Goal: Task Accomplishment & Management: Use online tool/utility

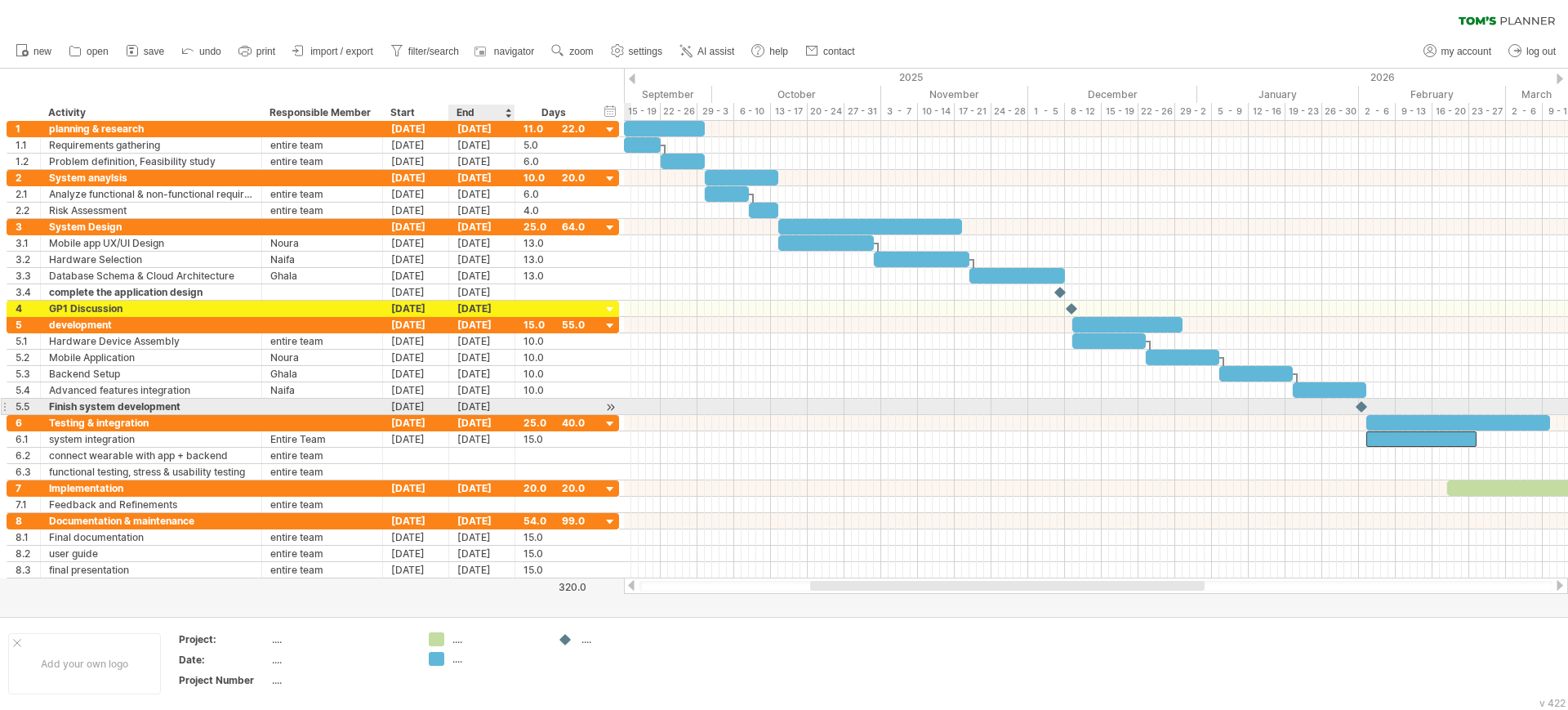
scroll to position [1, 0]
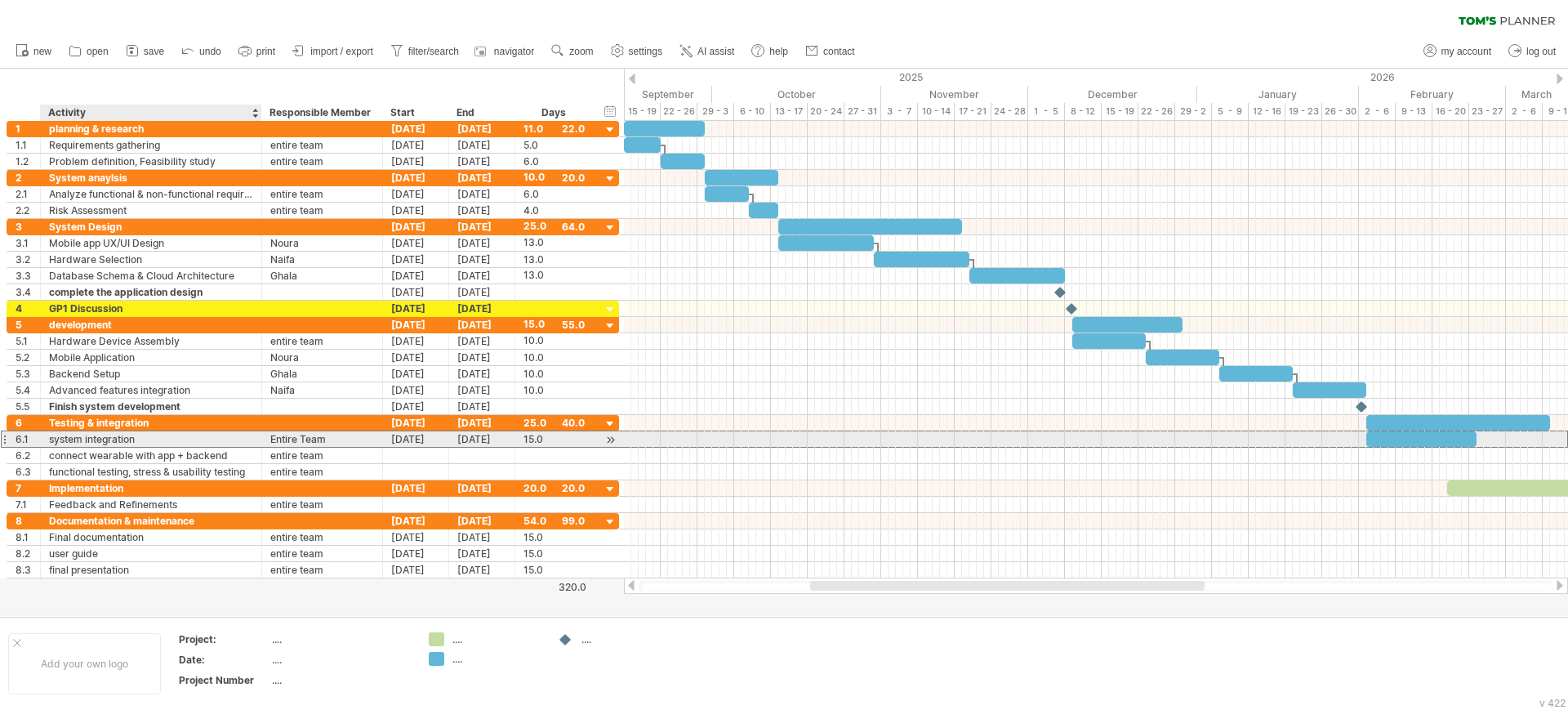
click at [186, 444] on div "system integration" at bounding box center [151, 439] width 204 height 15
drag, startPoint x: 186, startPoint y: 444, endPoint x: 170, endPoint y: 450, distance: 17.1
click at [156, 437] on div "system integration" at bounding box center [151, 439] width 204 height 15
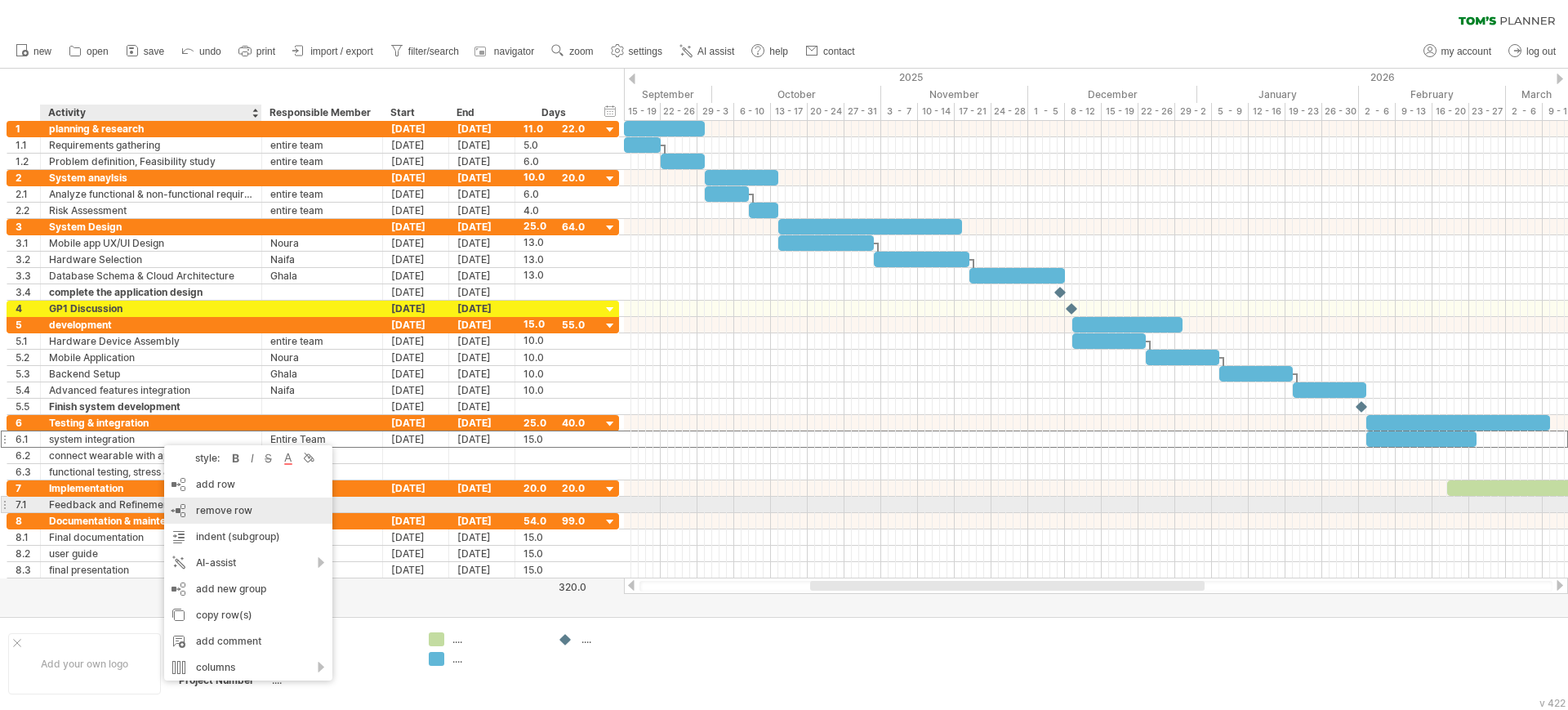
click at [182, 506] on div "remove row remove selected rows" at bounding box center [248, 510] width 168 height 26
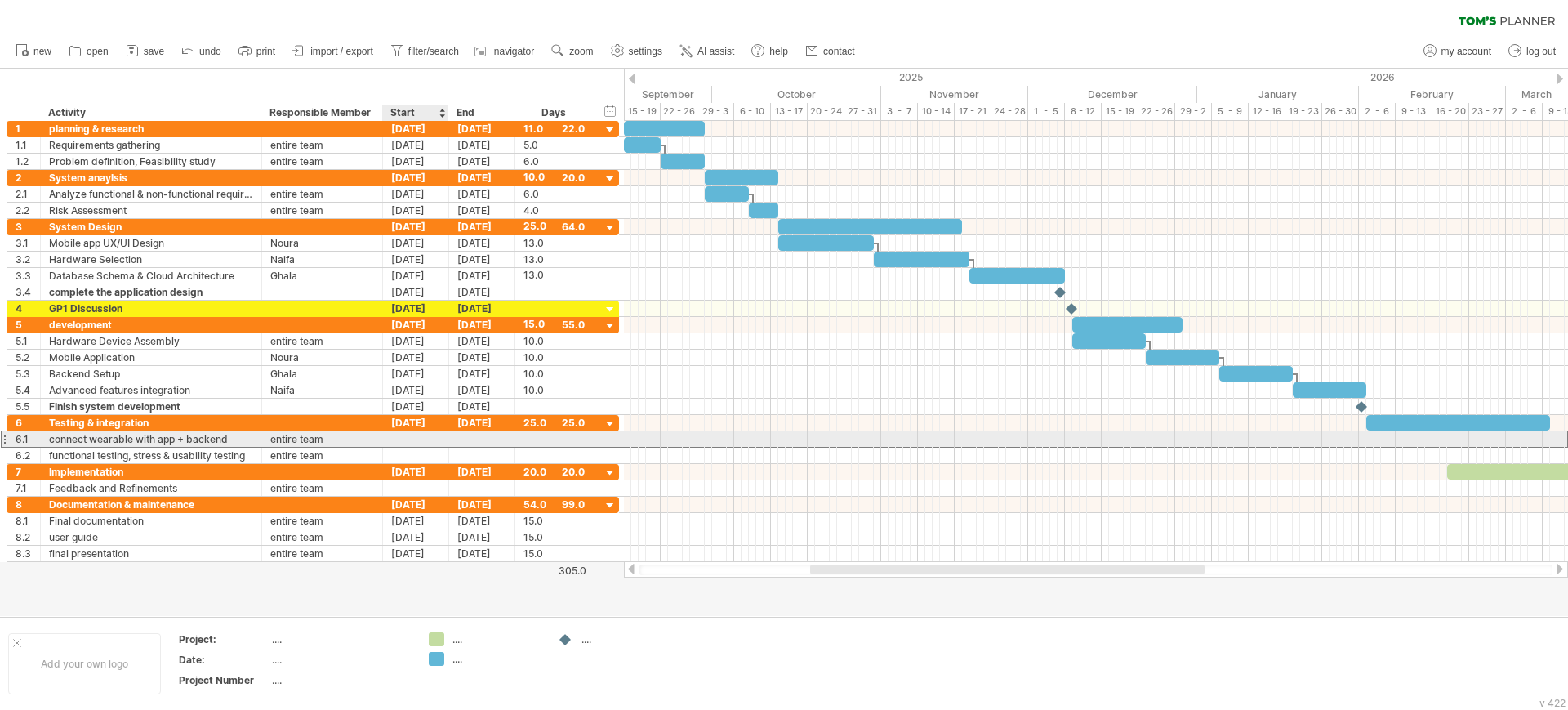
click at [431, 431] on div at bounding box center [416, 439] width 66 height 15
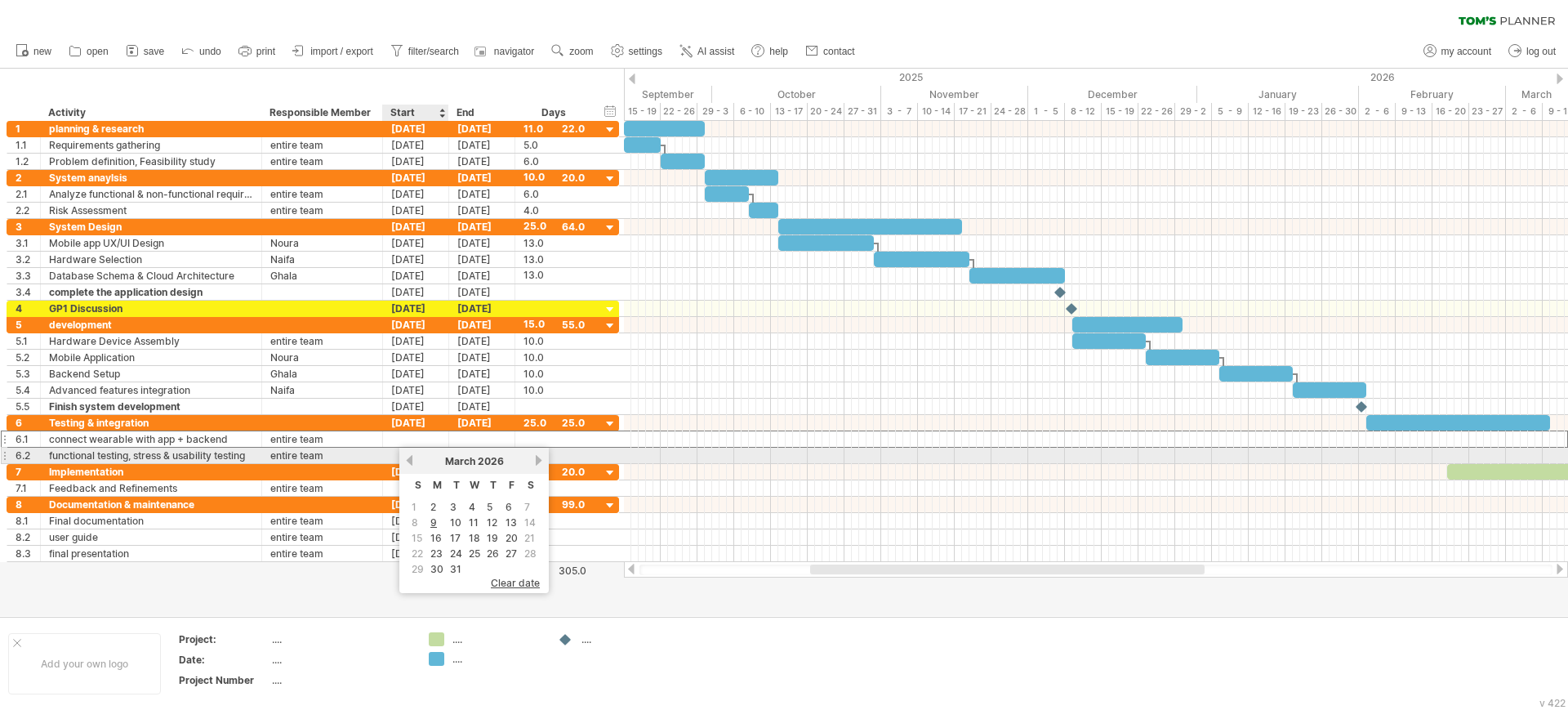
click at [409, 460] on link "previous" at bounding box center [409, 460] width 12 height 12
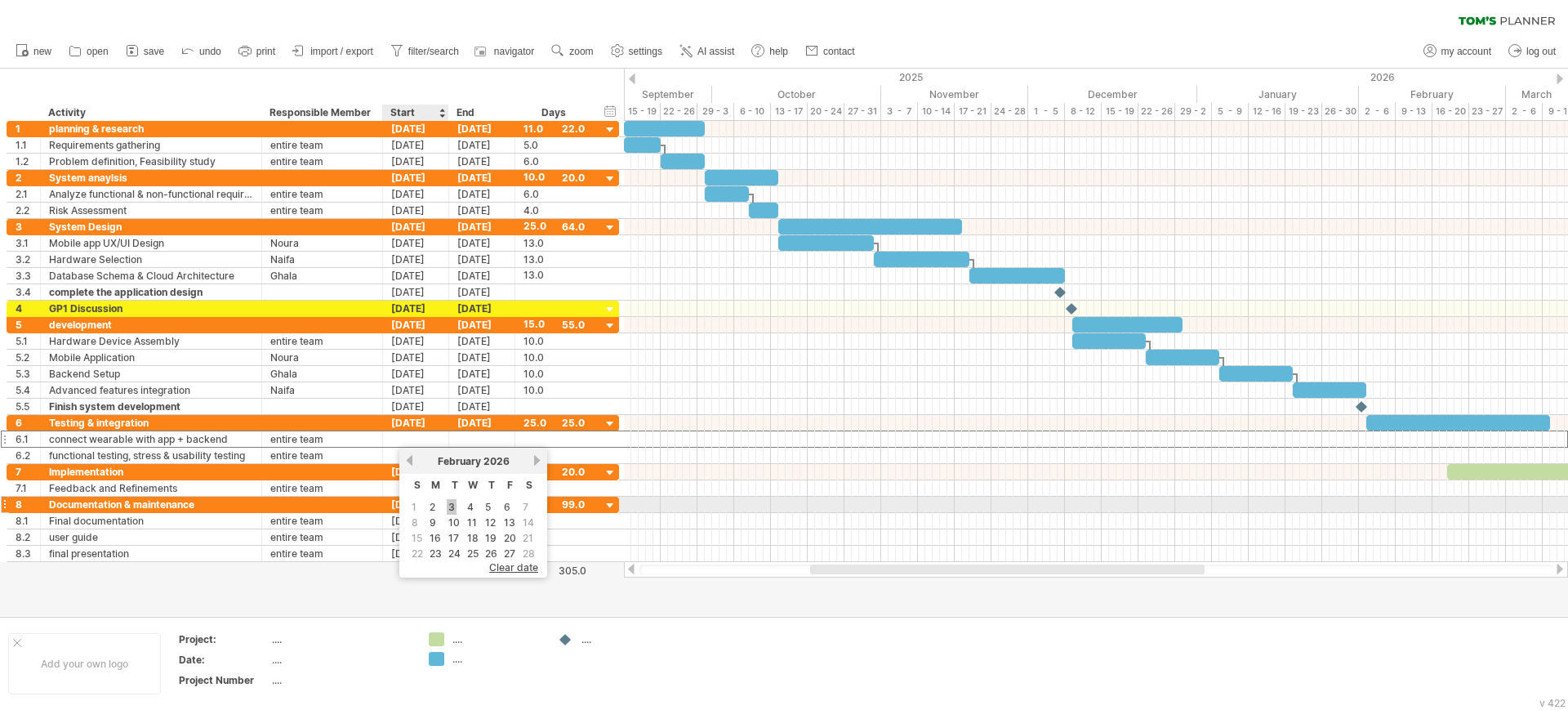
click at [456, 505] on link "3" at bounding box center [452, 507] width 9 height 15
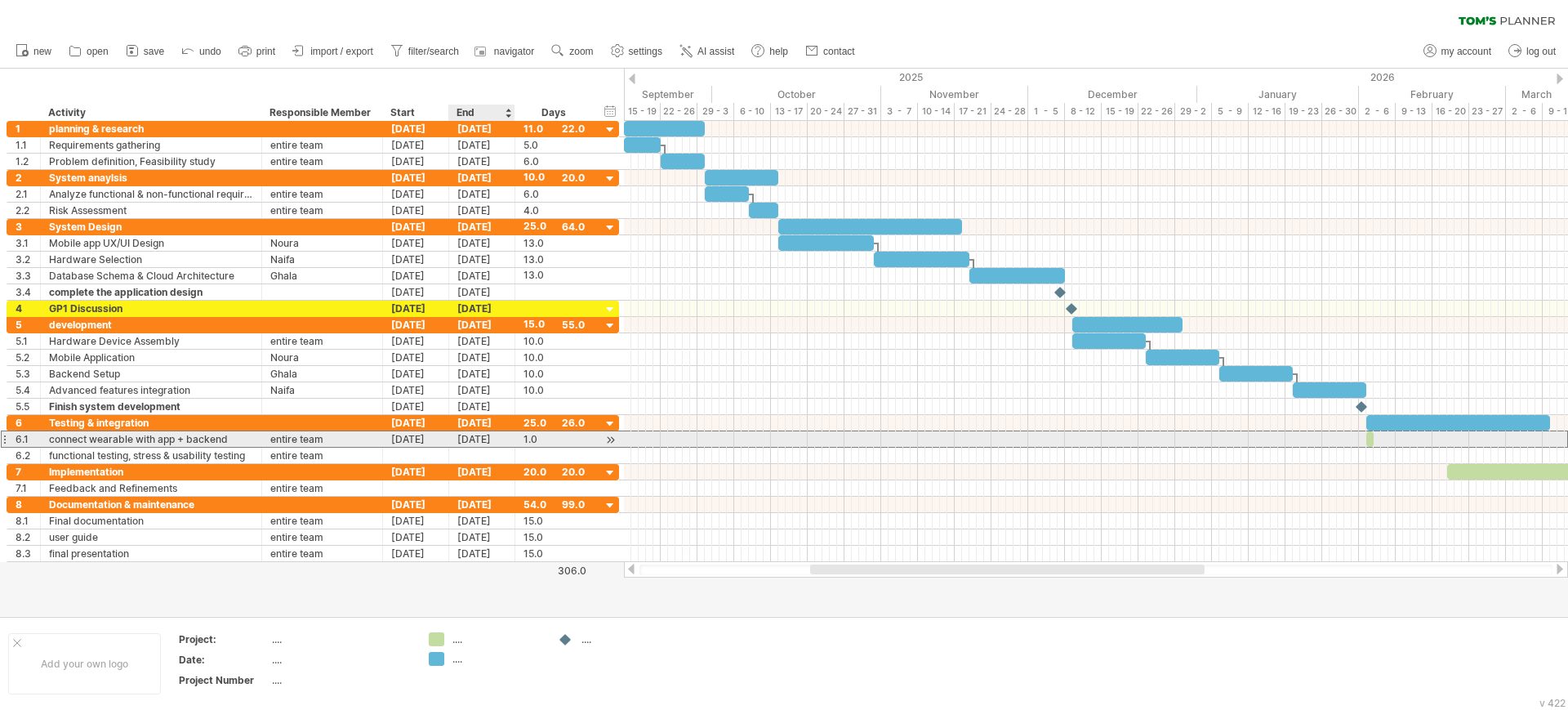
click at [499, 438] on div "[DATE]" at bounding box center [482, 439] width 66 height 15
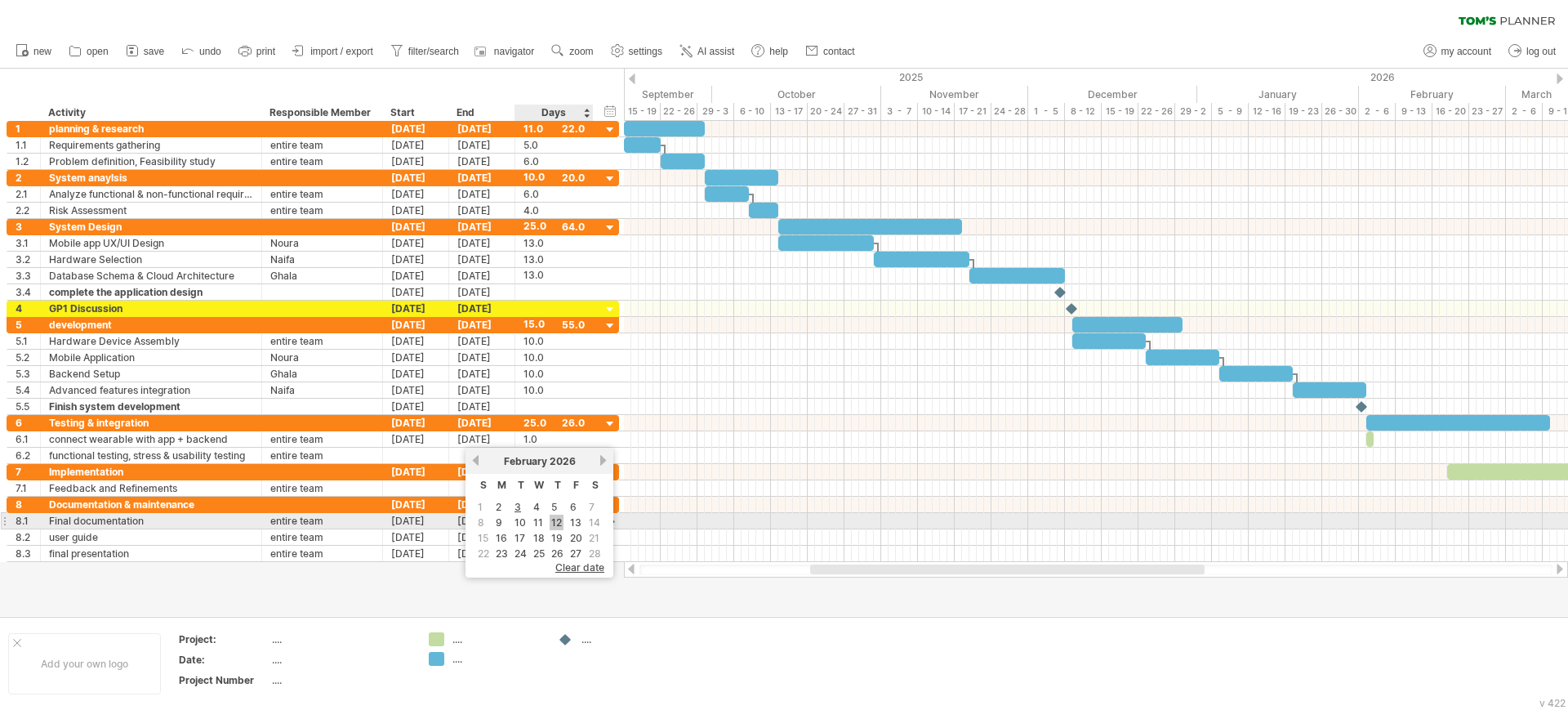
click at [557, 523] on link "12" at bounding box center [556, 523] width 14 height 15
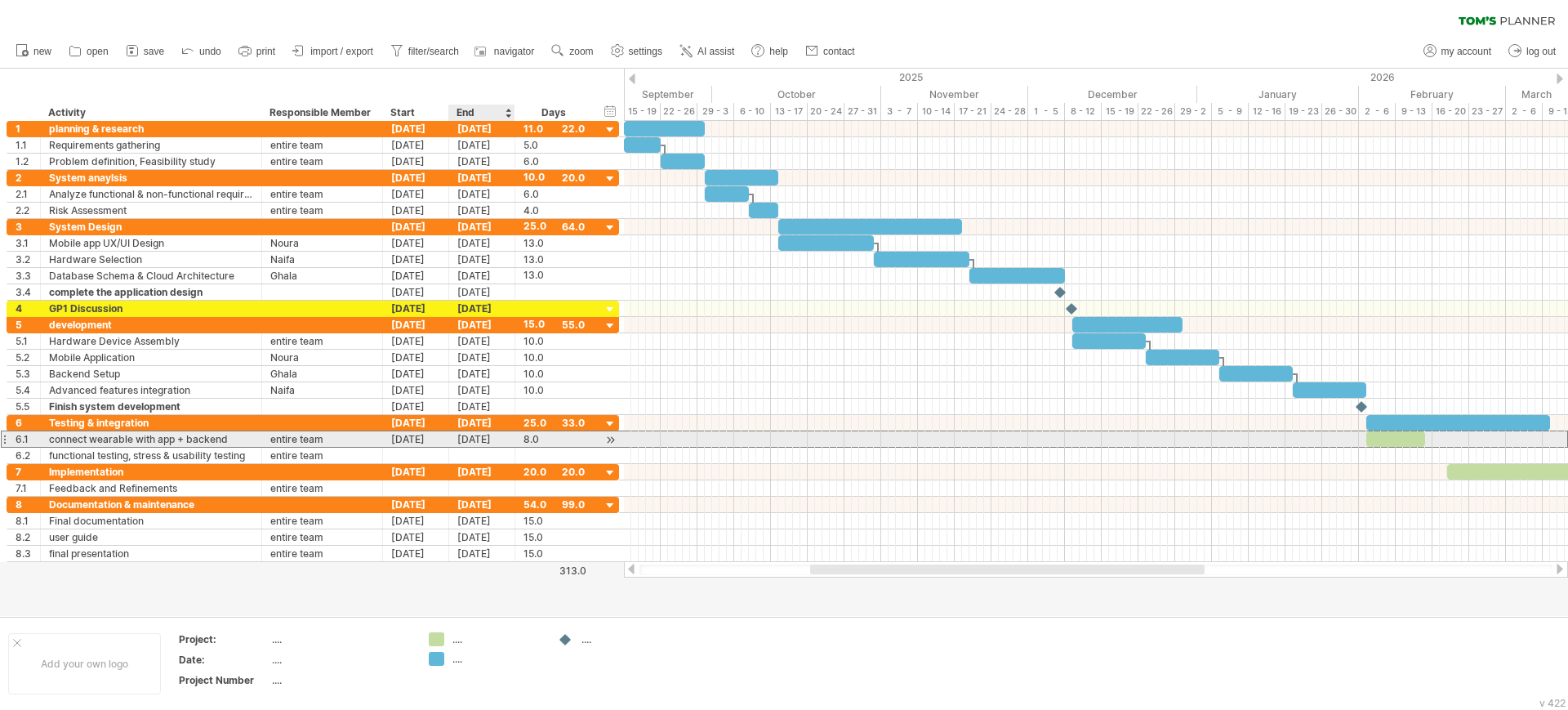
click at [492, 442] on div "[DATE]" at bounding box center [482, 439] width 66 height 15
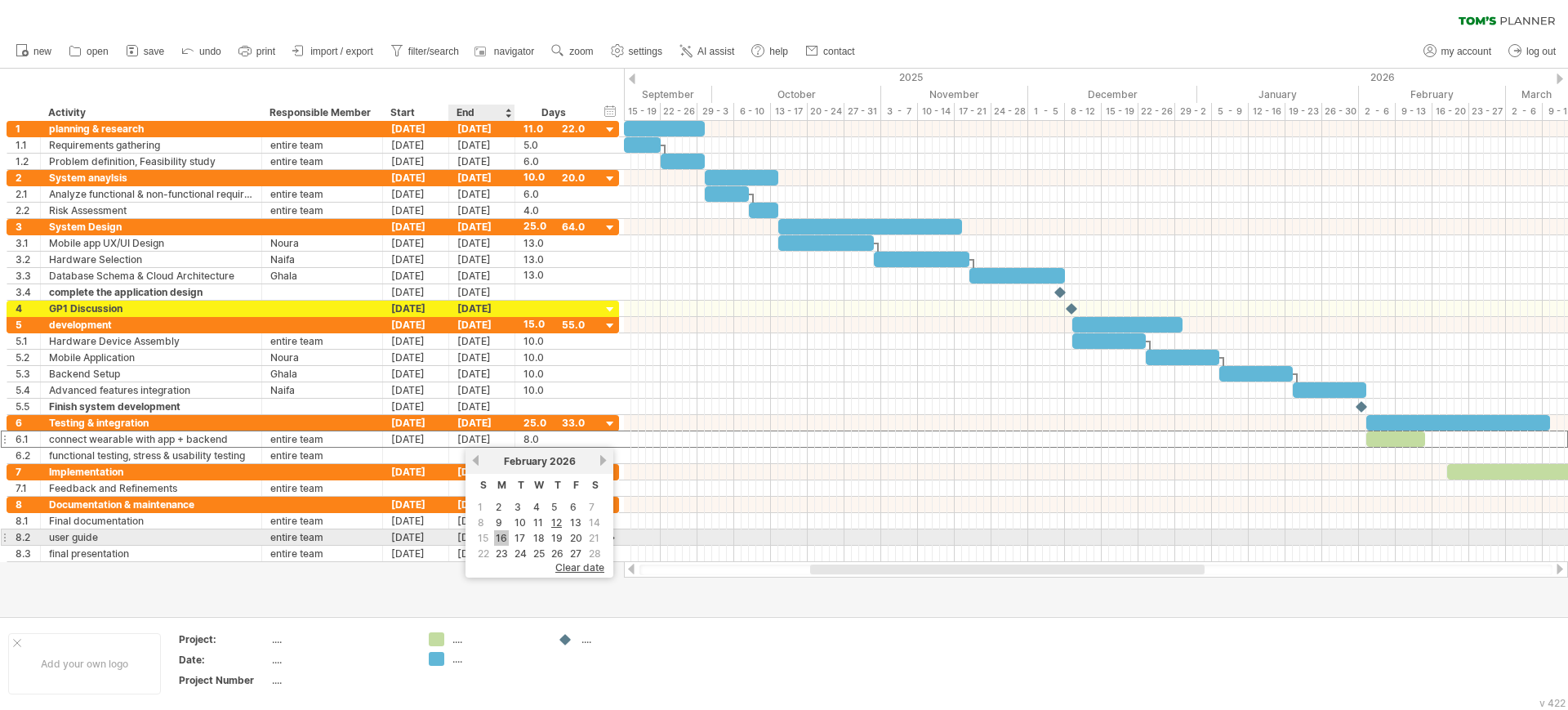
click at [508, 537] on link "16" at bounding box center [502, 538] width 15 height 15
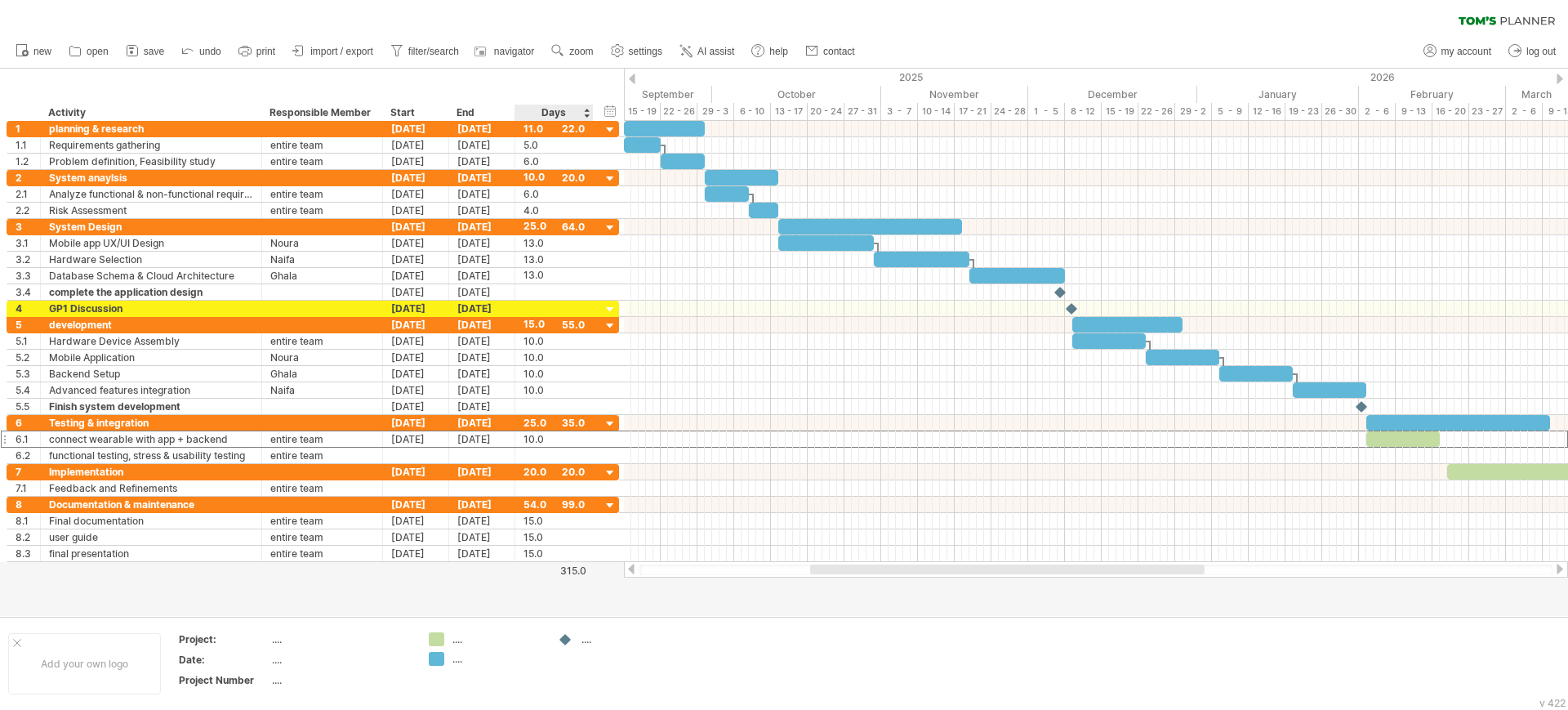
click at [578, 116] on div "Days" at bounding box center [553, 112] width 77 height 16
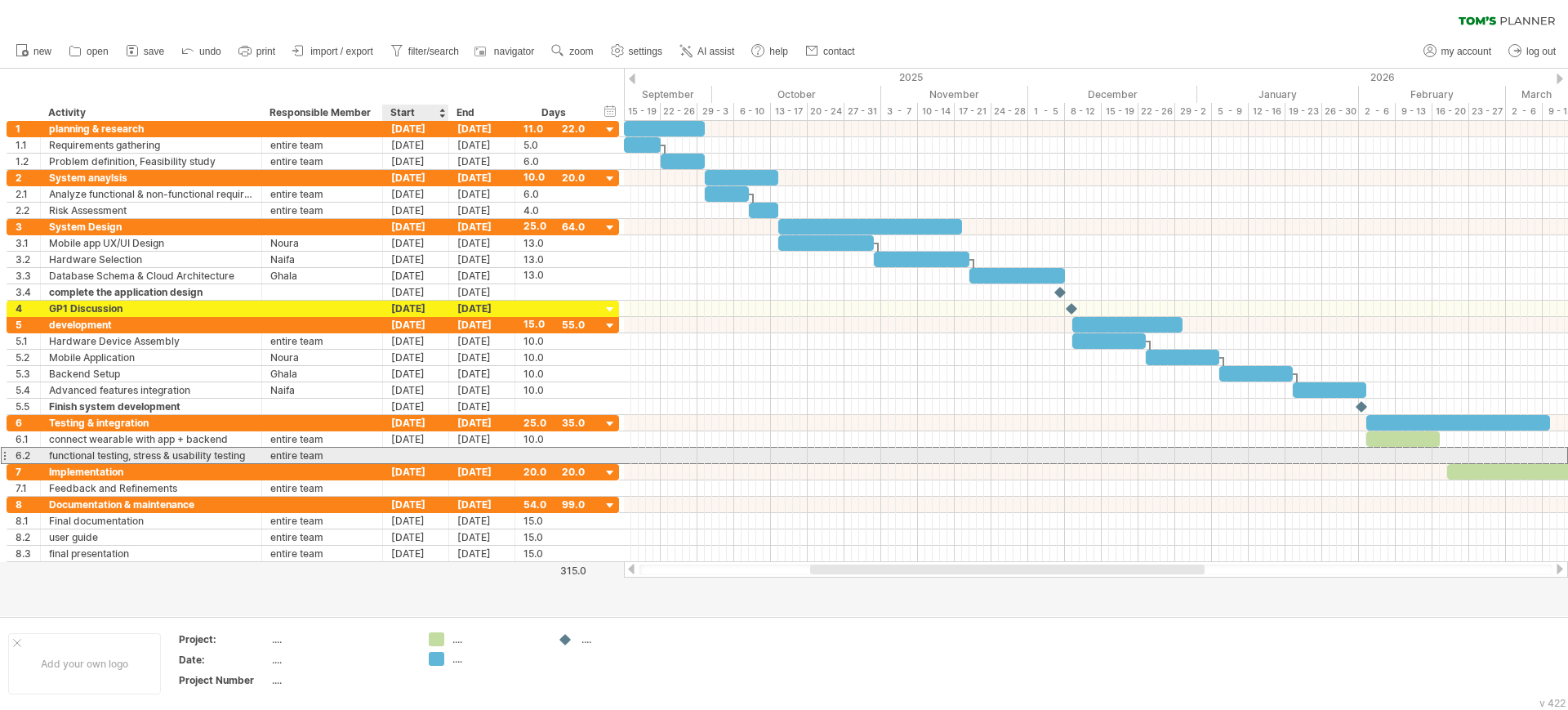
click at [416, 458] on div at bounding box center [416, 455] width 66 height 15
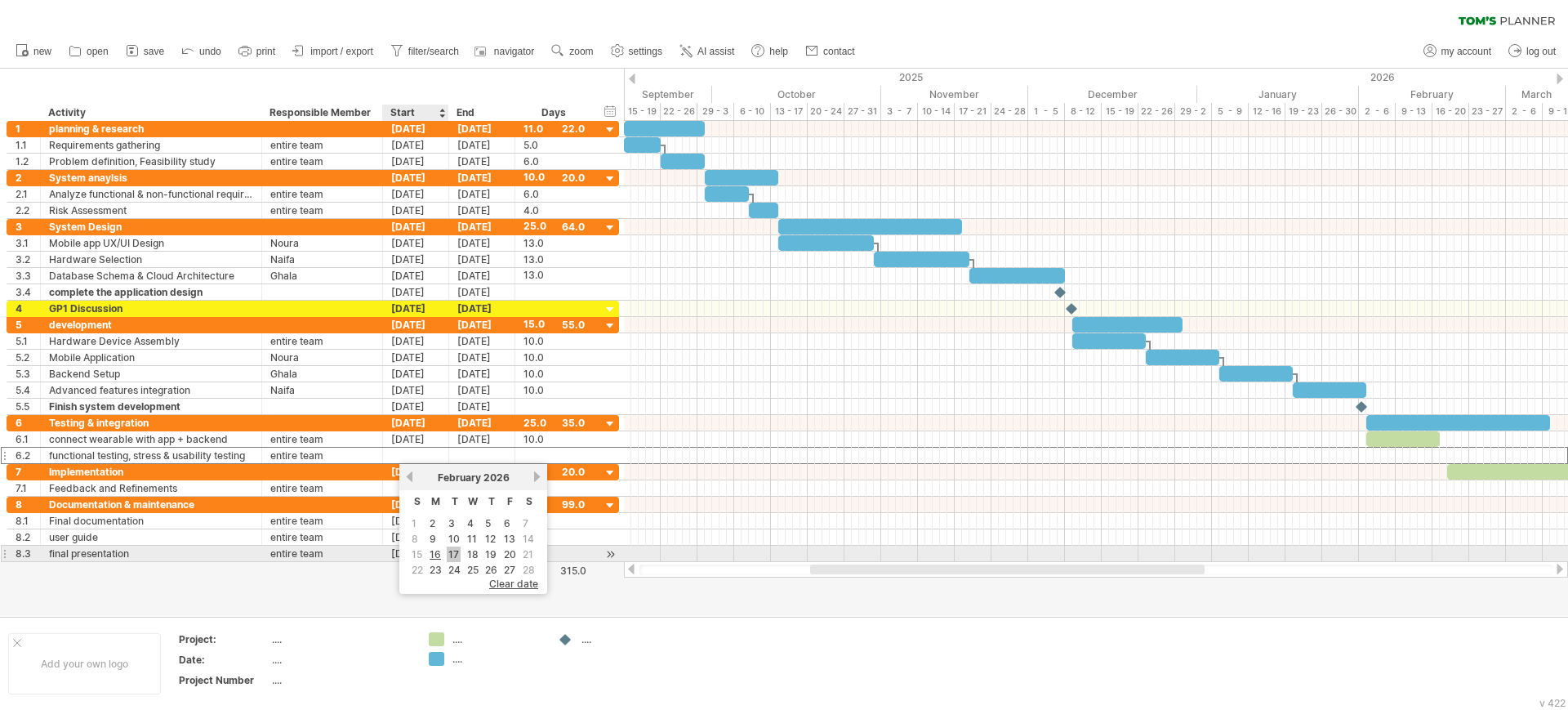
click at [449, 551] on link "17" at bounding box center [454, 554] width 14 height 15
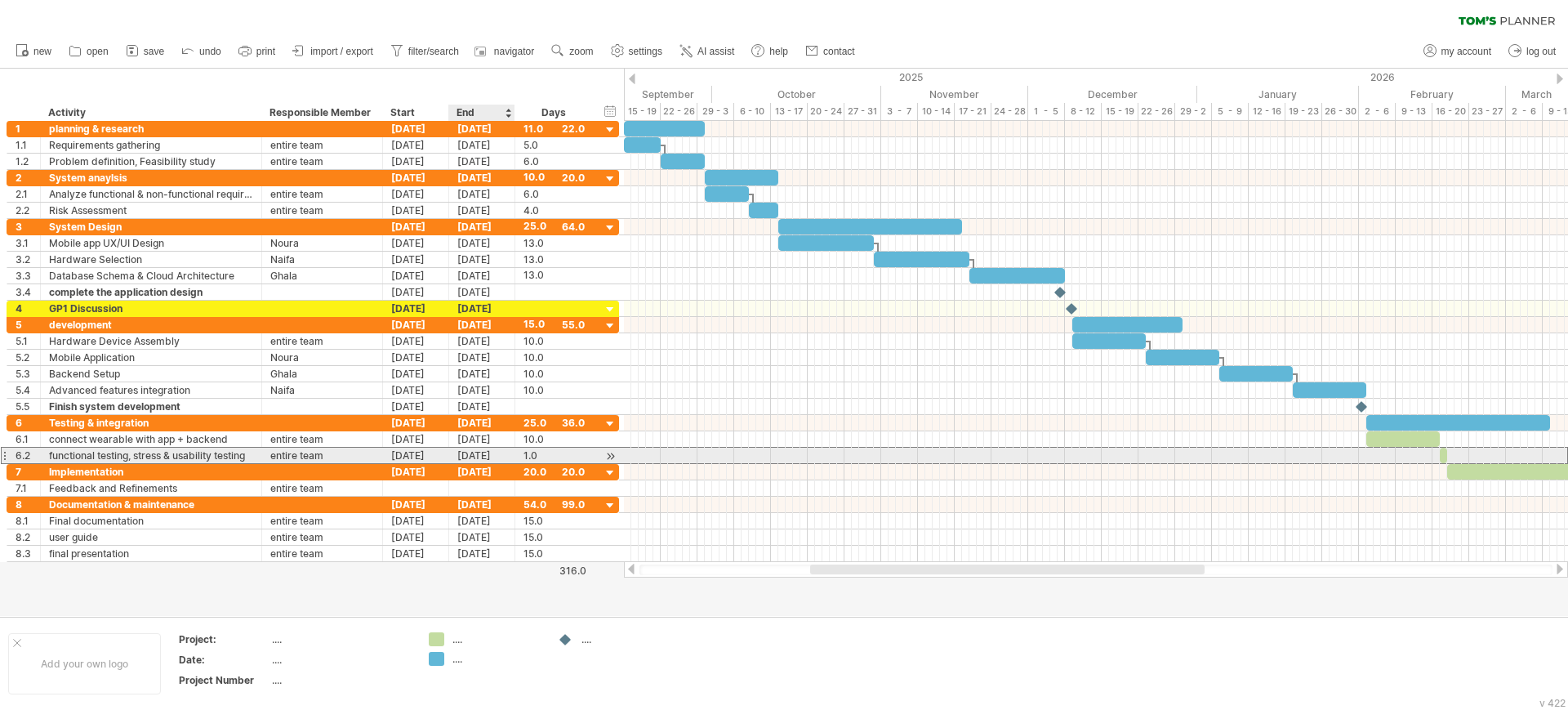
click at [476, 451] on div "[DATE]" at bounding box center [482, 455] width 66 height 15
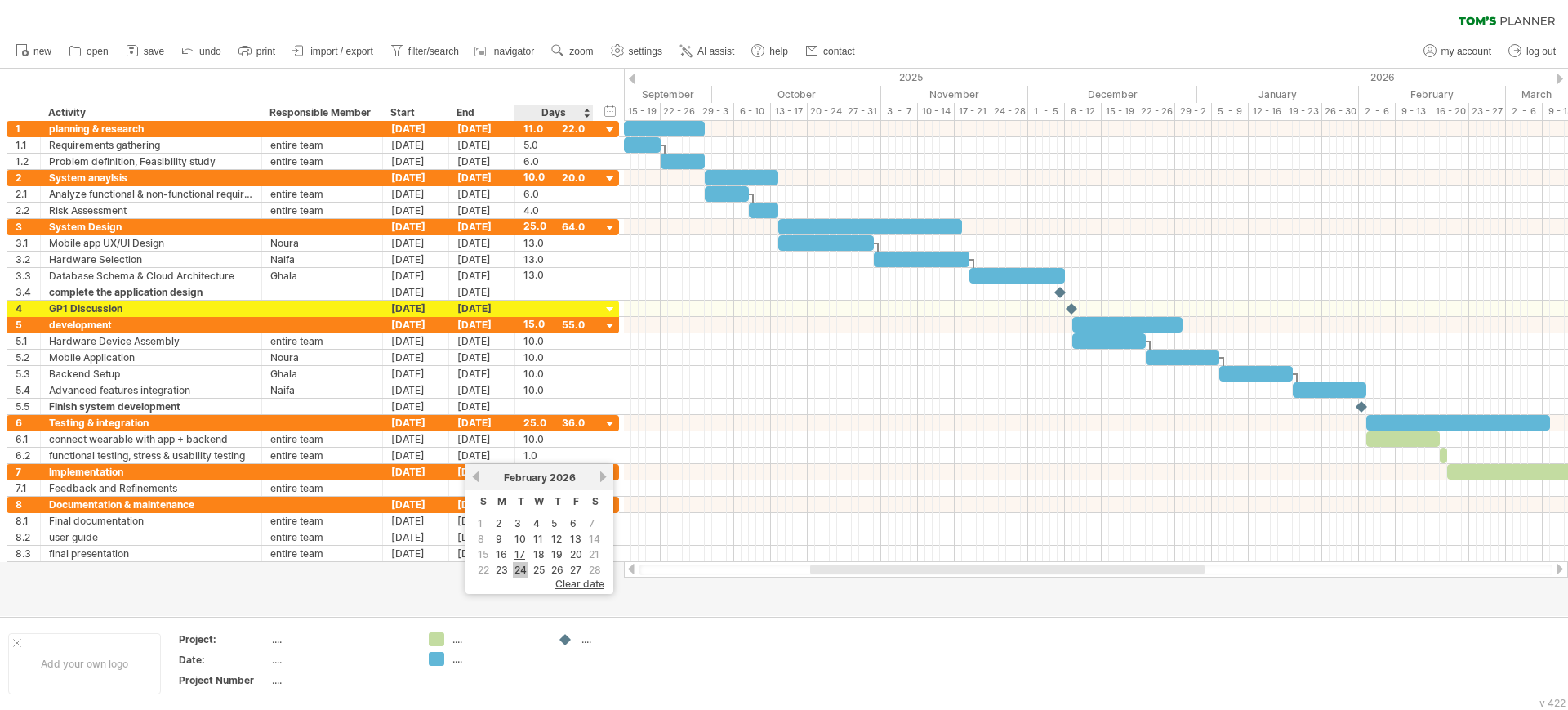
click at [526, 572] on link "24" at bounding box center [520, 570] width 15 height 15
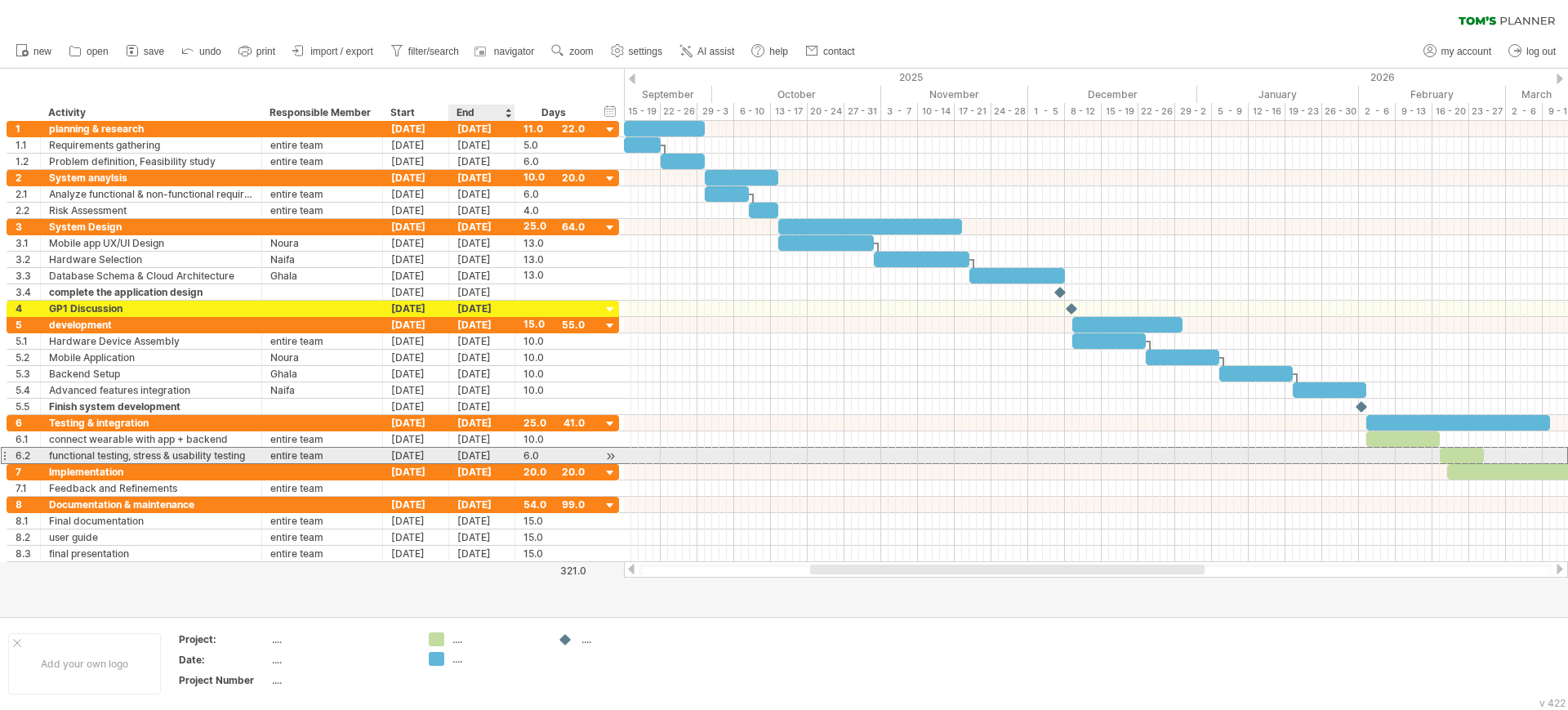
click at [490, 455] on div "[DATE]" at bounding box center [482, 455] width 66 height 15
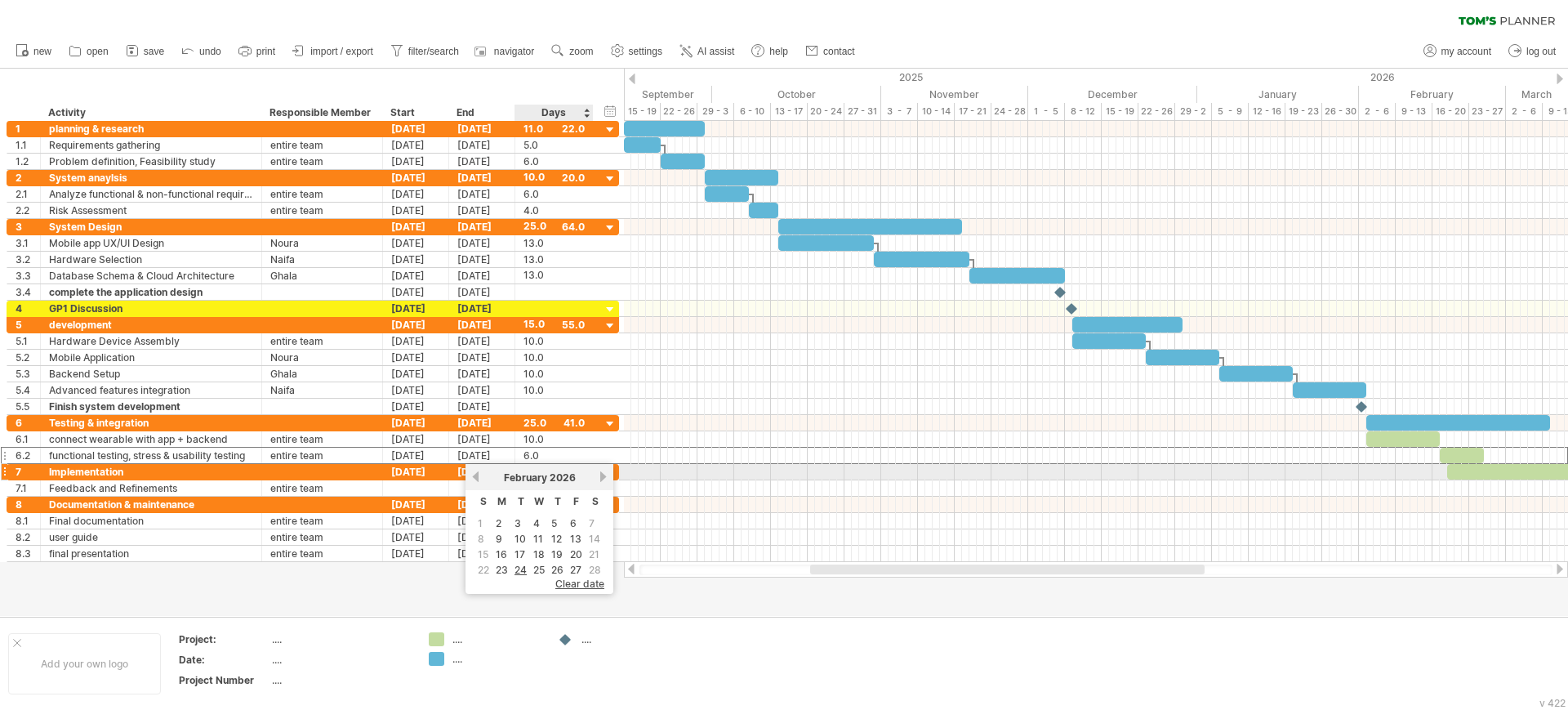
click at [600, 478] on link "next" at bounding box center [602, 476] width 12 height 12
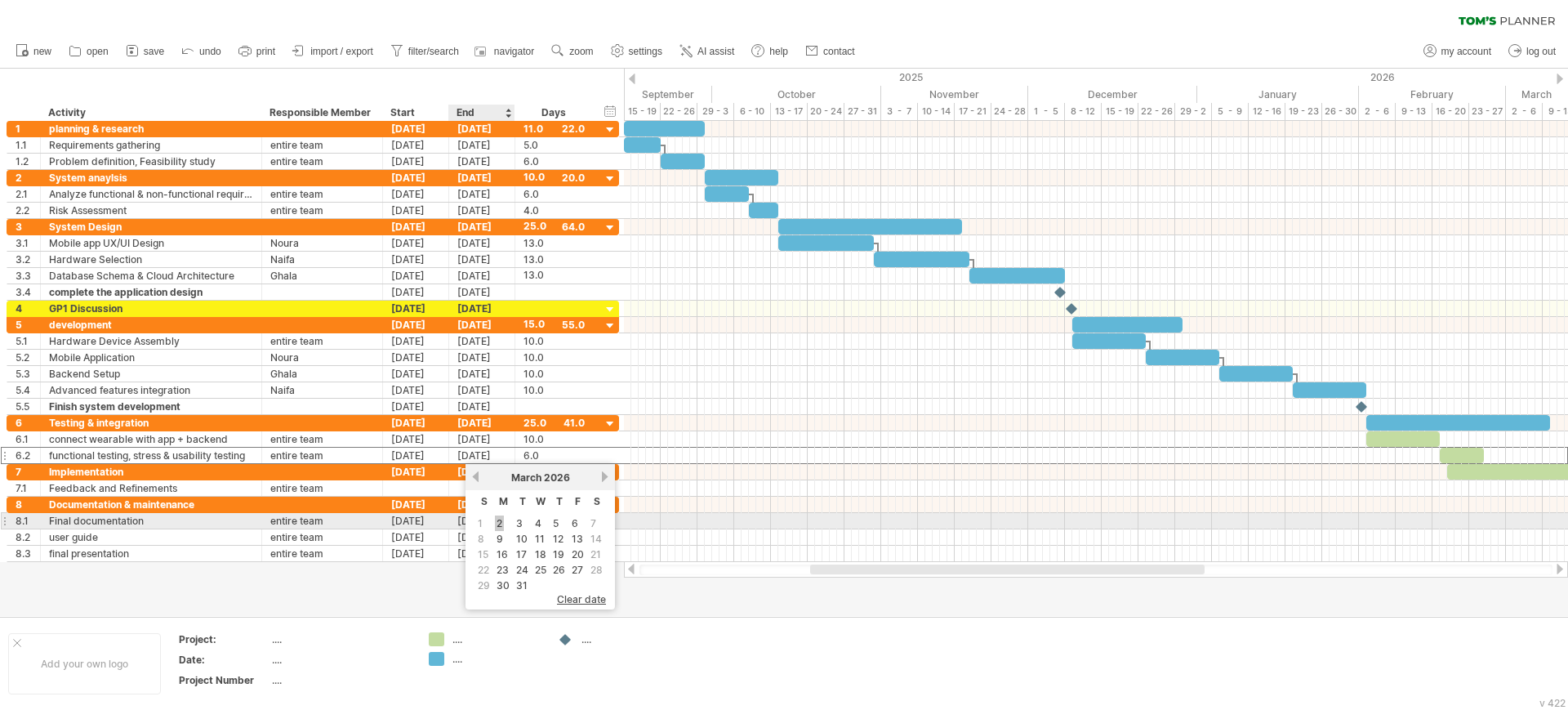
click at [499, 526] on link "2" at bounding box center [500, 523] width 9 height 15
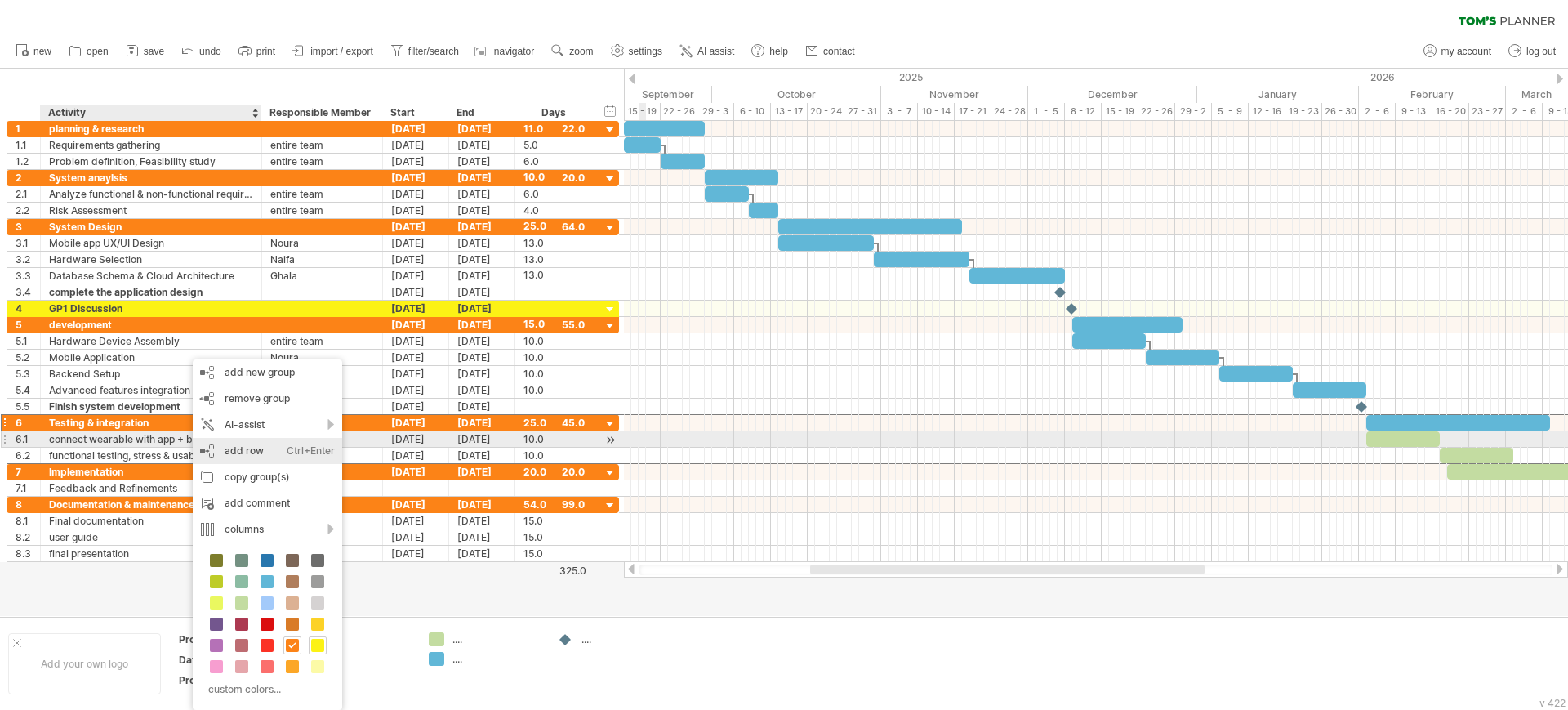
click at [216, 445] on div "add row Ctrl+Enter Cmd+Enter" at bounding box center [267, 451] width 150 height 26
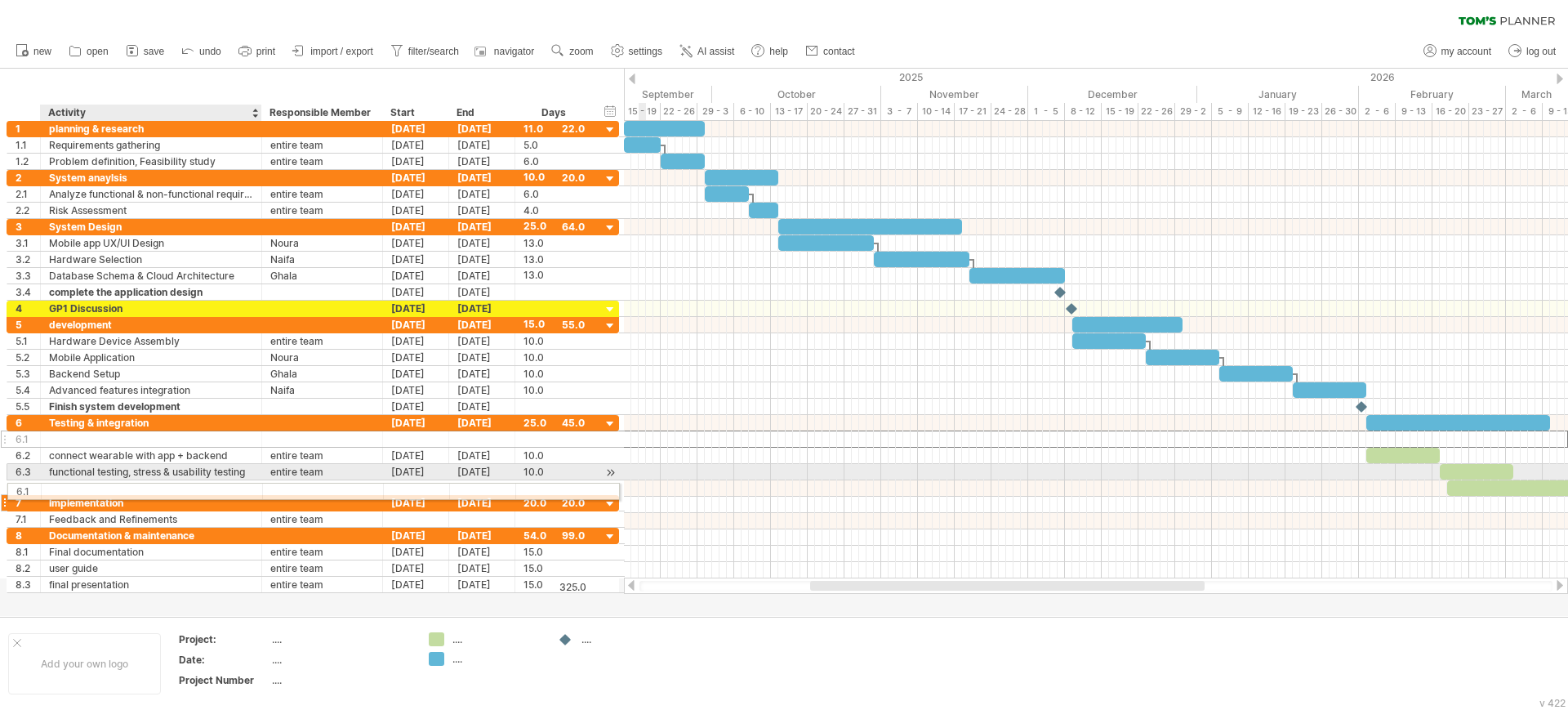
drag, startPoint x: 206, startPoint y: 441, endPoint x: 202, endPoint y: 489, distance: 48.2
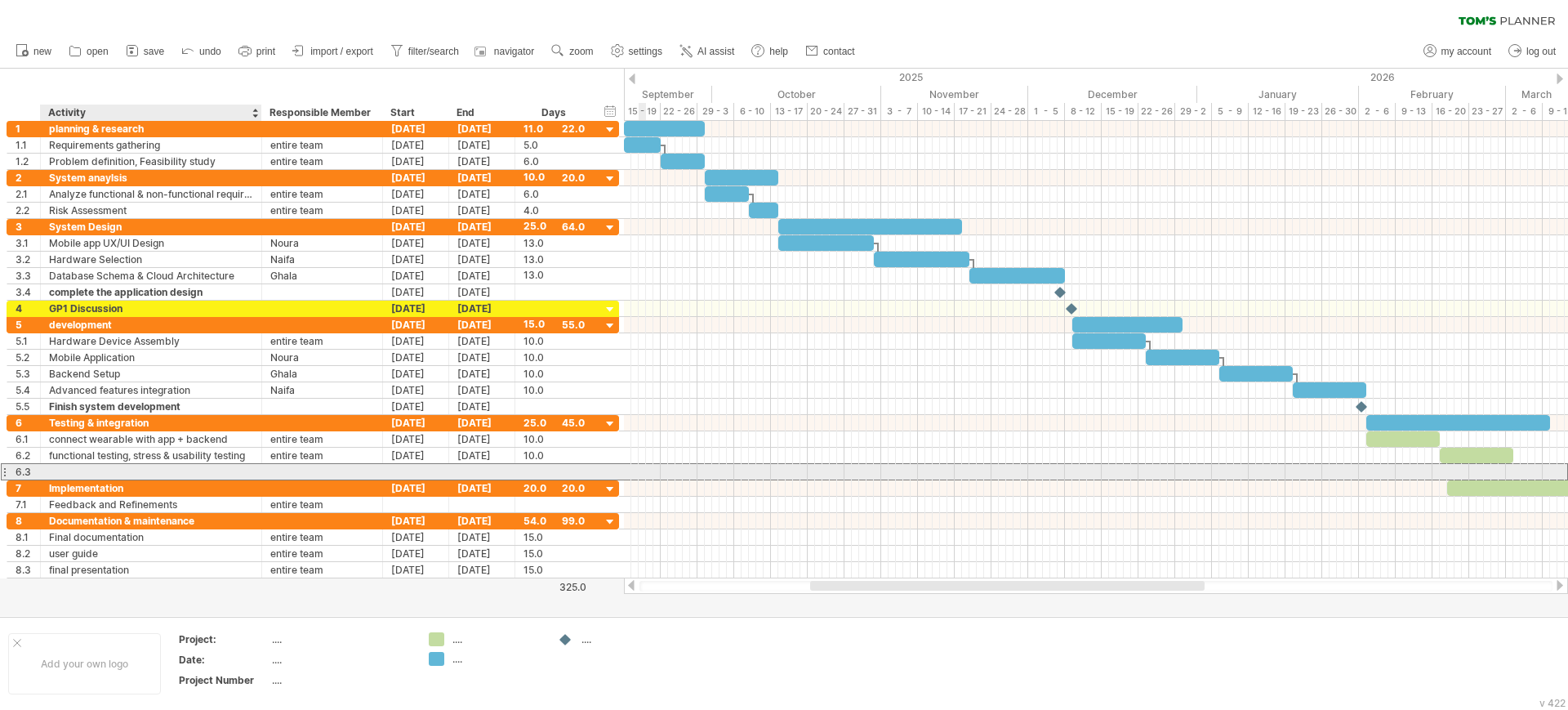
click at [169, 471] on div at bounding box center [151, 472] width 204 height 15
paste input "**********"
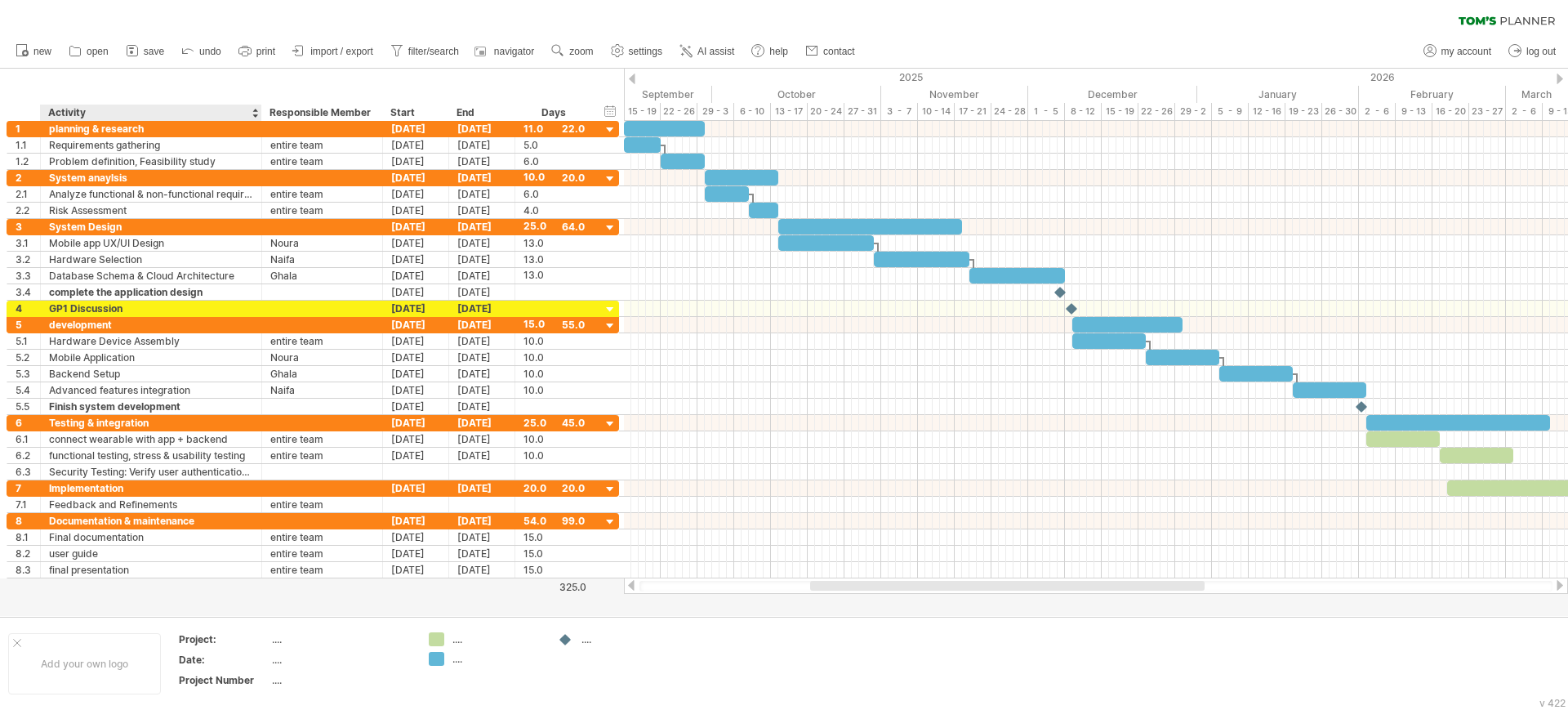
click at [65, 606] on div at bounding box center [784, 342] width 1568 height 547
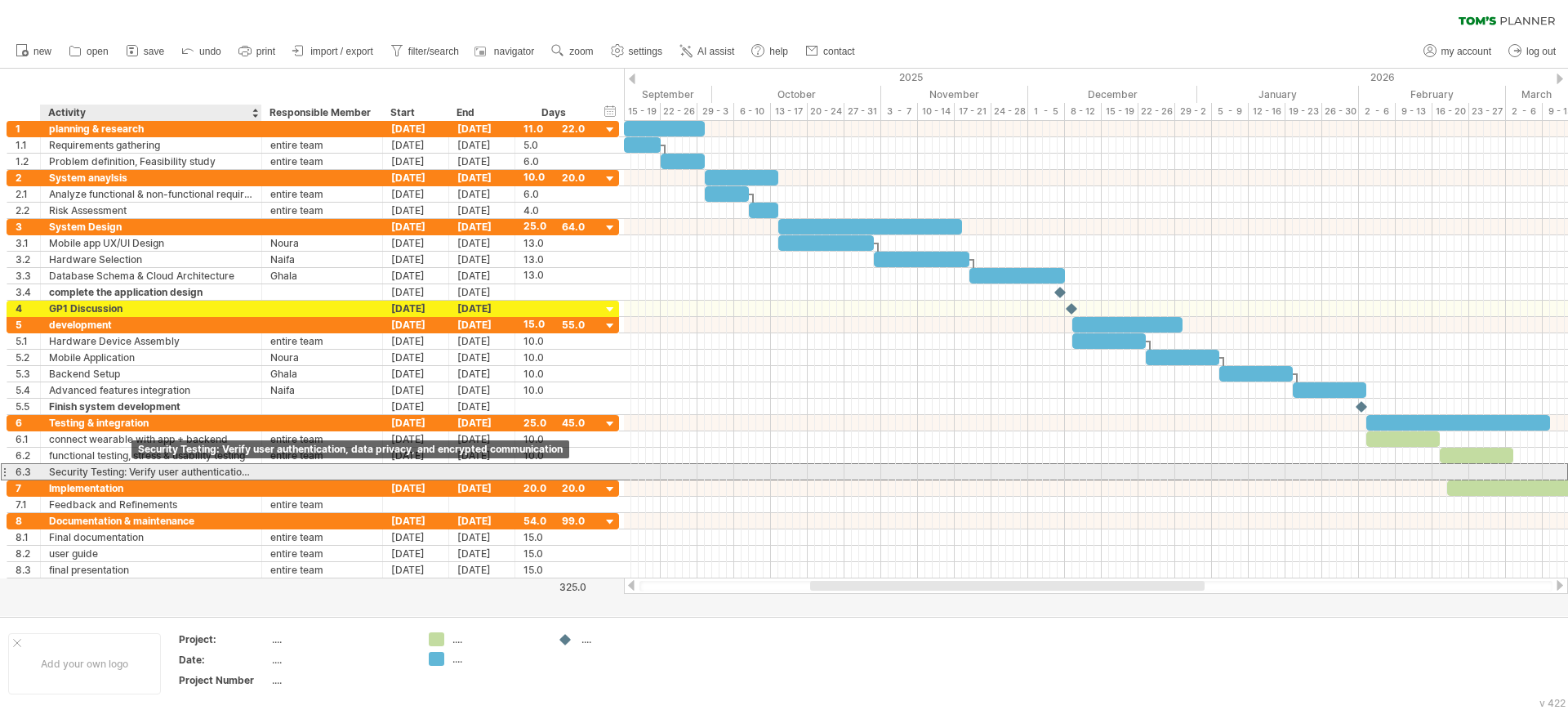
click at [128, 471] on div "Security Testing: Verify user authentication, data privacy, and encrypted commu…" at bounding box center [151, 472] width 204 height 15
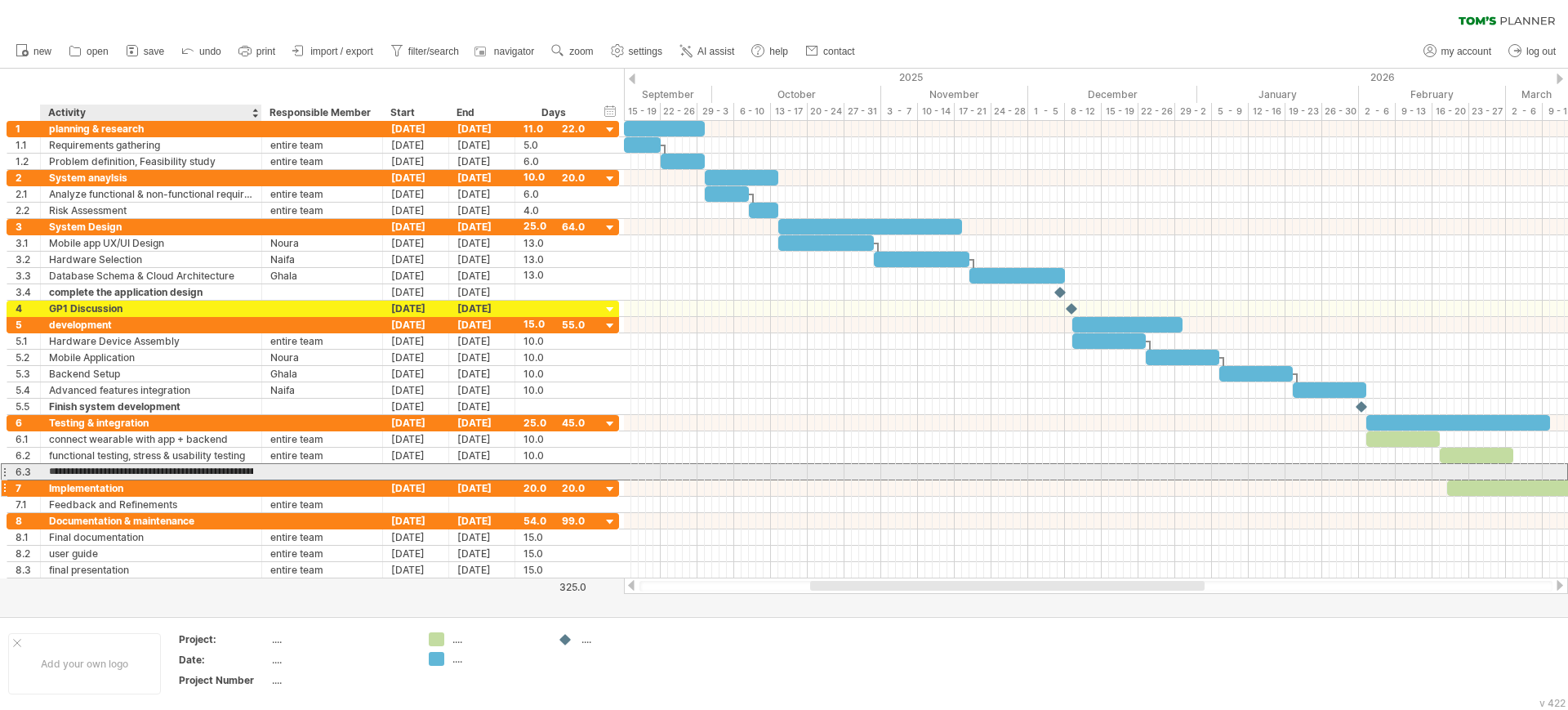
type input "**********"
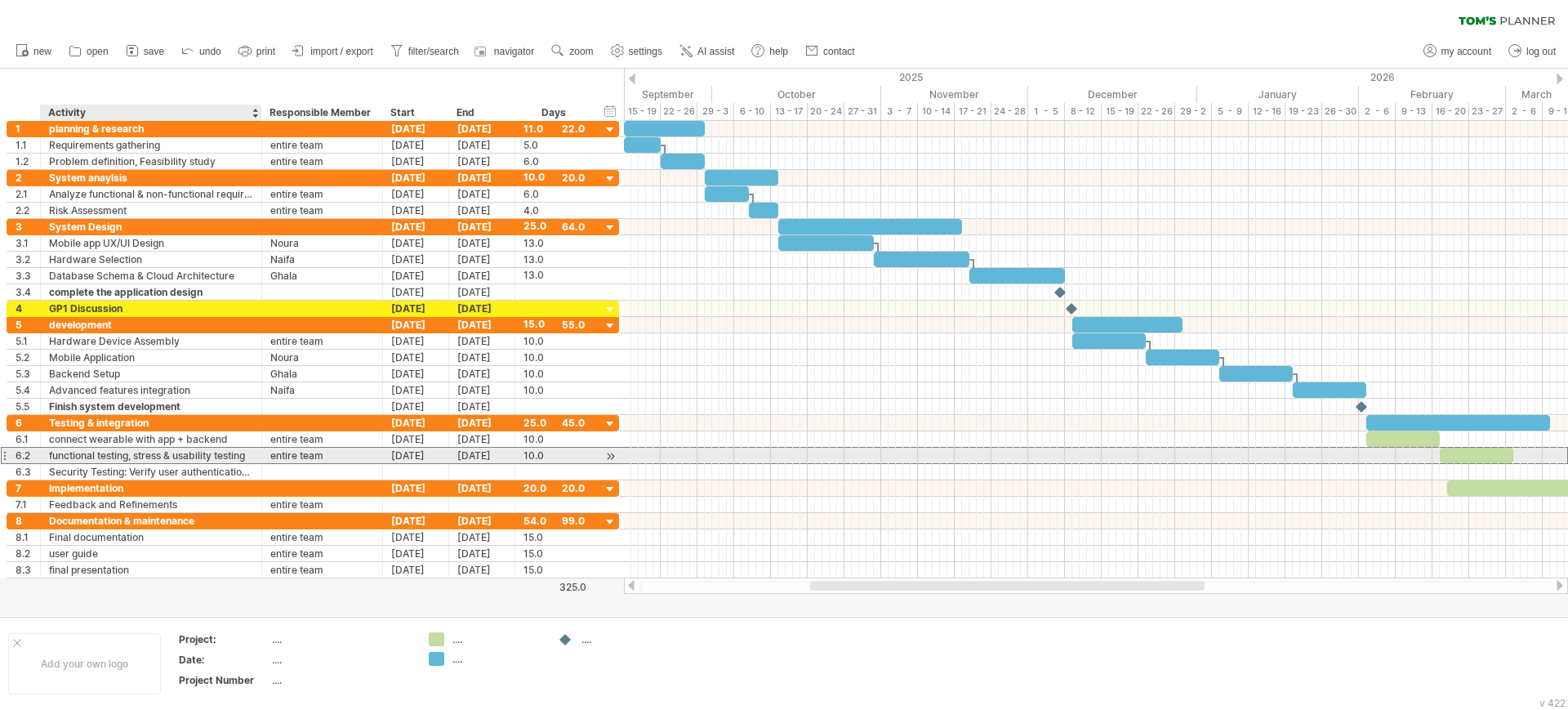
click at [136, 456] on div "functional testing, stress & usability testing" at bounding box center [151, 455] width 204 height 15
type input "**********"
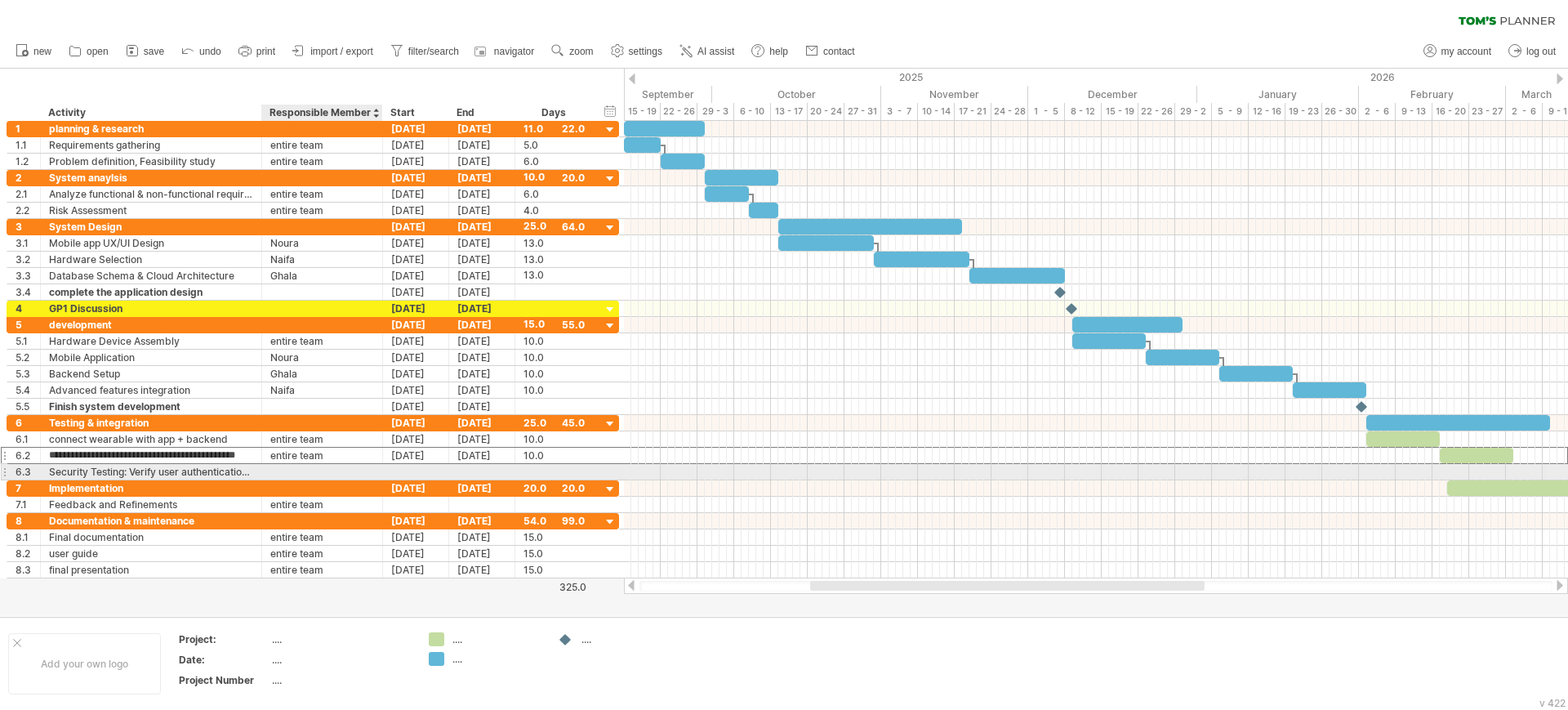
click at [293, 469] on div at bounding box center [322, 472] width 104 height 15
type input "**********"
click at [417, 470] on div at bounding box center [416, 472] width 66 height 15
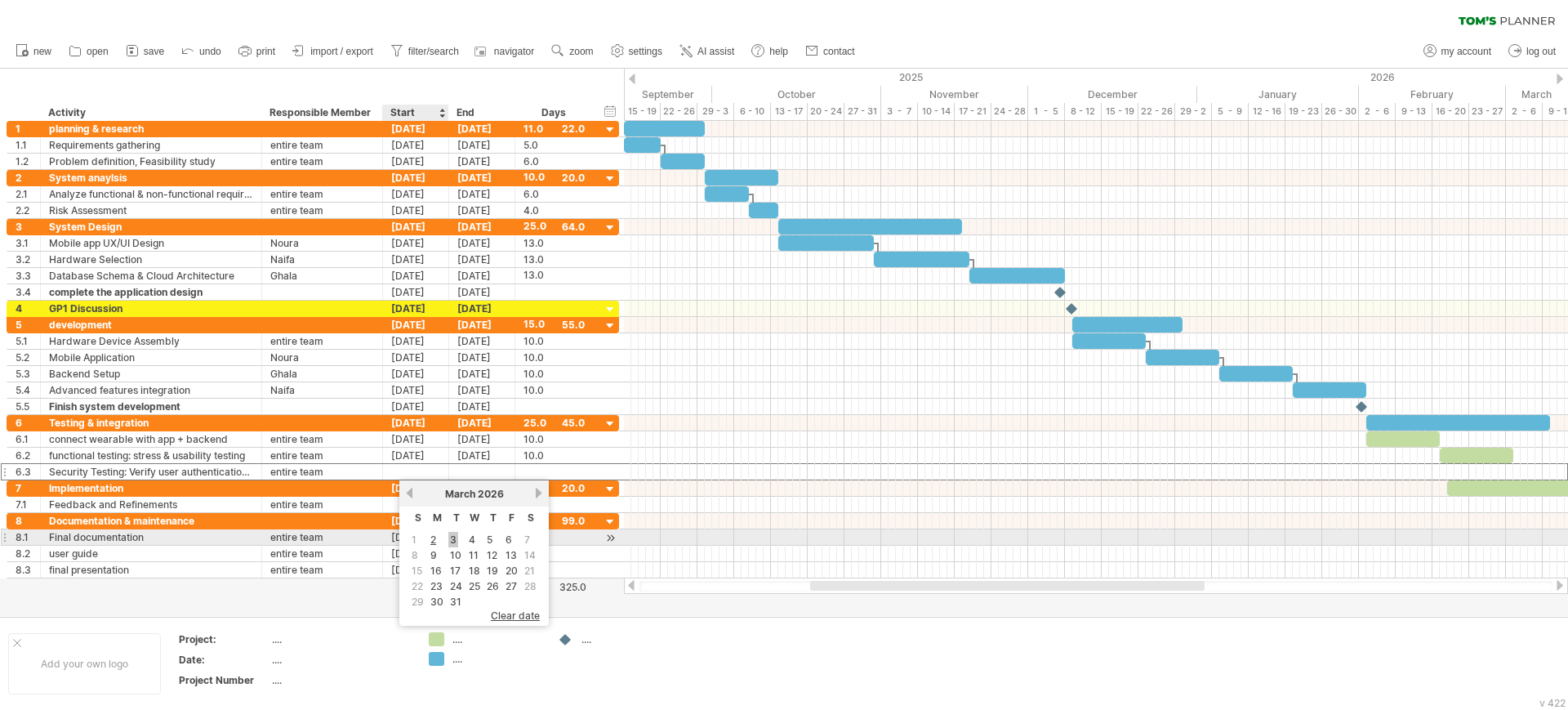
click at [455, 535] on link "3" at bounding box center [453, 540] width 9 height 15
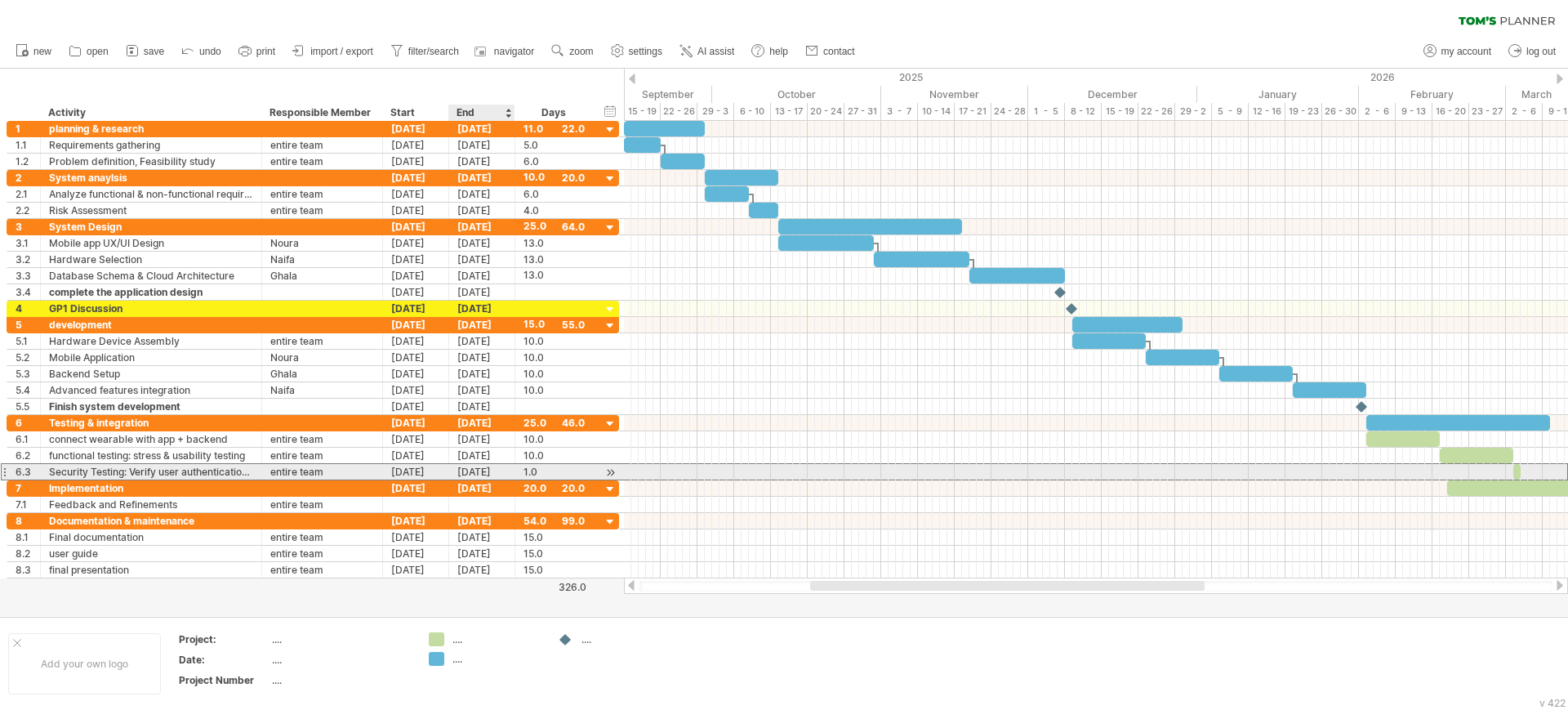
click at [480, 468] on div "[DATE]" at bounding box center [482, 472] width 66 height 15
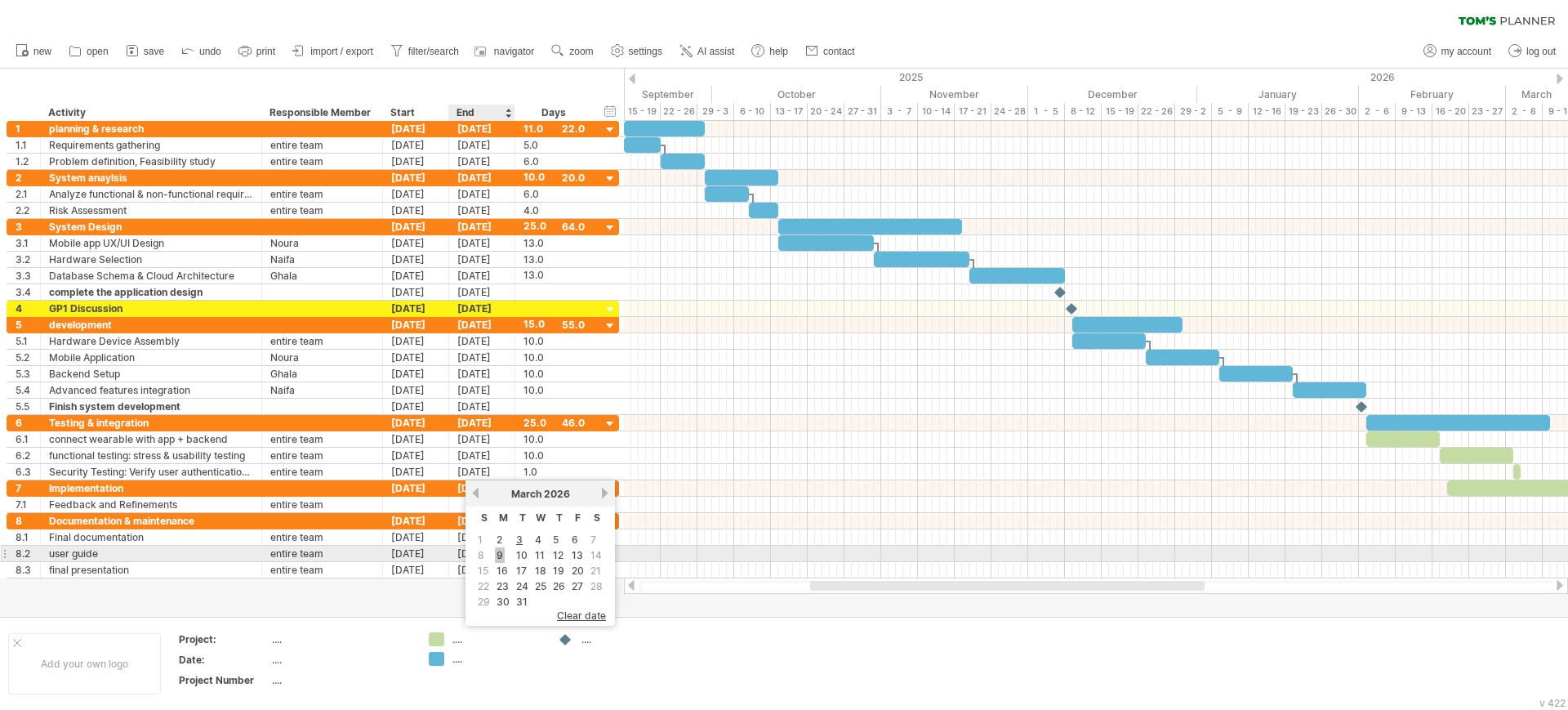
click at [500, 547] on link "9" at bounding box center [500, 555] width 9 height 15
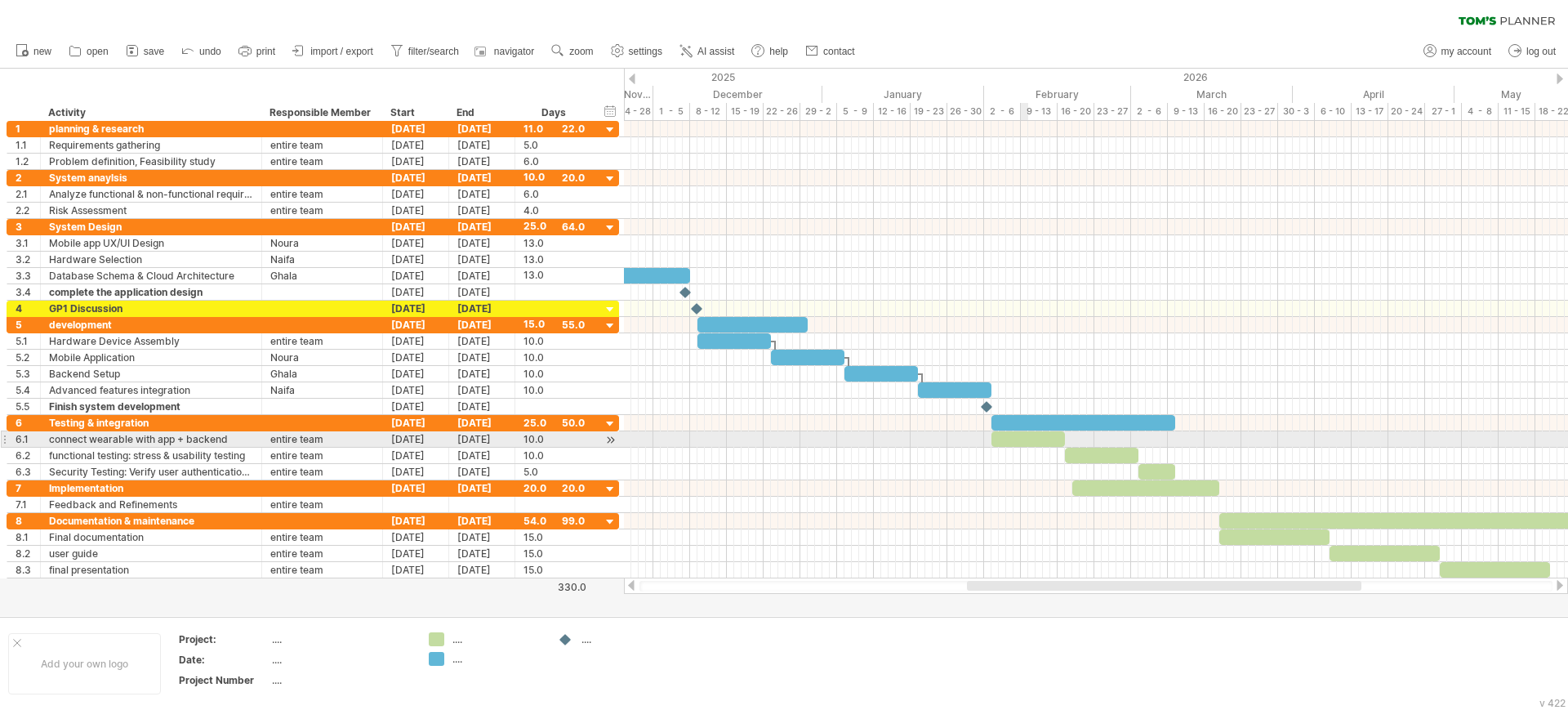
click at [1021, 439] on div at bounding box center [1028, 439] width 73 height 15
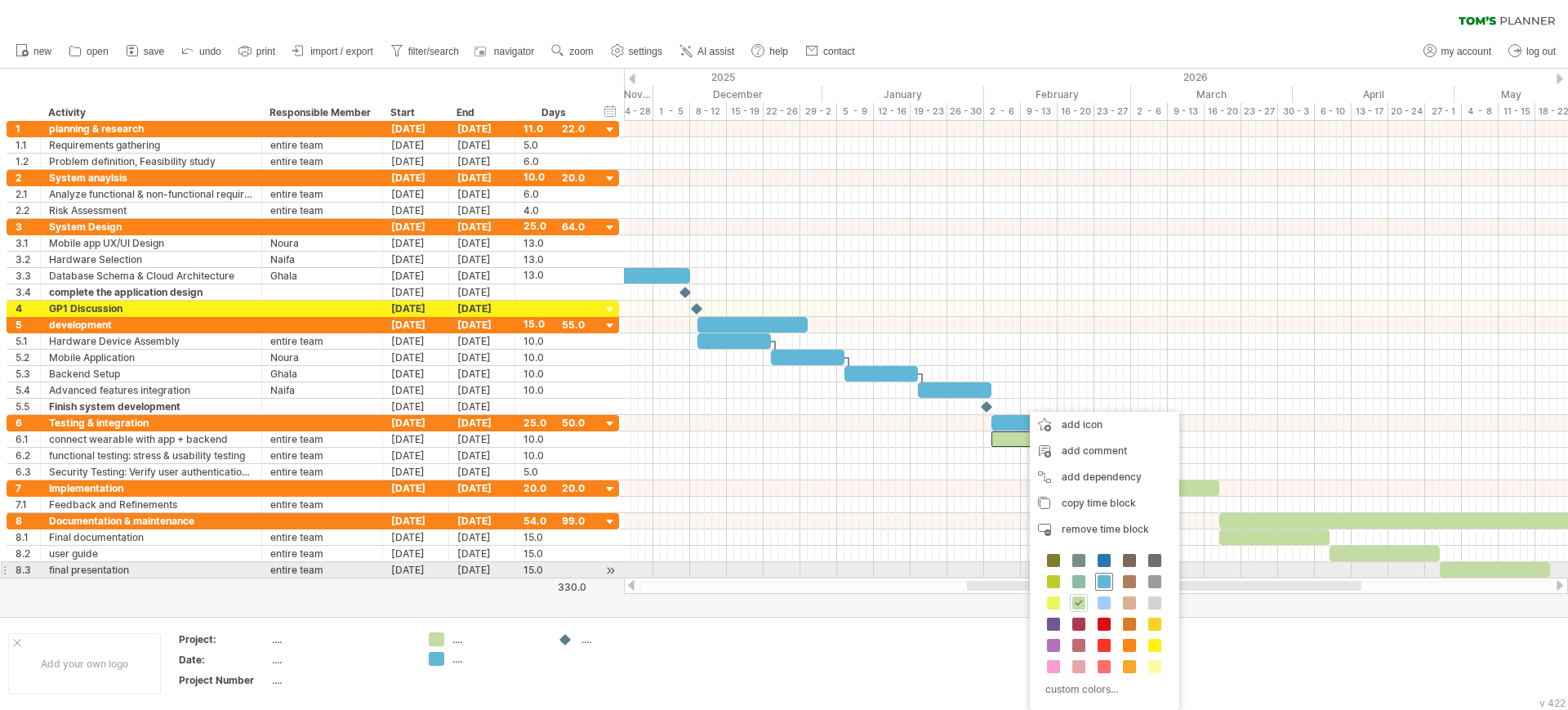
click at [1106, 575] on span at bounding box center [1104, 582] width 13 height 13
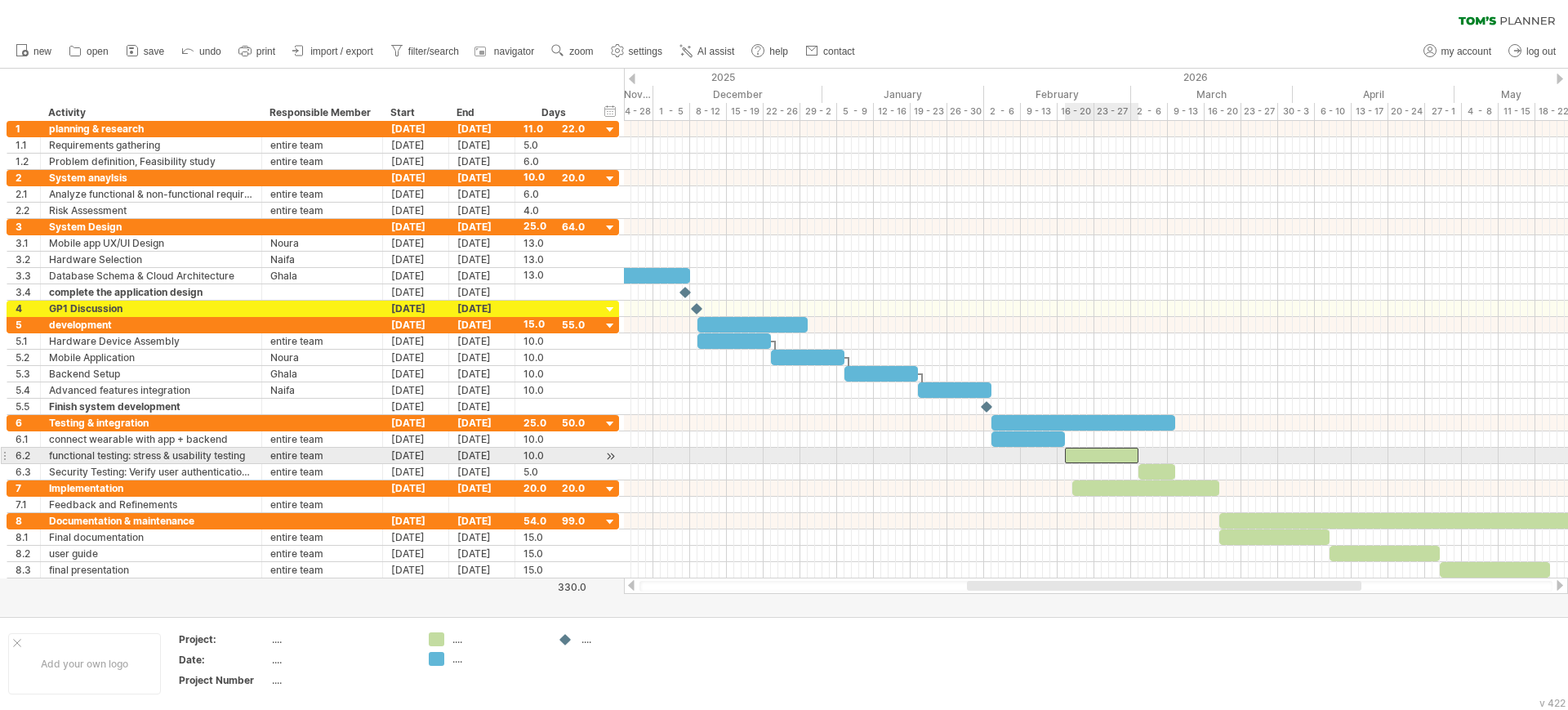
click at [1077, 450] on div at bounding box center [1101, 455] width 73 height 15
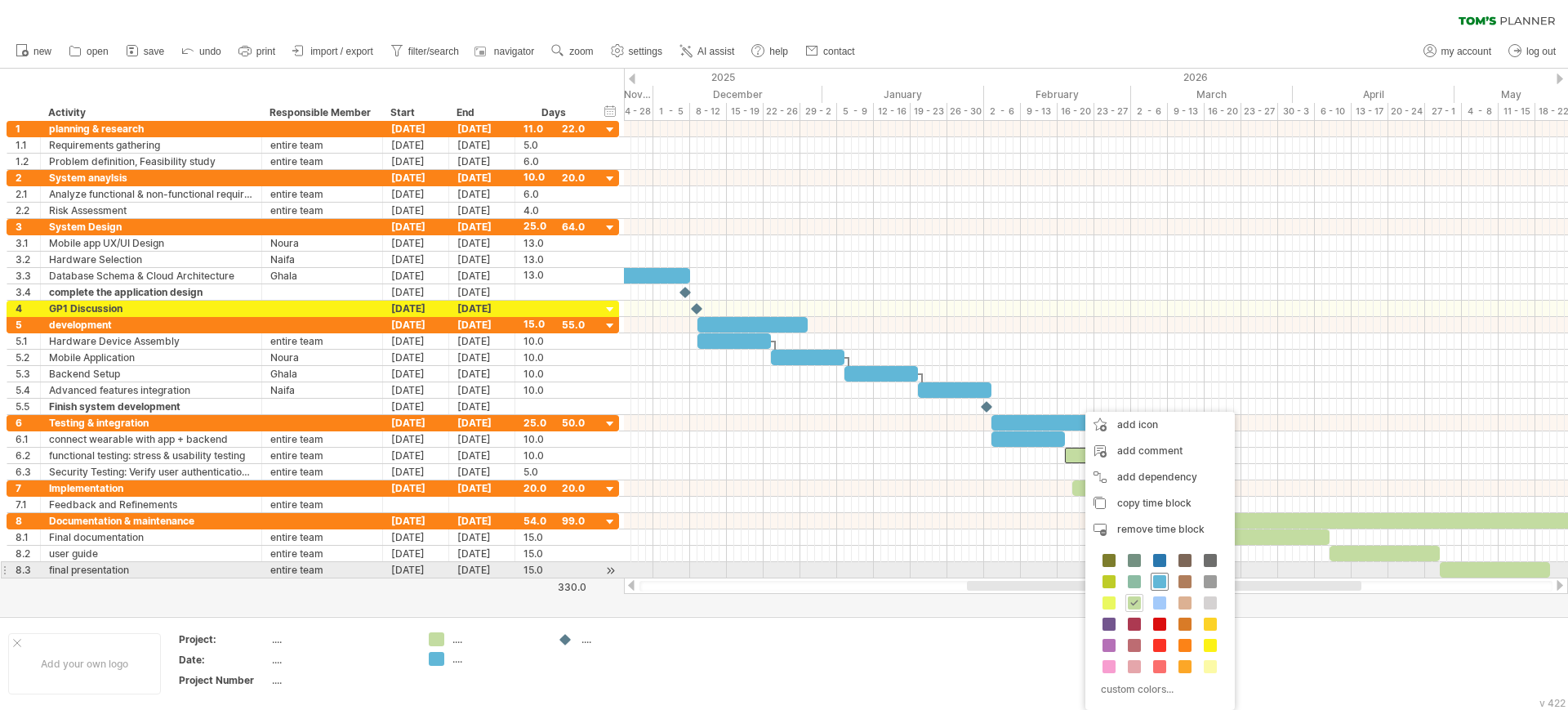
click at [1158, 576] on span at bounding box center [1160, 582] width 13 height 13
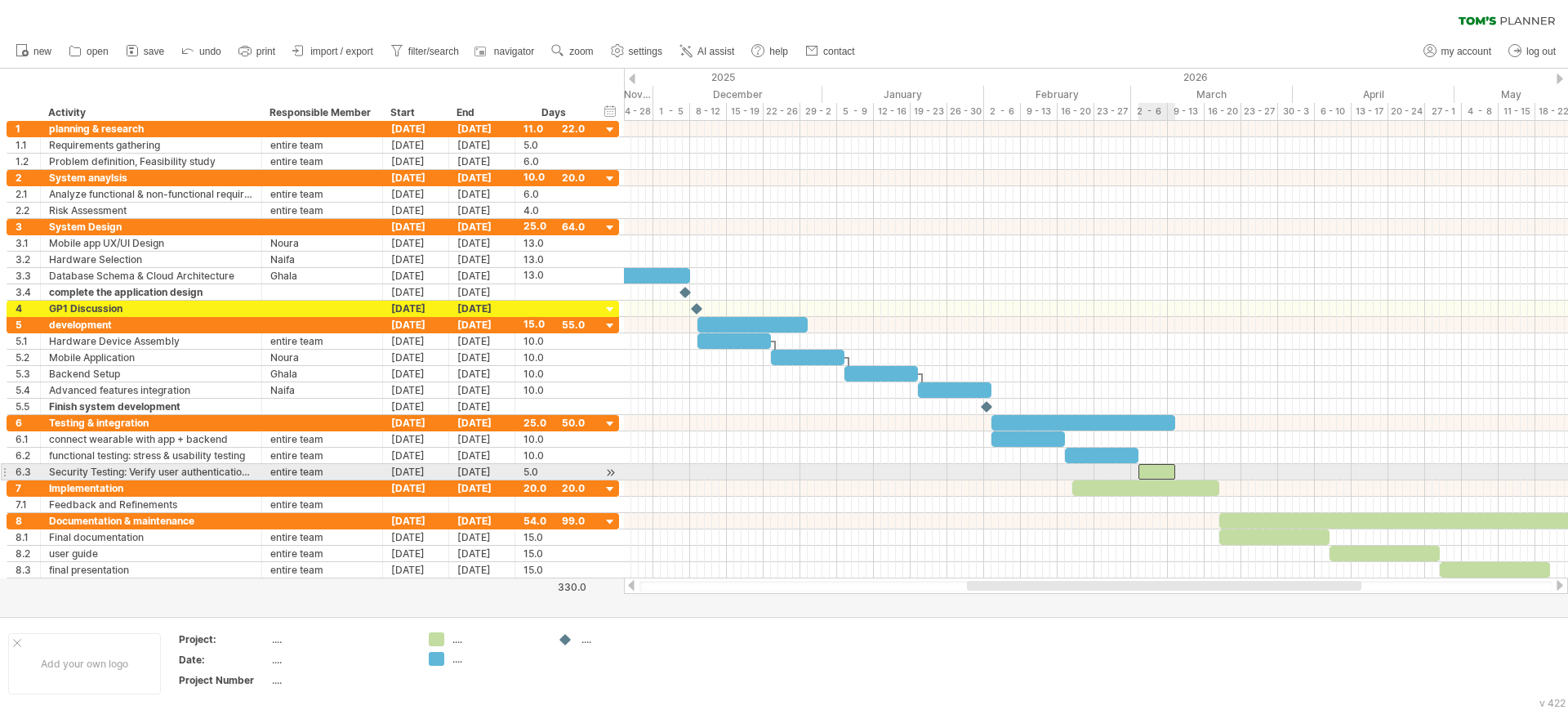
click at [1151, 471] on div at bounding box center [1156, 472] width 37 height 15
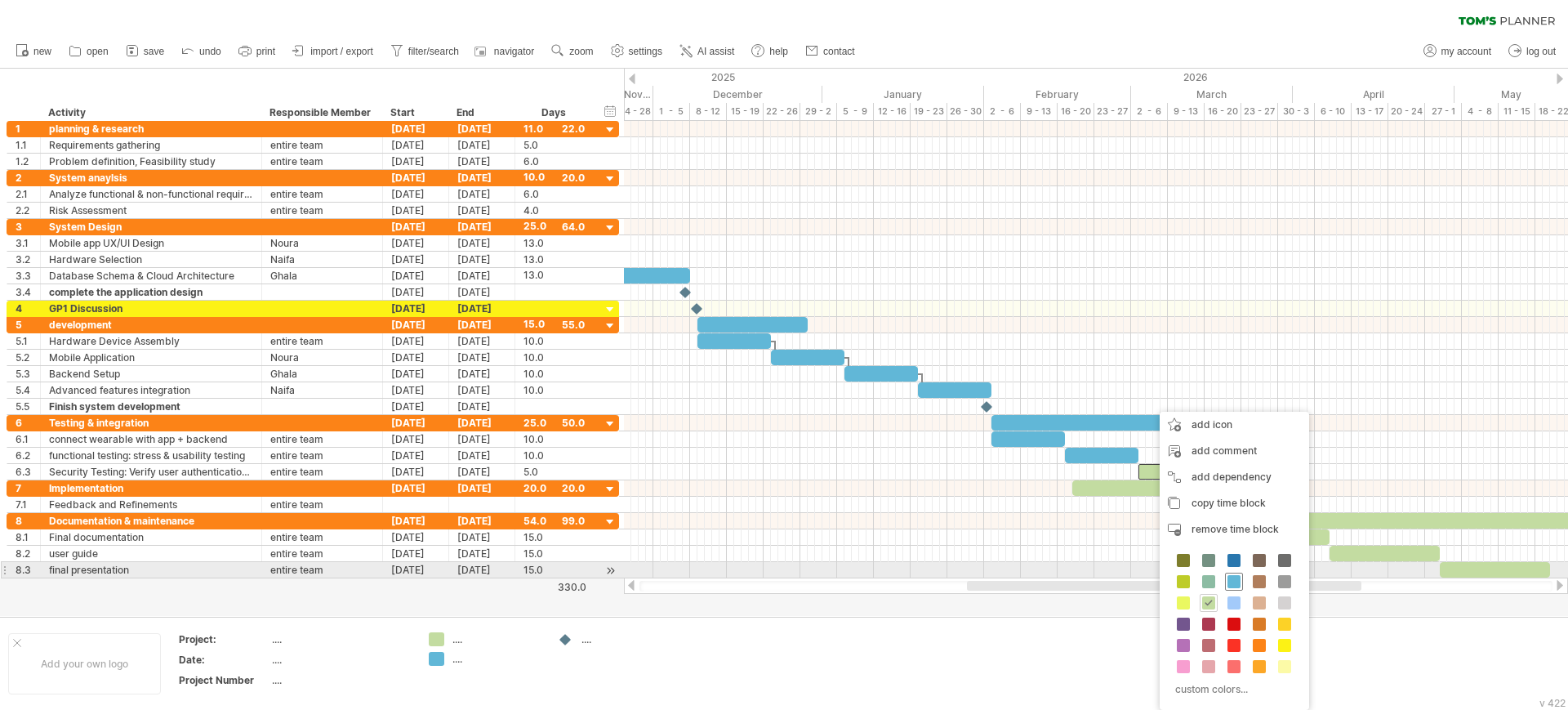
click at [1236, 579] on span at bounding box center [1234, 582] width 13 height 13
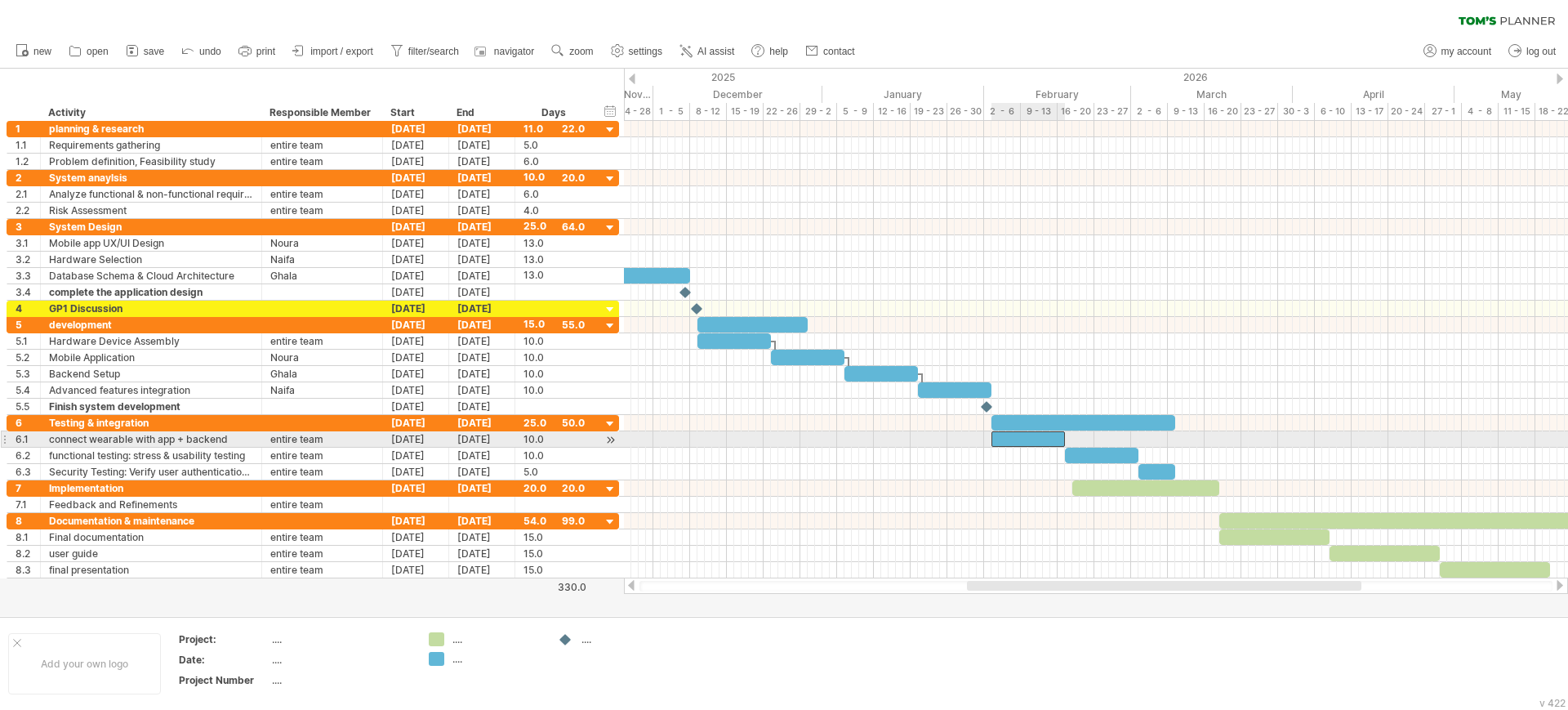
click at [1012, 435] on div at bounding box center [1028, 439] width 73 height 15
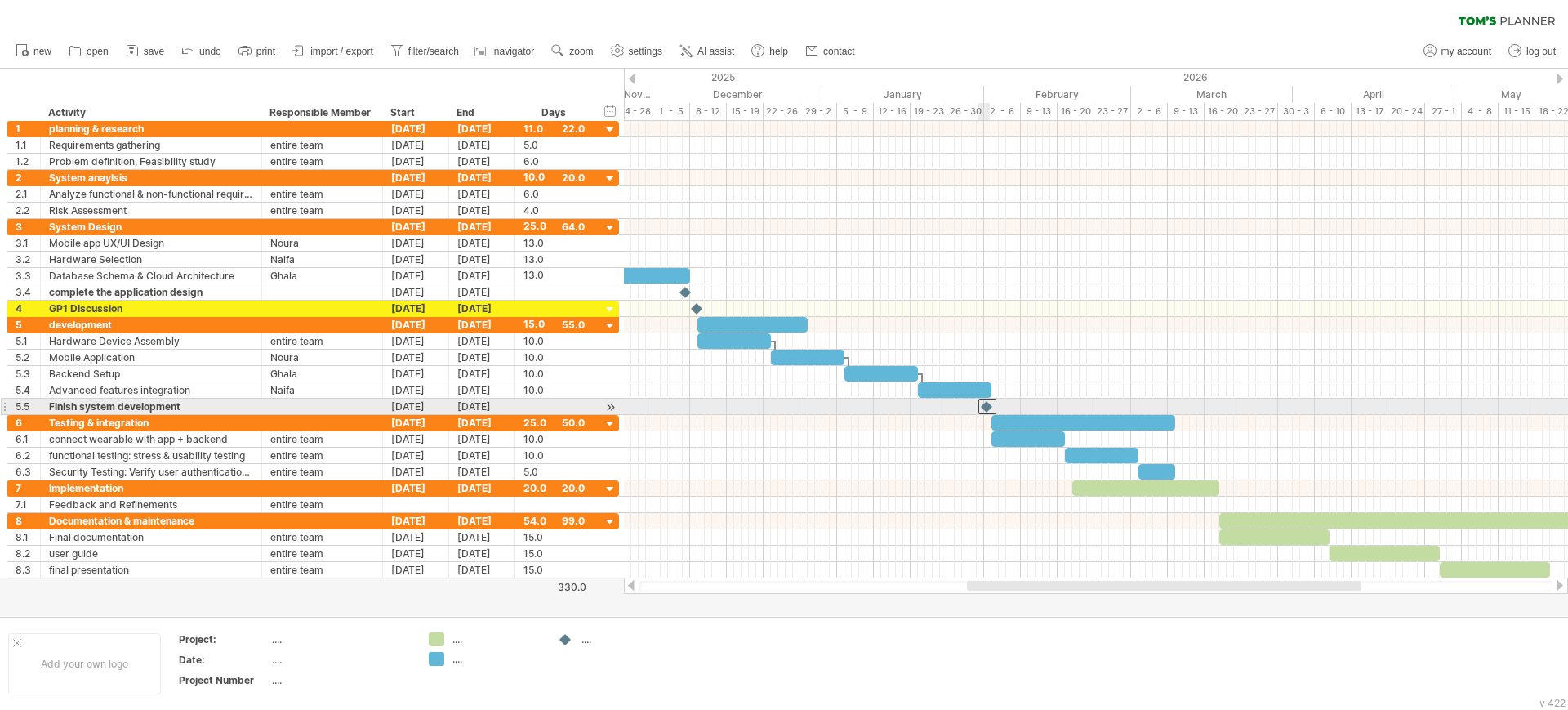
click at [985, 406] on div at bounding box center [986, 406] width 18 height 15
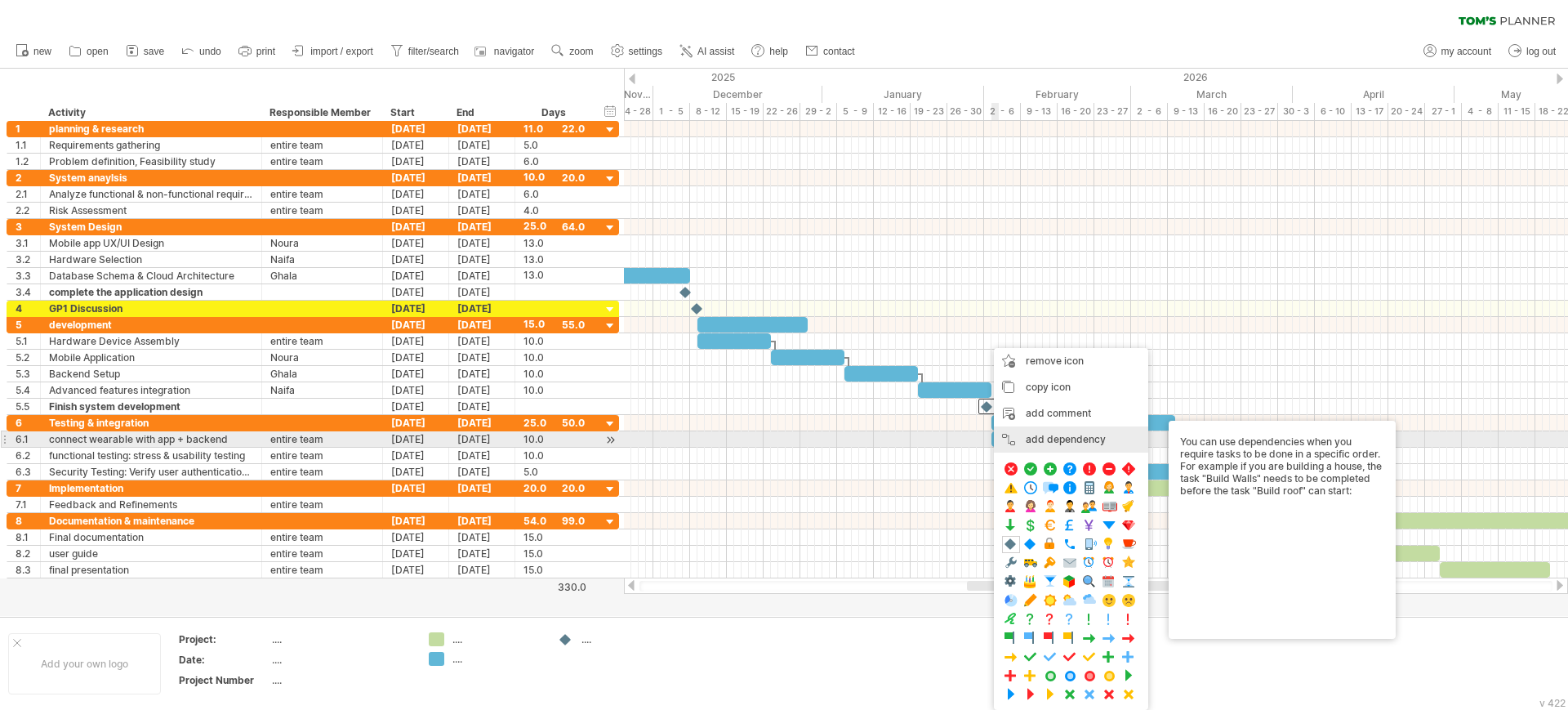
click at [1006, 433] on div "add dependency You can use dependencies when you require tasks to be done in a …" at bounding box center [1071, 440] width 154 height 26
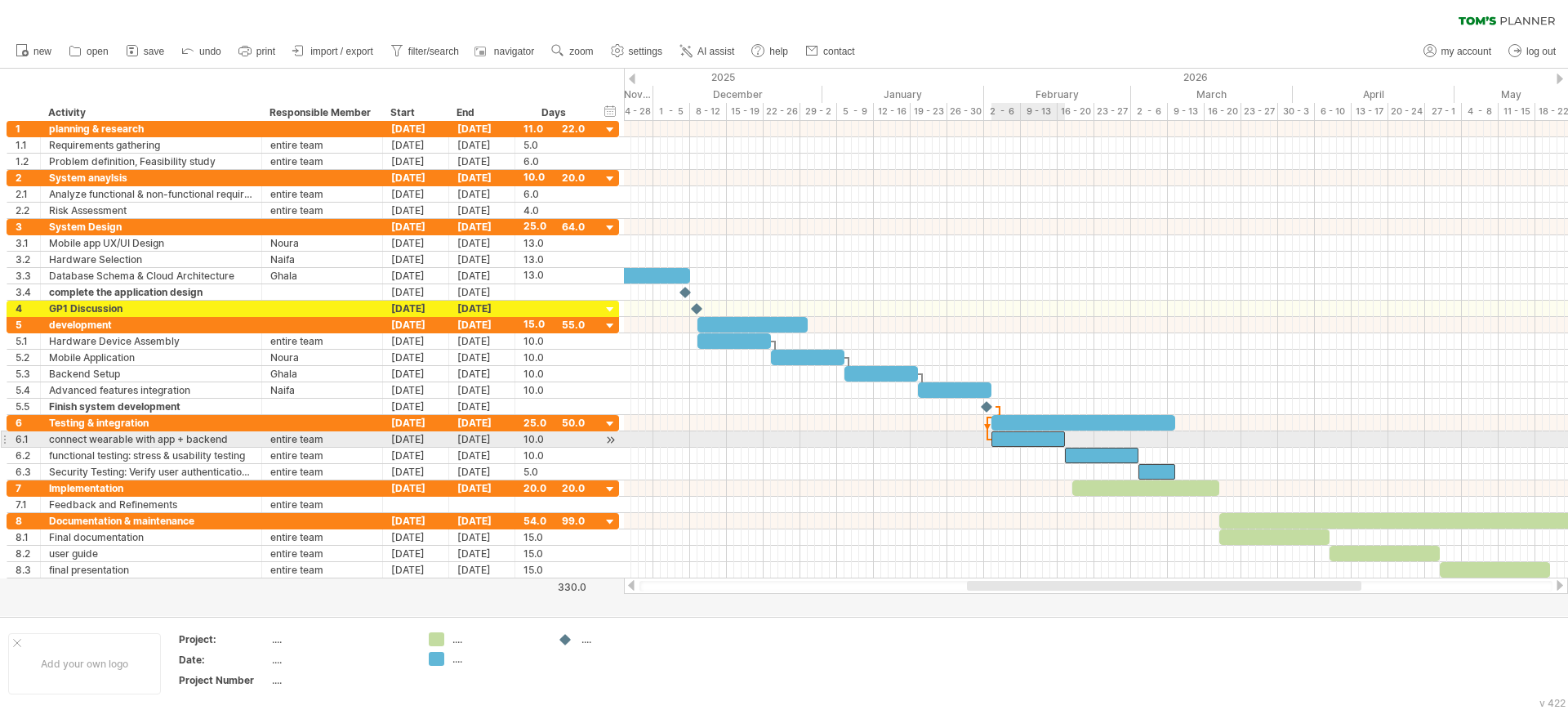
click at [996, 440] on div at bounding box center [1028, 439] width 73 height 15
click at [1032, 436] on div at bounding box center [1028, 439] width 73 height 15
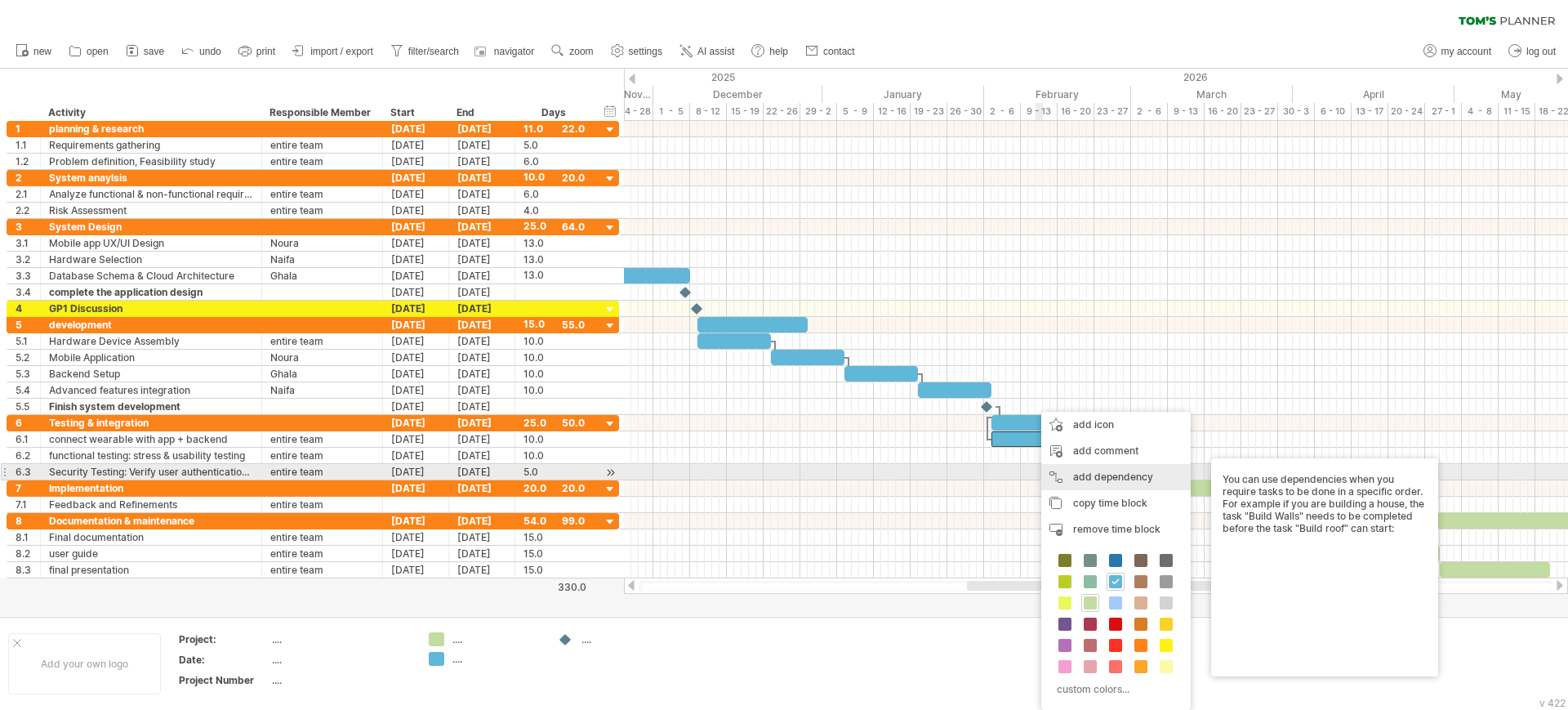
click at [1057, 477] on div "add dependency You can use dependencies when you require tasks to be done in a …" at bounding box center [1115, 477] width 150 height 26
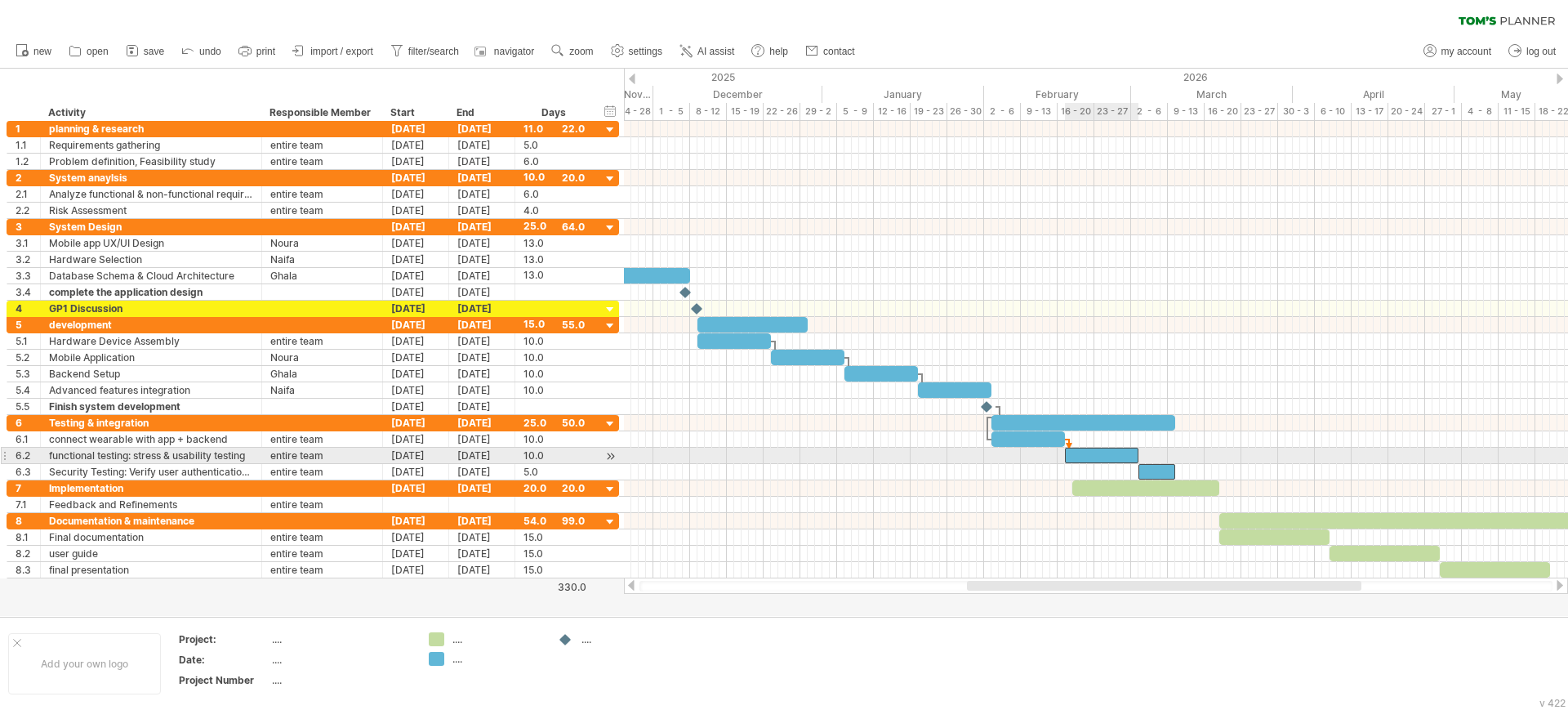
click at [1076, 452] on div at bounding box center [1101, 455] width 73 height 15
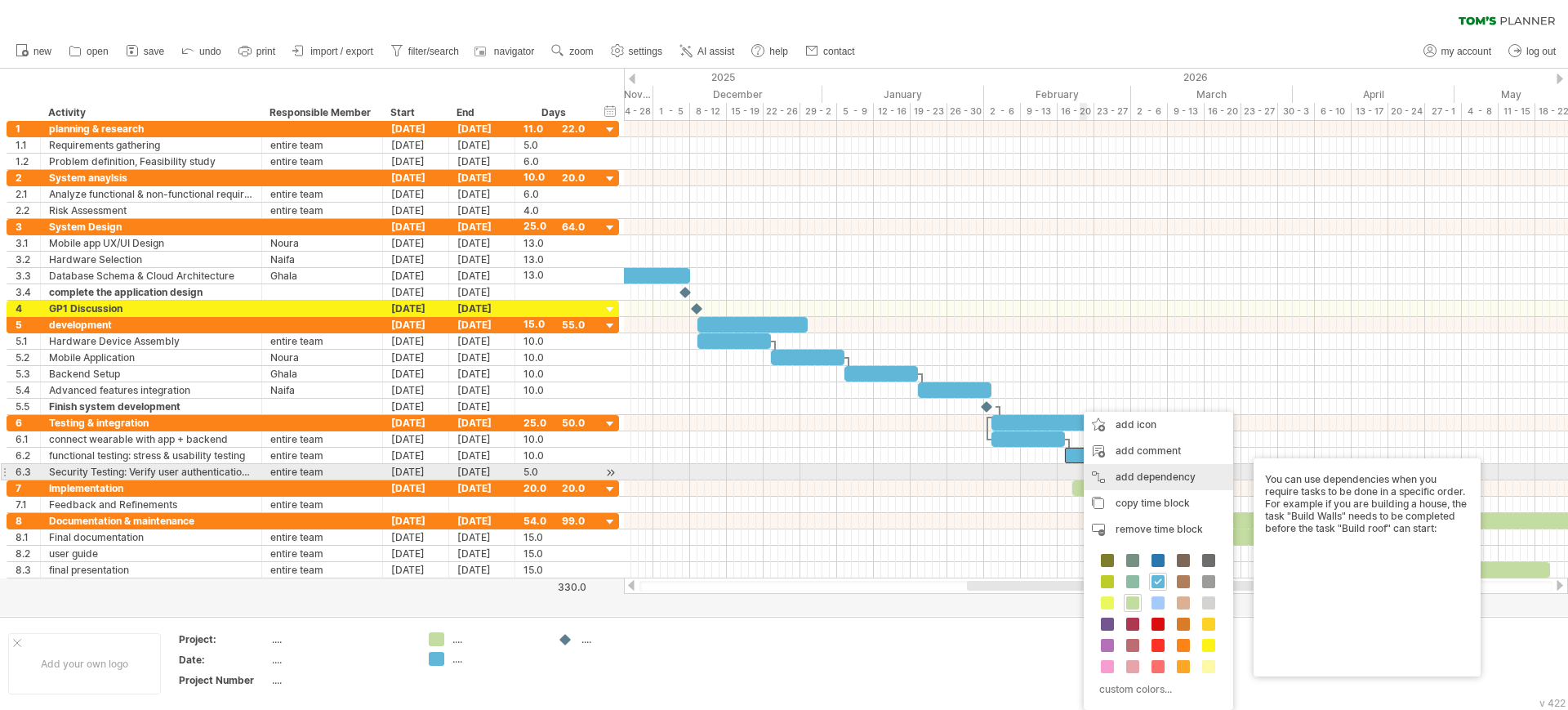
click at [1094, 478] on div "add dependency You can use dependencies when you require tasks to be done in a …" at bounding box center [1158, 477] width 150 height 26
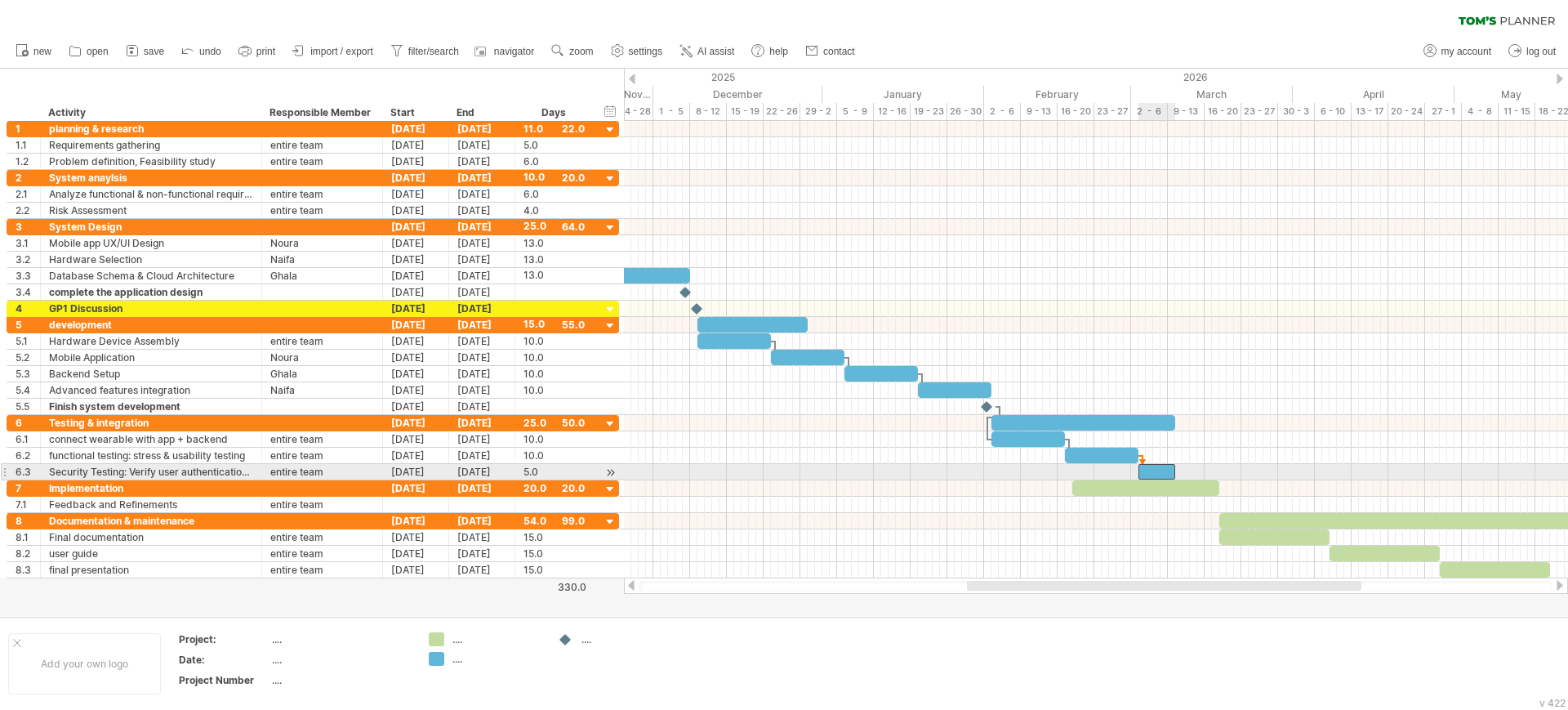
click at [1149, 465] on div at bounding box center [1156, 472] width 37 height 15
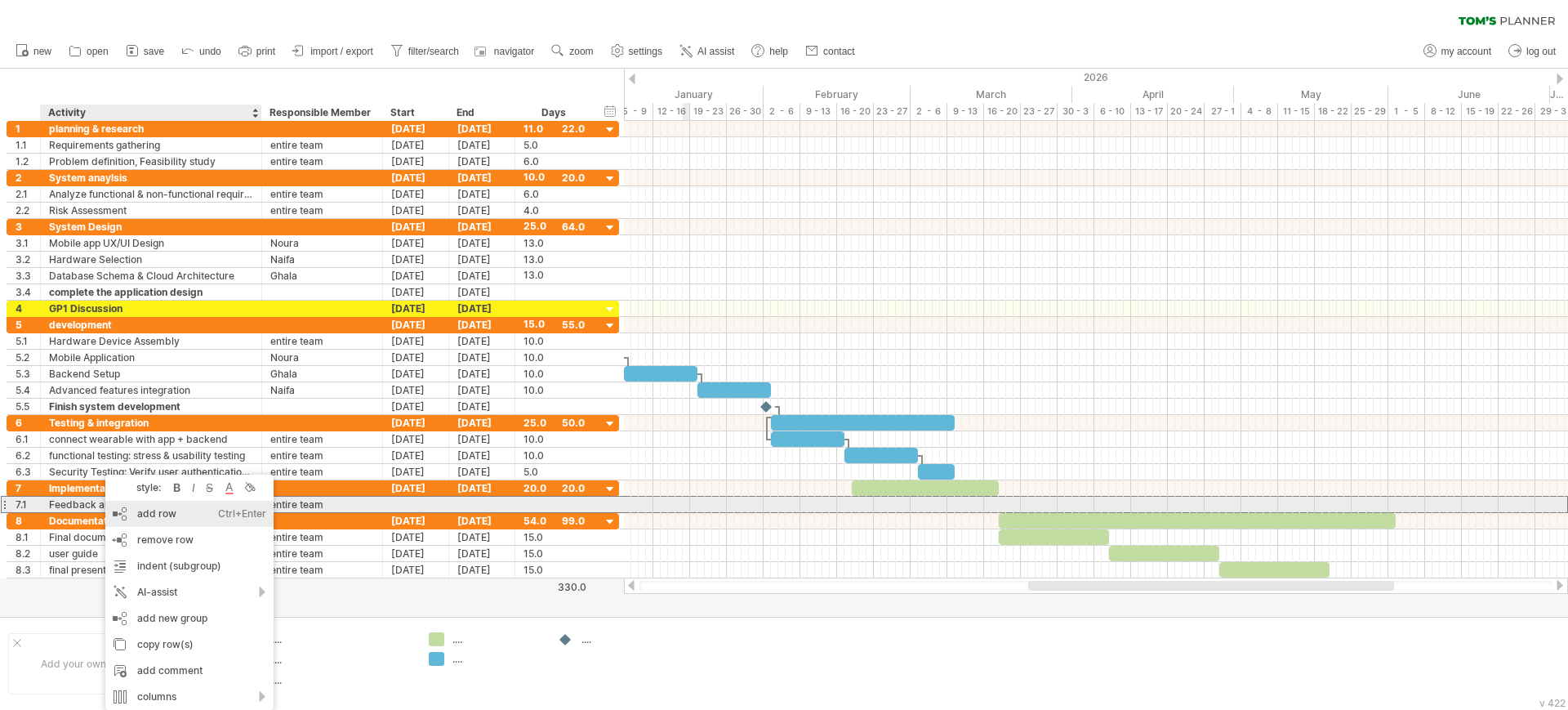
click at [120, 511] on div "add row Ctrl+Enter Cmd+Enter" at bounding box center [189, 514] width 168 height 26
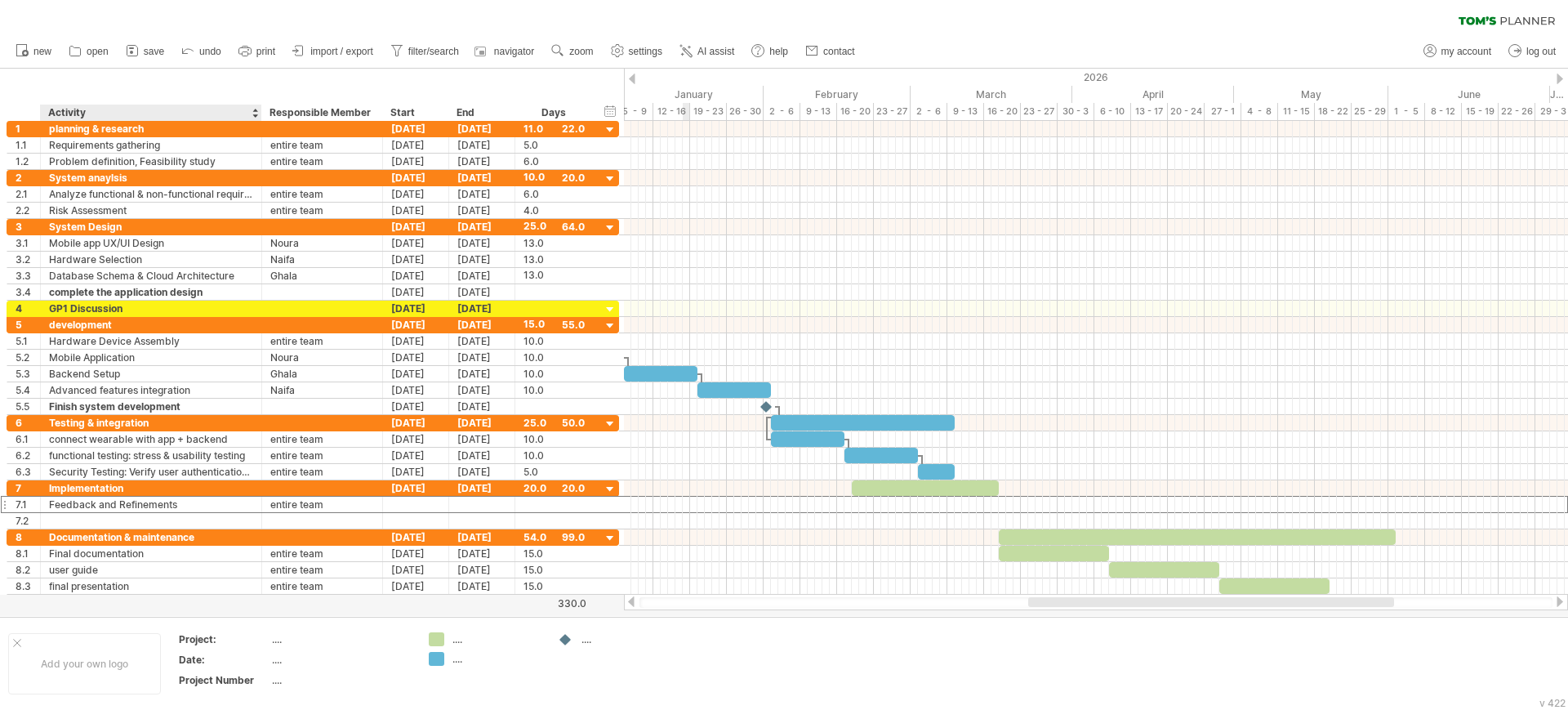
click at [133, 506] on div "Feedback and Refinements" at bounding box center [151, 504] width 204 height 15
drag, startPoint x: 186, startPoint y: 506, endPoint x: 41, endPoint y: 504, distance: 145.0
click at [41, 504] on div "**********" at bounding box center [151, 504] width 221 height 15
type input "**********"
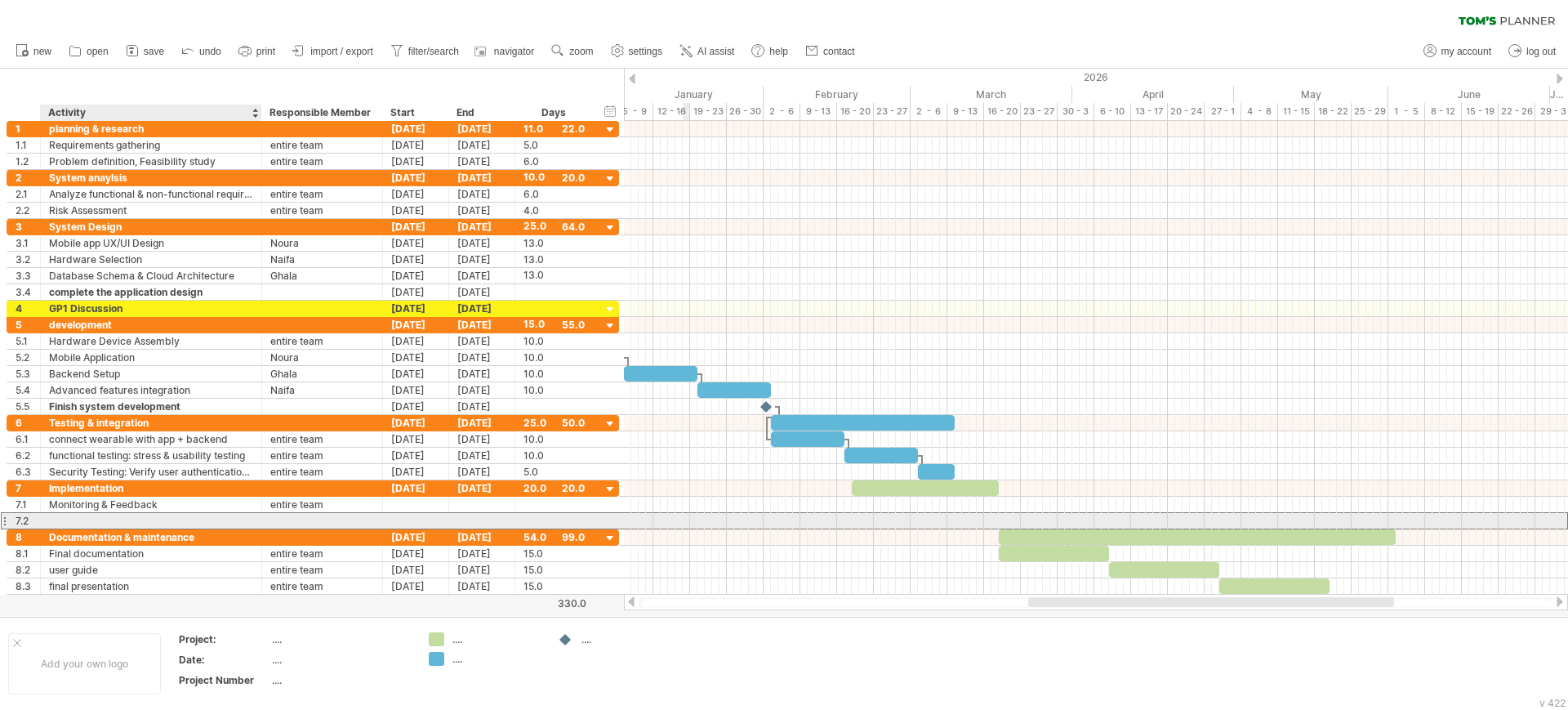
click at [61, 522] on div at bounding box center [151, 521] width 204 height 15
click at [172, 521] on div "refinement" at bounding box center [151, 521] width 204 height 15
type input "*"
paste input "**********"
type input "**********"
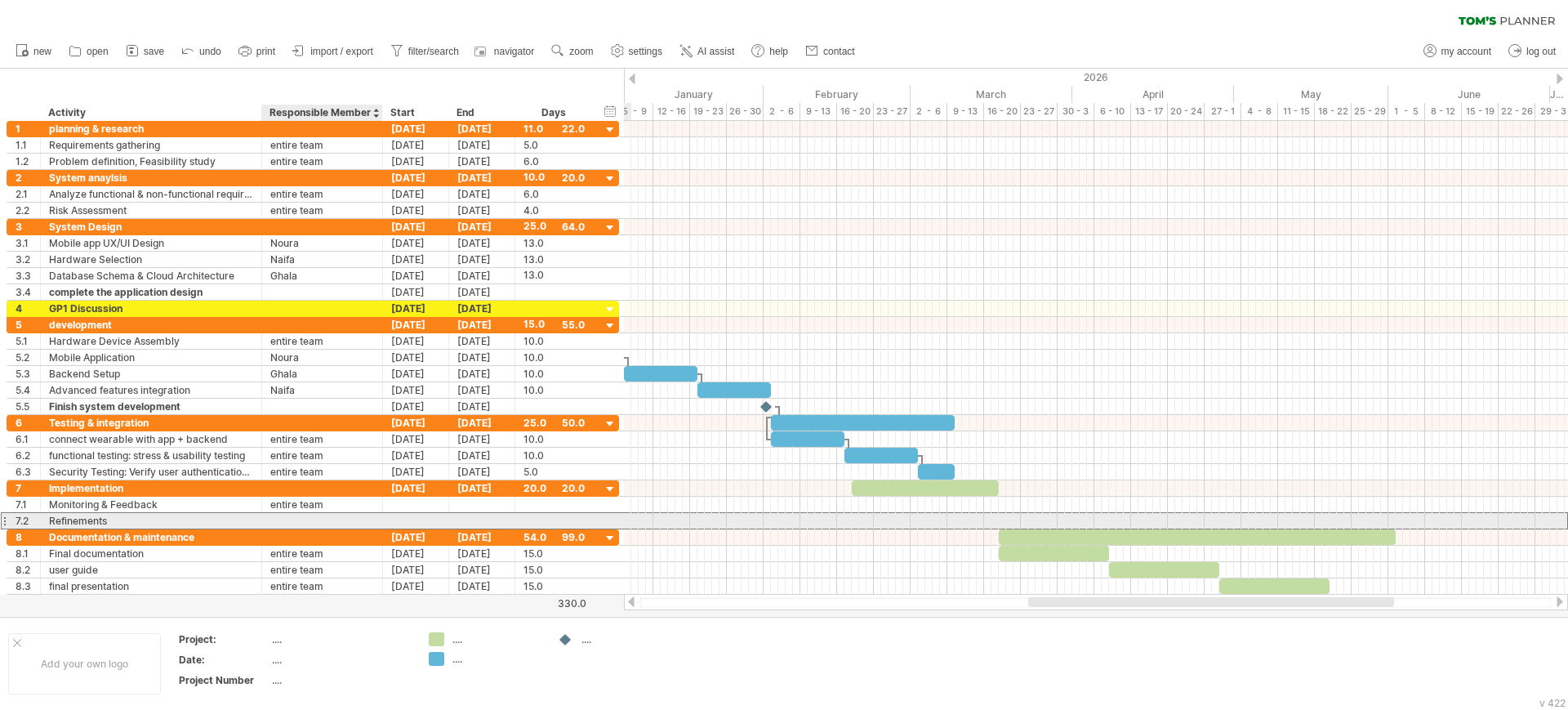
click at [272, 523] on div at bounding box center [322, 521] width 104 height 15
type input "**********"
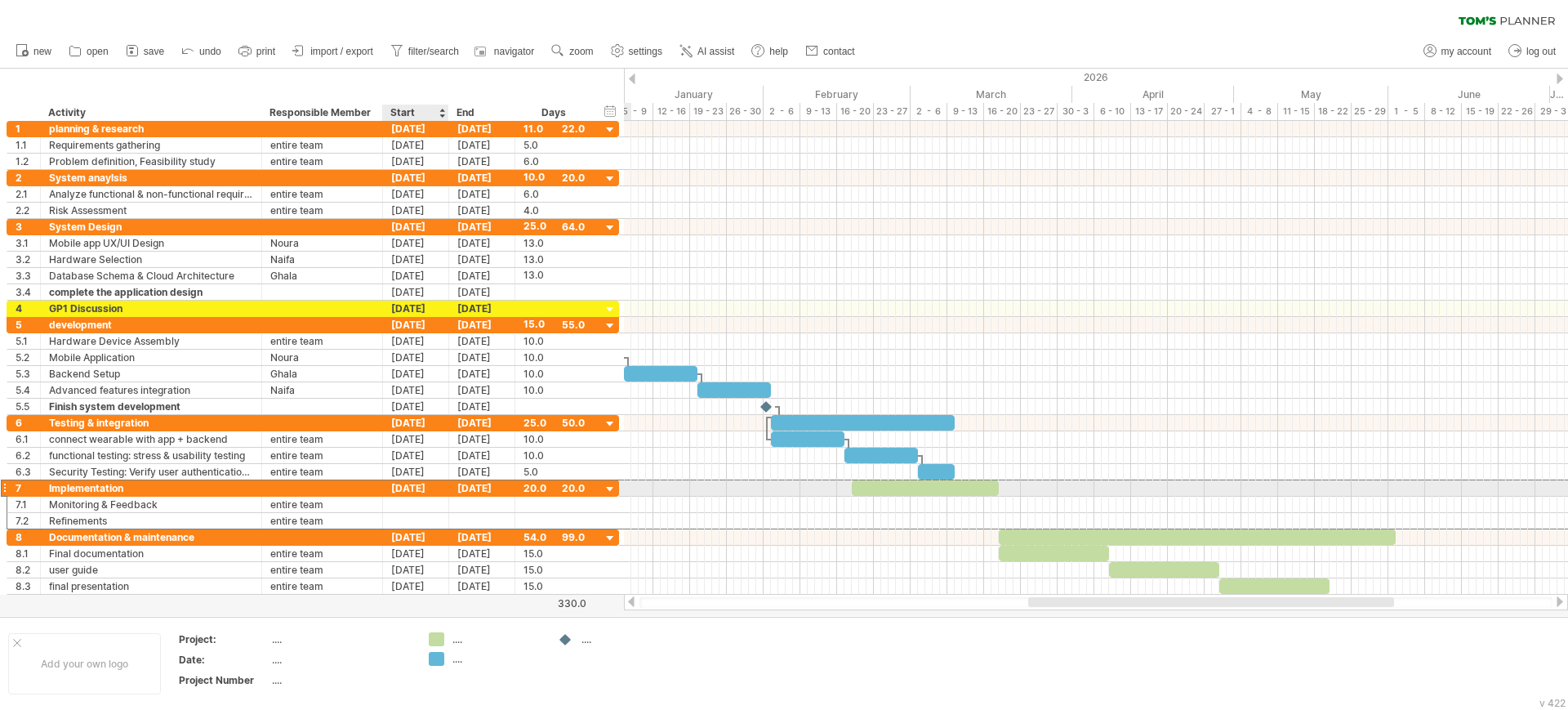
click at [423, 491] on div "[DATE]" at bounding box center [416, 488] width 66 height 15
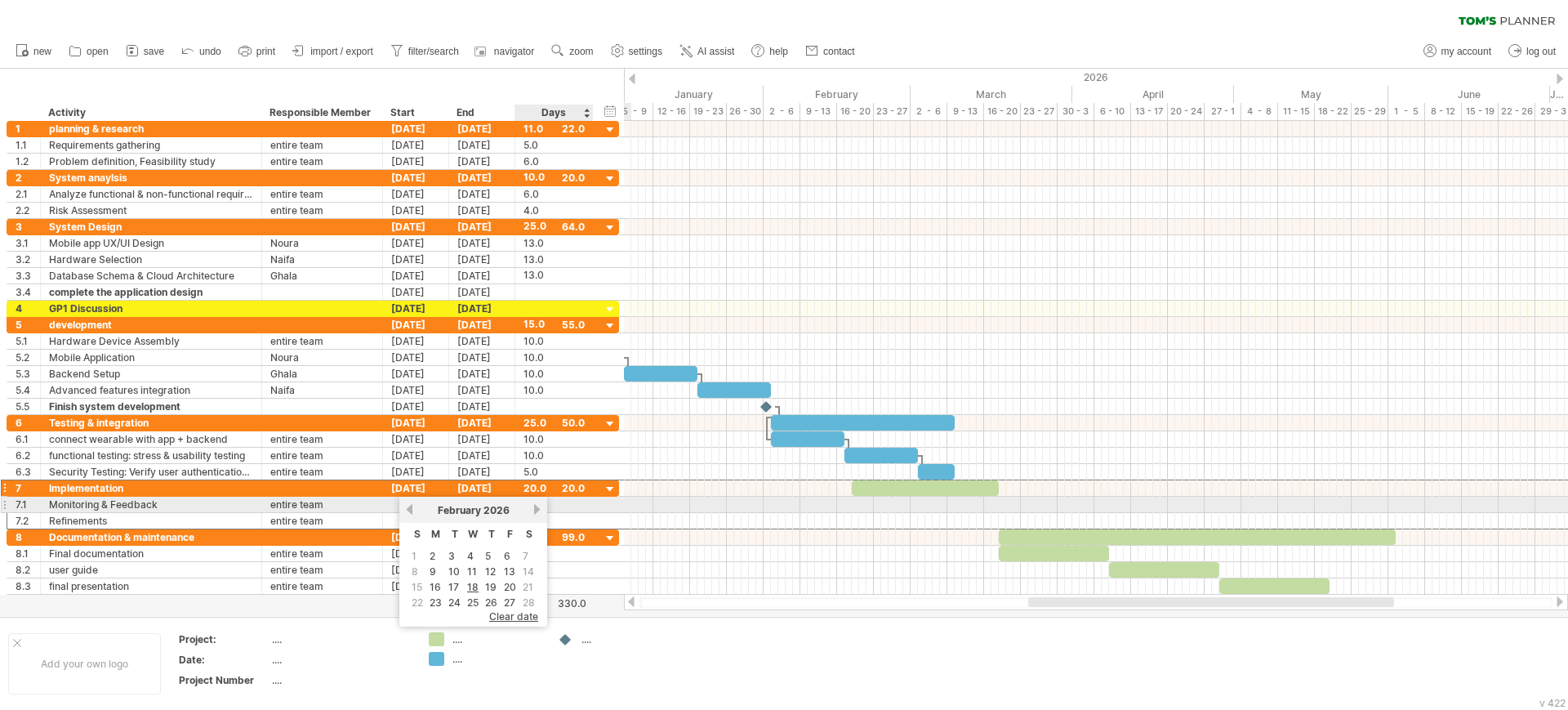
click at [533, 505] on link "next" at bounding box center [536, 508] width 12 height 12
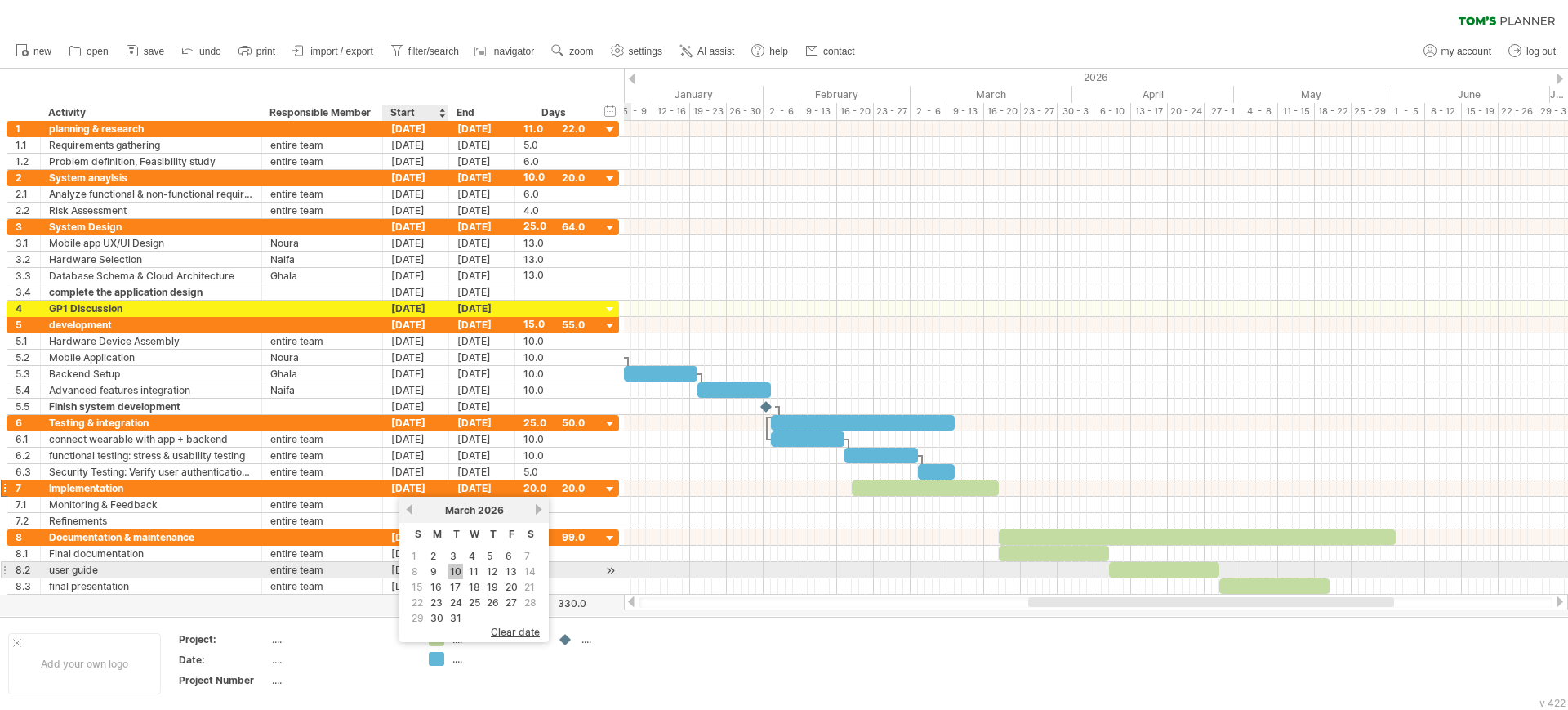
click at [452, 569] on link "10" at bounding box center [456, 572] width 15 height 15
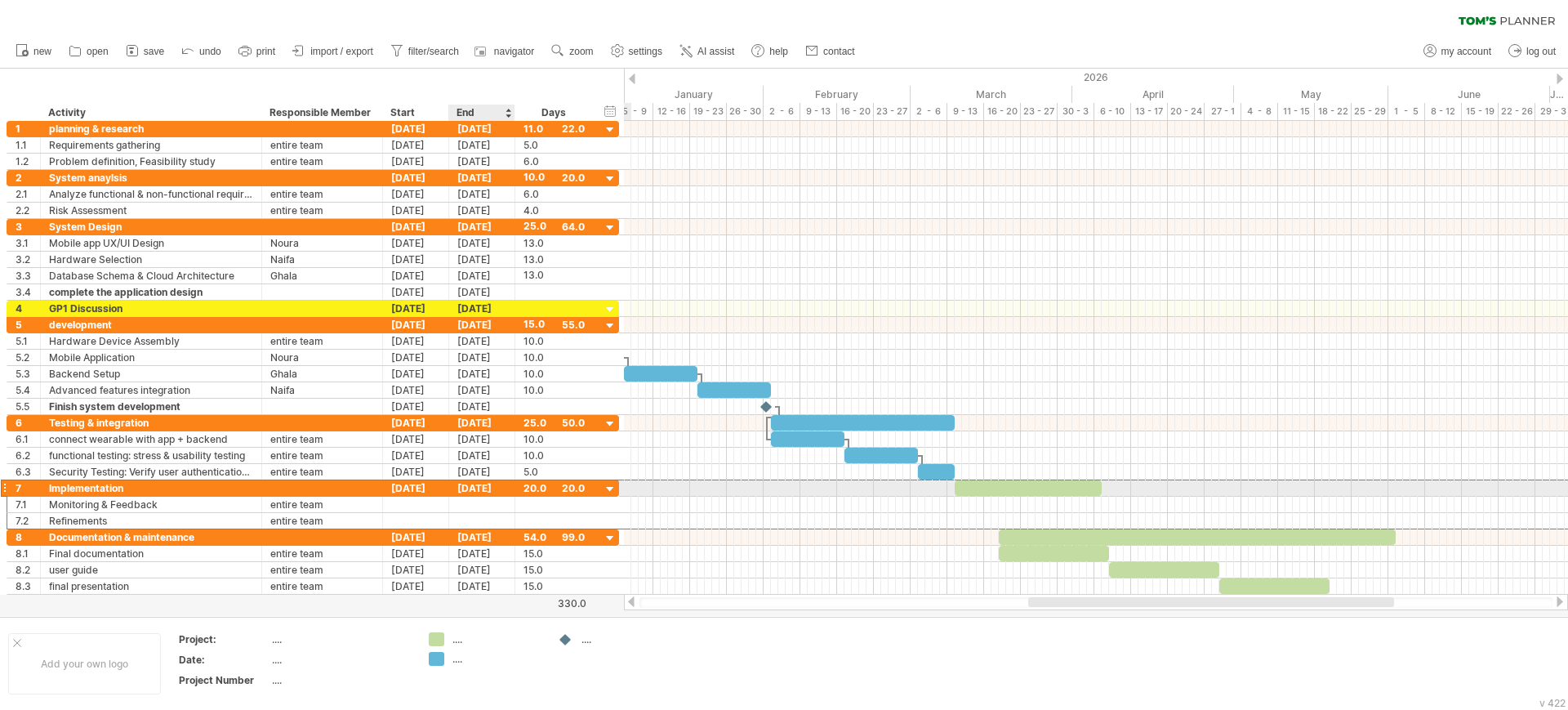
click at [468, 491] on div "[DATE]" at bounding box center [482, 488] width 66 height 15
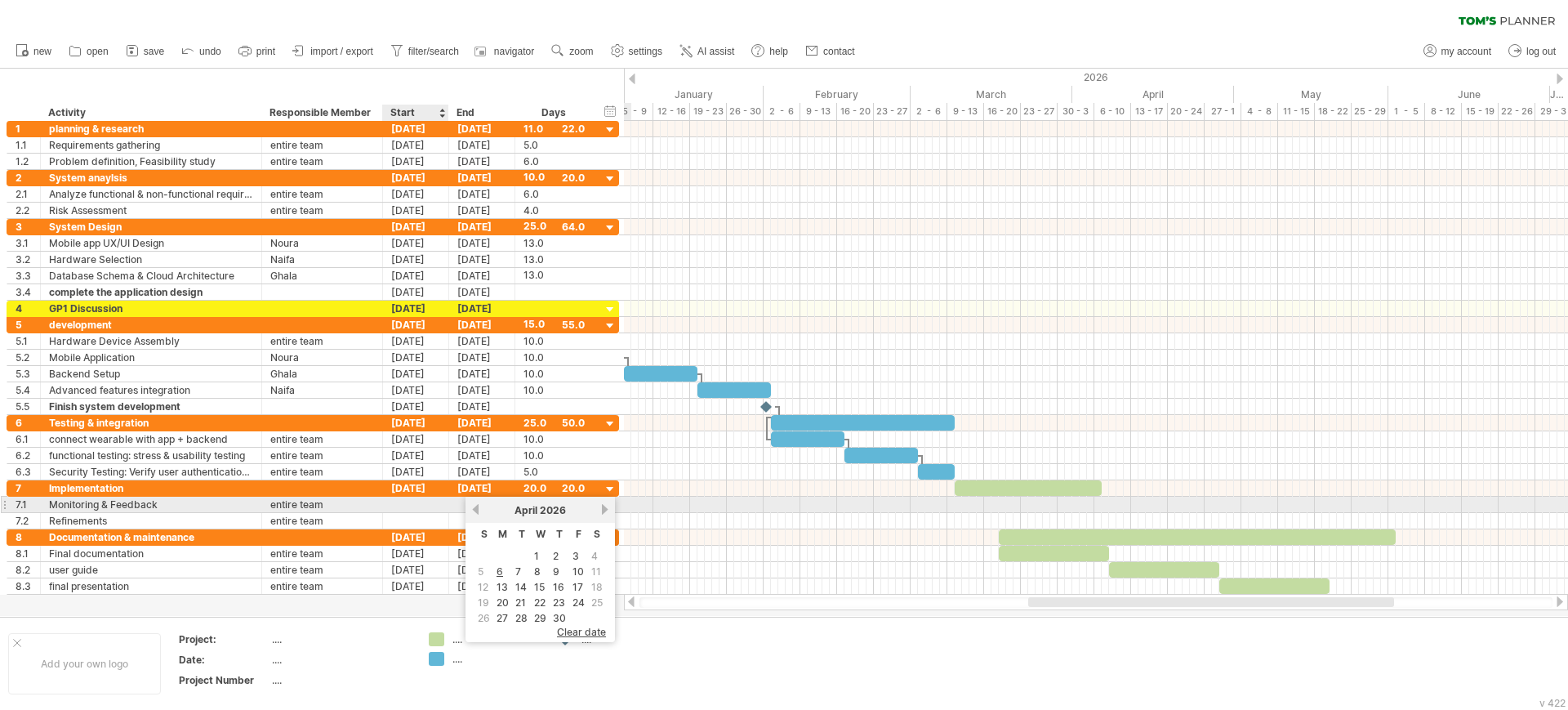
click at [416, 503] on div at bounding box center [416, 504] width 66 height 15
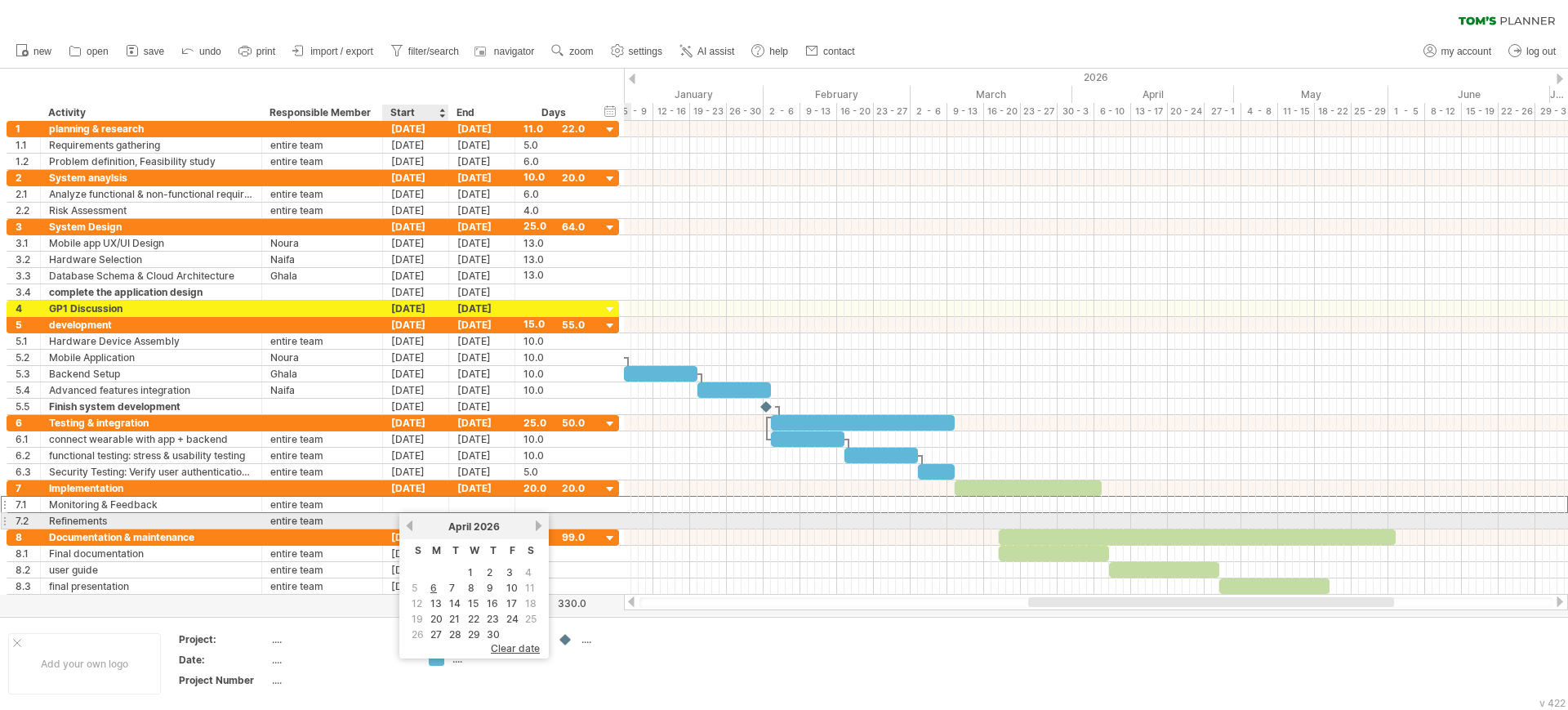
click at [409, 523] on link "previous" at bounding box center [409, 525] width 12 height 12
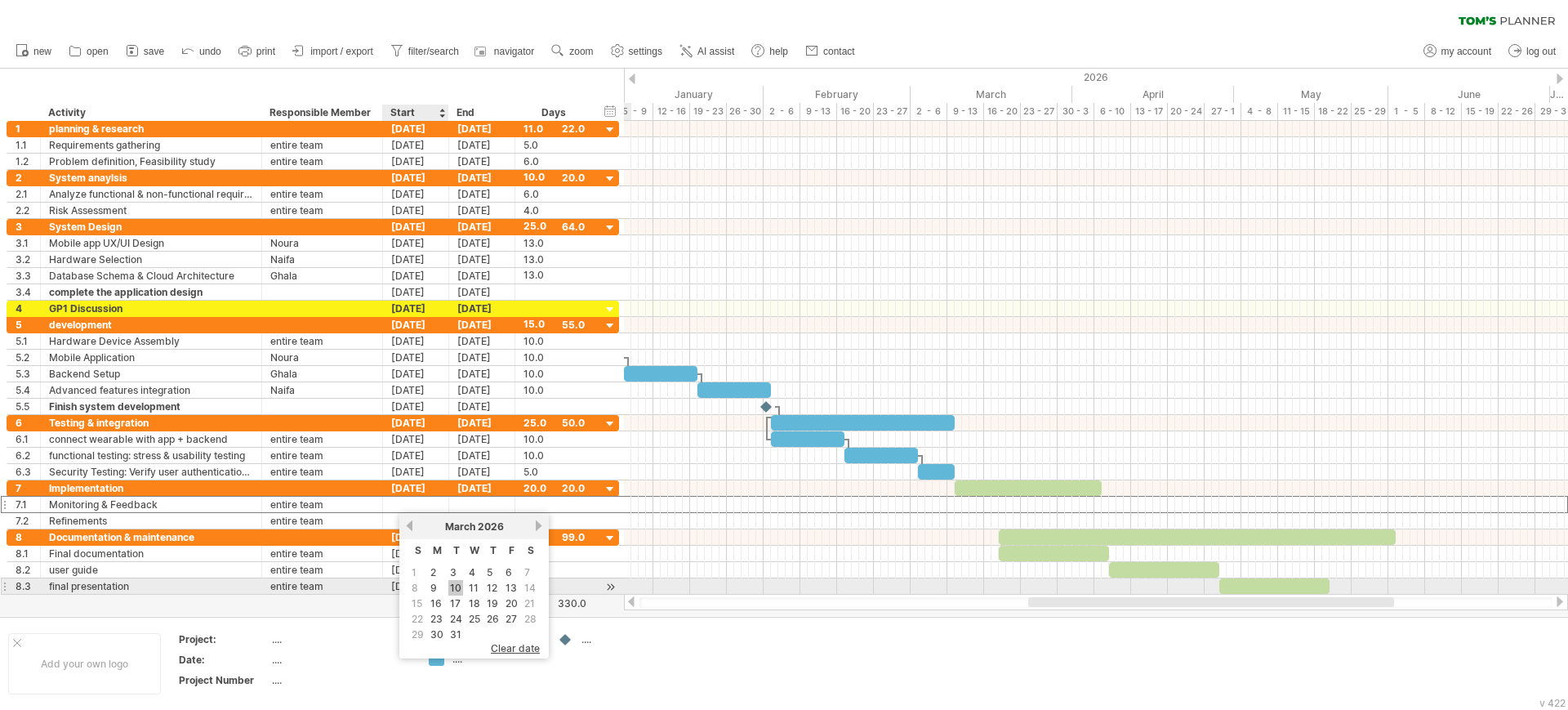
click at [455, 584] on link "10" at bounding box center [456, 588] width 15 height 15
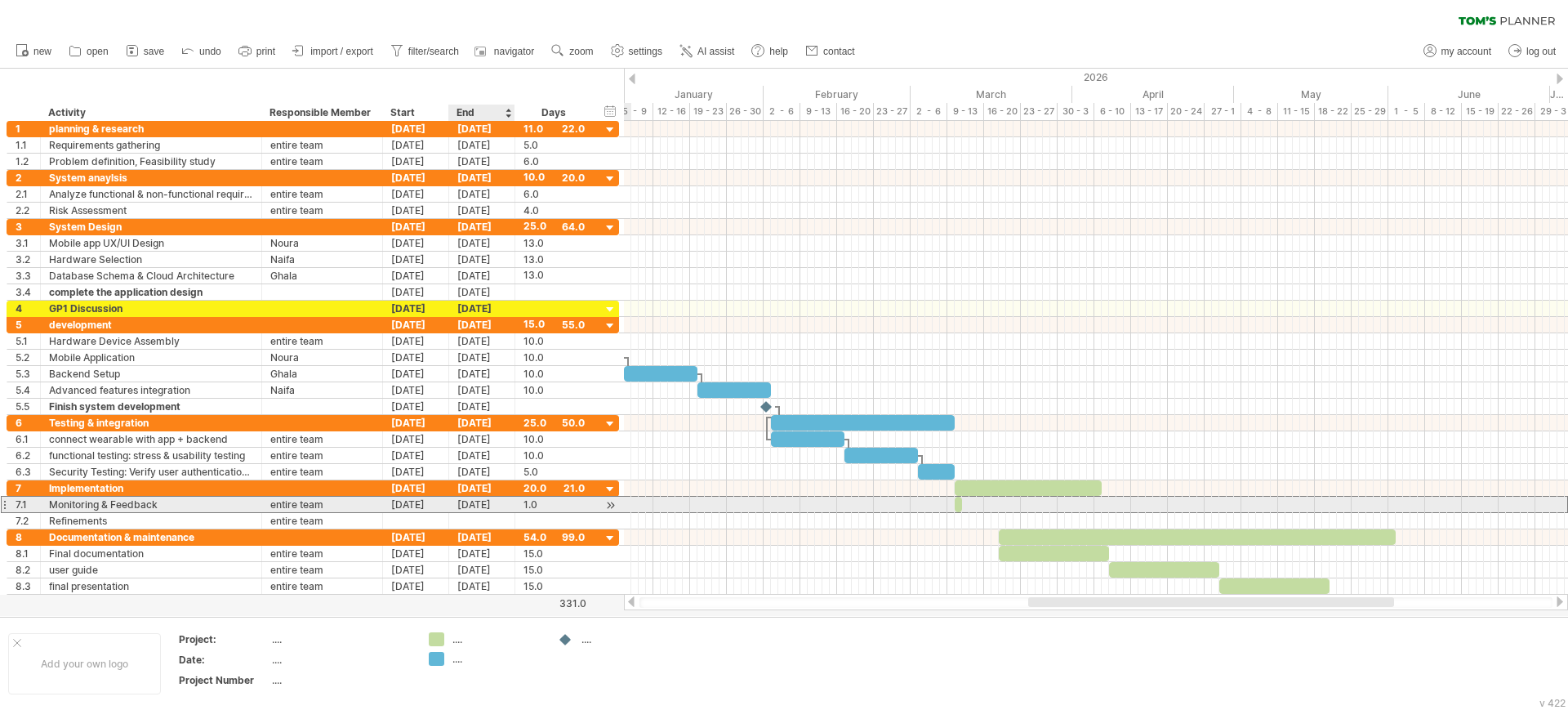
click at [478, 503] on div "[DATE]" at bounding box center [482, 504] width 66 height 15
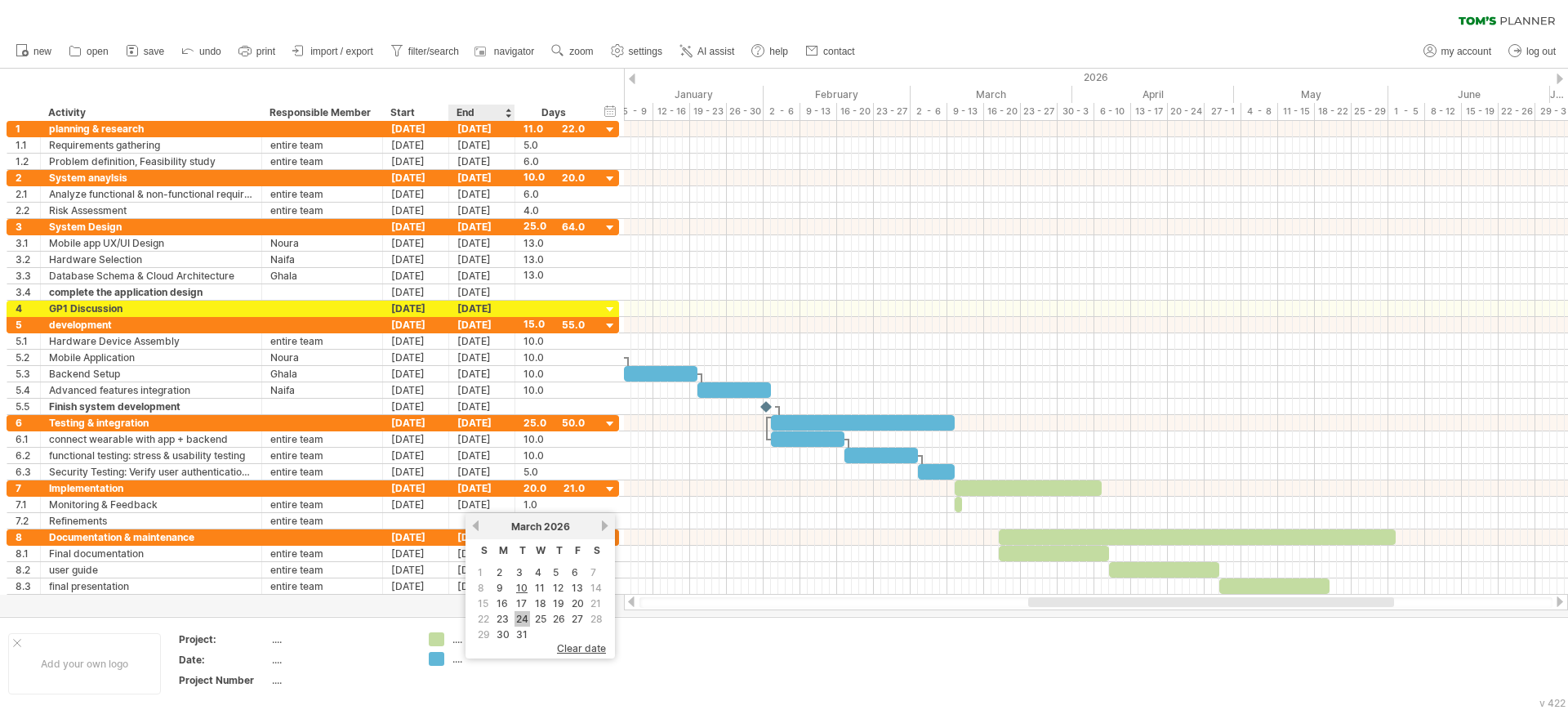
click at [520, 616] on link "24" at bounding box center [522, 619] width 15 height 15
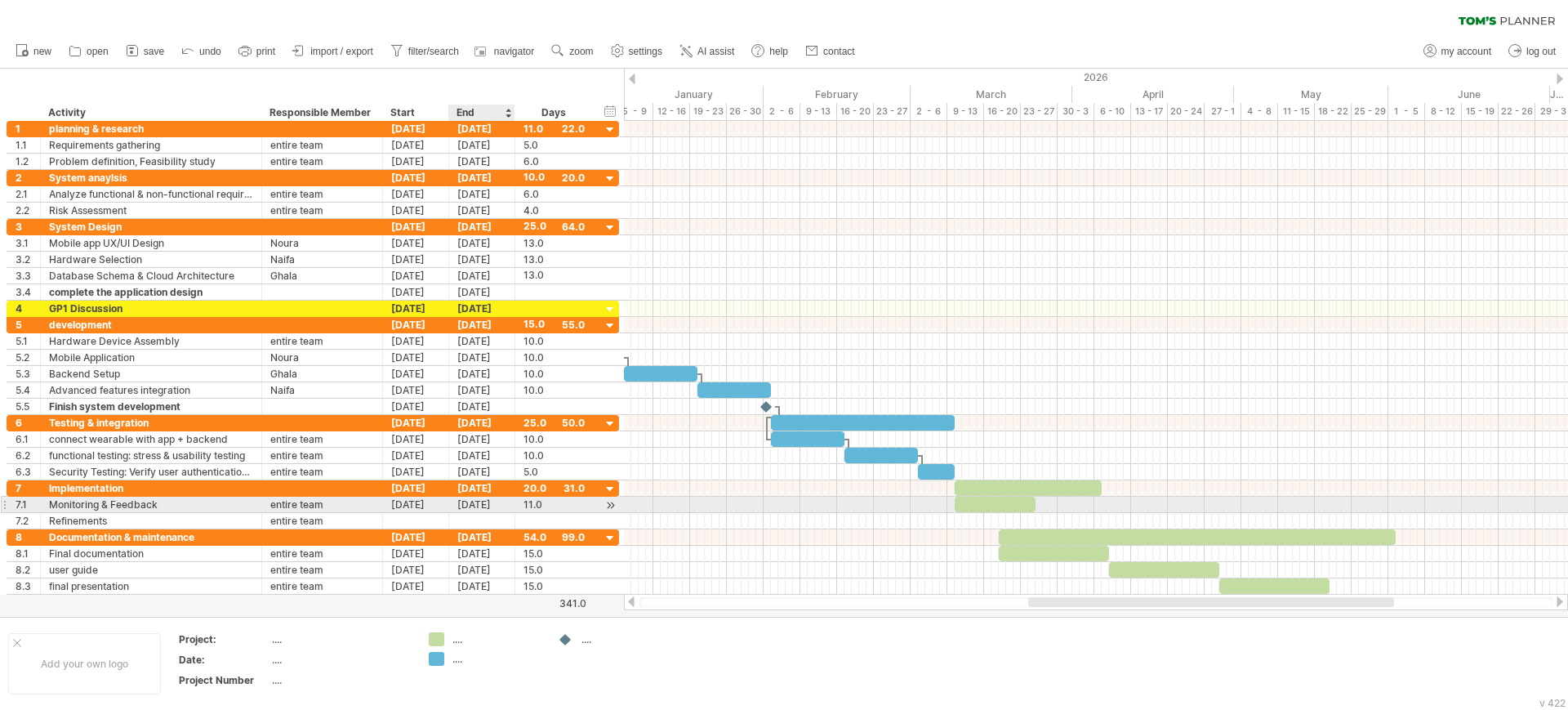
click at [483, 508] on div "[DATE]" at bounding box center [482, 504] width 66 height 15
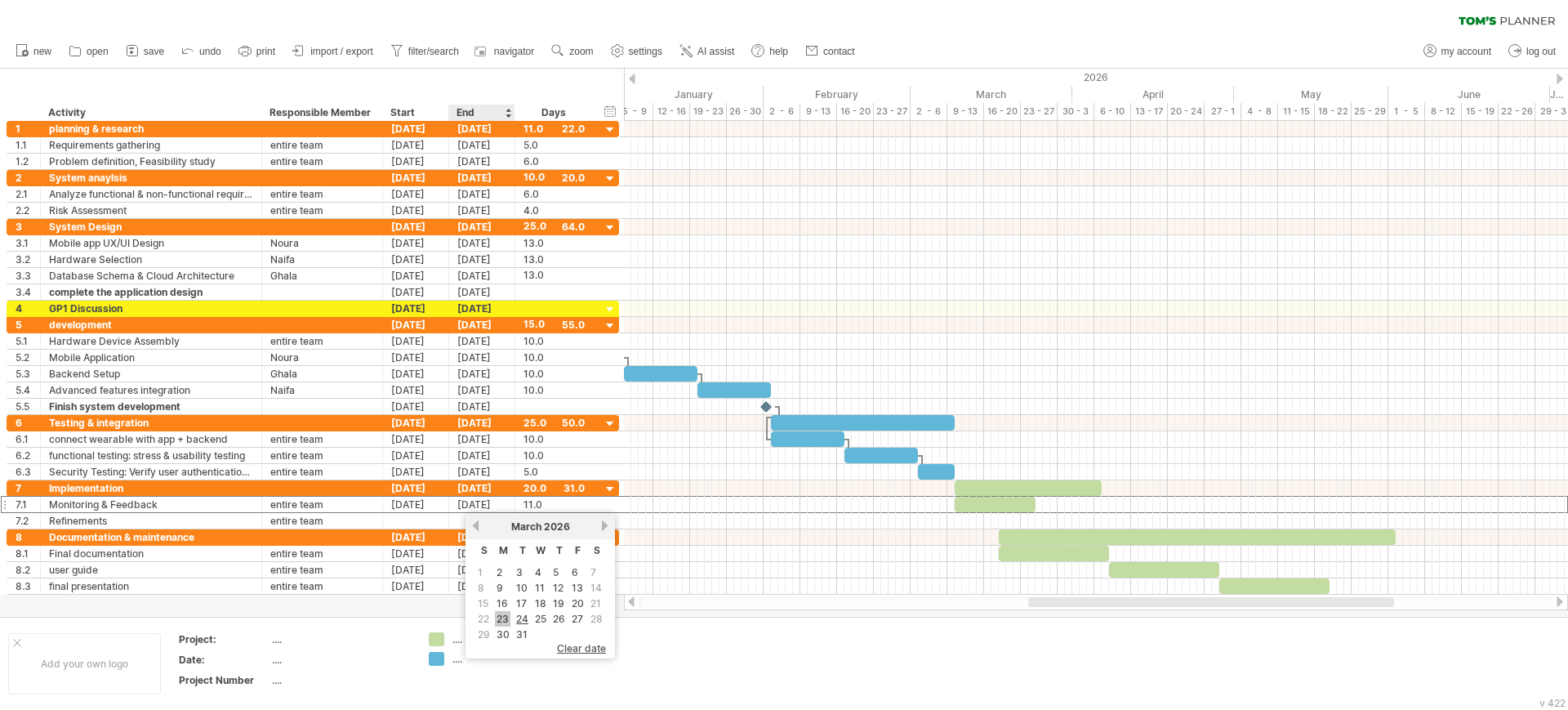
click at [501, 613] on link "23" at bounding box center [503, 619] width 15 height 15
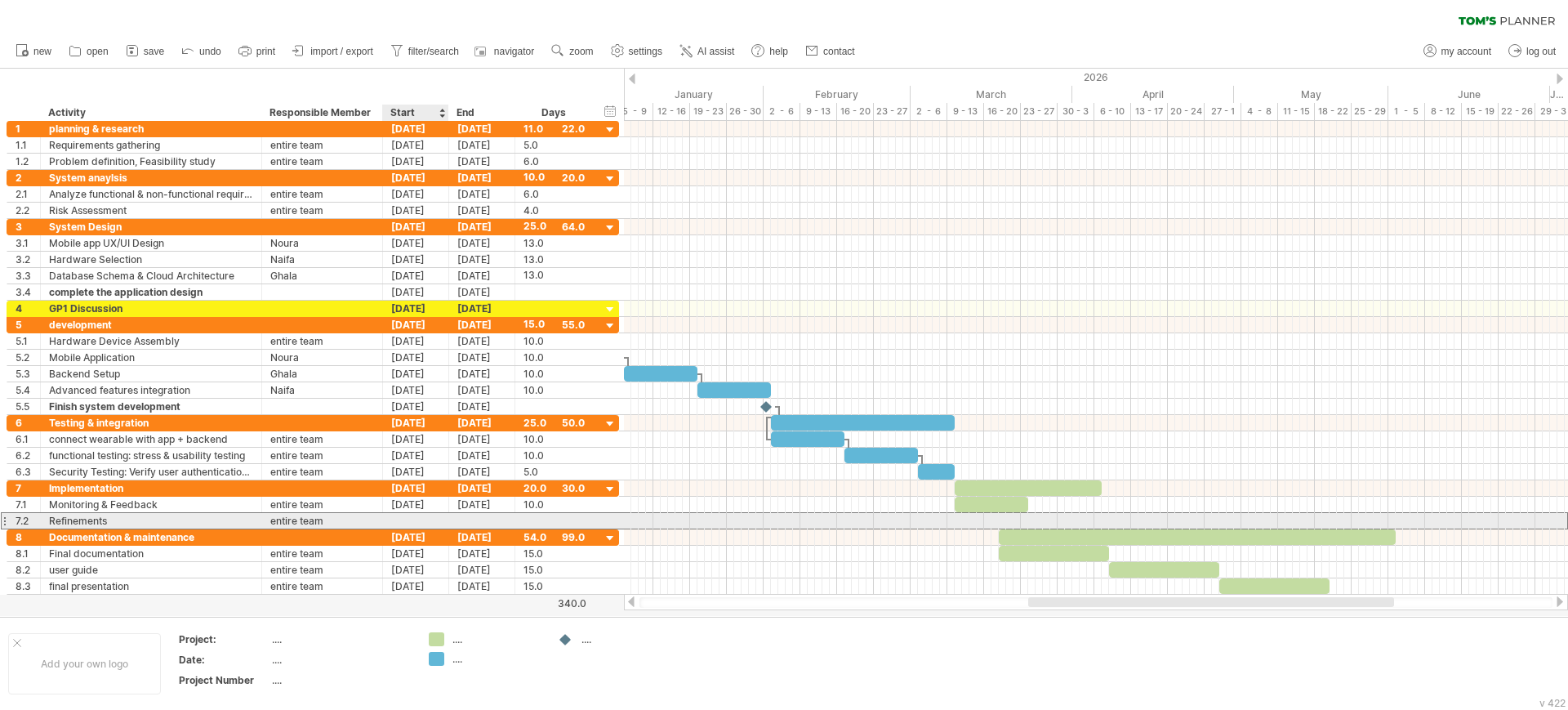
click at [426, 520] on div at bounding box center [416, 521] width 66 height 15
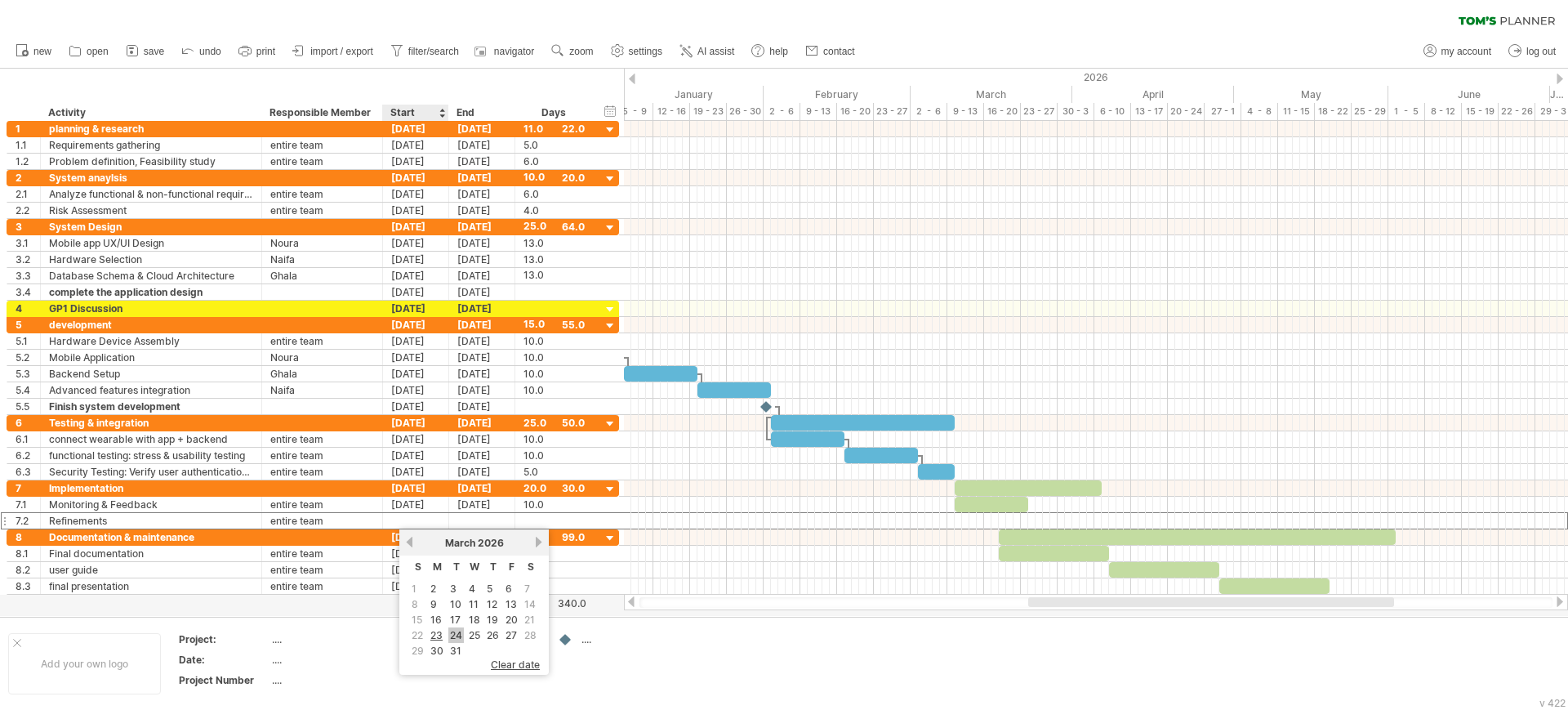
click at [457, 633] on link "24" at bounding box center [456, 635] width 15 height 15
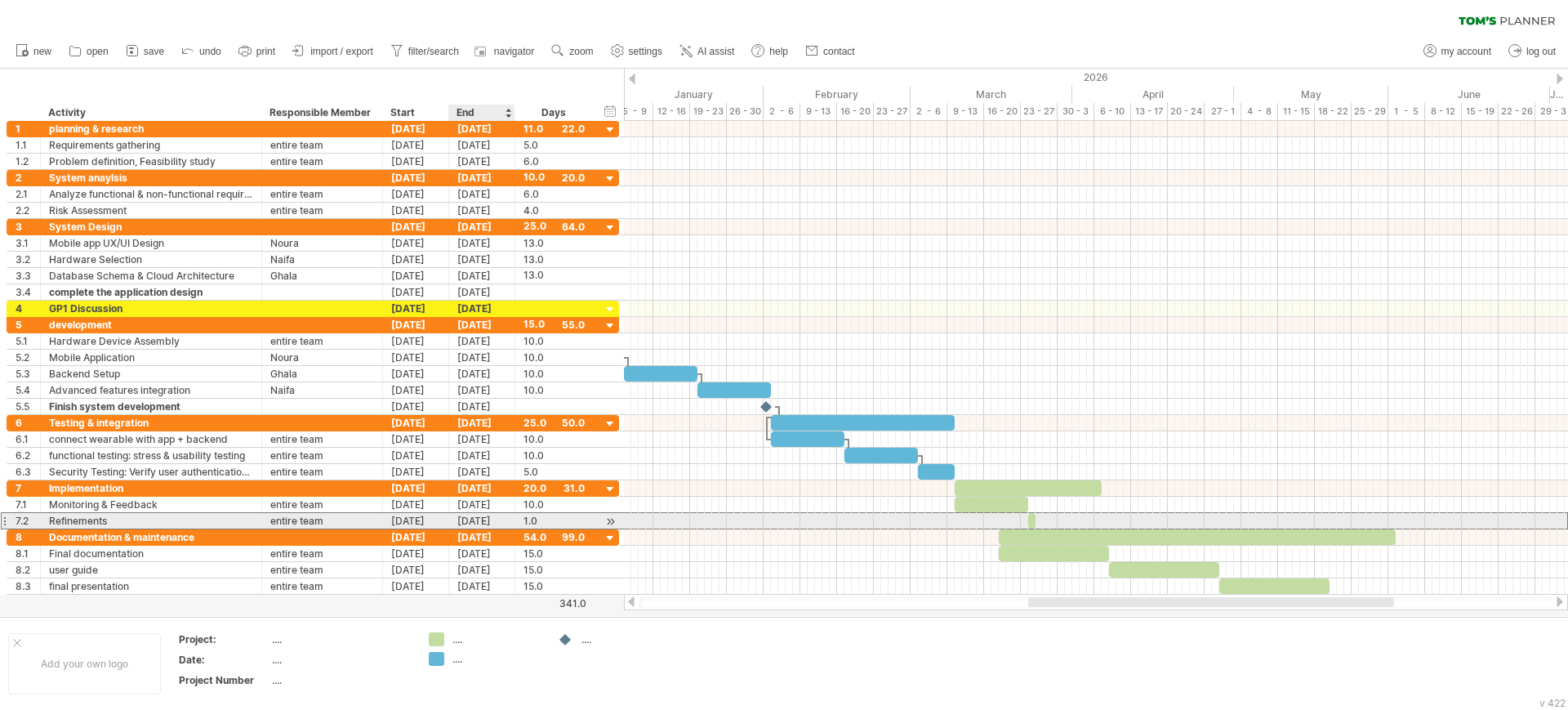
click at [479, 523] on div "[DATE]" at bounding box center [482, 521] width 66 height 15
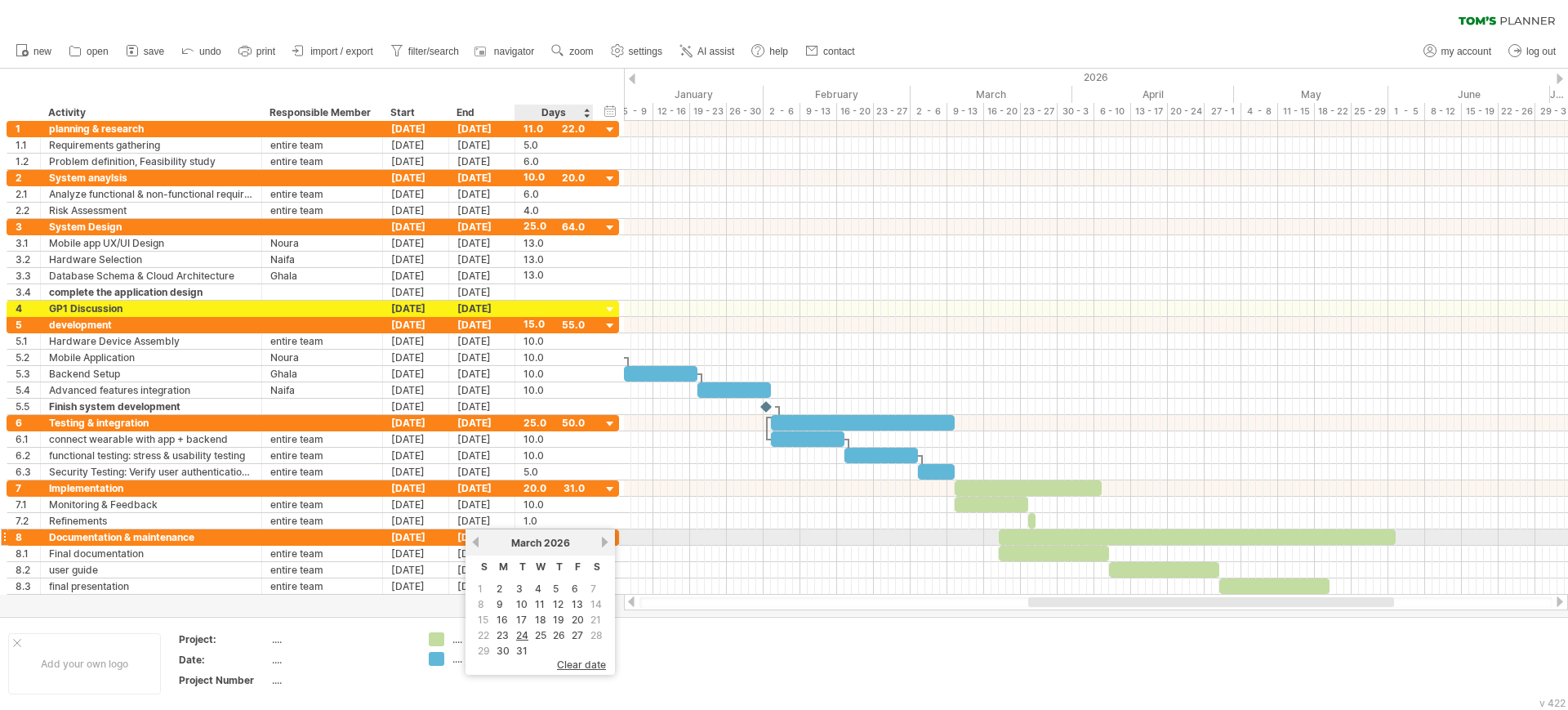
click at [600, 540] on link "next" at bounding box center [604, 541] width 12 height 12
click at [497, 606] on link "6" at bounding box center [500, 604] width 9 height 15
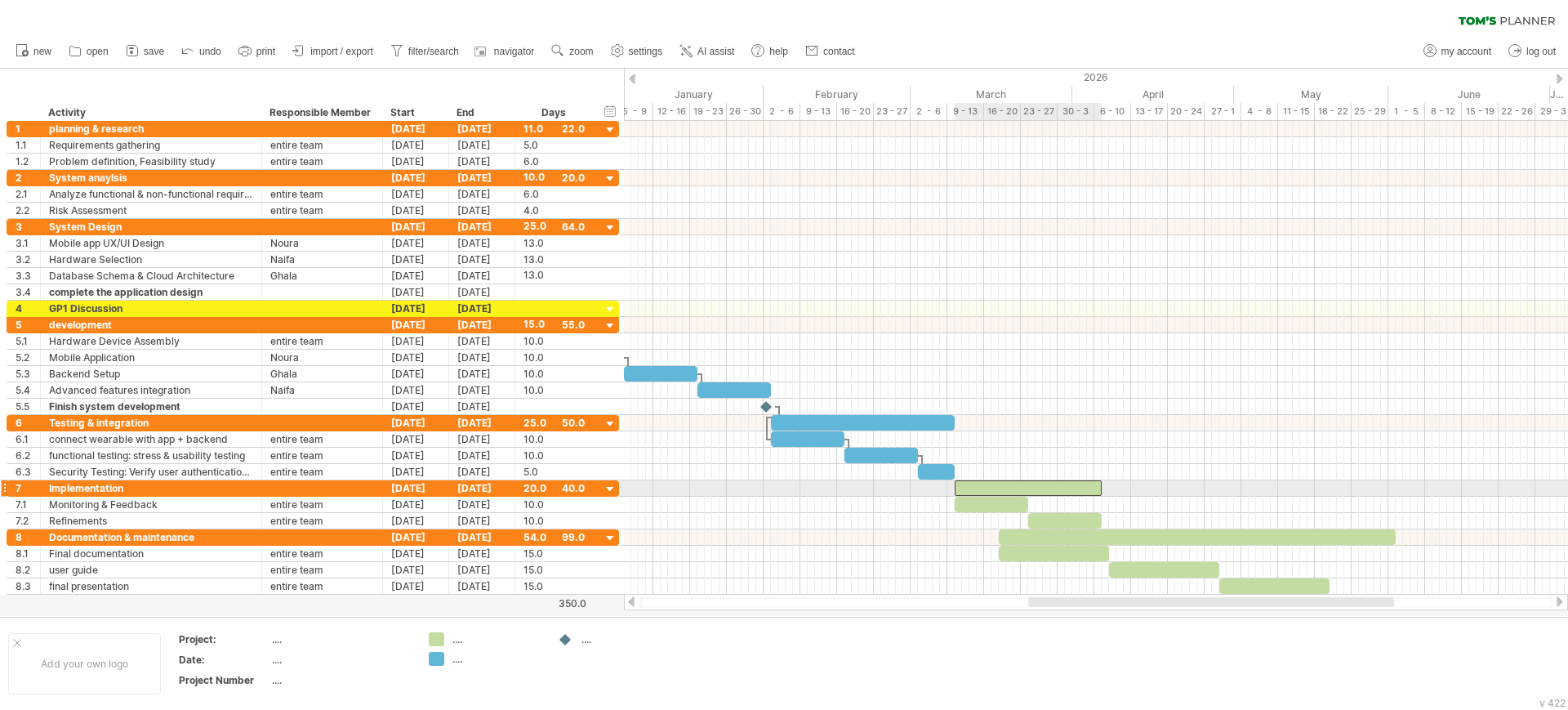
click at [1007, 489] on div at bounding box center [1028, 488] width 147 height 15
drag, startPoint x: 1007, startPoint y: 490, endPoint x: 1005, endPoint y: 479, distance: 11.2
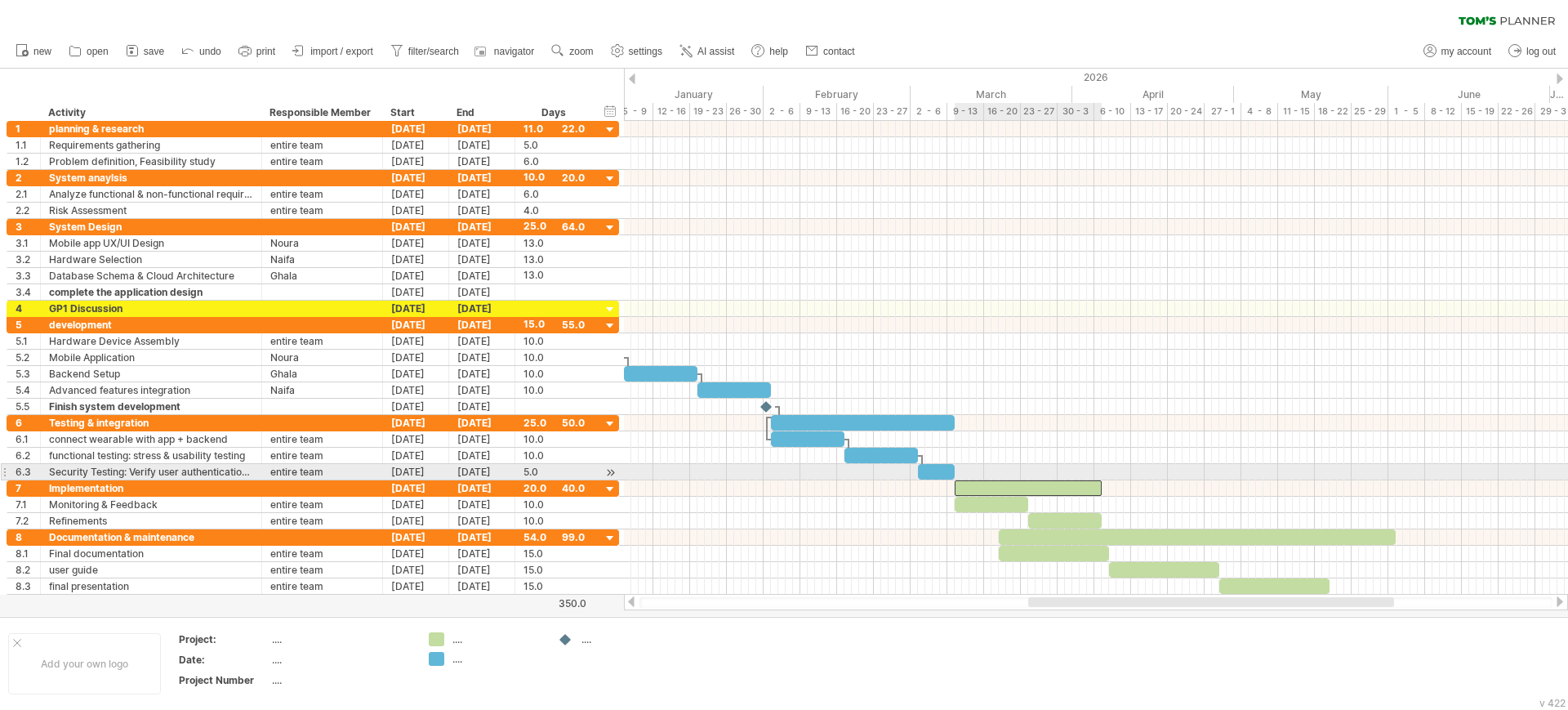
click at [1005, 480] on div at bounding box center [1028, 488] width 147 height 15
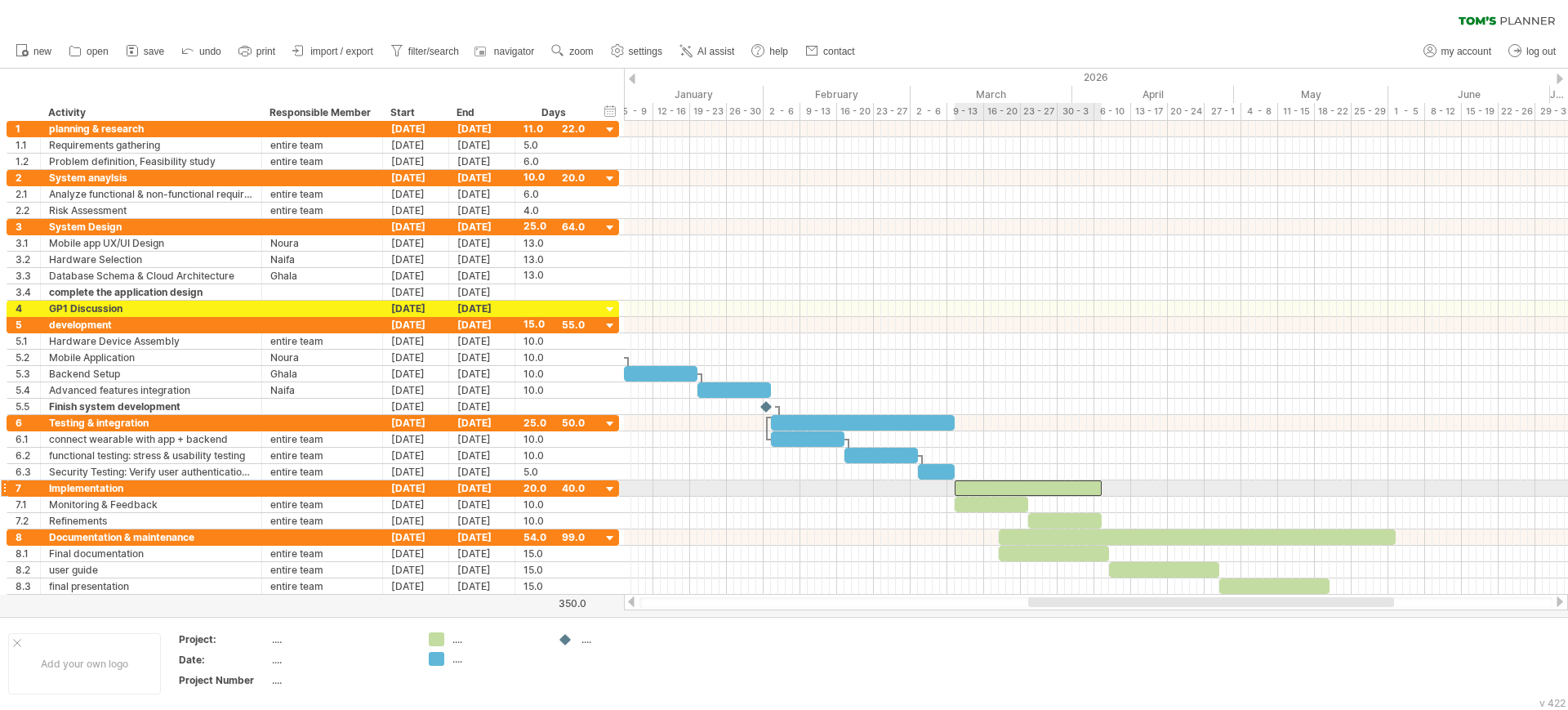
click at [994, 486] on div at bounding box center [1028, 488] width 147 height 15
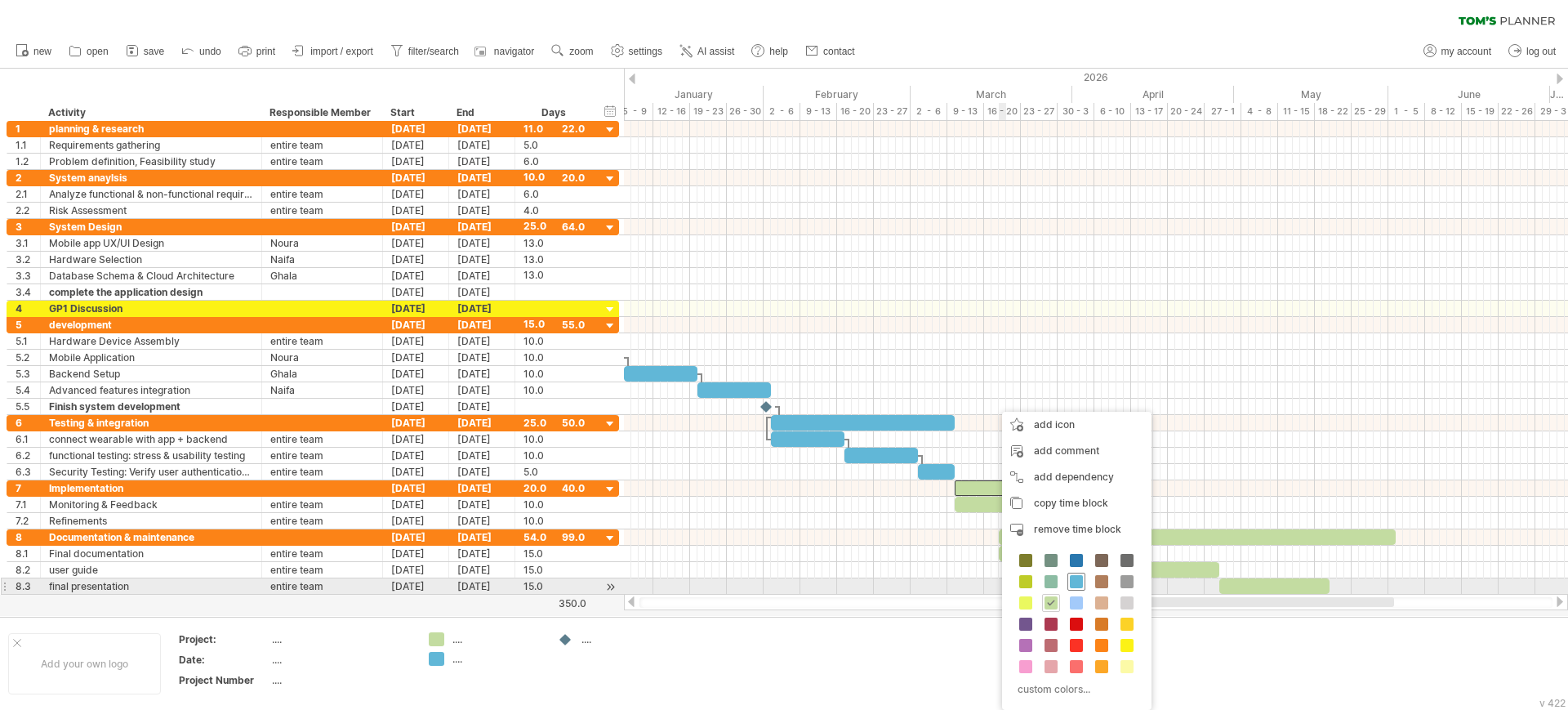
click at [1078, 585] on span at bounding box center [1076, 582] width 13 height 13
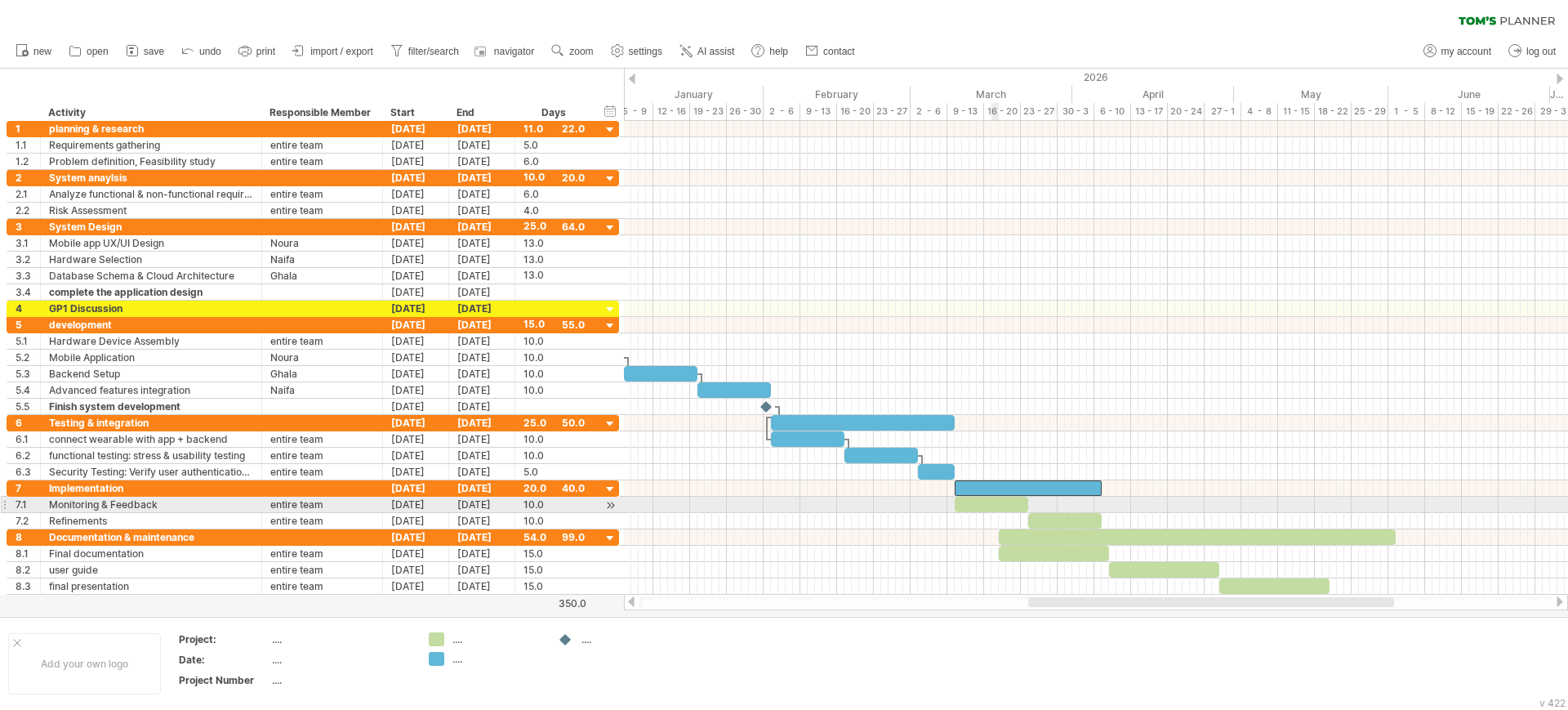
click at [996, 504] on div at bounding box center [991, 504] width 73 height 15
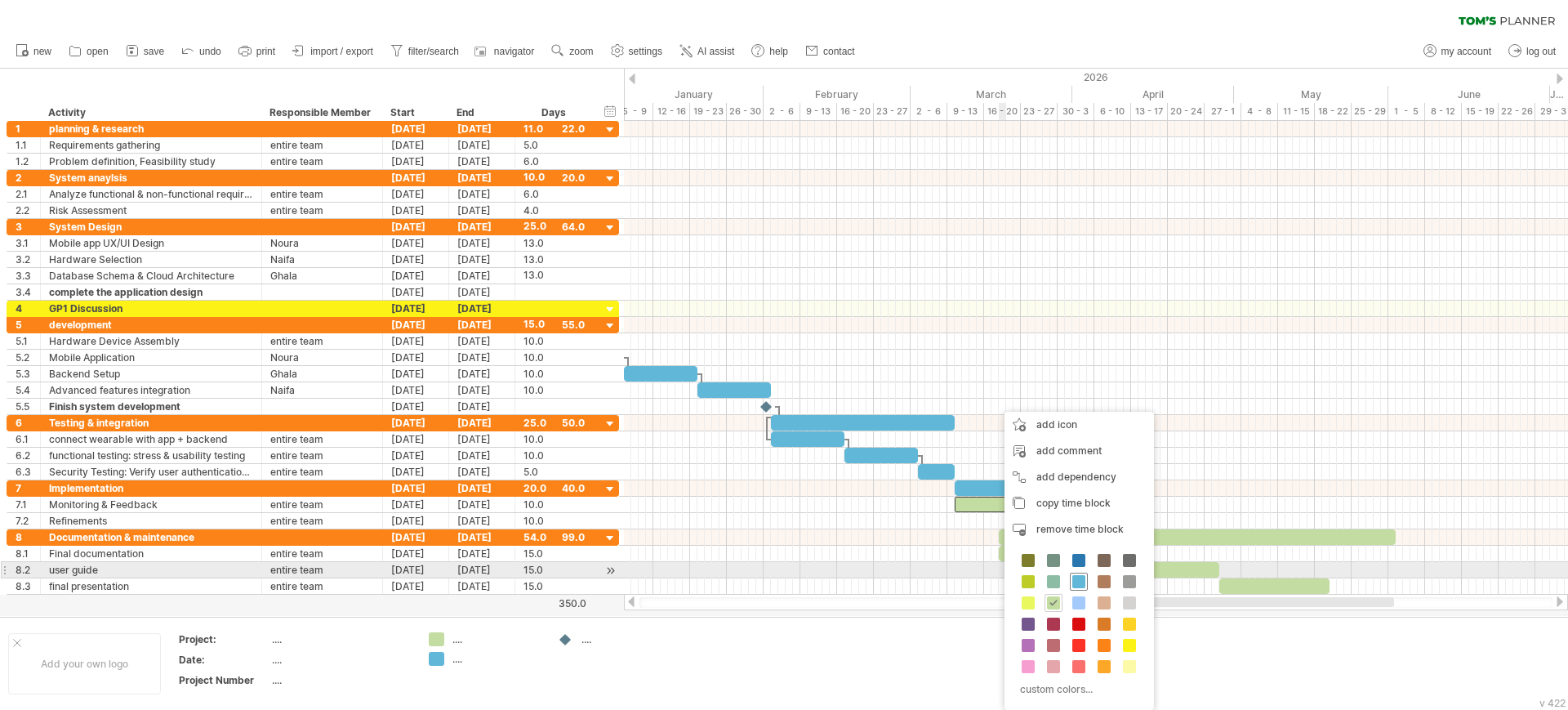
click at [1076, 578] on span at bounding box center [1079, 582] width 13 height 13
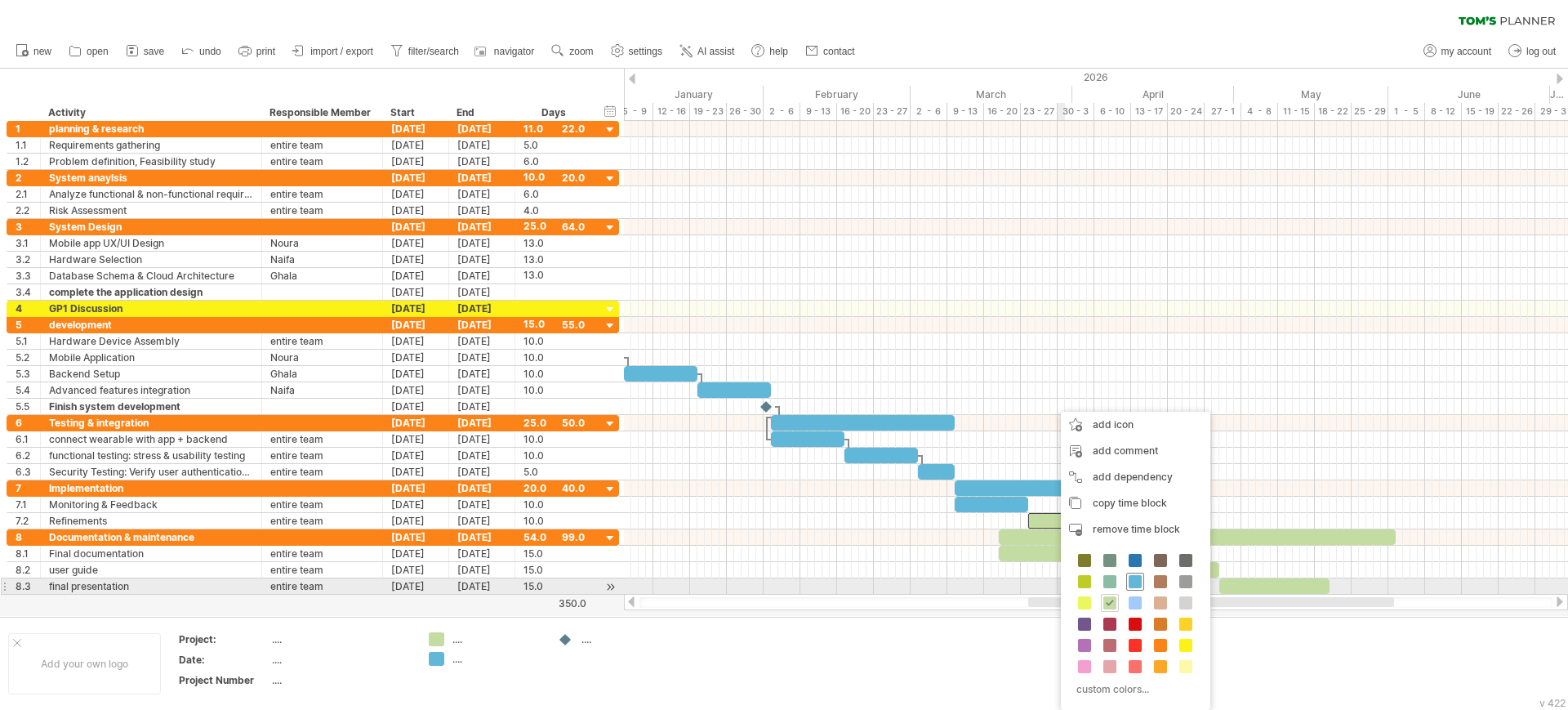
click at [1133, 581] on span at bounding box center [1135, 582] width 13 height 13
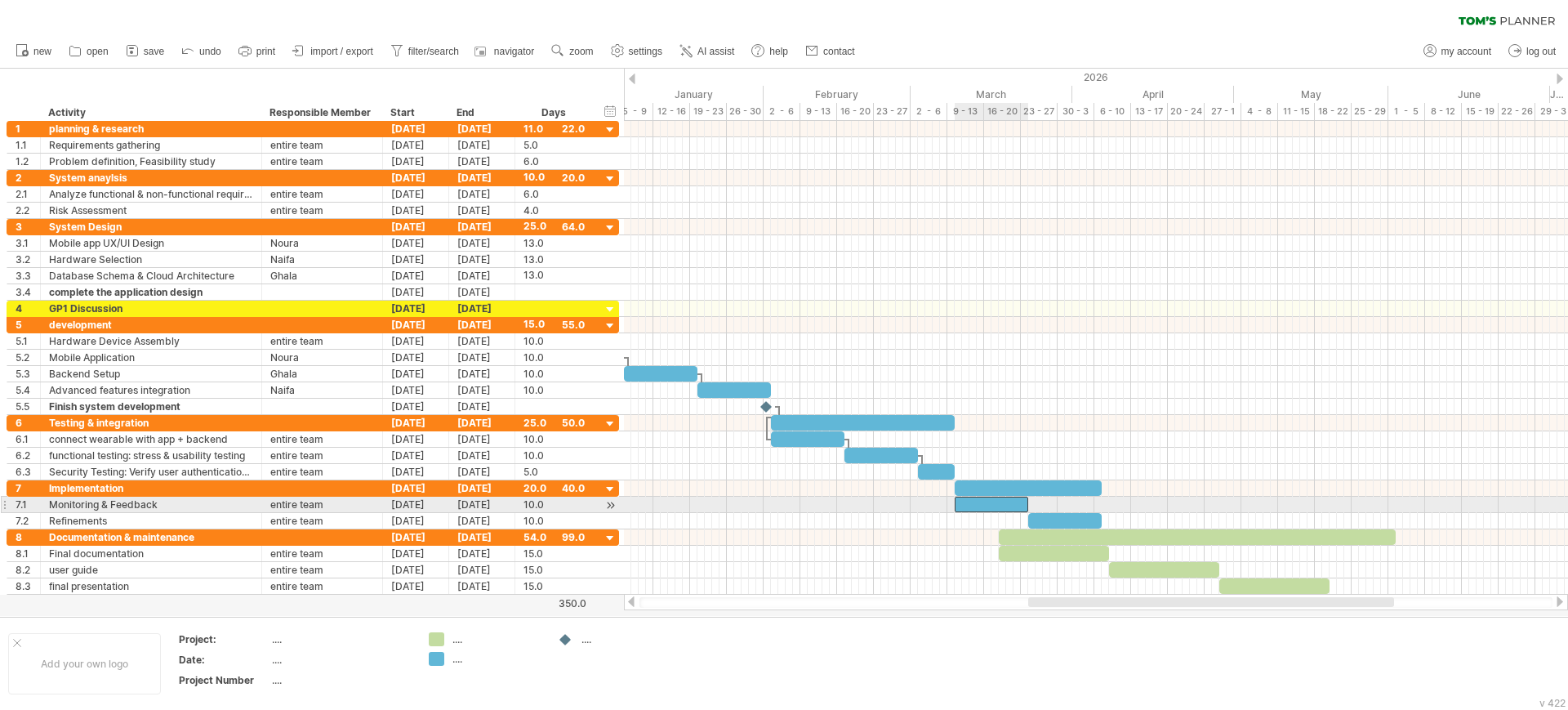
click at [1012, 502] on div at bounding box center [991, 504] width 73 height 15
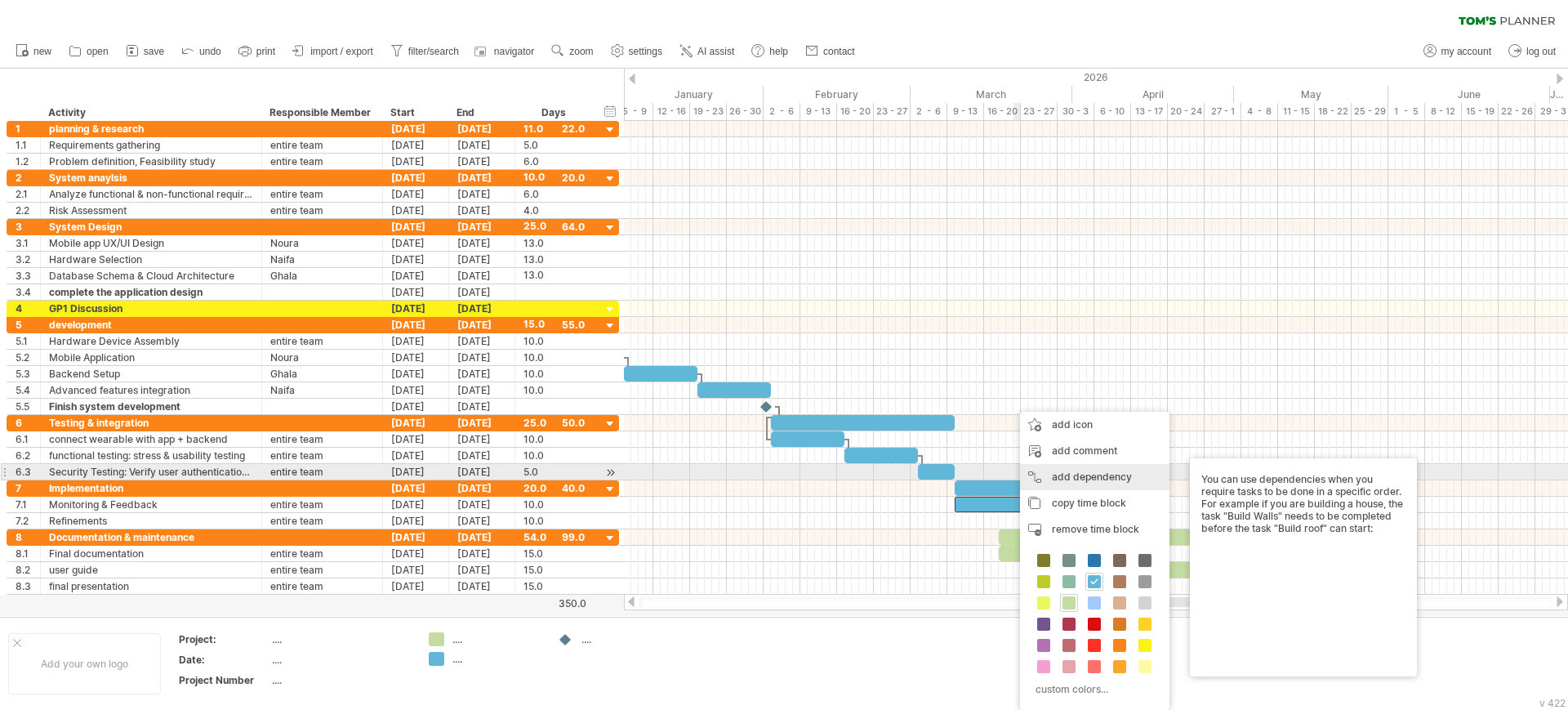
click at [1038, 477] on div "add dependency You can use dependencies when you require tasks to be done in a …" at bounding box center [1095, 477] width 150 height 26
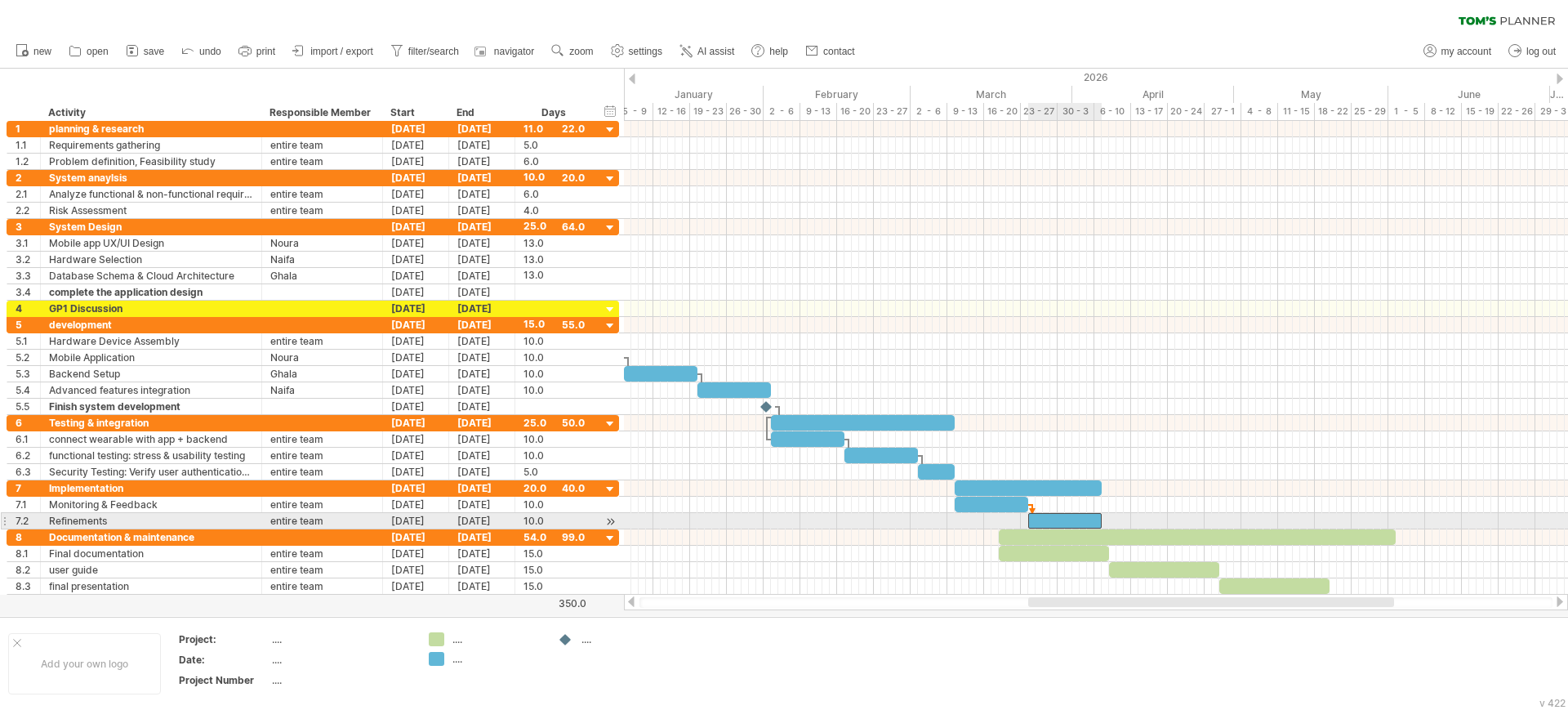
click at [1039, 516] on div at bounding box center [1064, 521] width 73 height 15
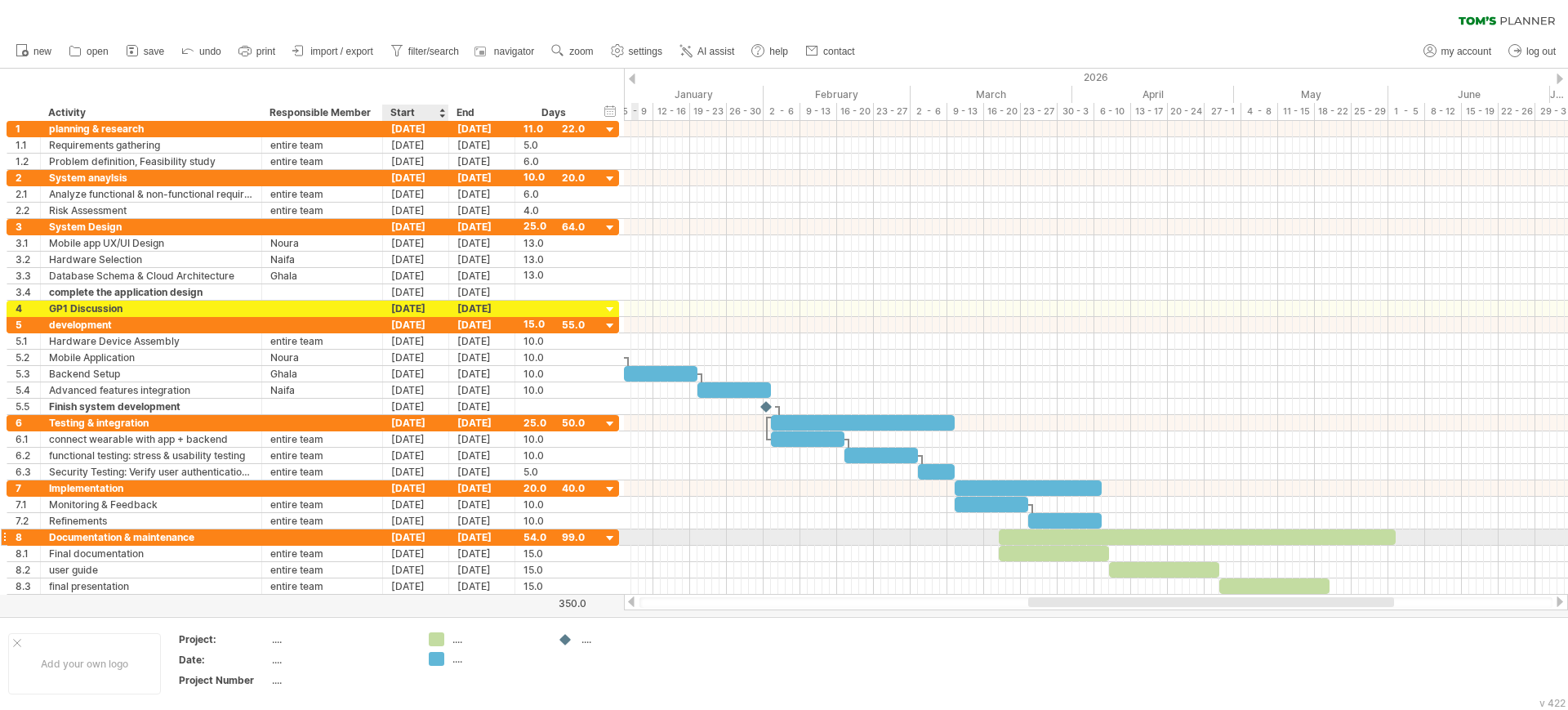
click at [412, 537] on div "[DATE]" at bounding box center [416, 537] width 66 height 15
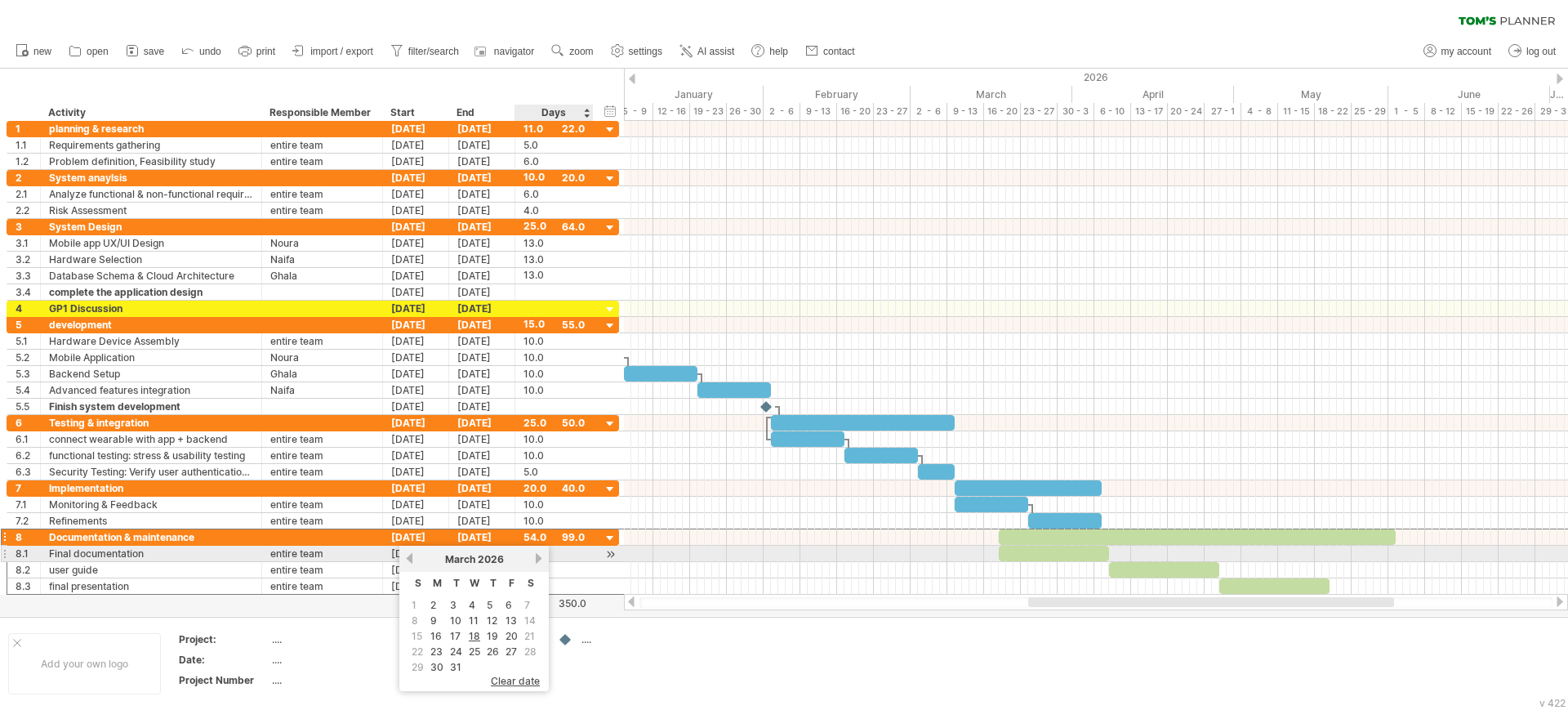
click at [540, 558] on link "next" at bounding box center [538, 557] width 12 height 12
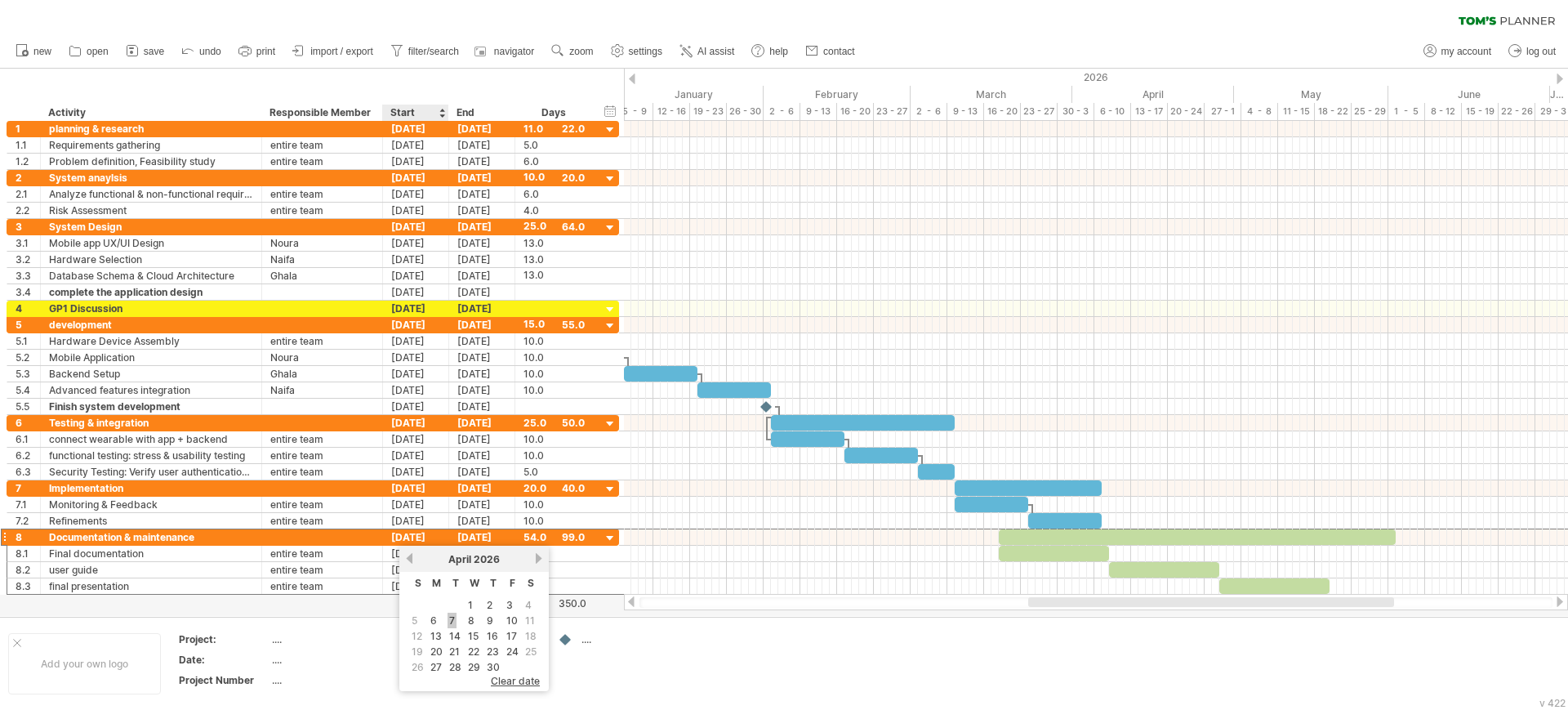
click at [453, 619] on link "7" at bounding box center [452, 621] width 9 height 15
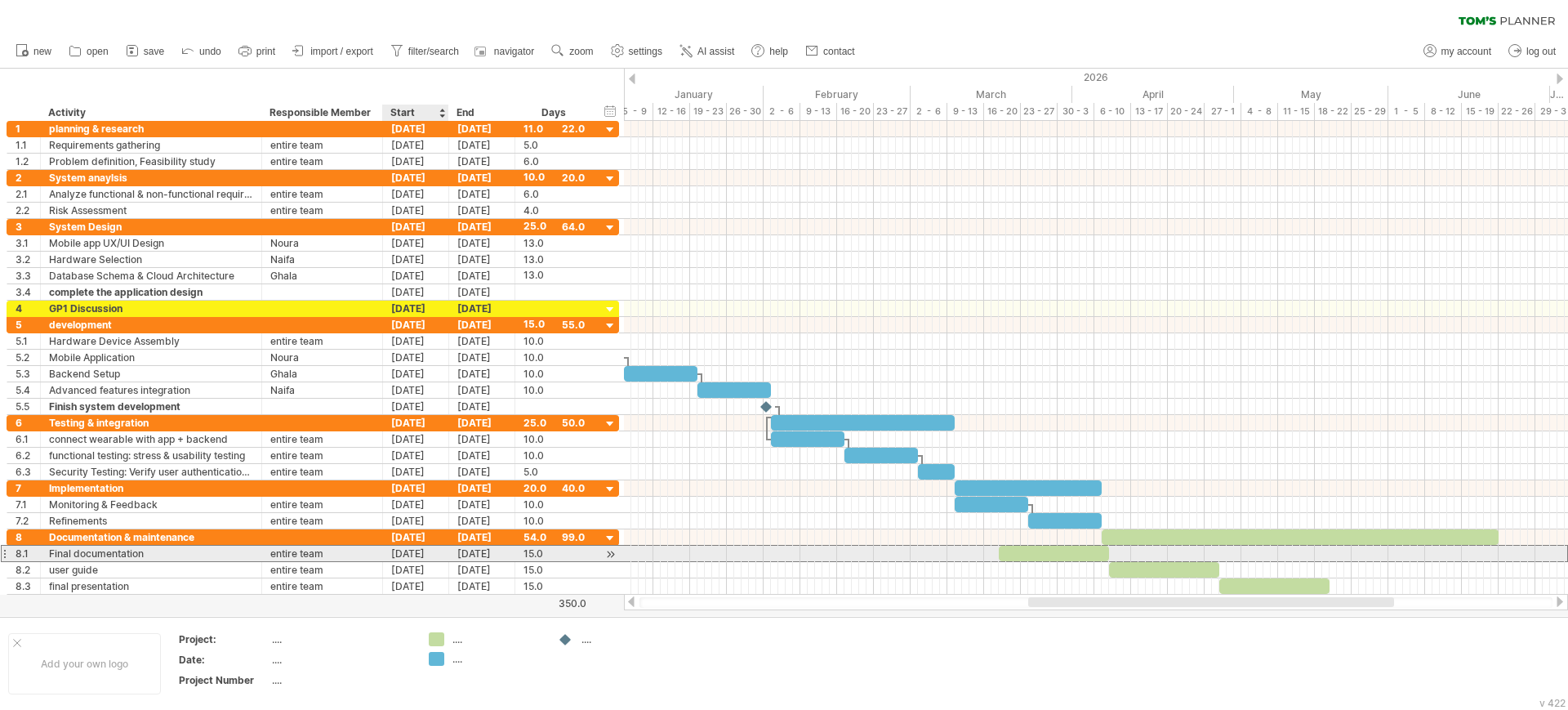
click at [401, 556] on div "[DATE]" at bounding box center [416, 553] width 66 height 15
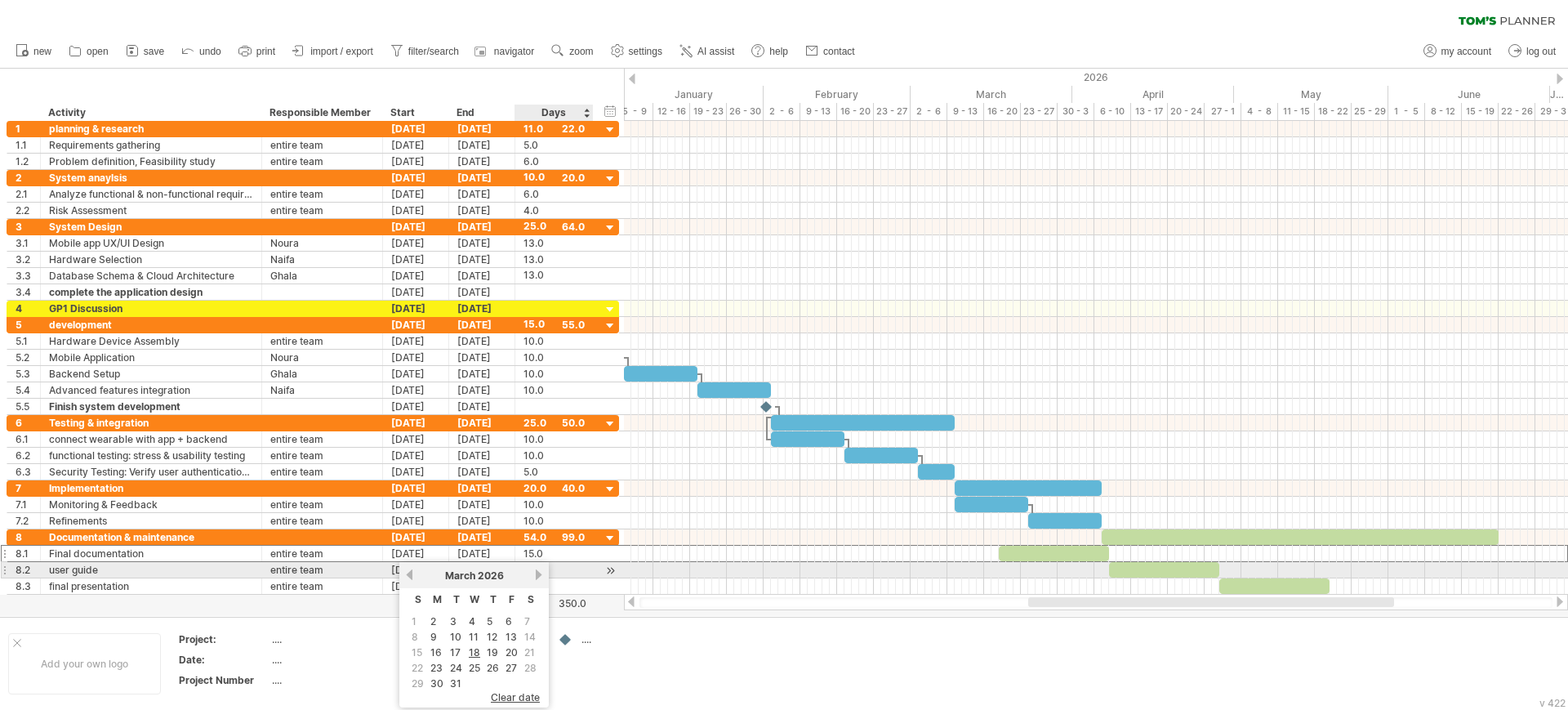
click at [535, 571] on link "next" at bounding box center [538, 574] width 12 height 12
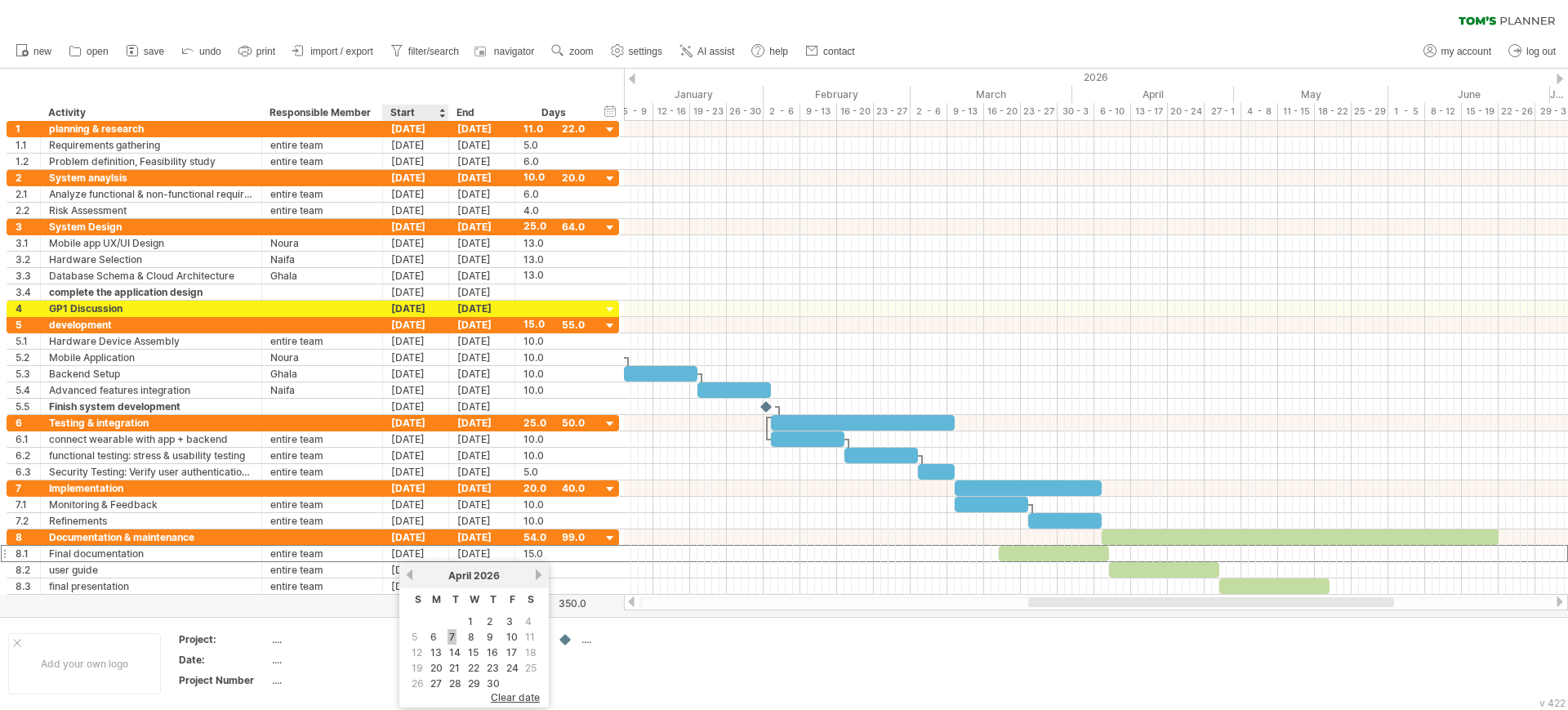
click at [453, 635] on link "7" at bounding box center [452, 637] width 9 height 15
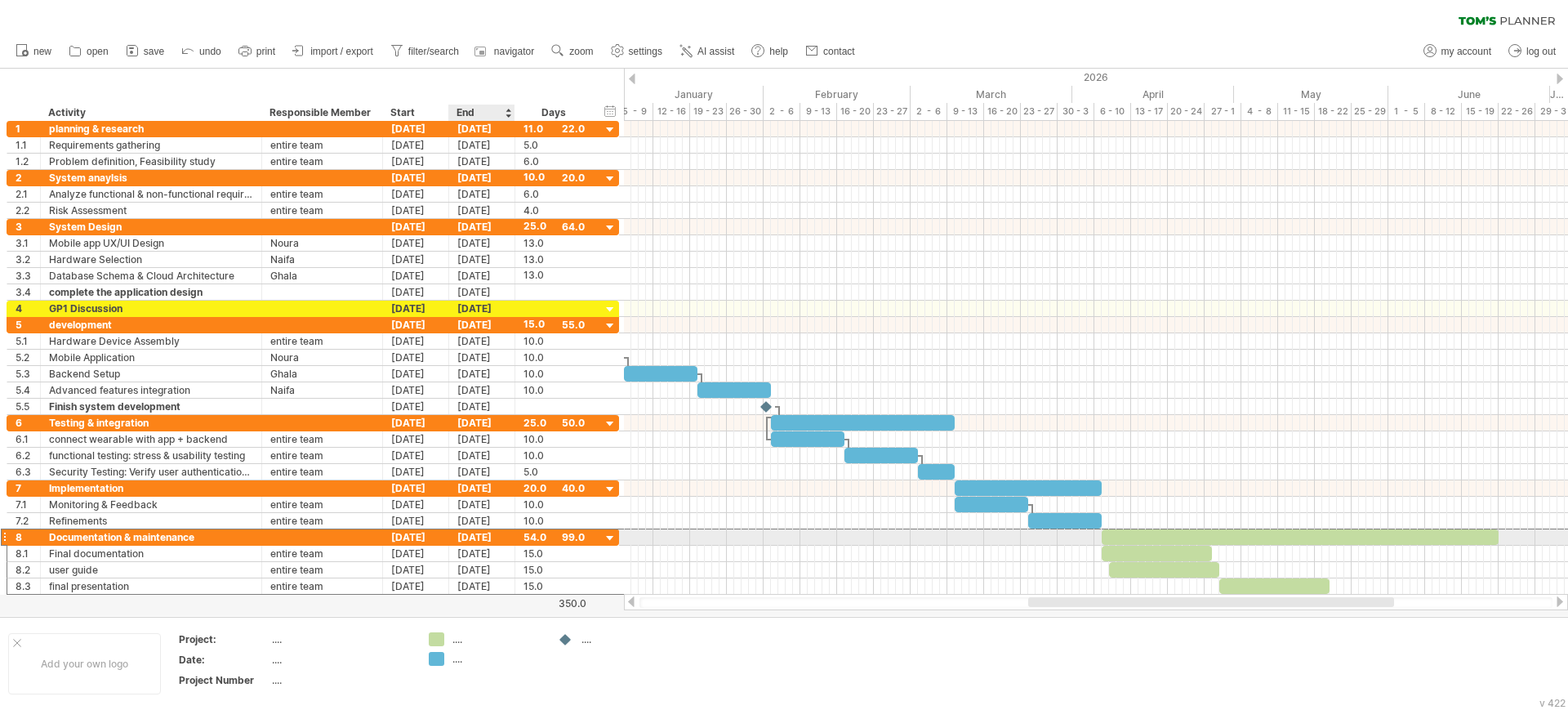
click at [476, 537] on div "[DATE]" at bounding box center [482, 537] width 66 height 15
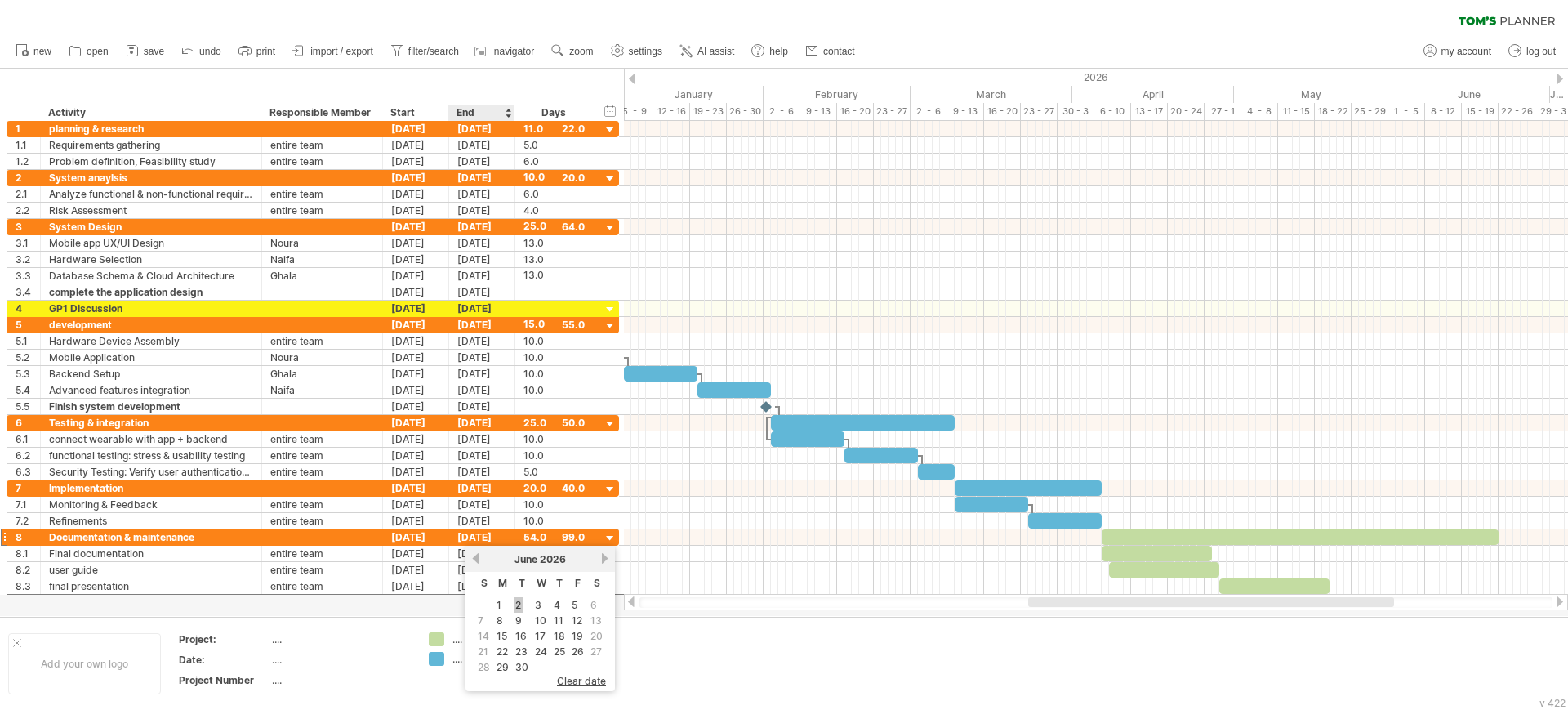
click at [521, 605] on link "2" at bounding box center [519, 605] width 9 height 15
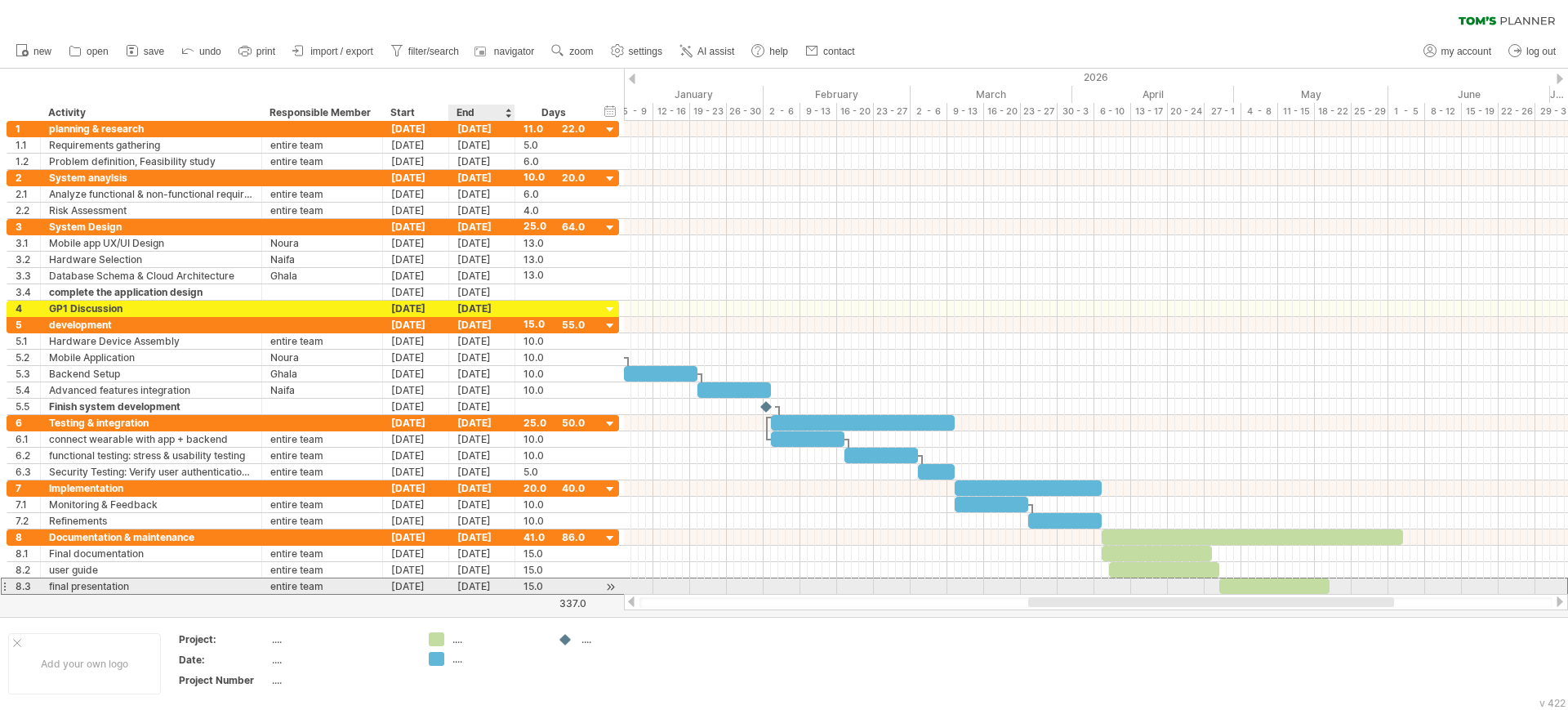
click at [469, 589] on div "[DATE]" at bounding box center [482, 586] width 66 height 15
click at [415, 586] on div "[DATE]" at bounding box center [416, 586] width 66 height 15
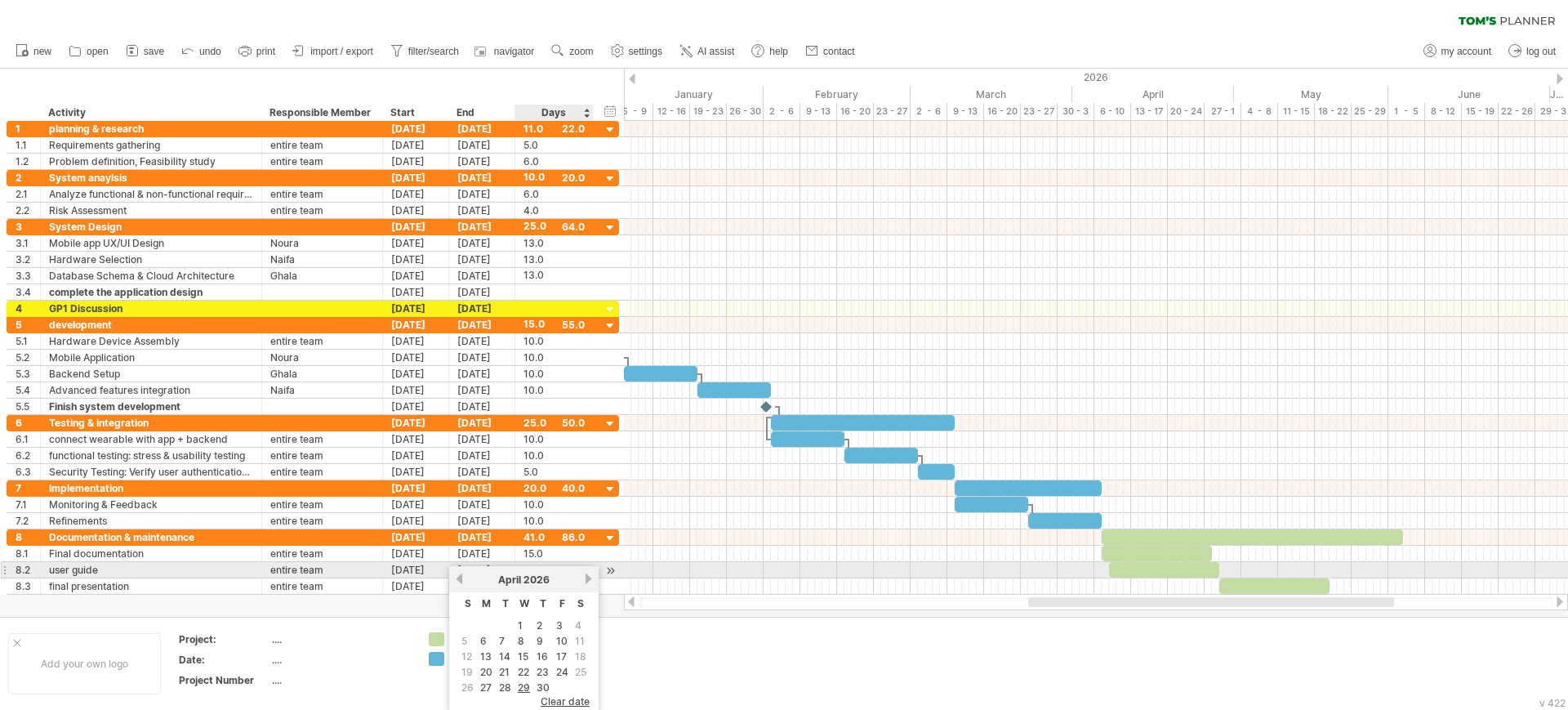
click at [587, 574] on link "next" at bounding box center [588, 578] width 12 height 12
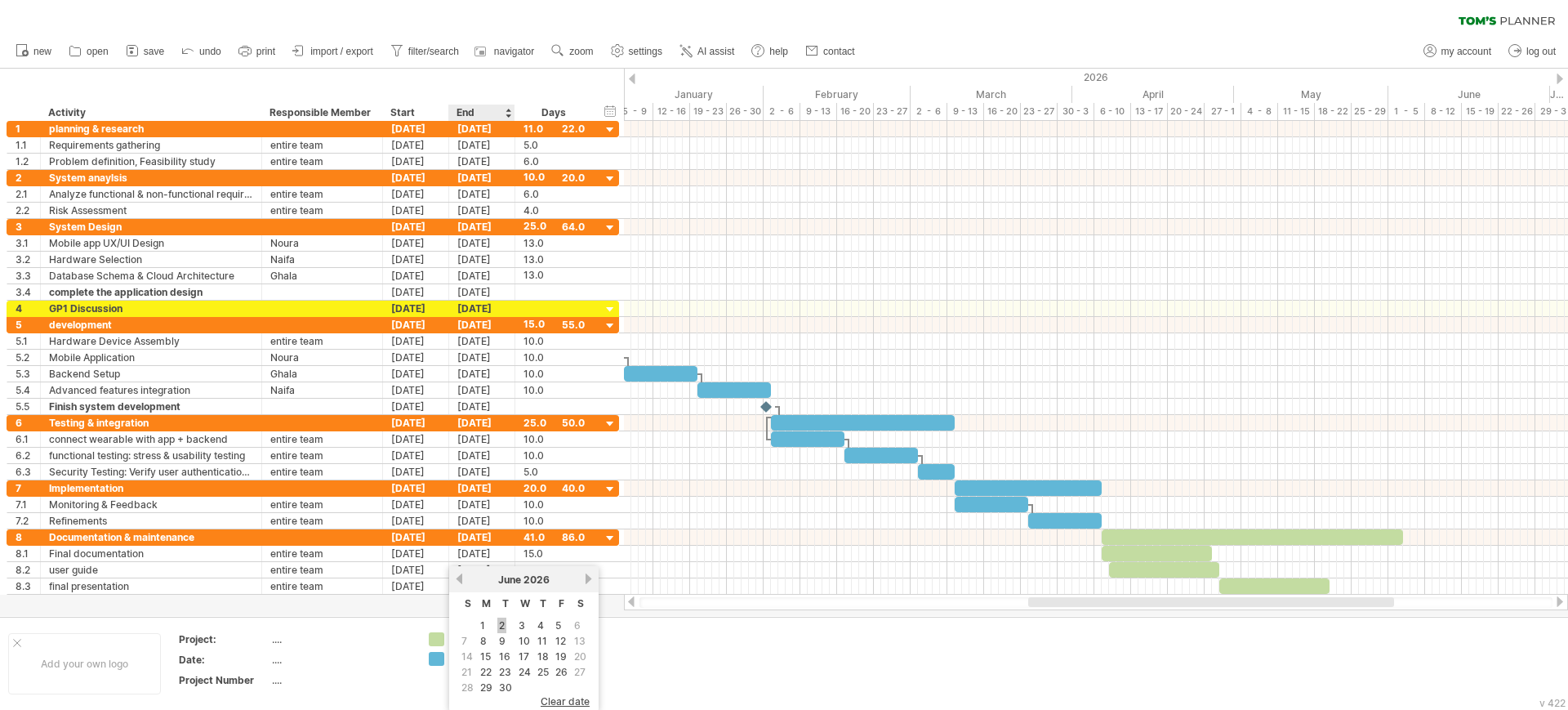
click at [500, 621] on link "2" at bounding box center [502, 625] width 9 height 15
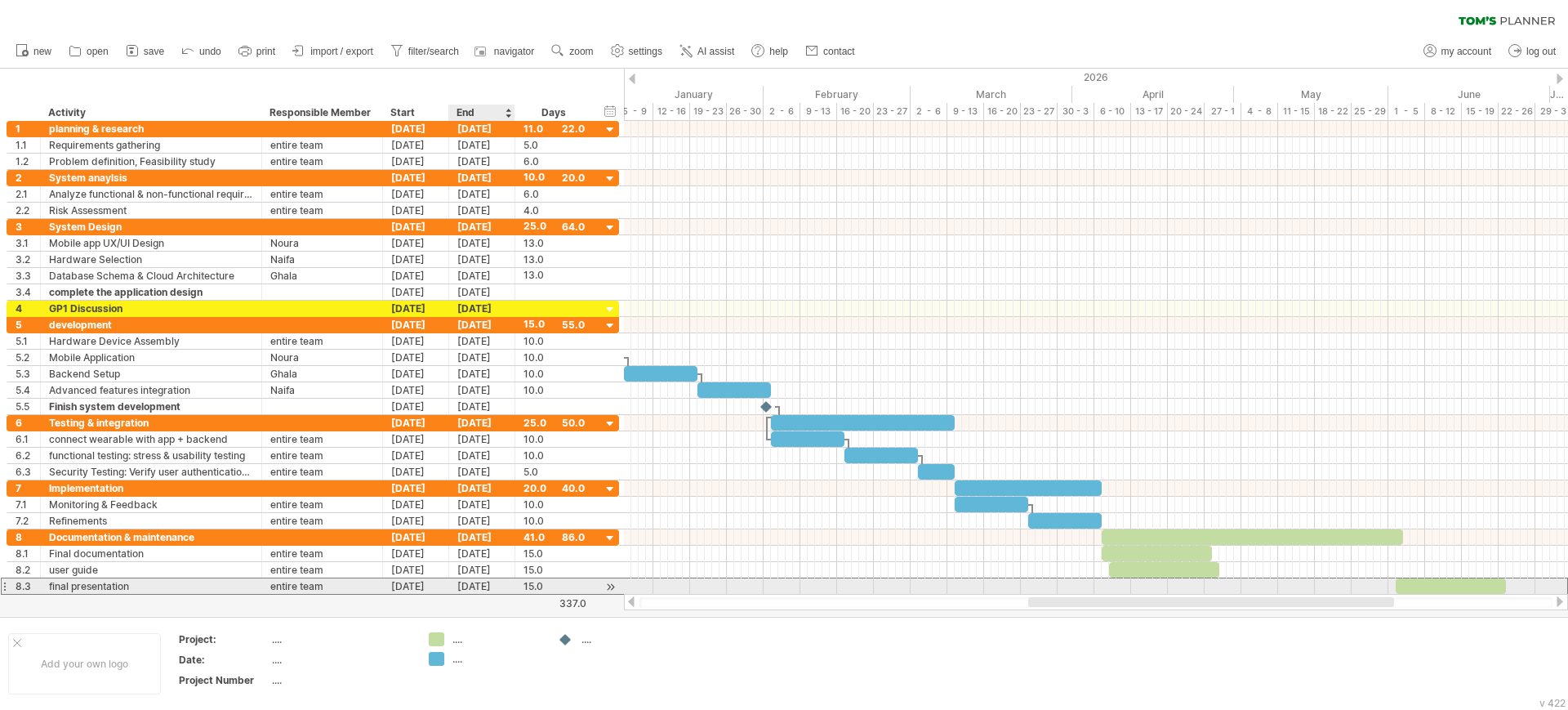
click at [484, 583] on div "[DATE]" at bounding box center [482, 586] width 66 height 15
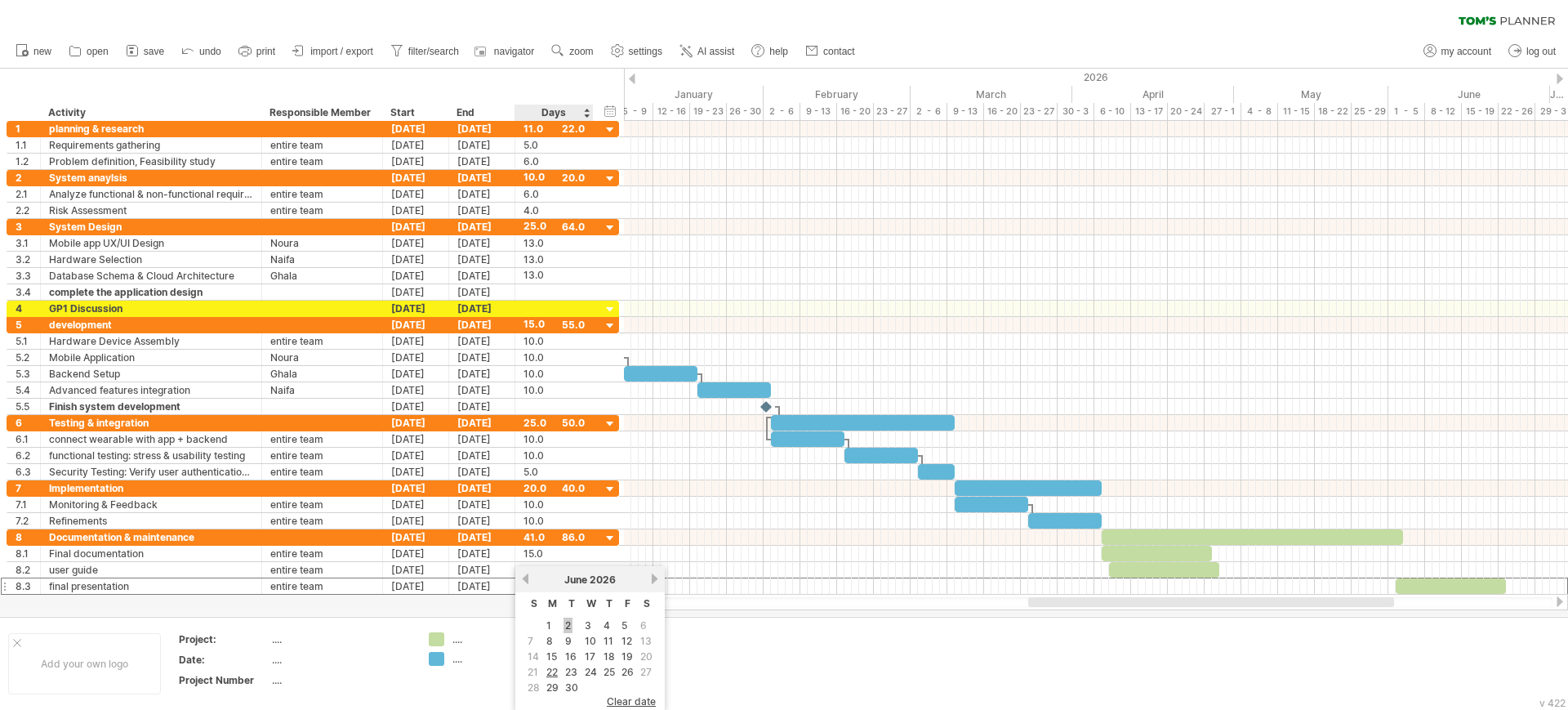
click at [570, 627] on link "2" at bounding box center [568, 625] width 9 height 15
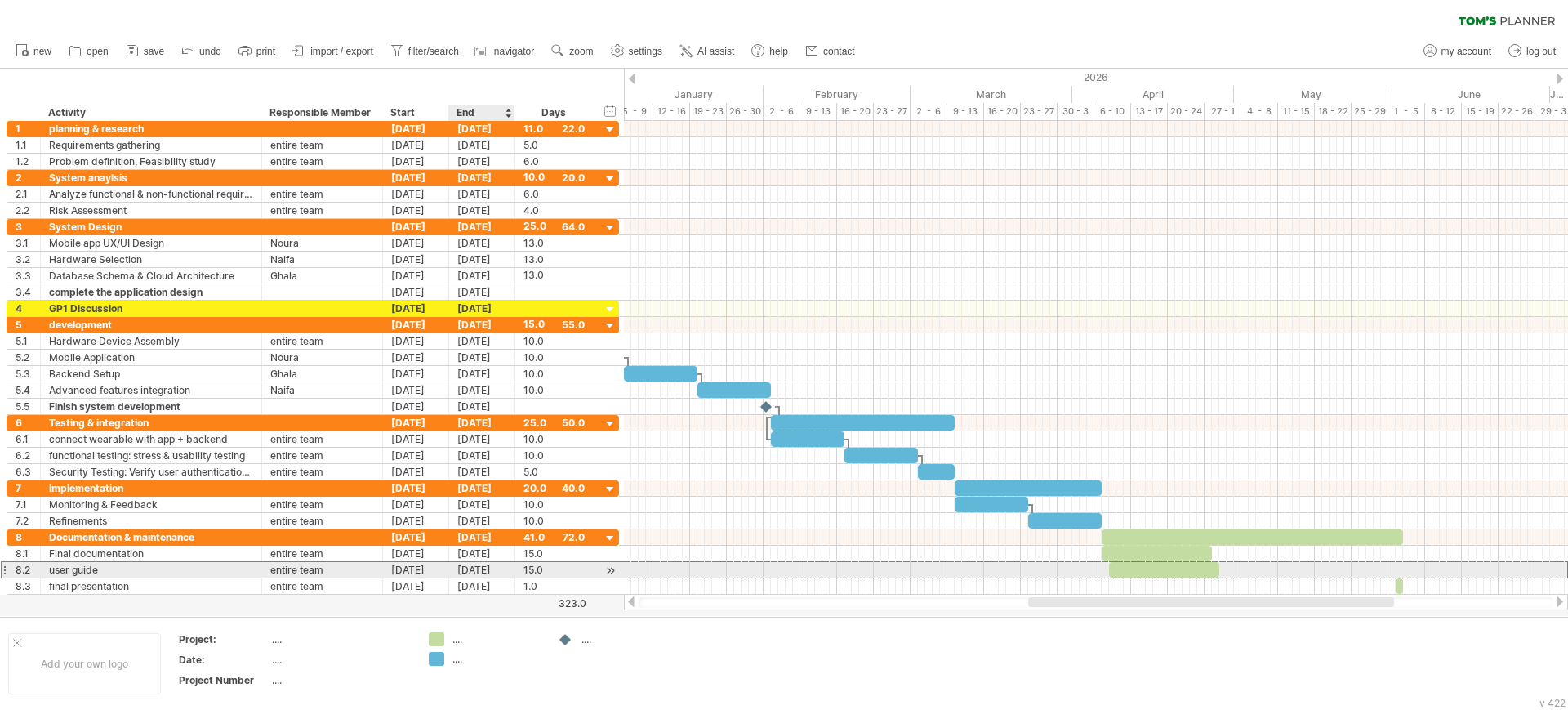
click at [469, 569] on div "[DATE]" at bounding box center [482, 570] width 66 height 15
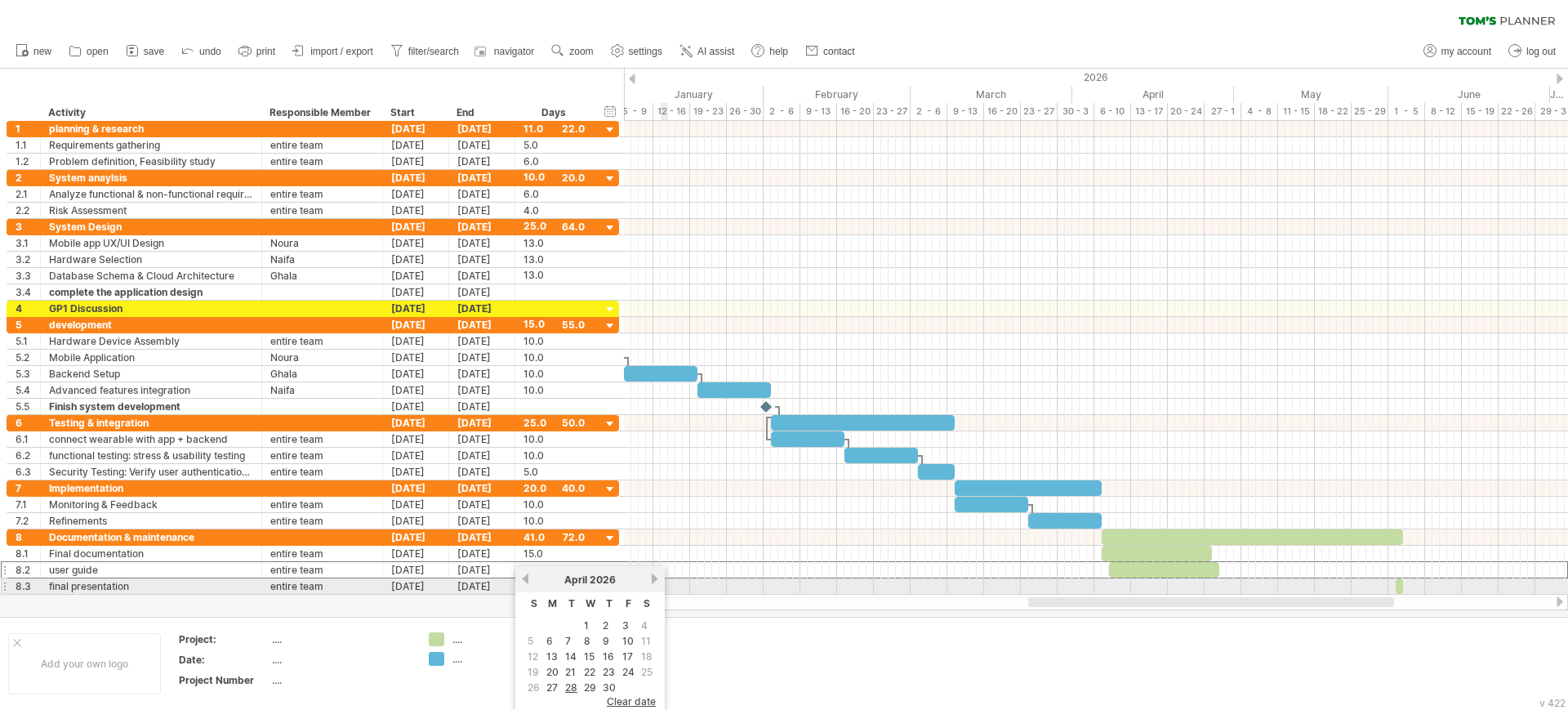
click at [652, 578] on link "next" at bounding box center [654, 578] width 12 height 12
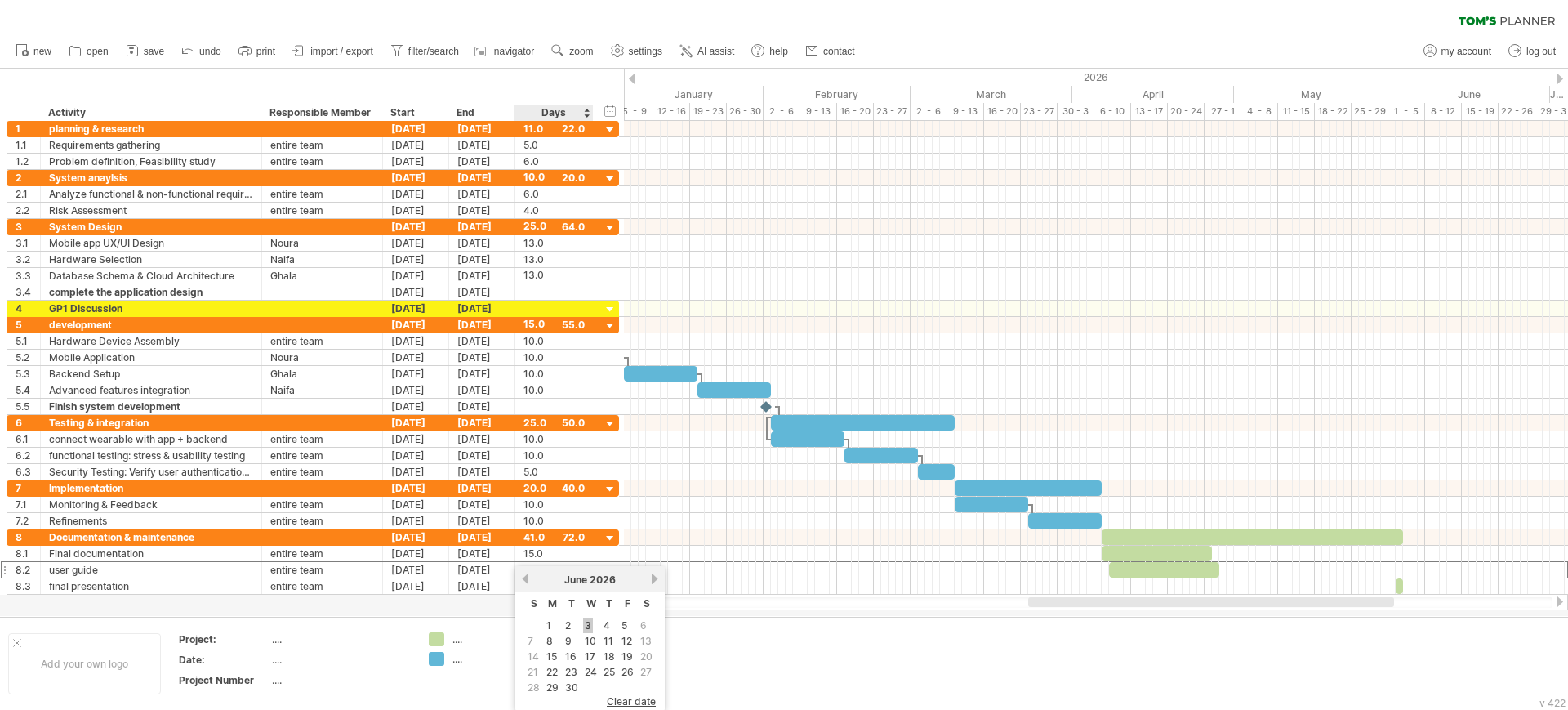
click at [588, 626] on link "3" at bounding box center [587, 625] width 9 height 15
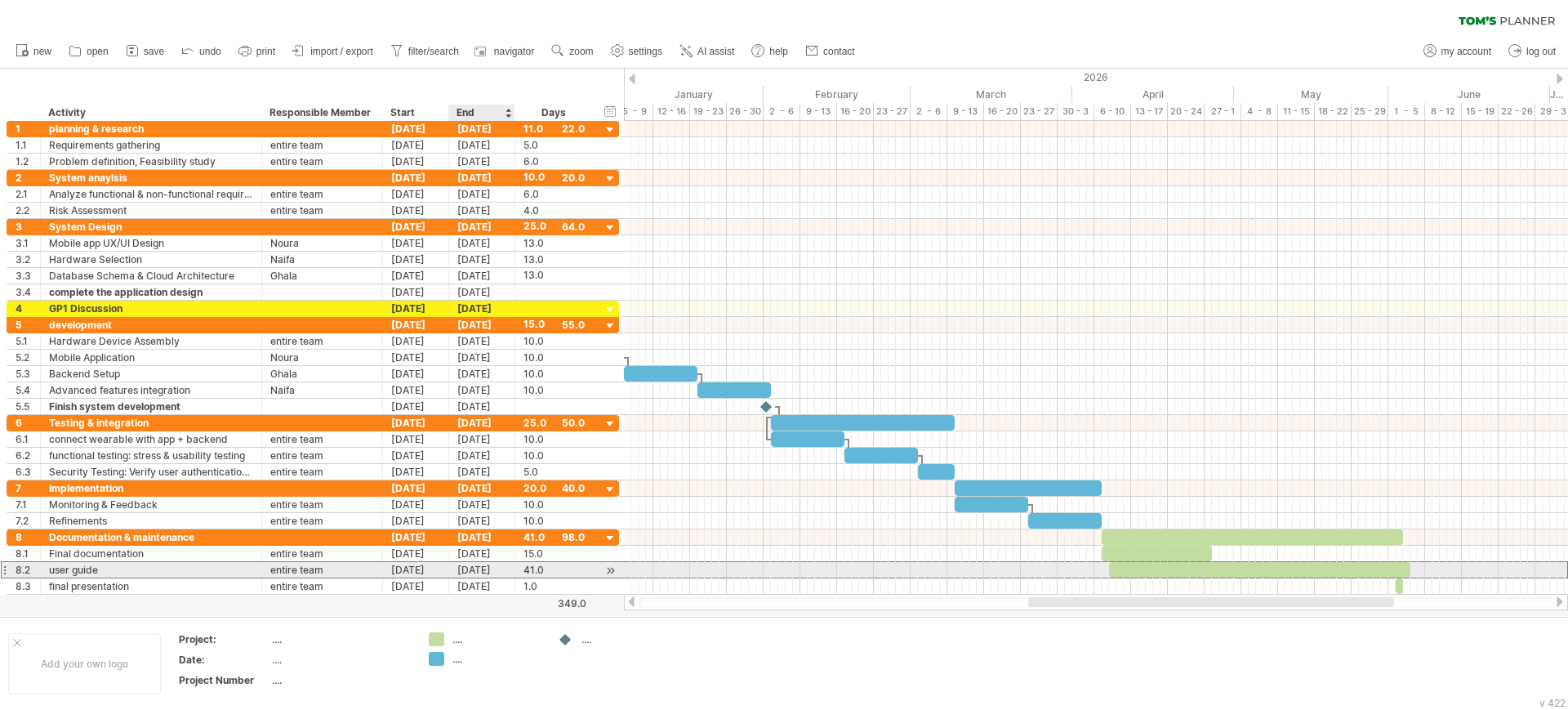
click at [473, 570] on div "[DATE]" at bounding box center [482, 570] width 66 height 15
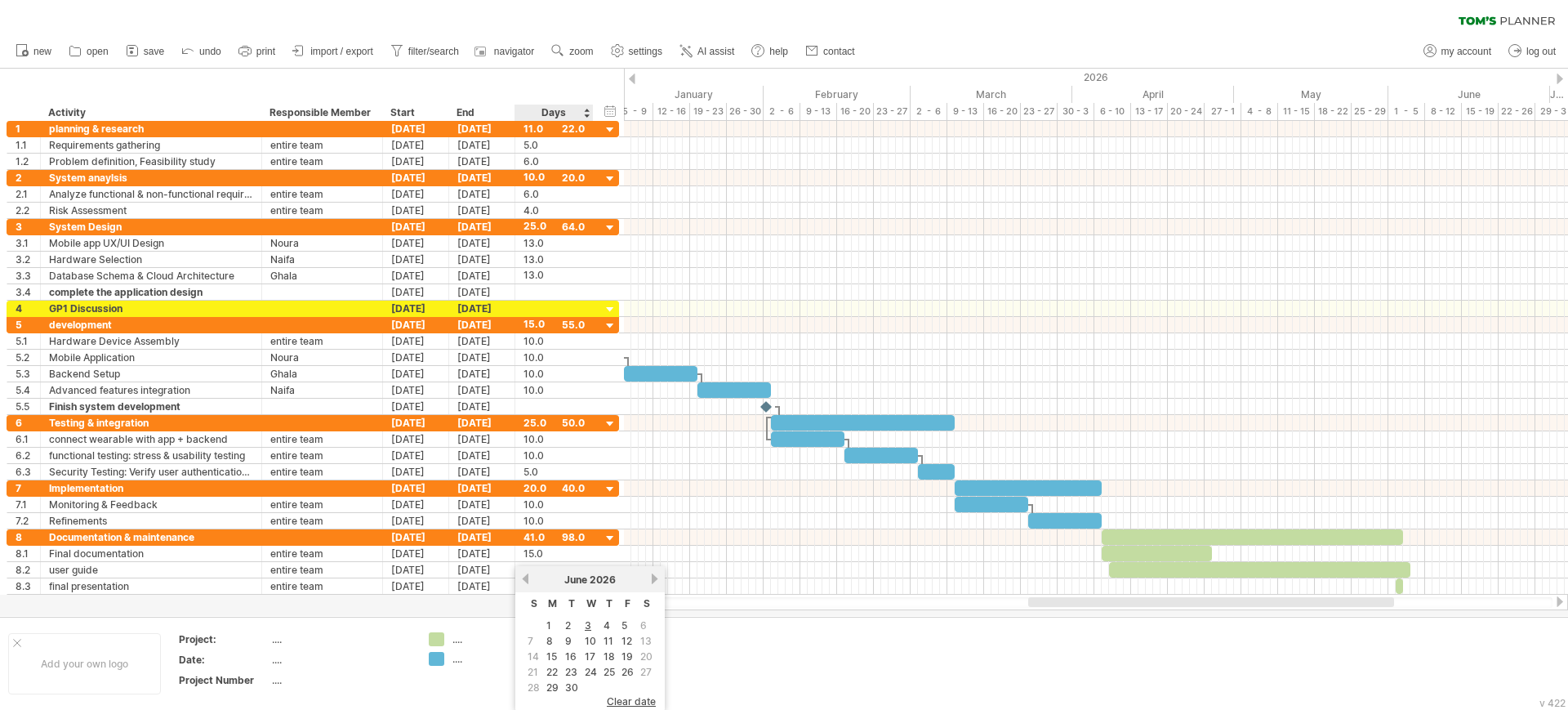
click at [552, 625] on td "1" at bounding box center [552, 625] width 17 height 14
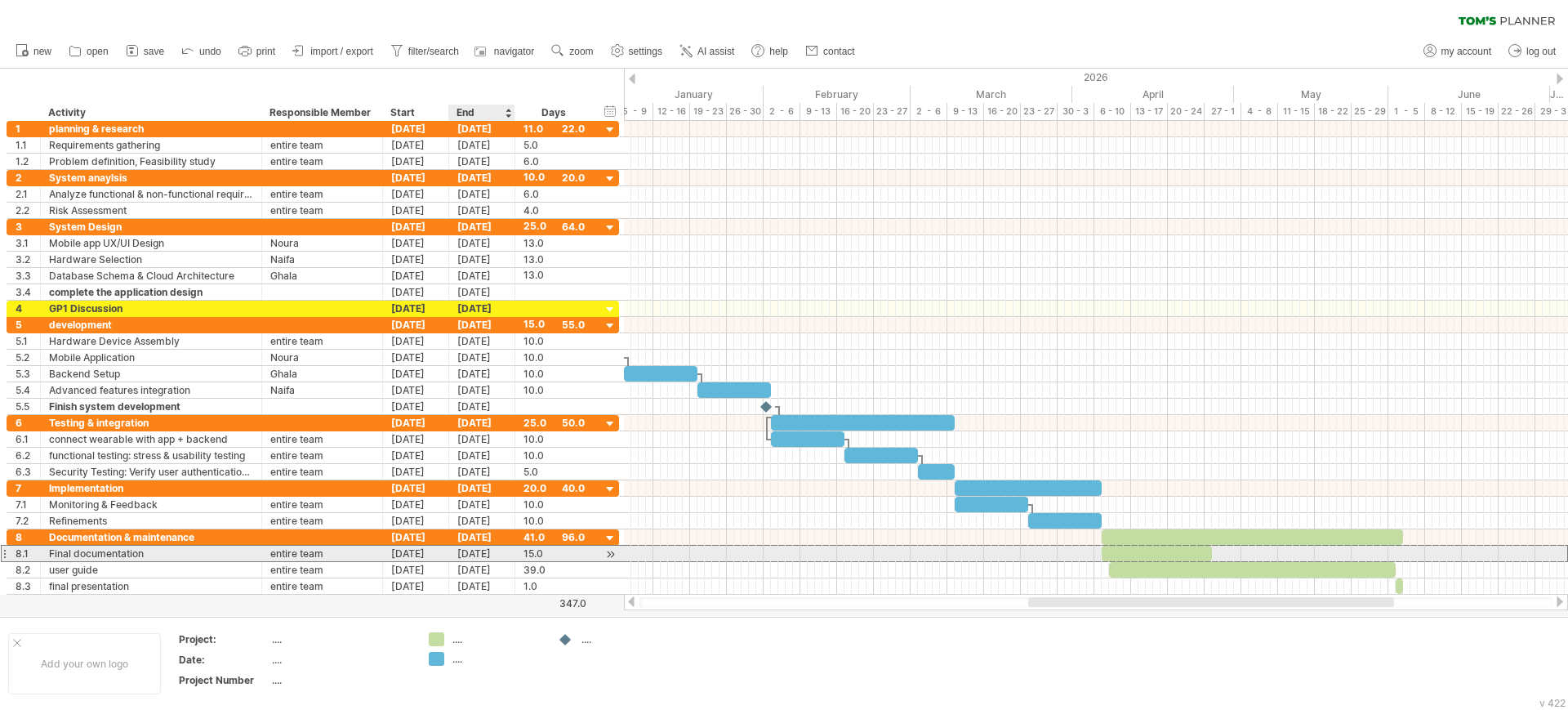
click at [465, 550] on div "[DATE]" at bounding box center [482, 553] width 66 height 15
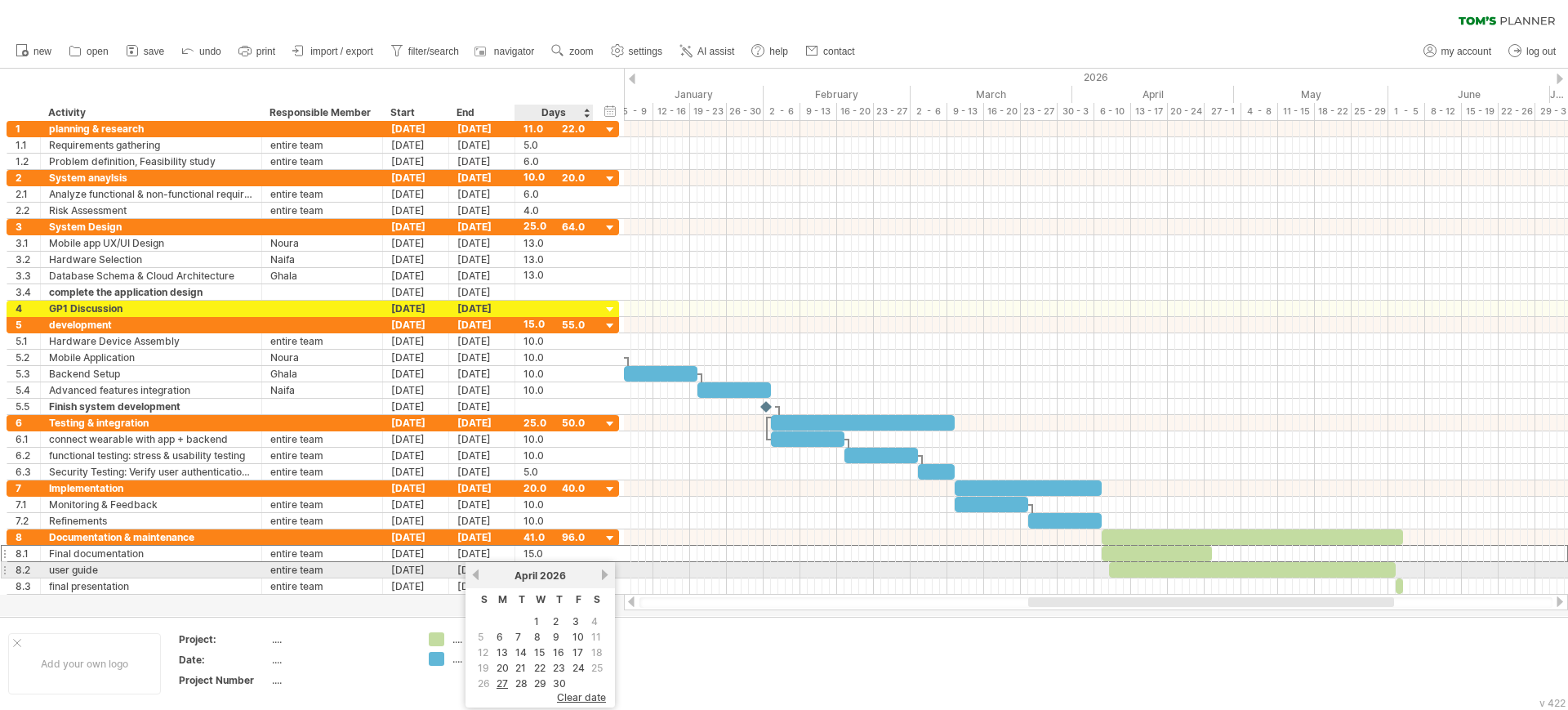
click at [604, 573] on link "next" at bounding box center [604, 574] width 12 height 12
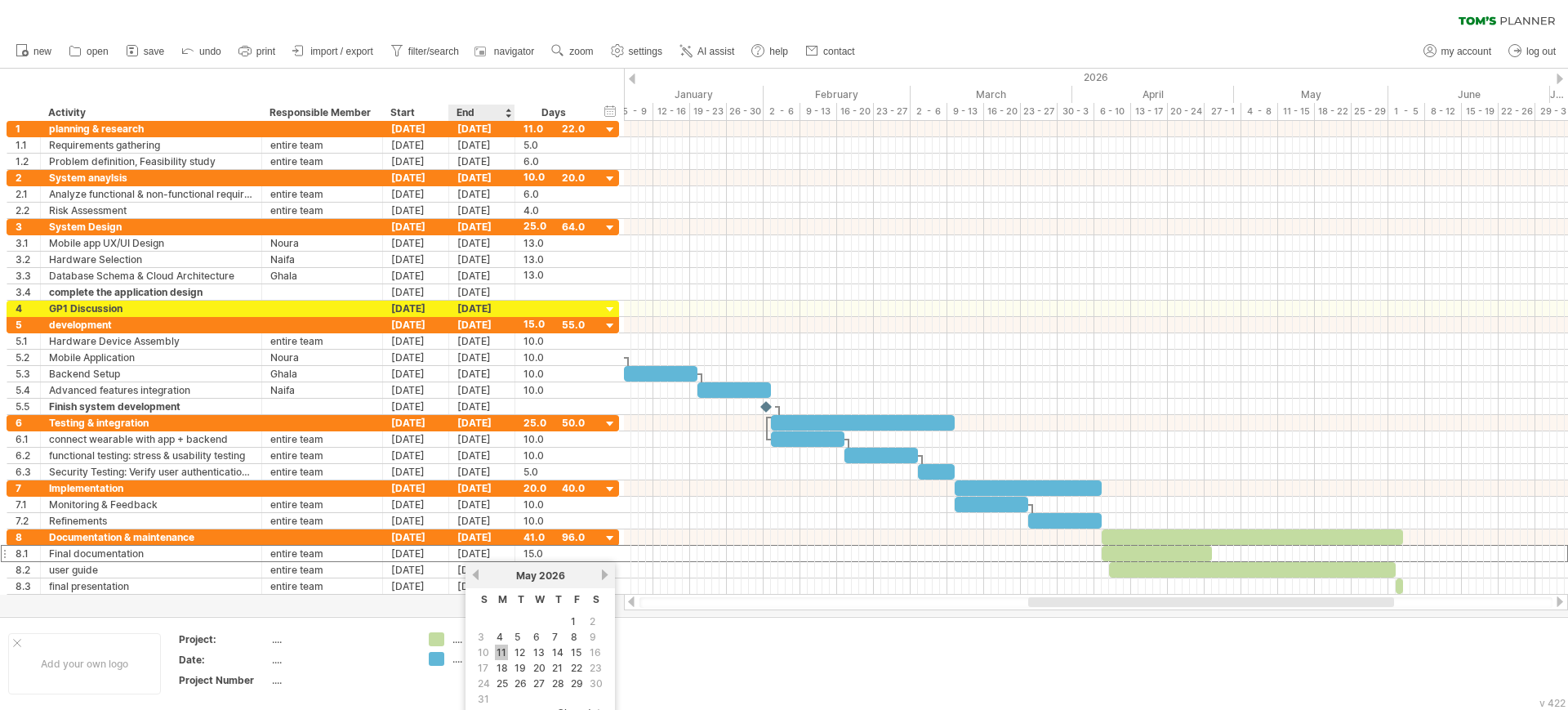
click at [503, 651] on link "11" at bounding box center [502, 652] width 13 height 15
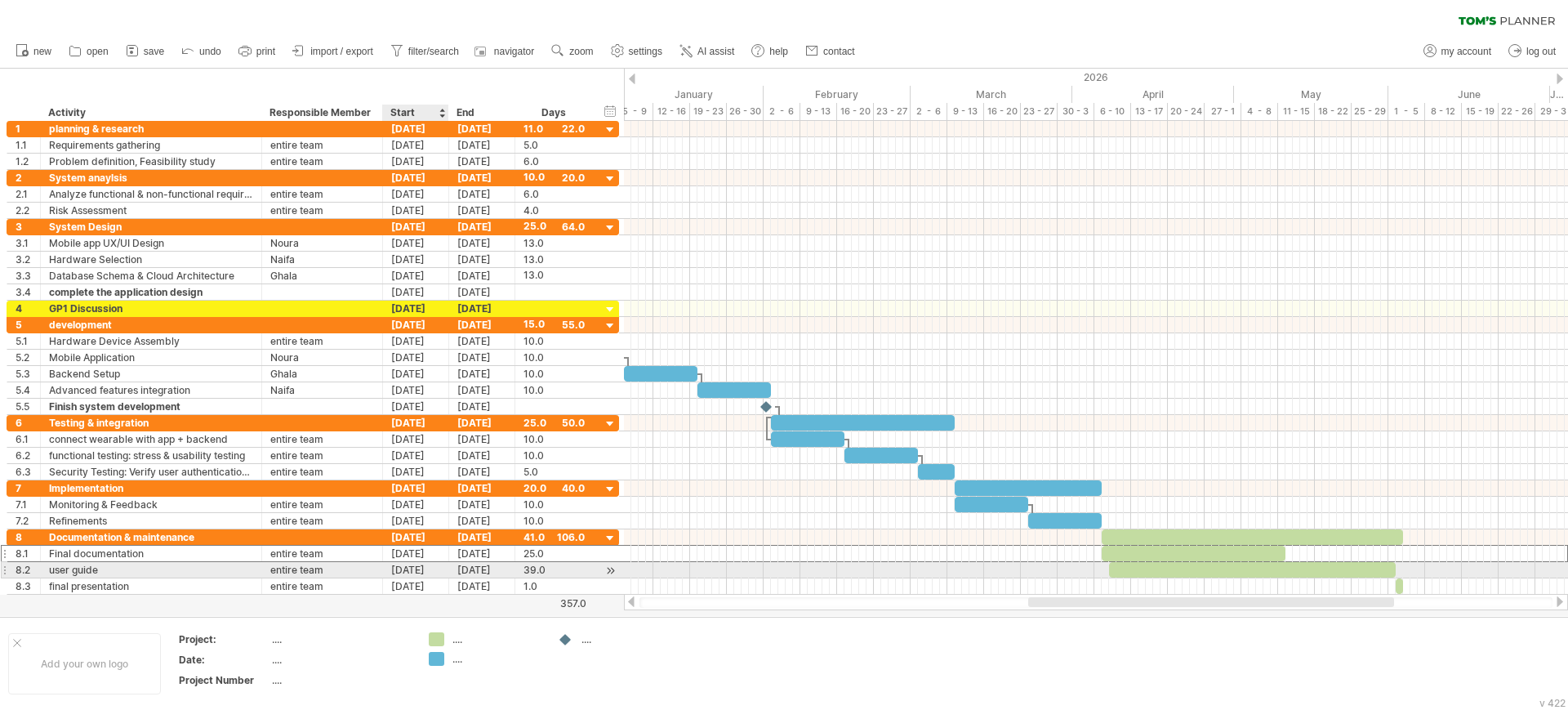
click at [434, 571] on div "[DATE]" at bounding box center [416, 570] width 66 height 15
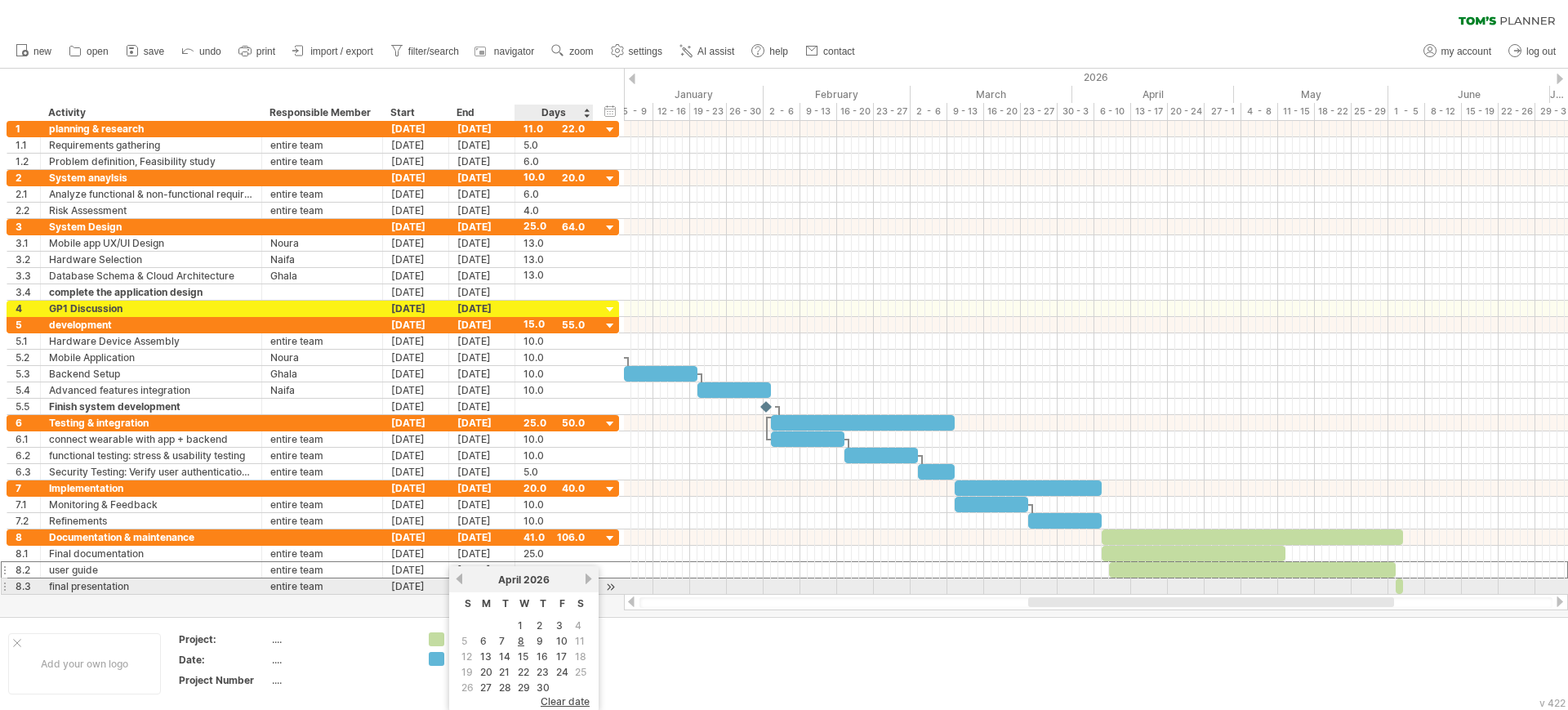
click at [585, 581] on link "next" at bounding box center [588, 578] width 12 height 12
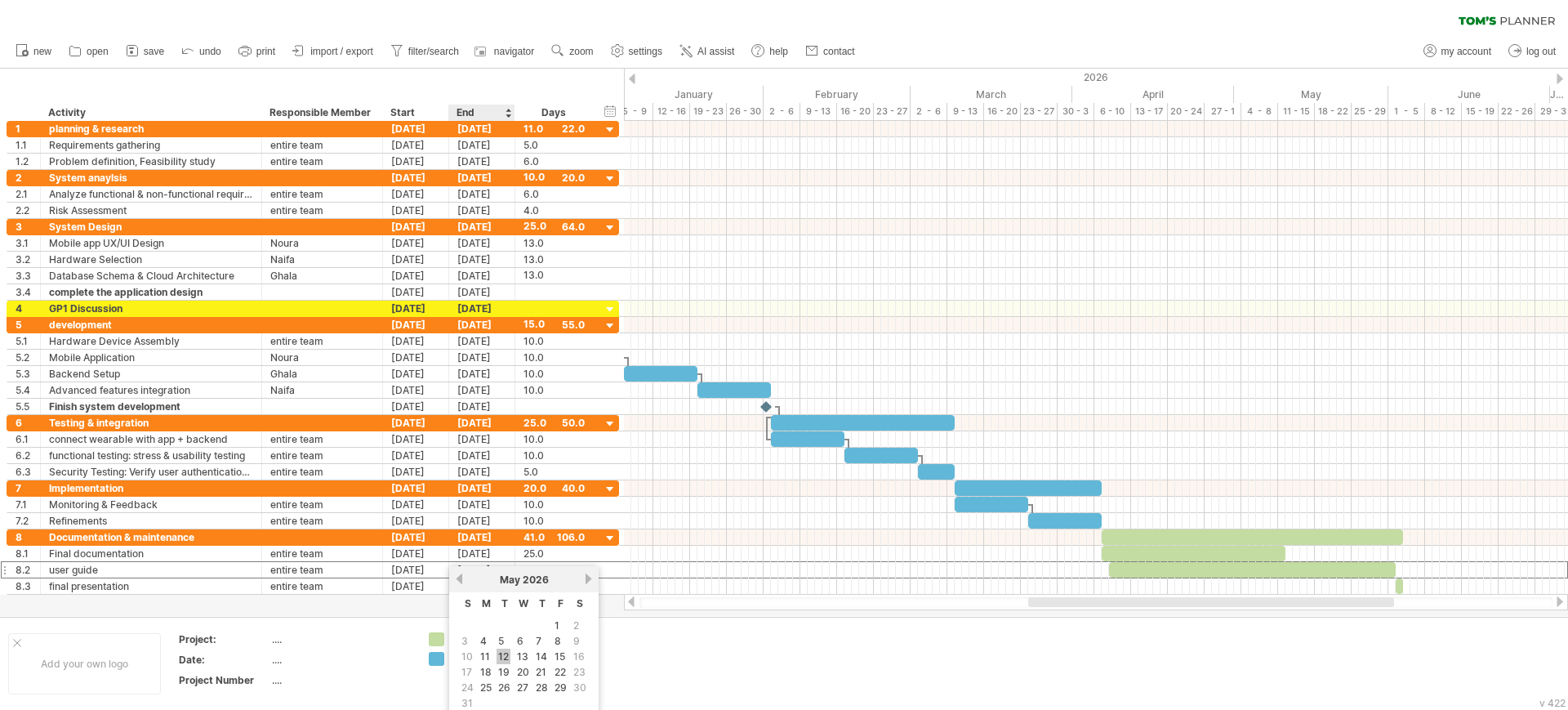
click at [503, 653] on link "12" at bounding box center [503, 656] width 14 height 15
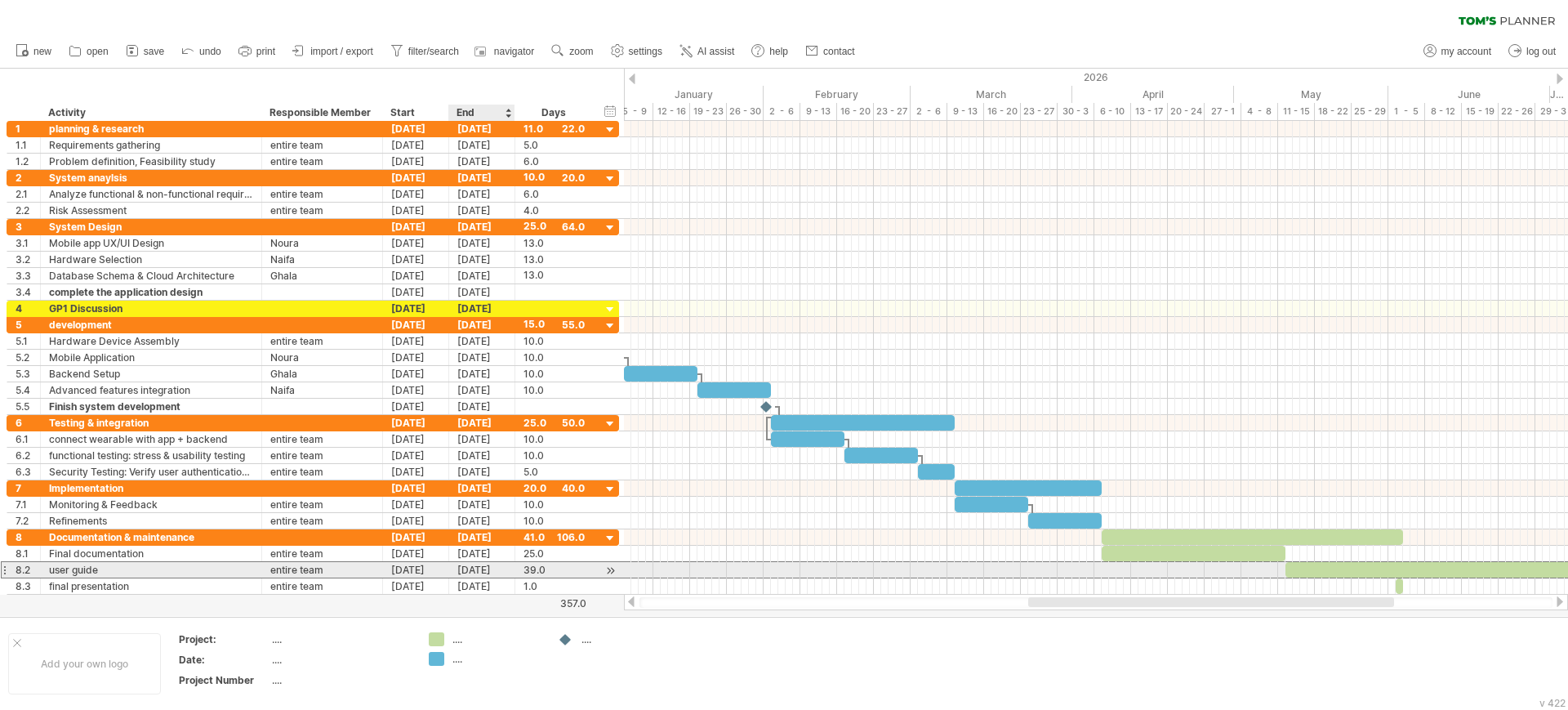
click at [480, 573] on div "[DATE]" at bounding box center [482, 570] width 66 height 15
click at [527, 576] on link "previous" at bounding box center [525, 578] width 12 height 12
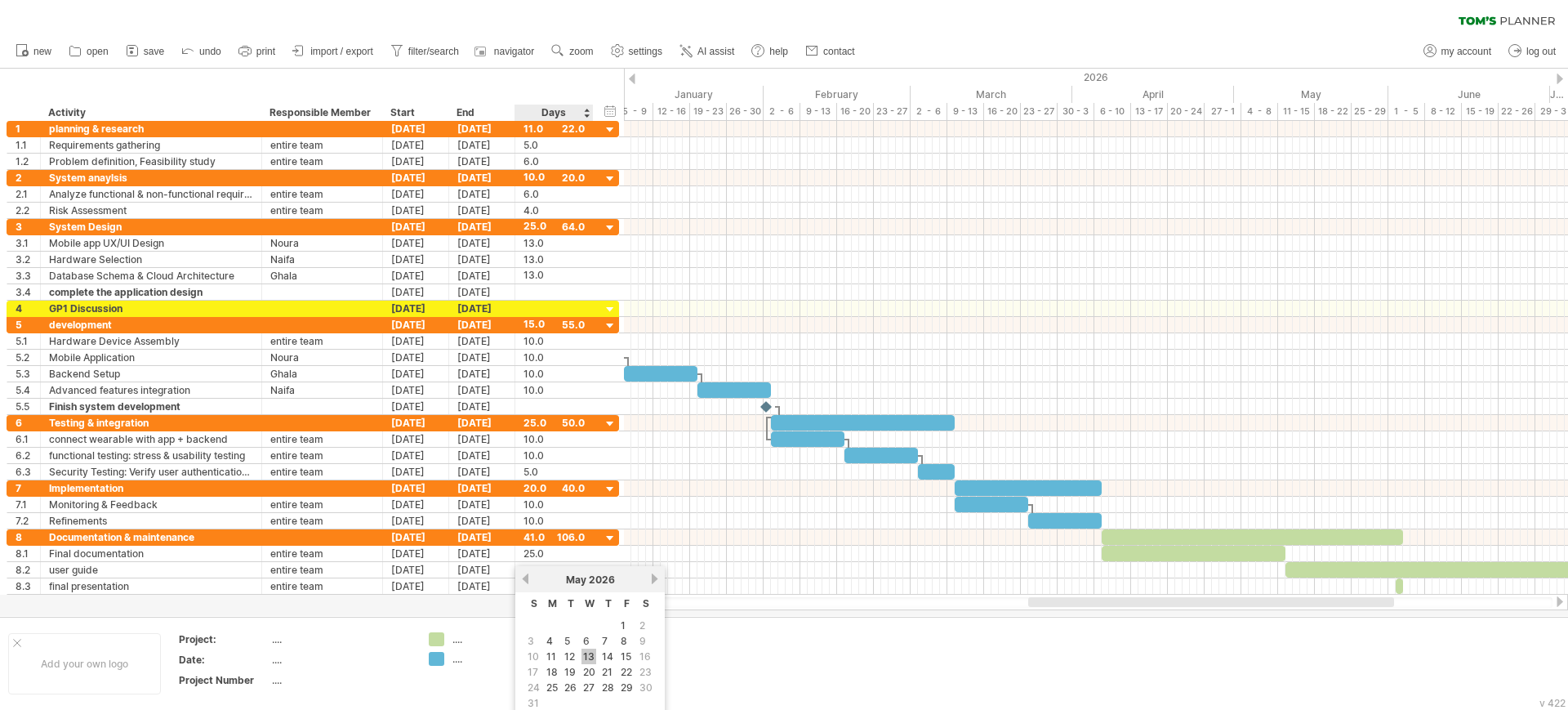
click at [589, 657] on link "13" at bounding box center [589, 656] width 15 height 15
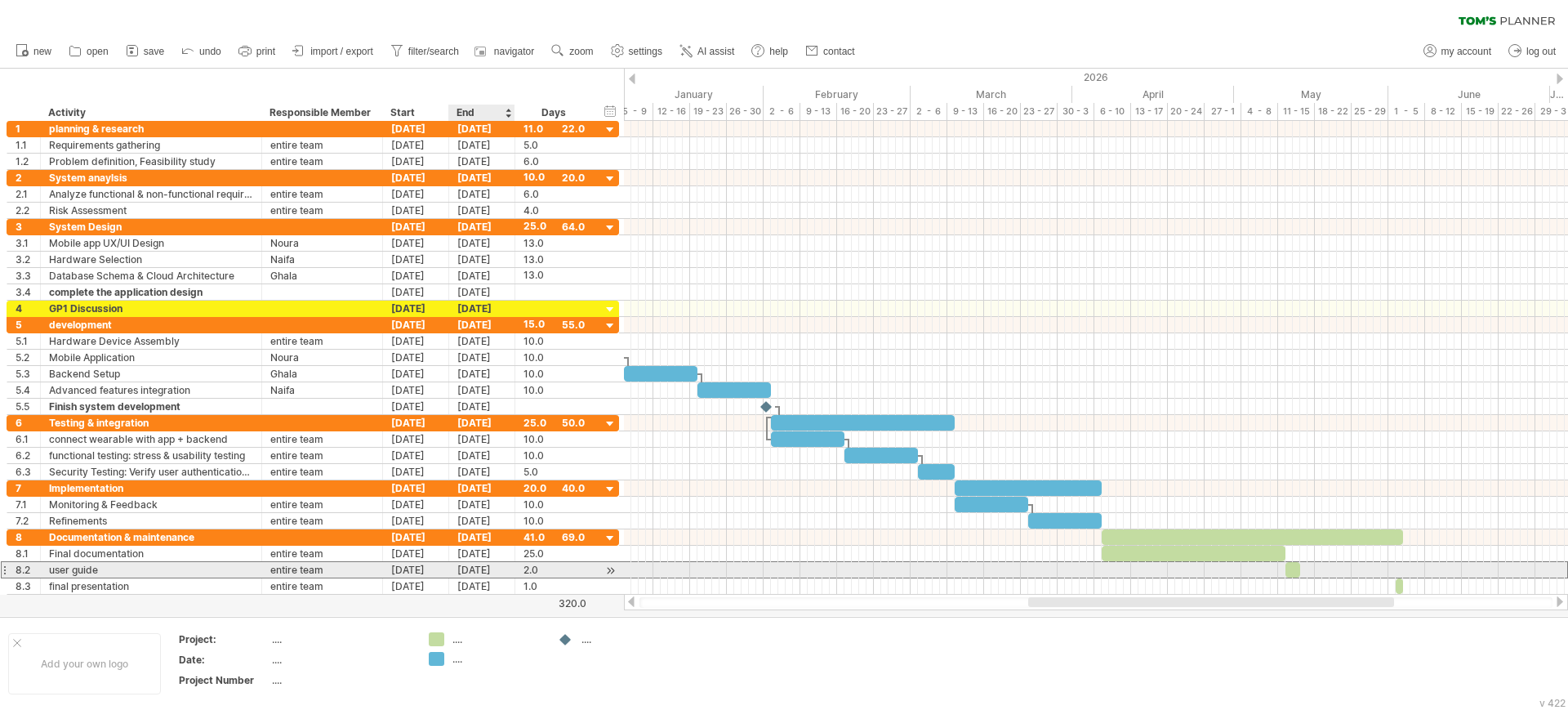
click at [472, 572] on div "[DATE]" at bounding box center [482, 570] width 66 height 15
click at [653, 577] on link "next" at bounding box center [654, 578] width 12 height 12
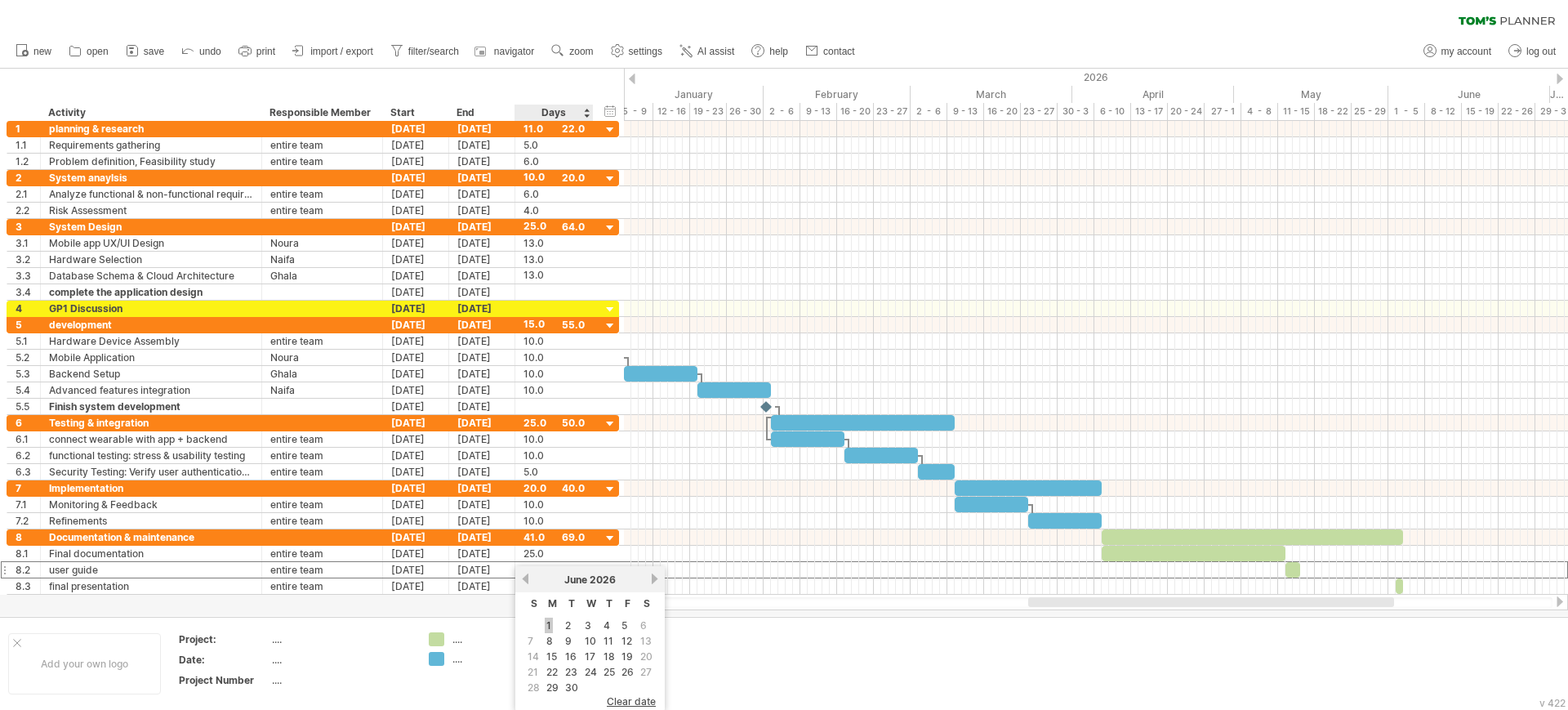
click at [548, 622] on link "1" at bounding box center [549, 625] width 8 height 15
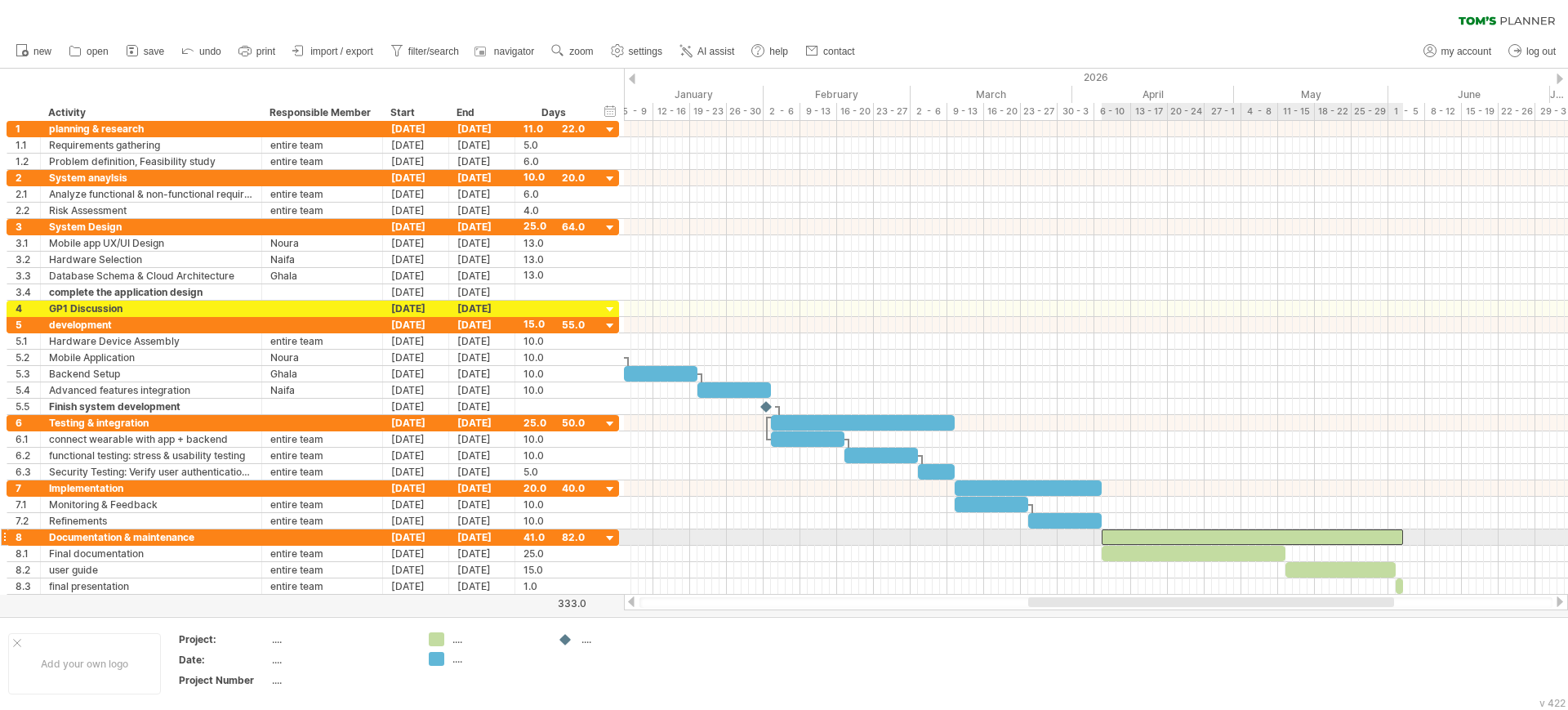
click at [1111, 536] on div at bounding box center [1252, 537] width 301 height 15
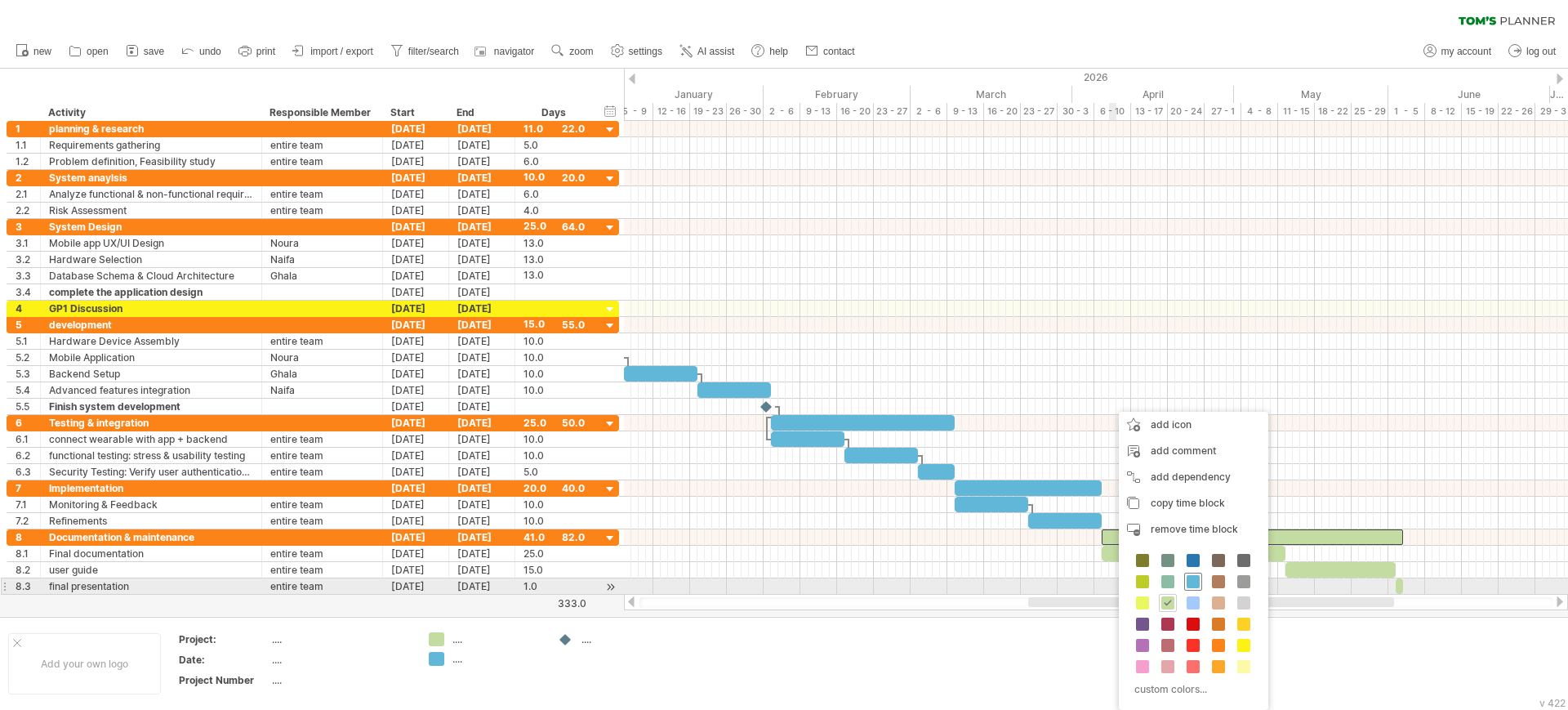
click at [1192, 582] on span at bounding box center [1192, 582] width 13 height 13
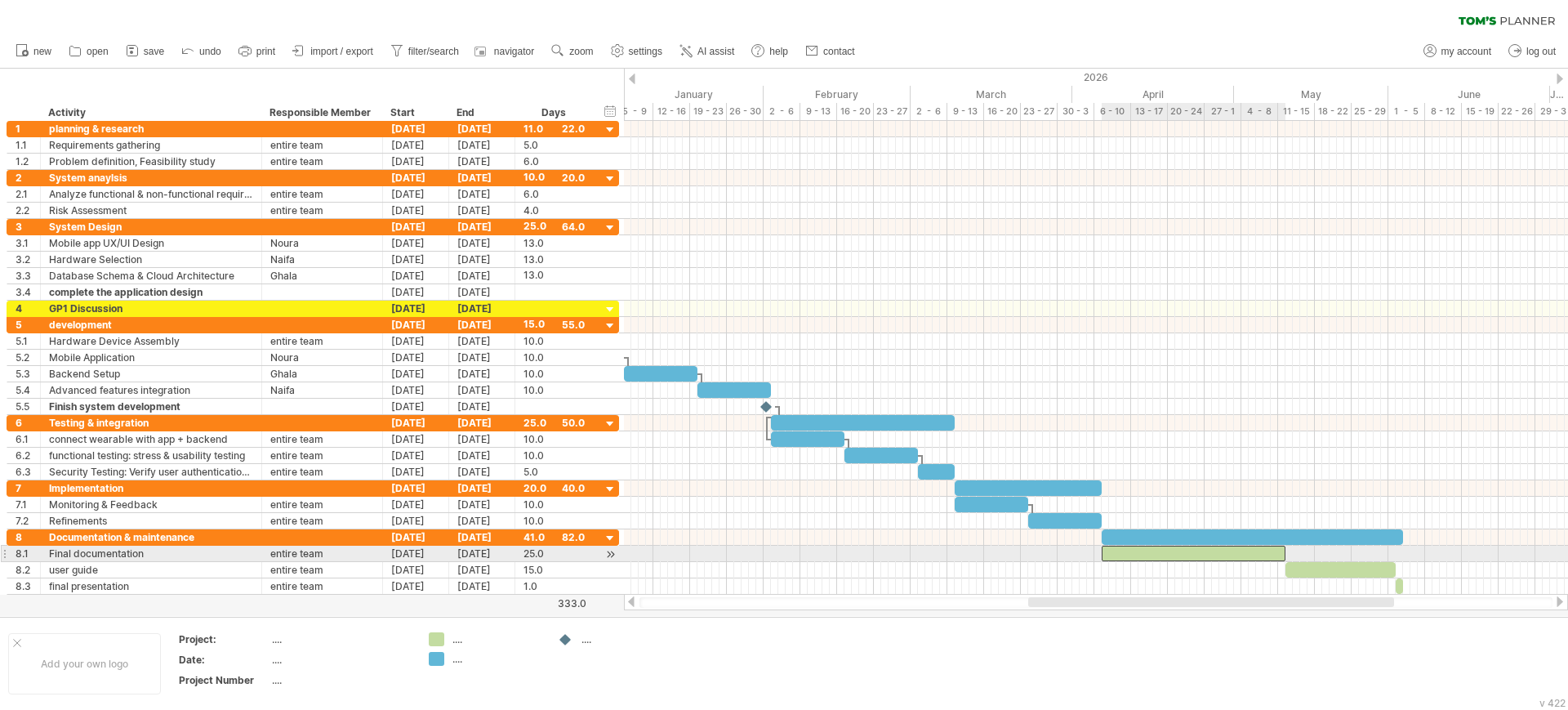
click at [1205, 550] on div at bounding box center [1192, 553] width 184 height 15
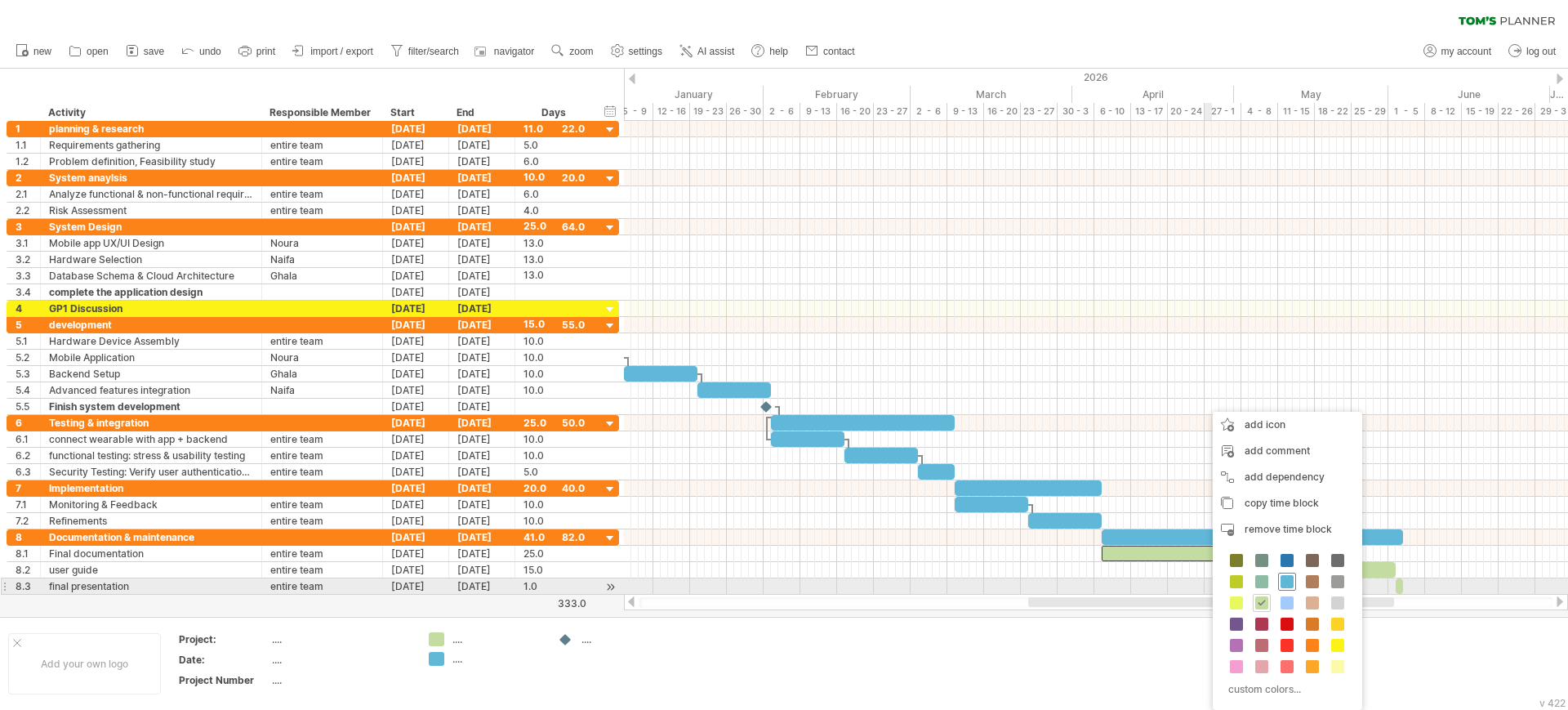
click at [1284, 583] on span at bounding box center [1287, 582] width 13 height 13
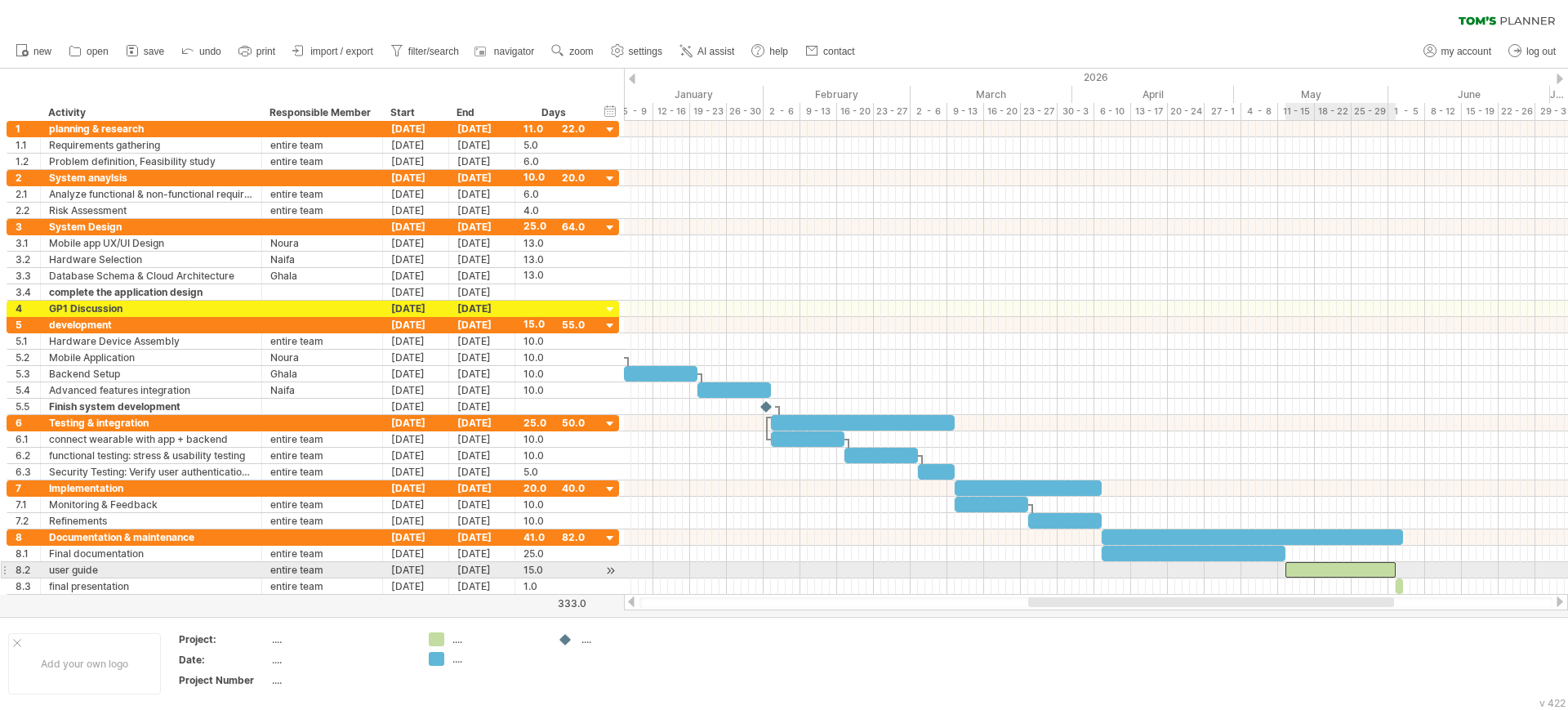
click at [1302, 566] on div at bounding box center [1339, 570] width 110 height 15
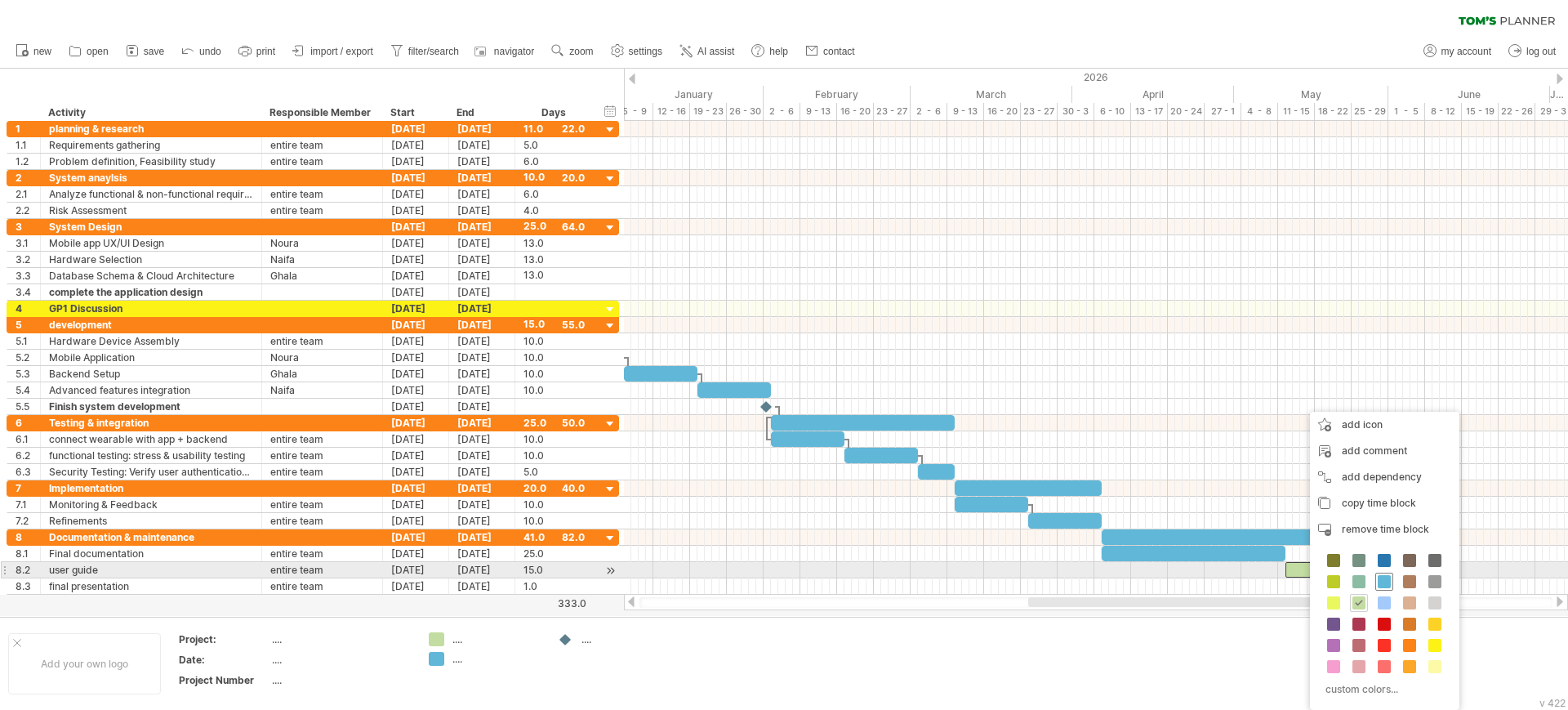
click at [1381, 576] on span at bounding box center [1384, 582] width 13 height 13
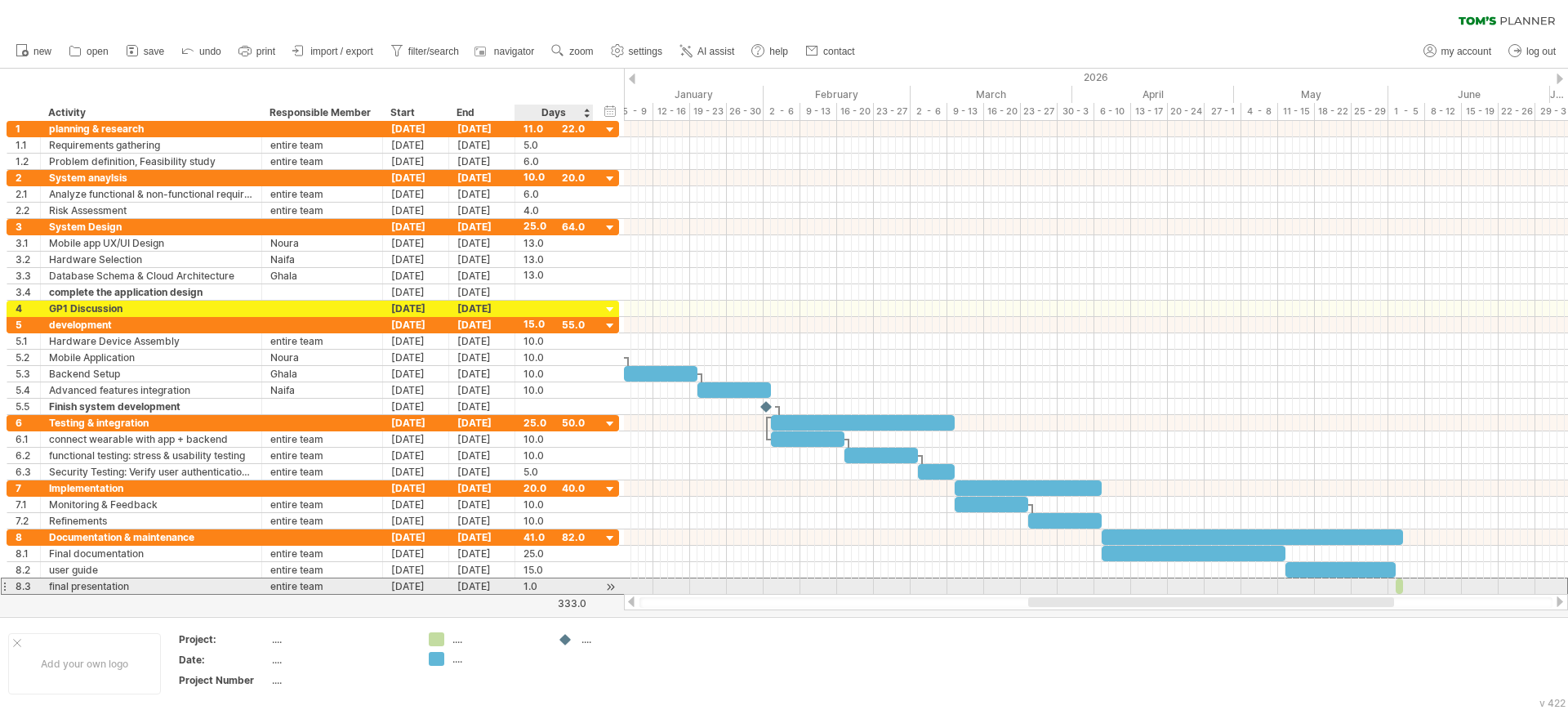
click at [551, 584] on div "1.0" at bounding box center [553, 586] width 61 height 15
drag, startPoint x: 566, startPoint y: 640, endPoint x: 1395, endPoint y: 585, distance: 830.8
click at [1395, 585] on div "Trying to reach [DOMAIN_NAME] Connected again... 0% clear filter new 1" at bounding box center [784, 355] width 1568 height 710
click at [1400, 583] on div at bounding box center [1402, 586] width 18 height 15
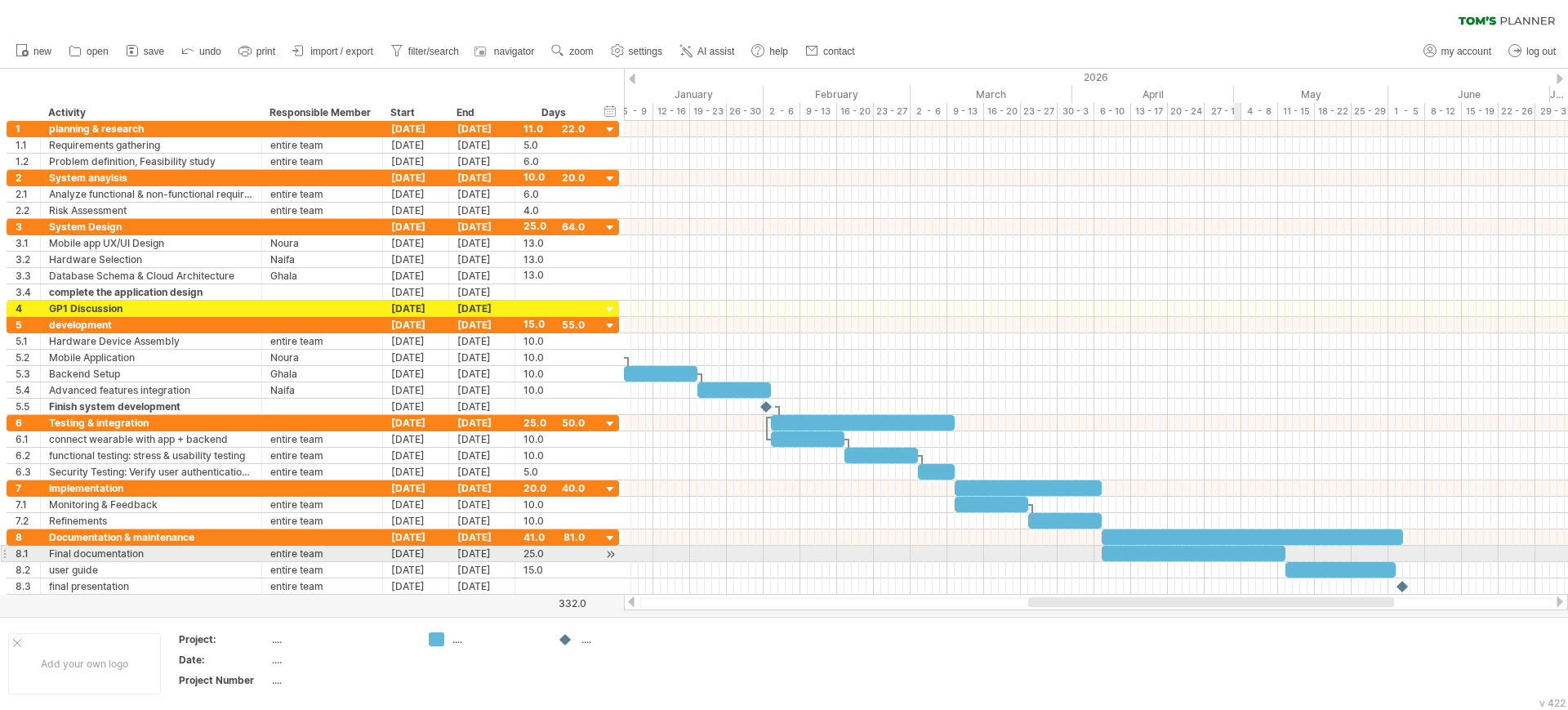
click at [1239, 552] on div at bounding box center [1192, 553] width 184 height 15
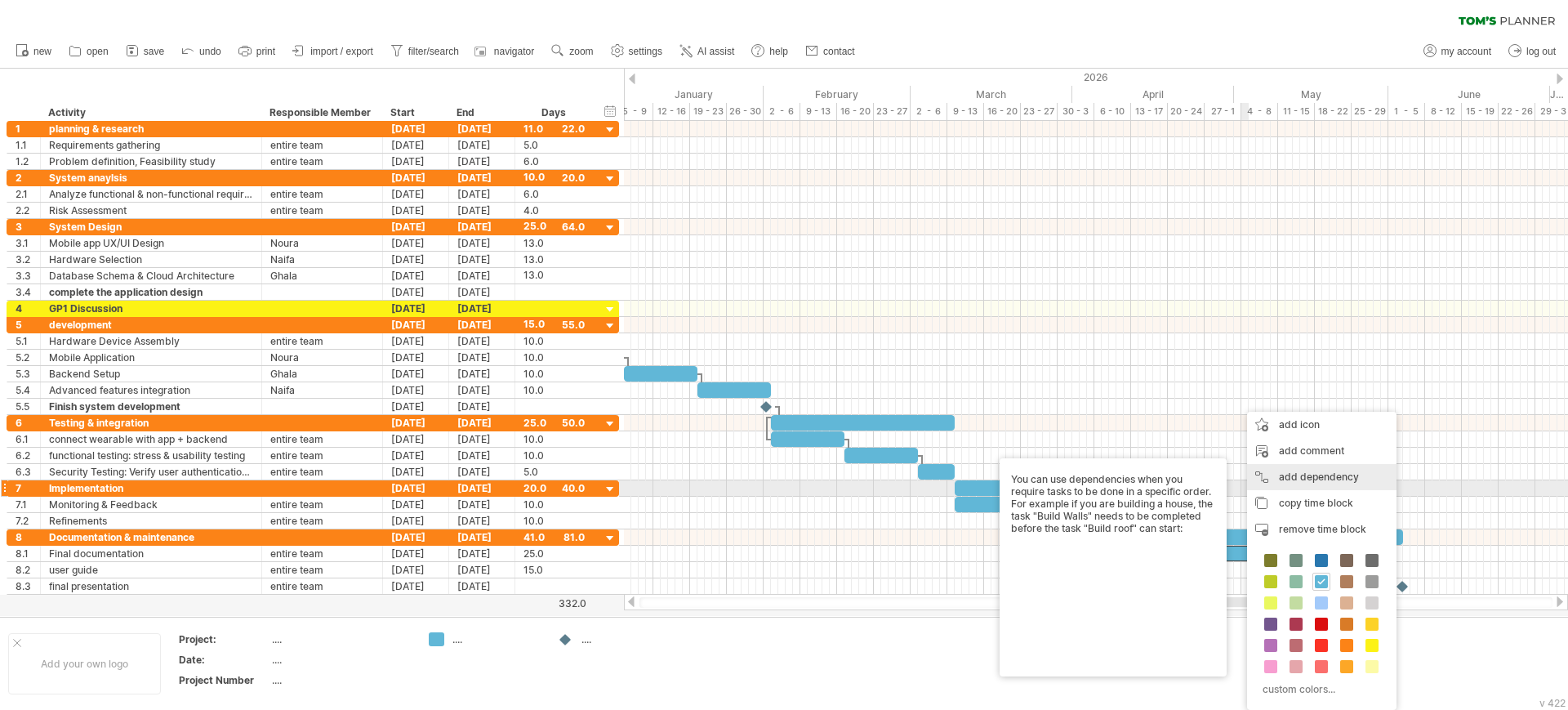
click at [1272, 480] on div "add dependency You can use dependencies when you require tasks to be done in a …" at bounding box center [1321, 477] width 150 height 26
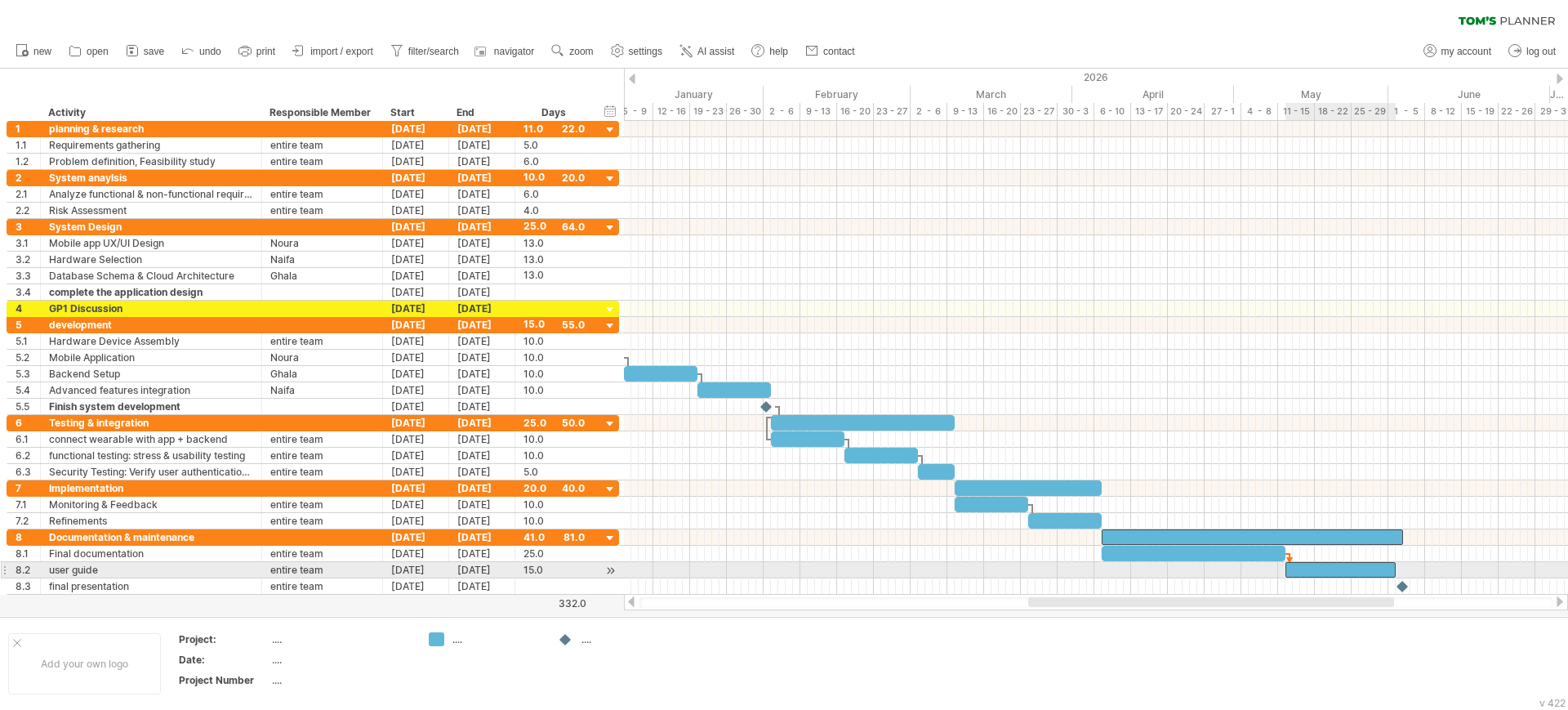
click at [1302, 564] on div at bounding box center [1339, 570] width 110 height 15
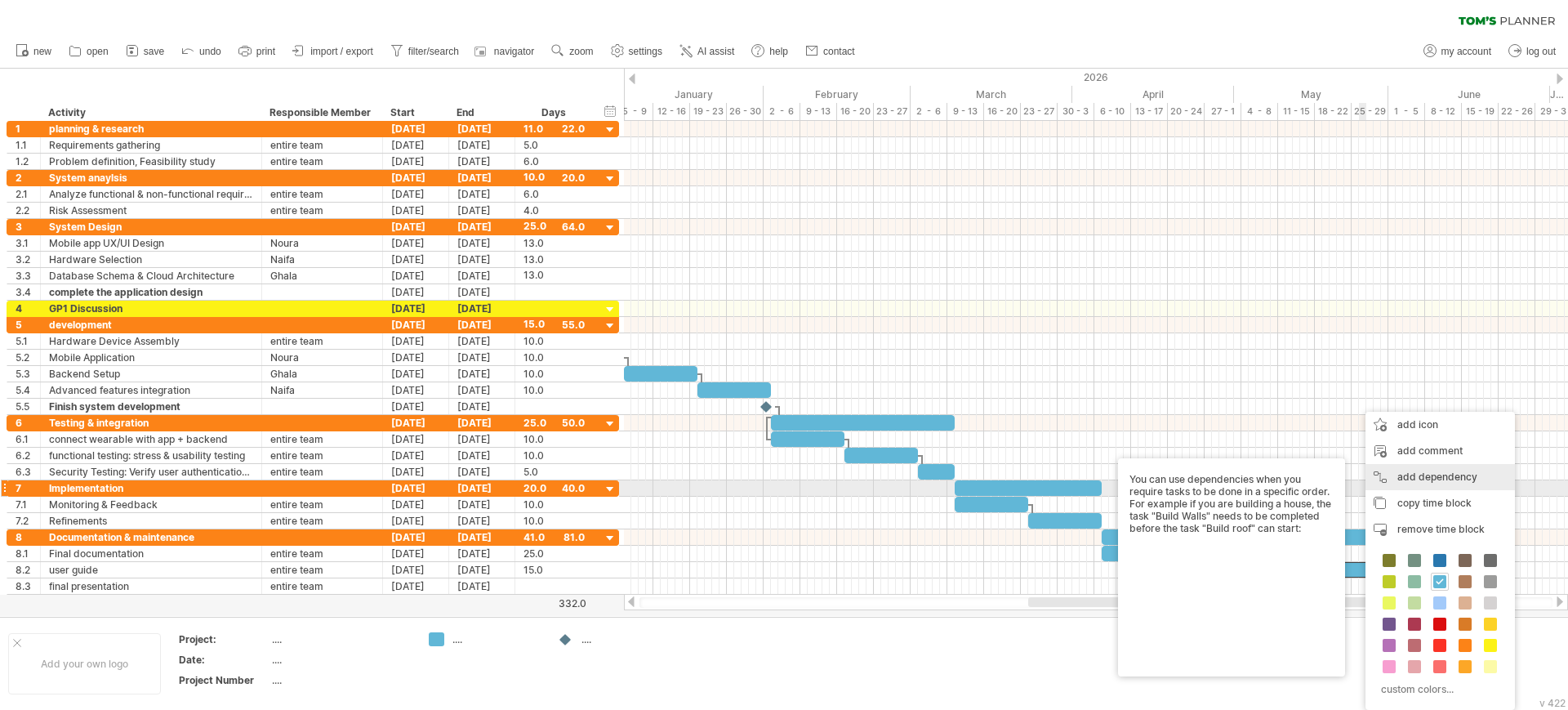
click at [1379, 480] on div "add dependency You can use dependencies when you require tasks to be done in a …" at bounding box center [1439, 477] width 150 height 26
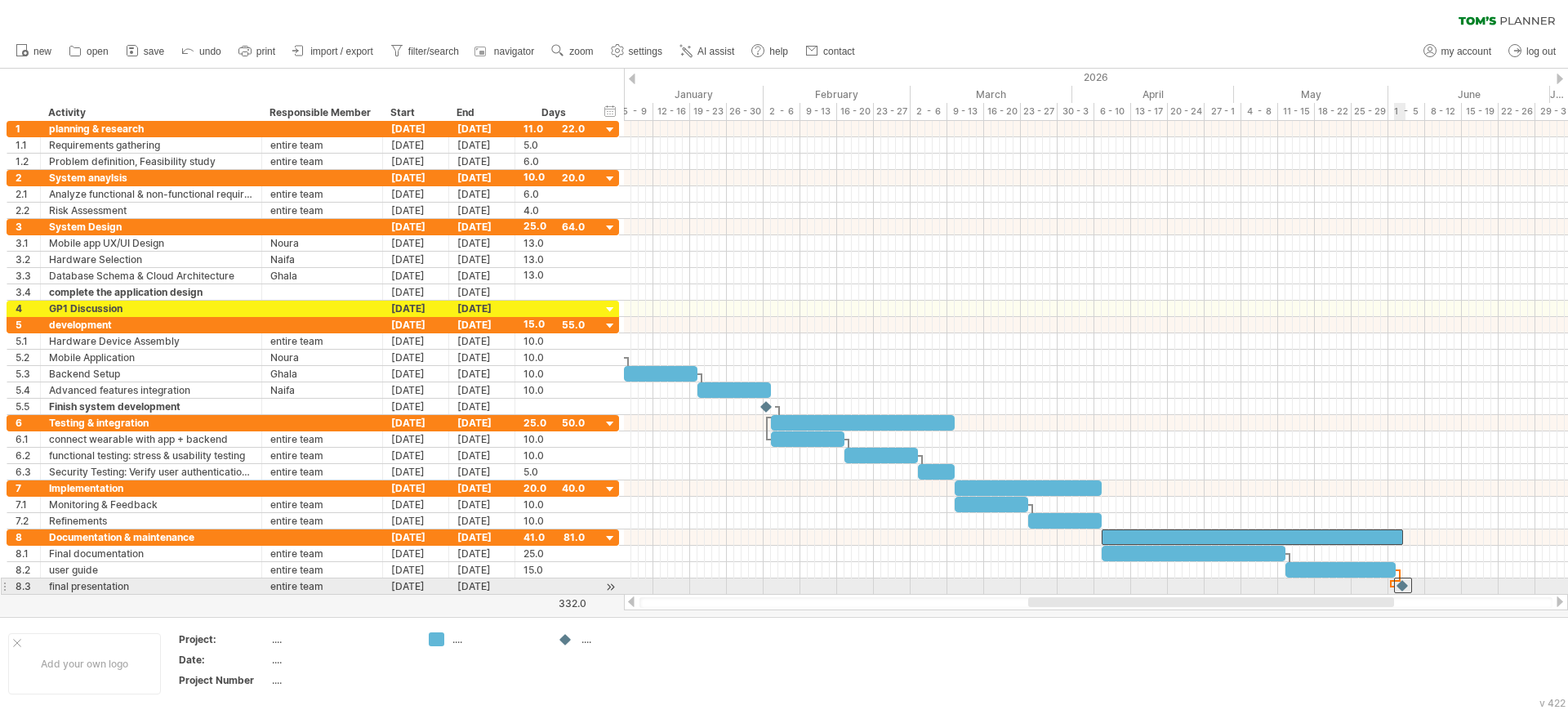
click at [1400, 585] on div at bounding box center [1402, 585] width 18 height 15
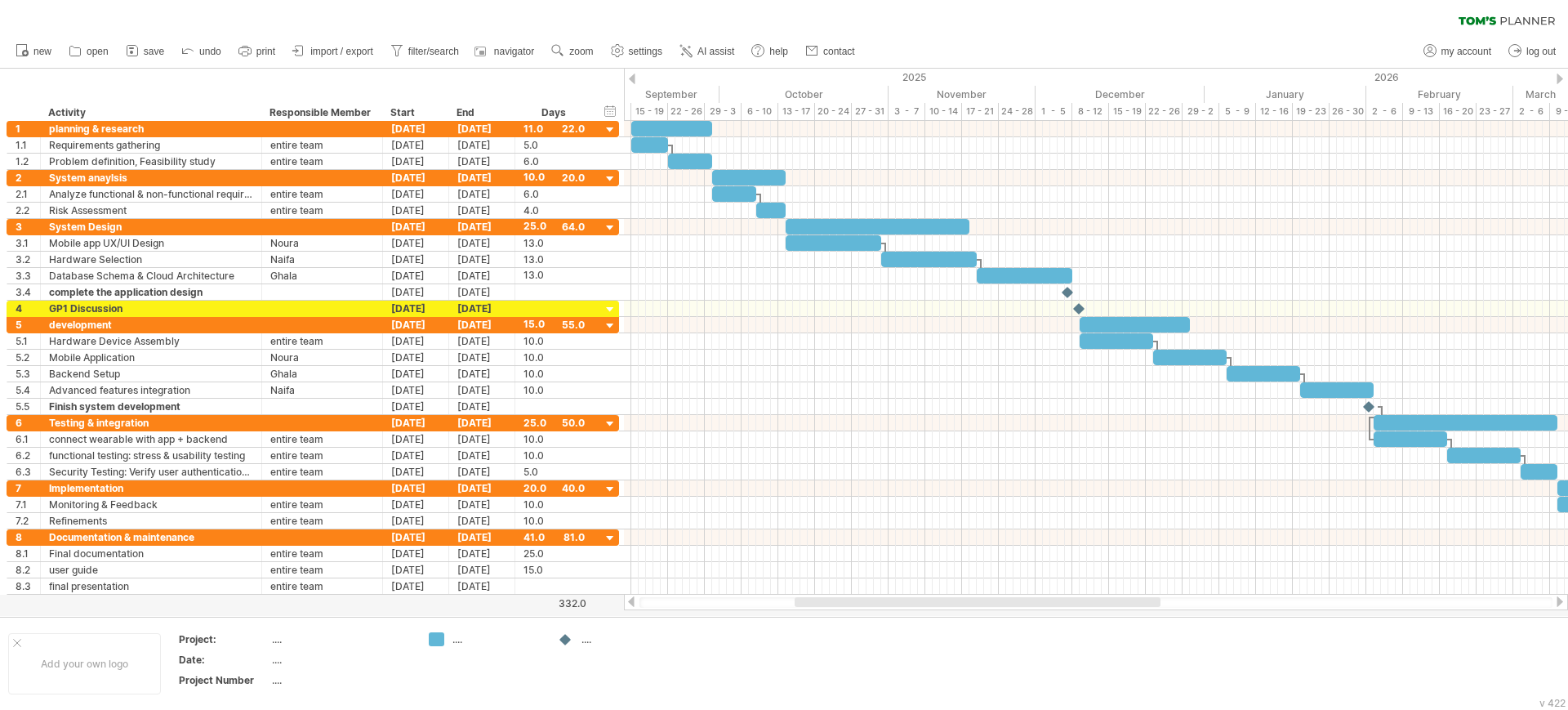
drag, startPoint x: 1061, startPoint y: 604, endPoint x: 827, endPoint y: 611, distance: 234.1
click at [827, 611] on div "Trying to reach [DOMAIN_NAME] Connected again... 0% clear filter new 1" at bounding box center [784, 355] width 1568 height 710
click at [148, 46] on span "save" at bounding box center [154, 52] width 21 height 11
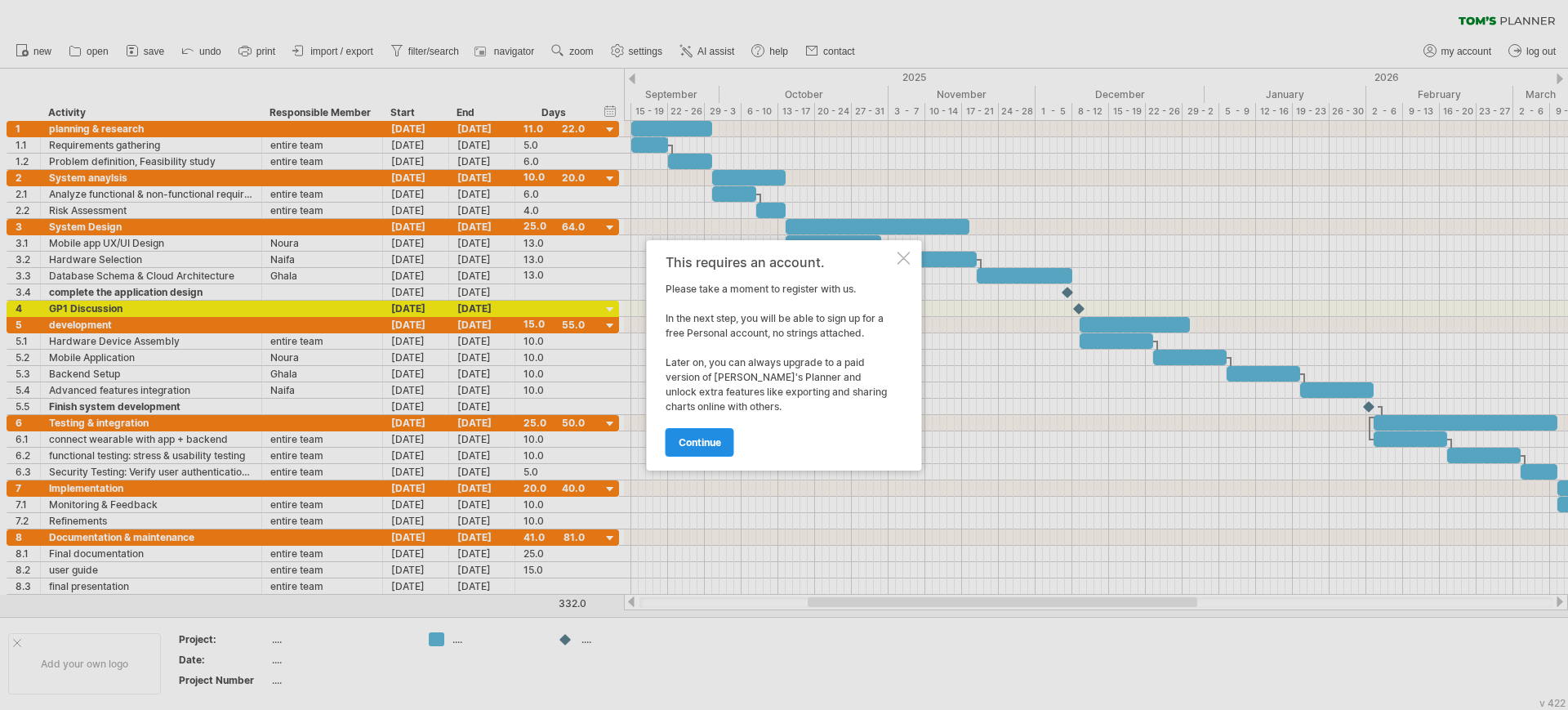
click at [681, 438] on span "continue" at bounding box center [699, 442] width 42 height 12
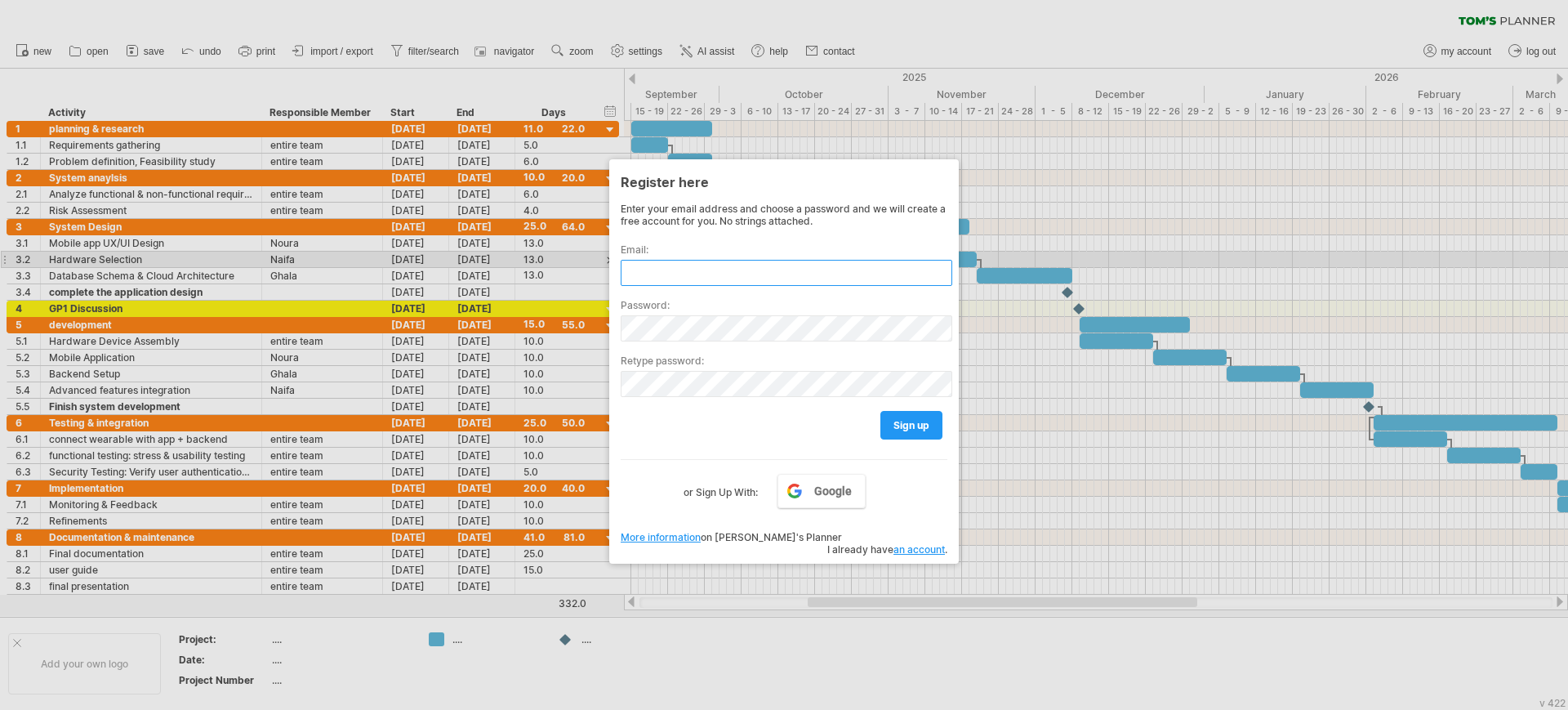
click at [678, 264] on input "text" at bounding box center [786, 273] width 331 height 26
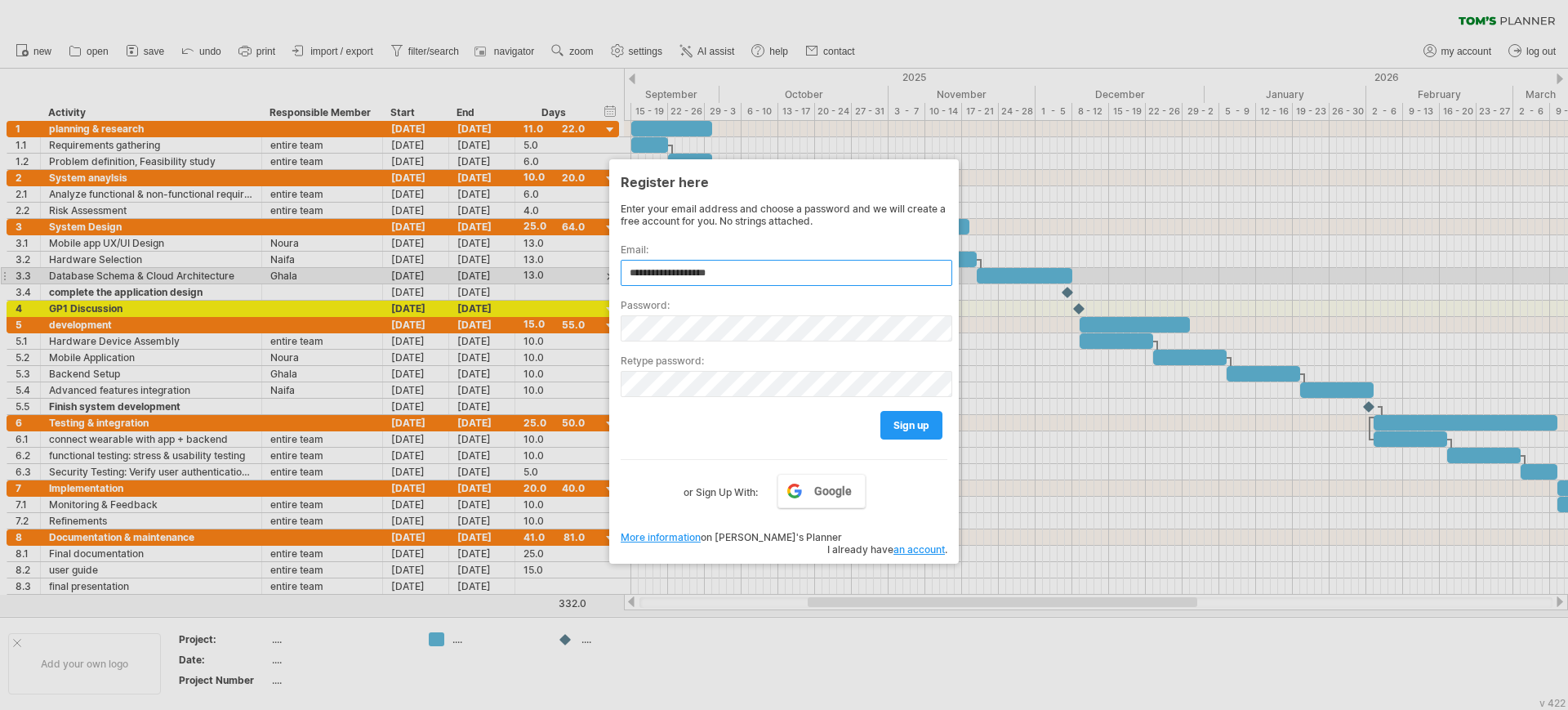
click at [671, 274] on input "**********" at bounding box center [786, 273] width 331 height 26
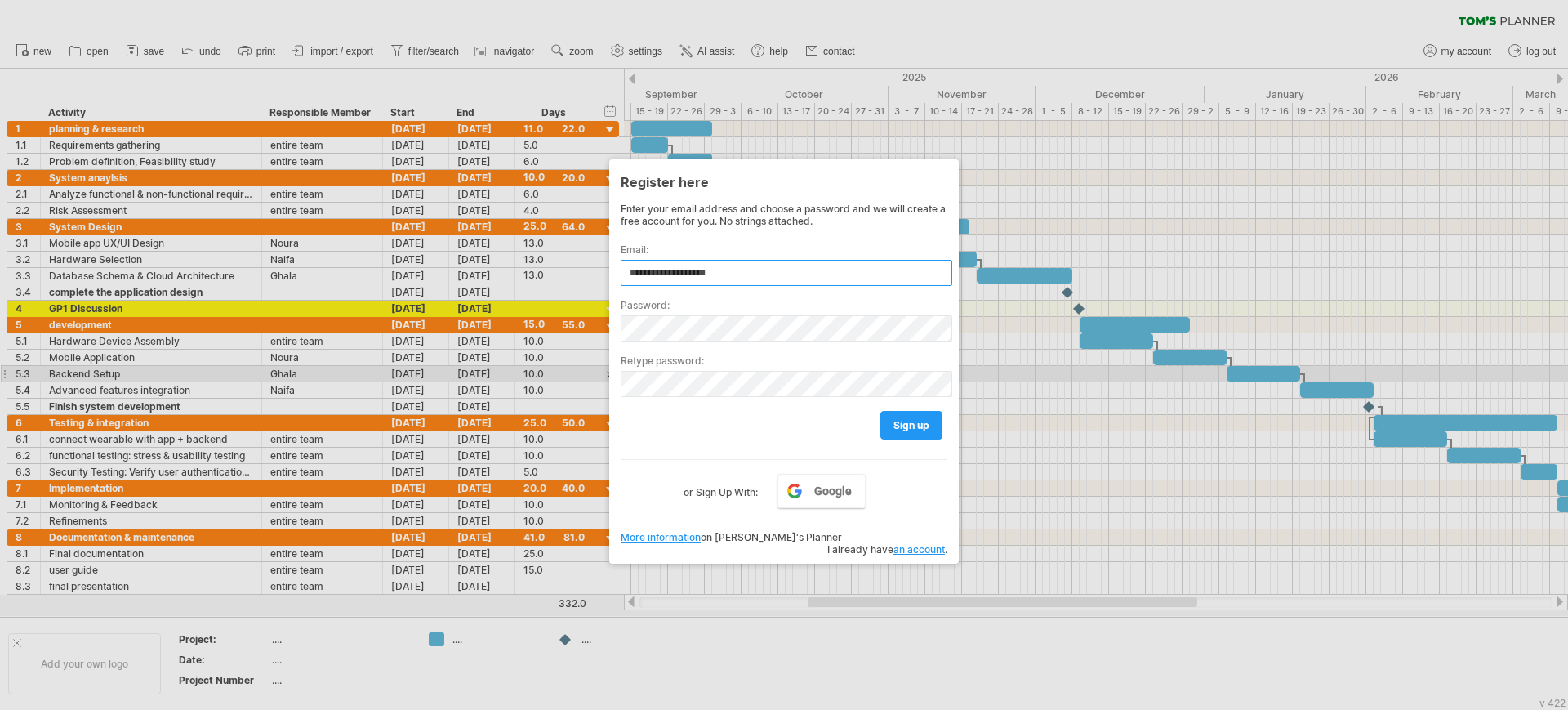
type input "**********"
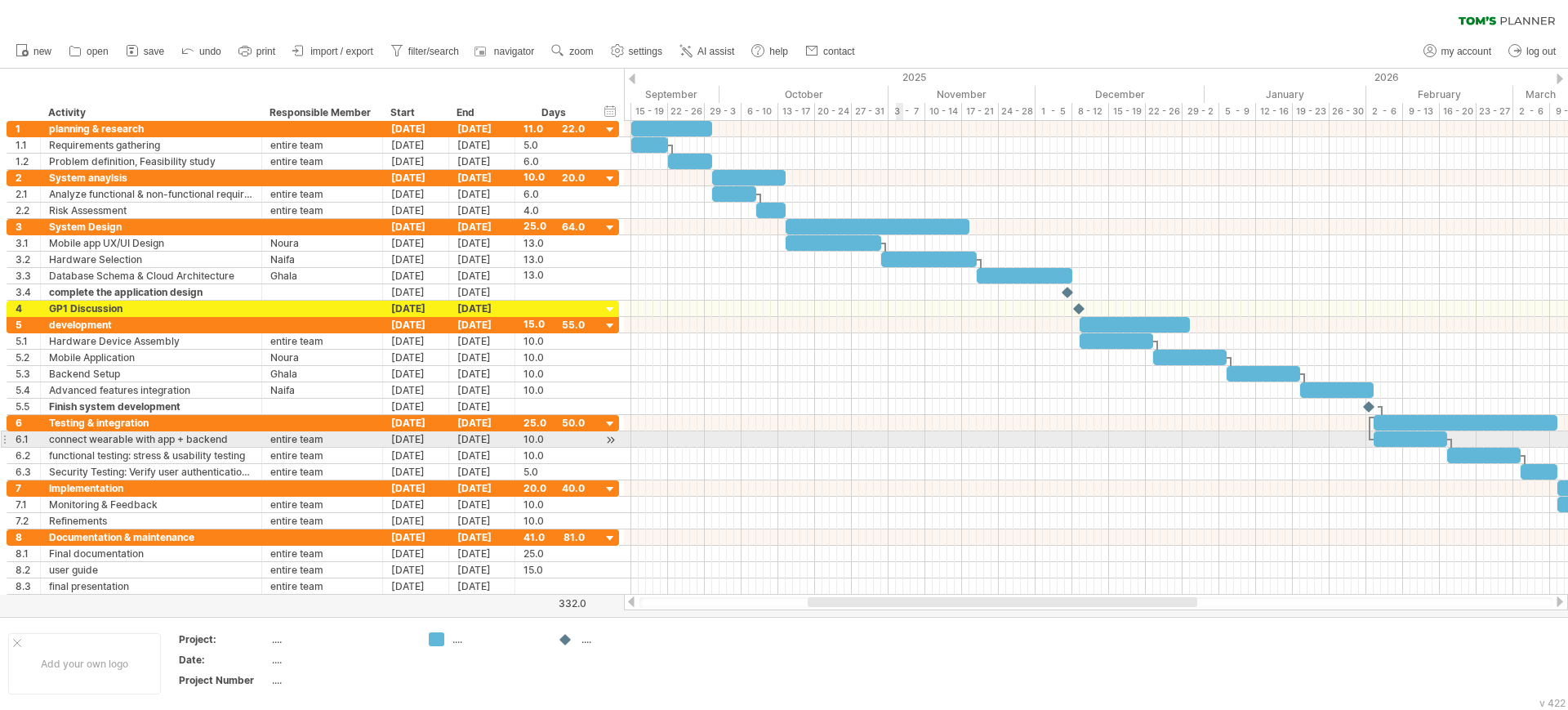
click at [897, 431] on div at bounding box center [1096, 439] width 944 height 16
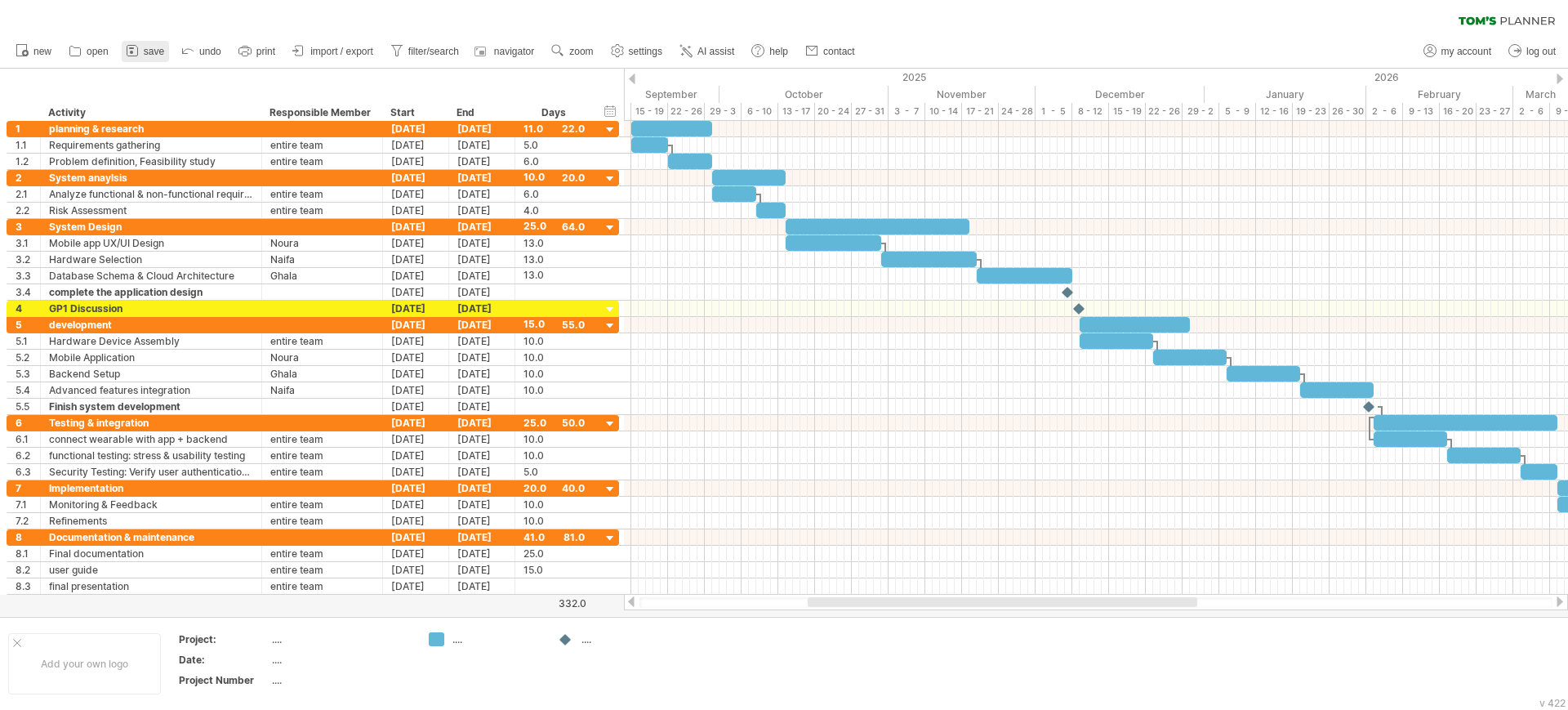
click at [143, 41] on link "save" at bounding box center [145, 51] width 47 height 22
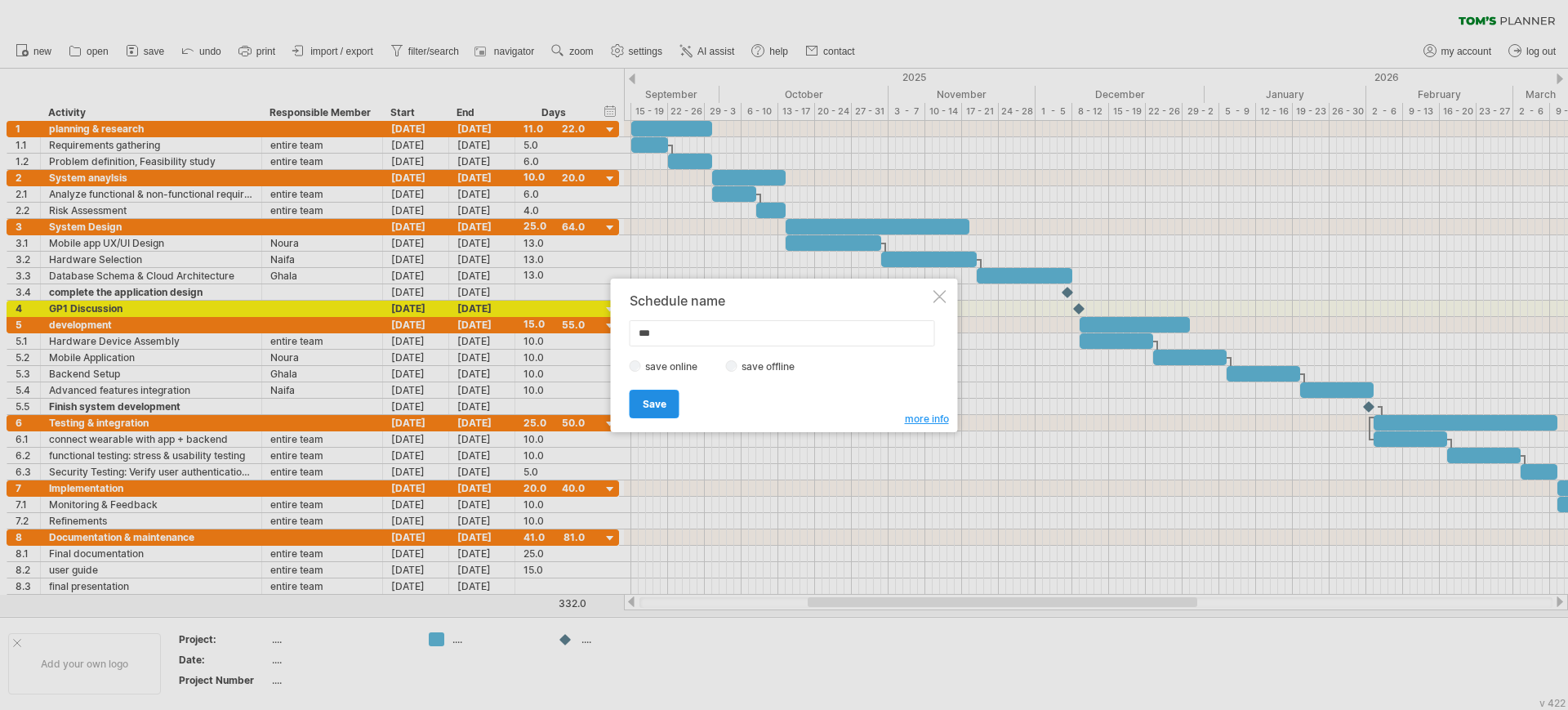
type input "***"
click at [669, 398] on link "Save" at bounding box center [654, 404] width 50 height 28
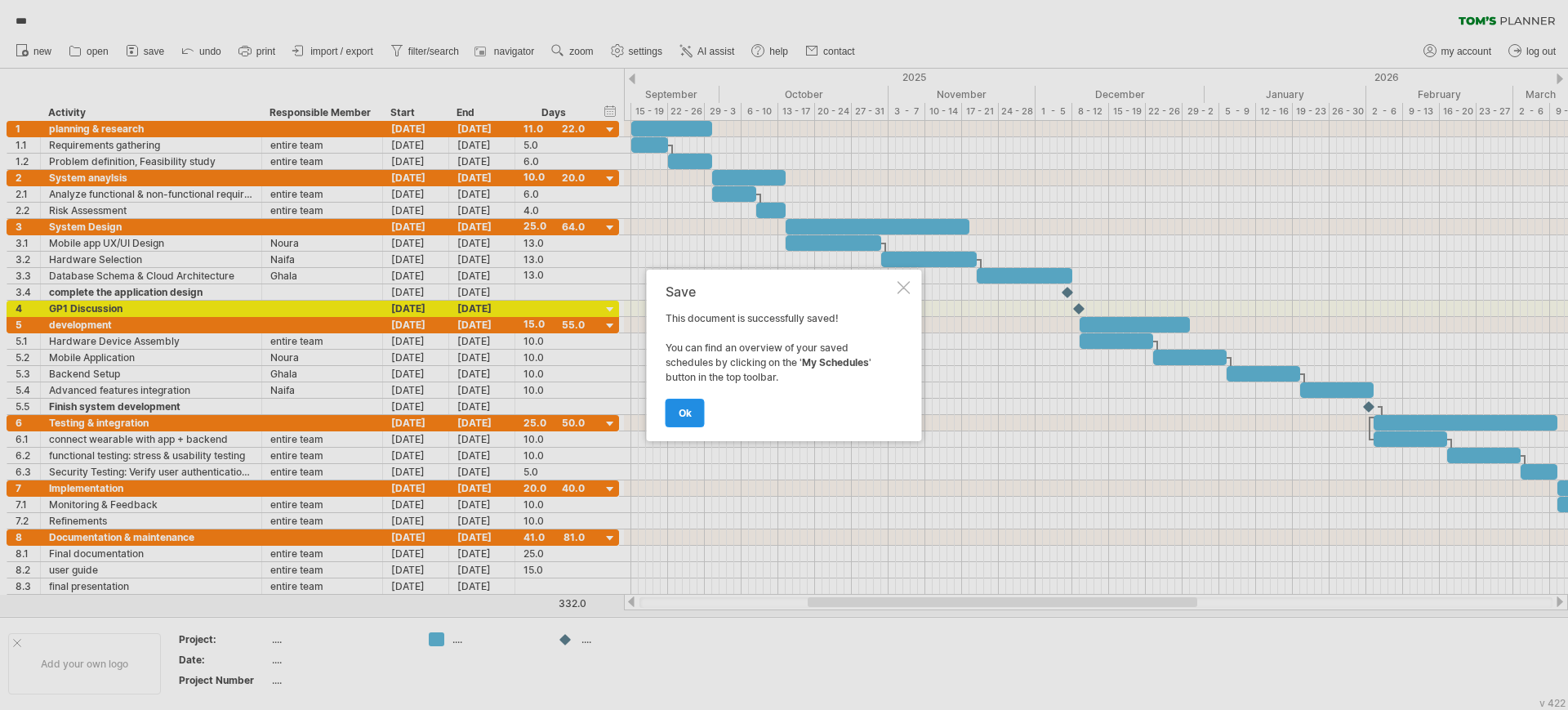
click at [679, 416] on span "ok" at bounding box center [685, 412] width 13 height 12
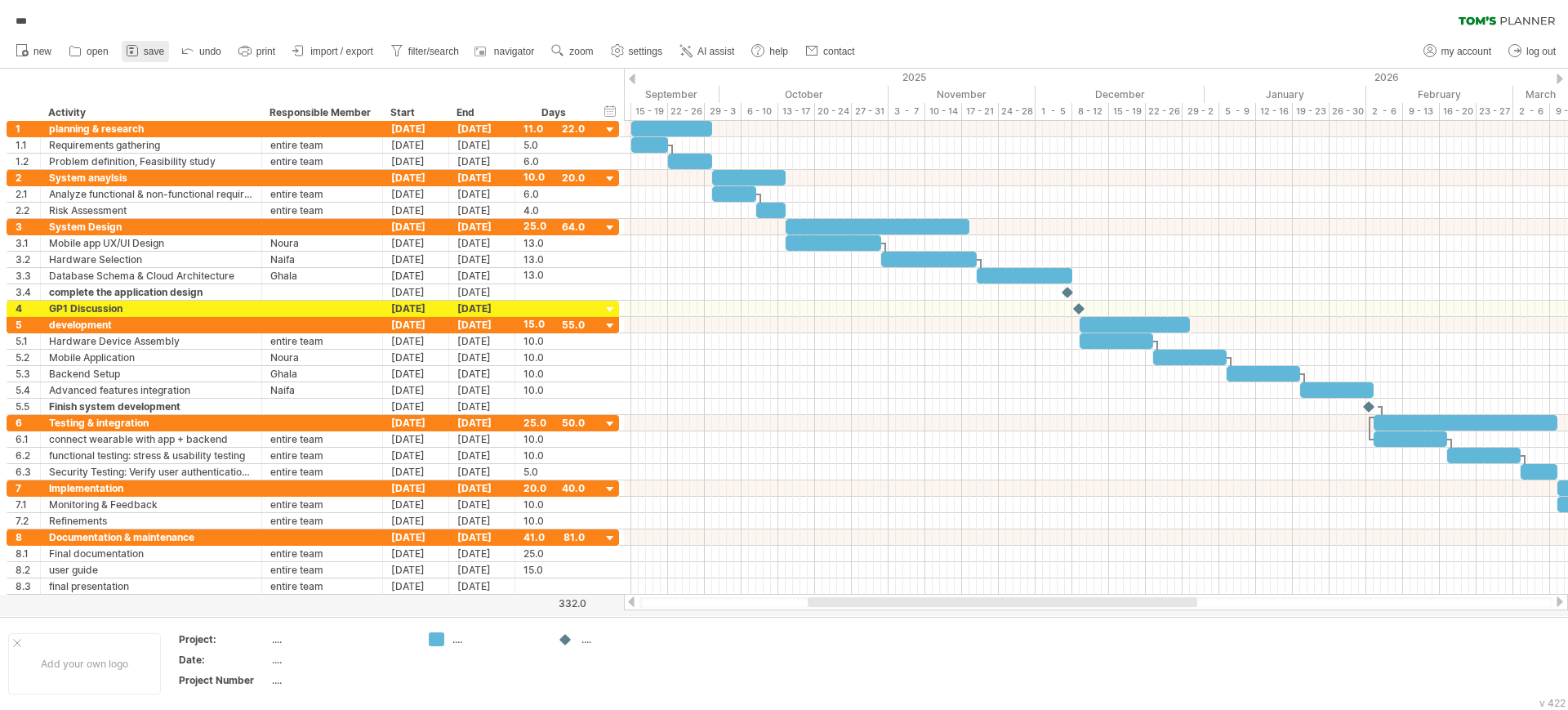
click at [143, 55] on link "save" at bounding box center [145, 51] width 47 height 22
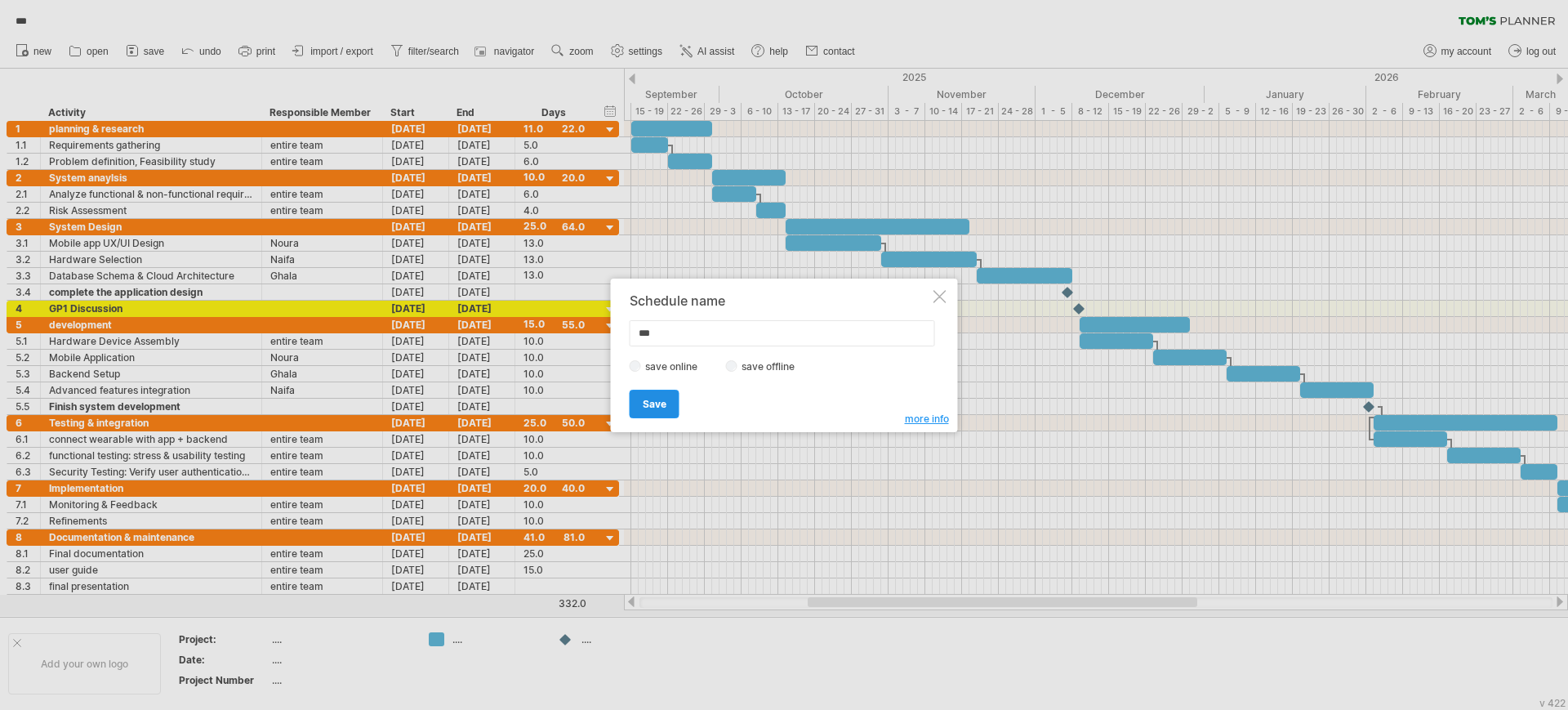
click at [665, 395] on link "Save" at bounding box center [654, 404] width 50 height 28
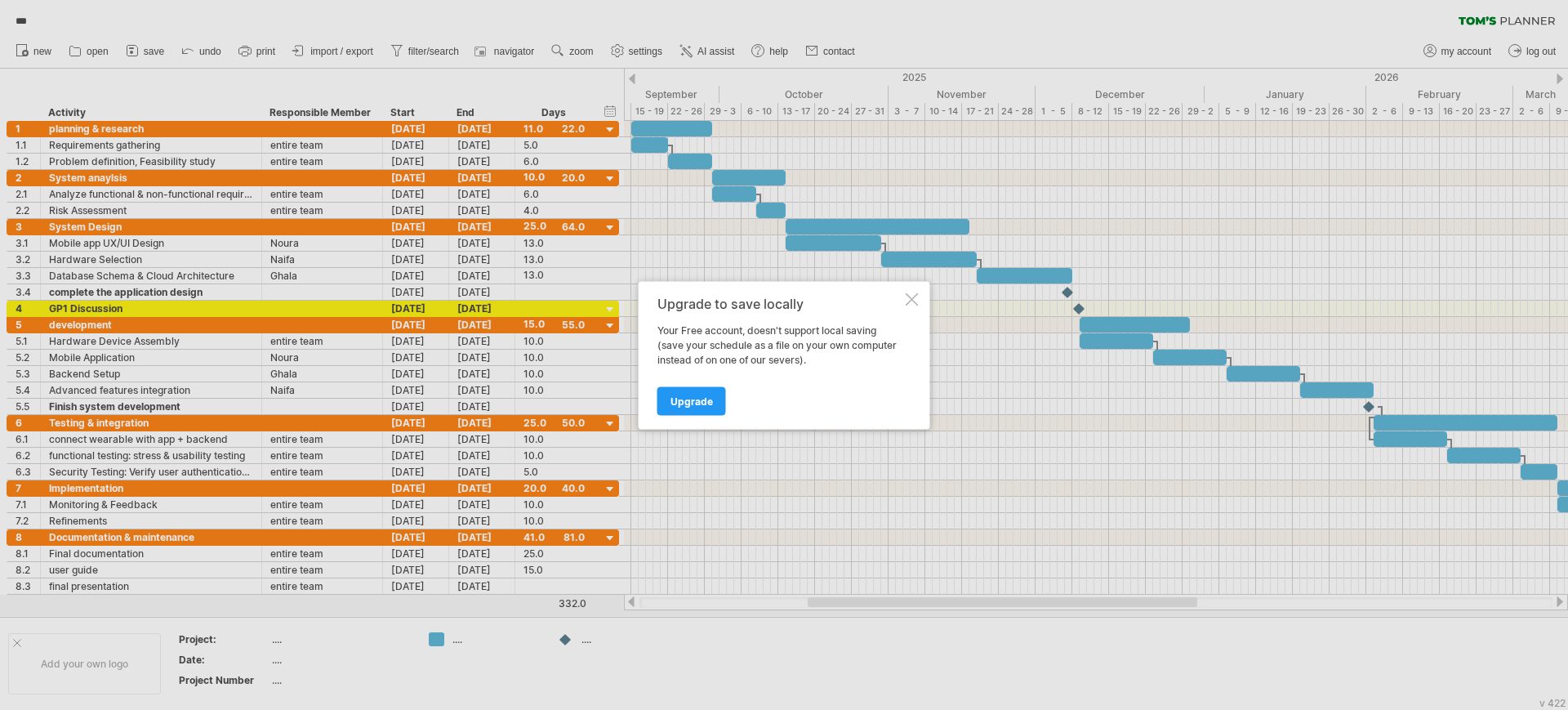
click at [907, 302] on div at bounding box center [912, 299] width 13 height 13
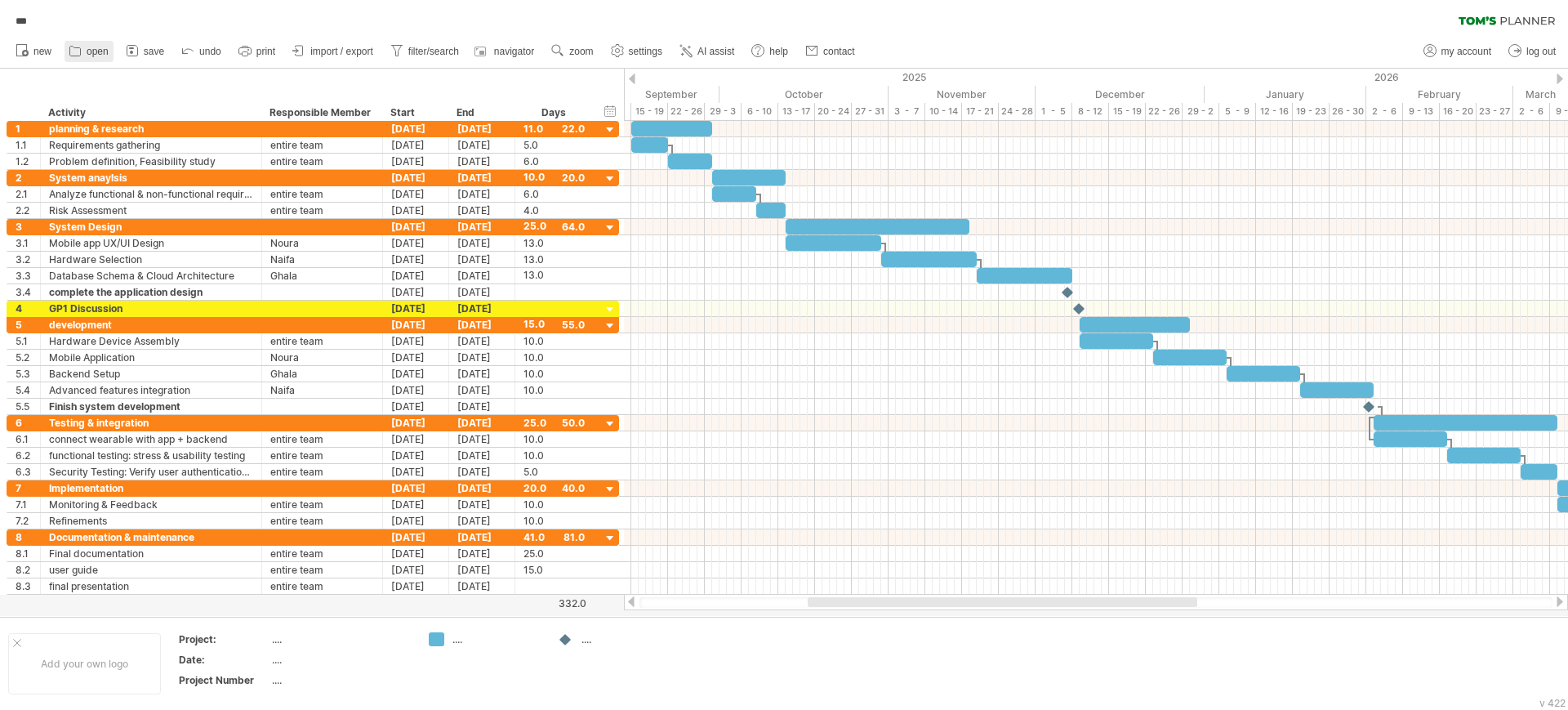
click at [81, 50] on icon at bounding box center [75, 51] width 10 height 9
type input "***"
type input "**********"
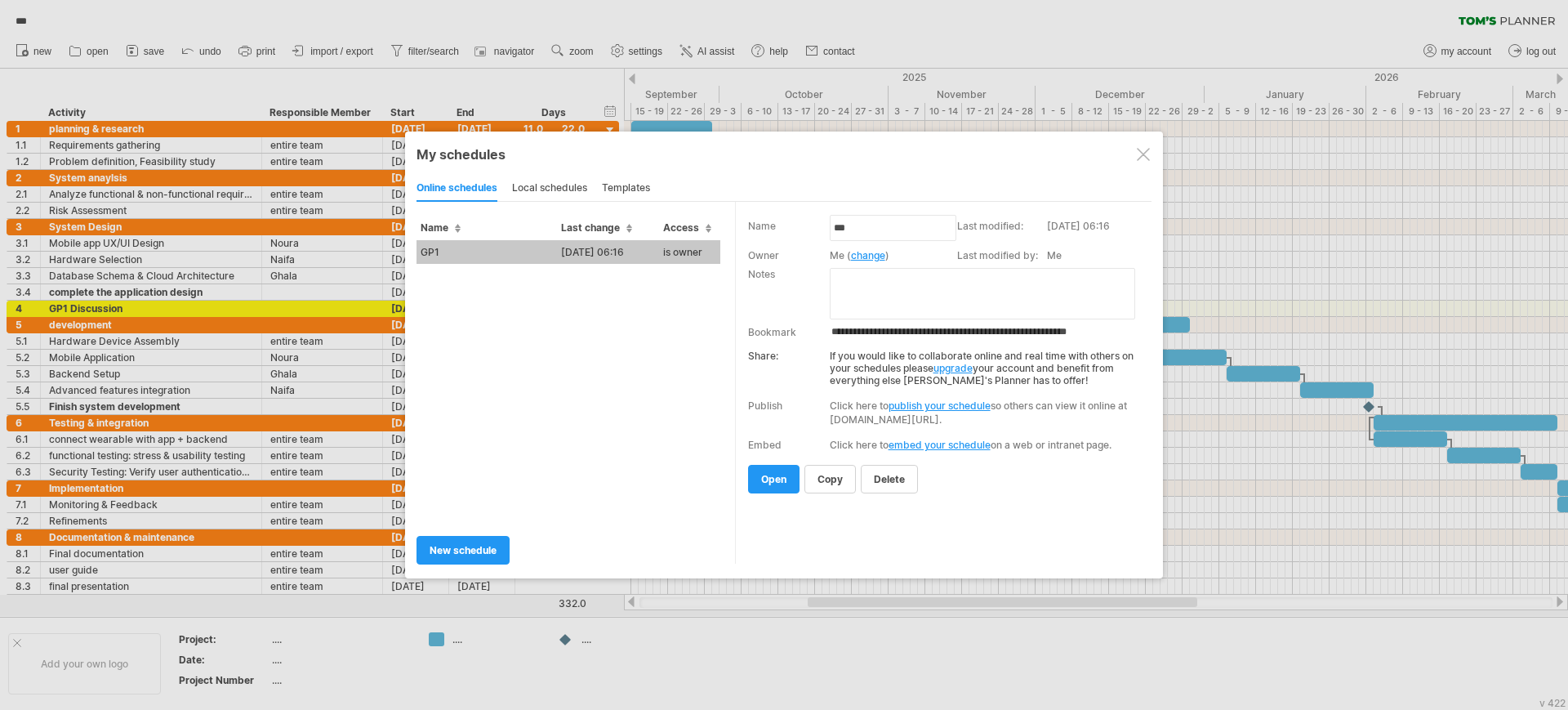
click at [533, 189] on div "local schedules" at bounding box center [550, 189] width 75 height 26
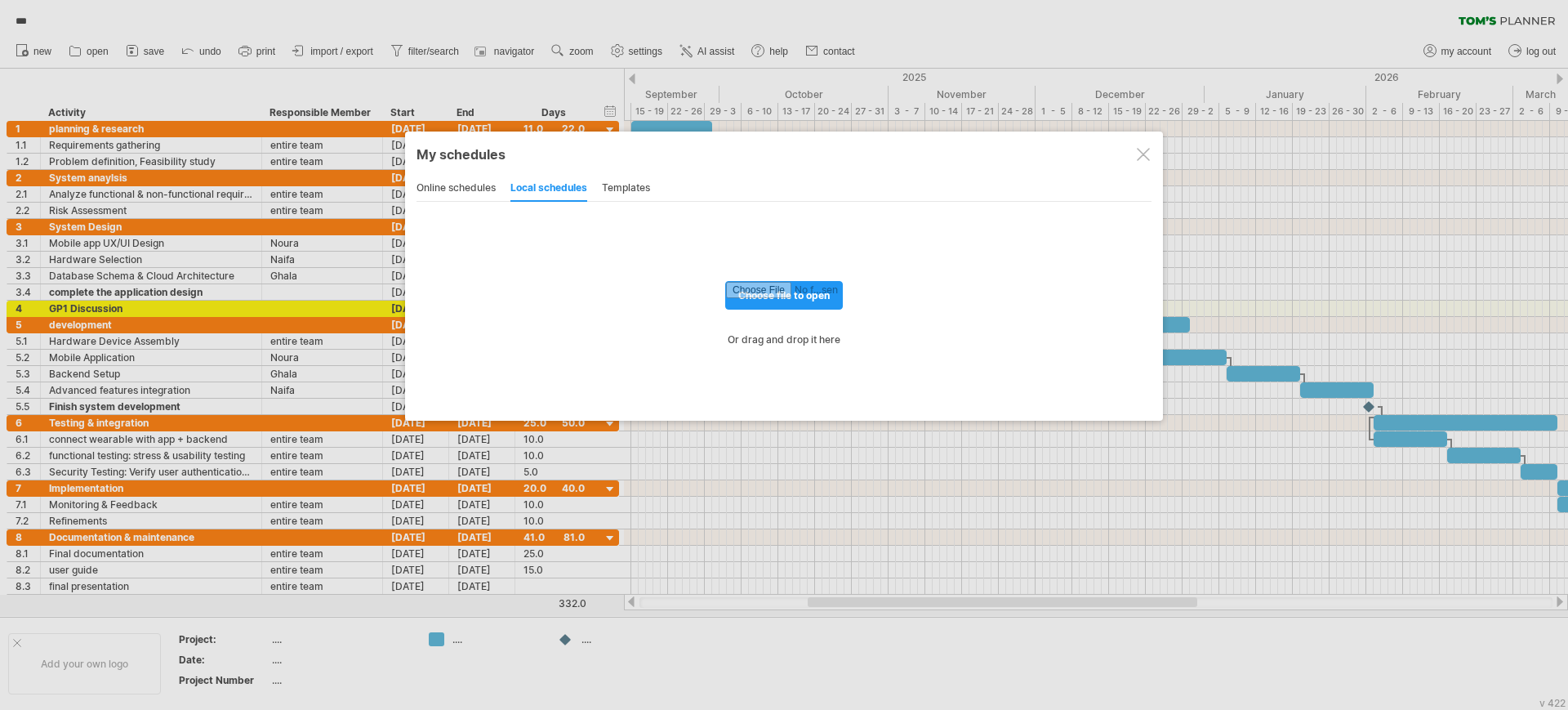
click at [608, 182] on div "templates" at bounding box center [625, 189] width 48 height 26
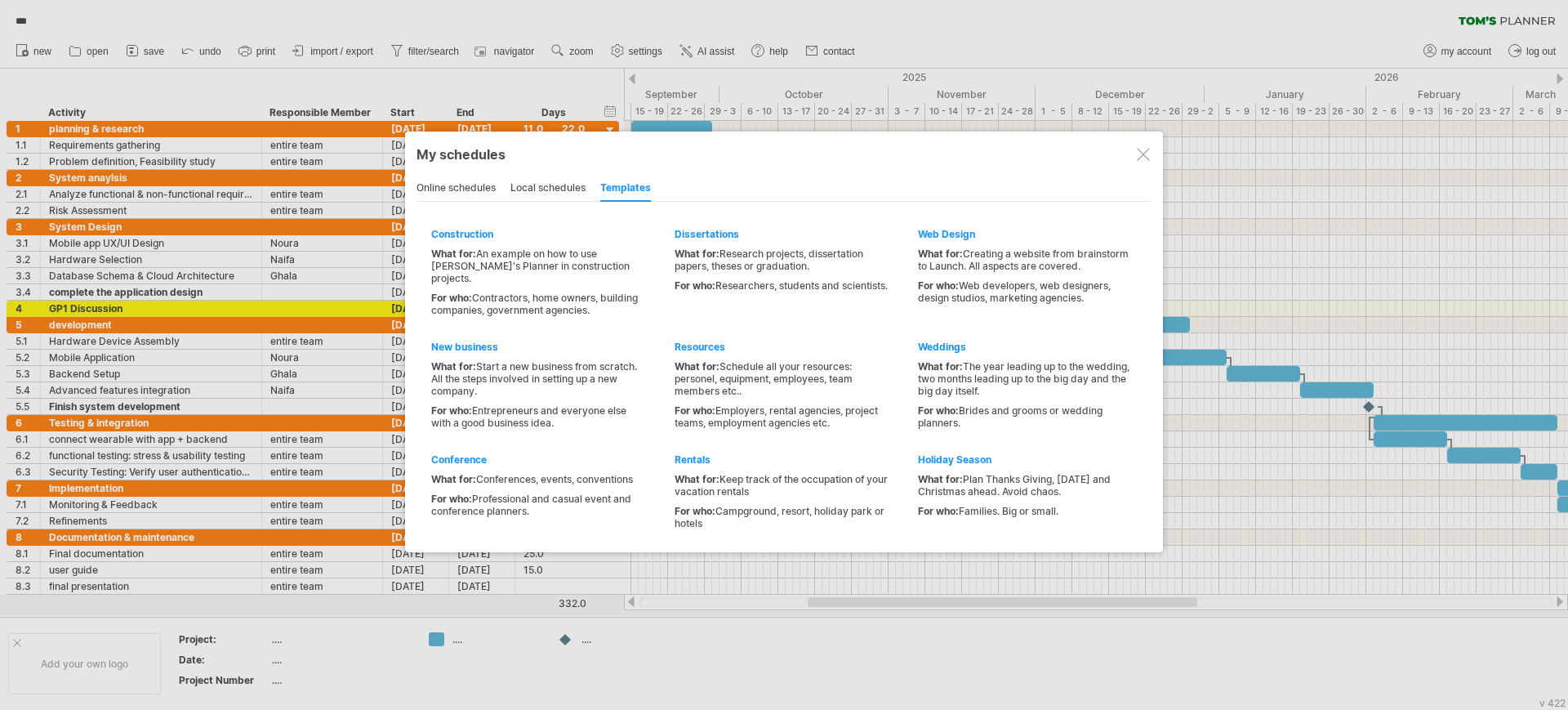
click at [461, 180] on div "online schedules" at bounding box center [456, 189] width 79 height 26
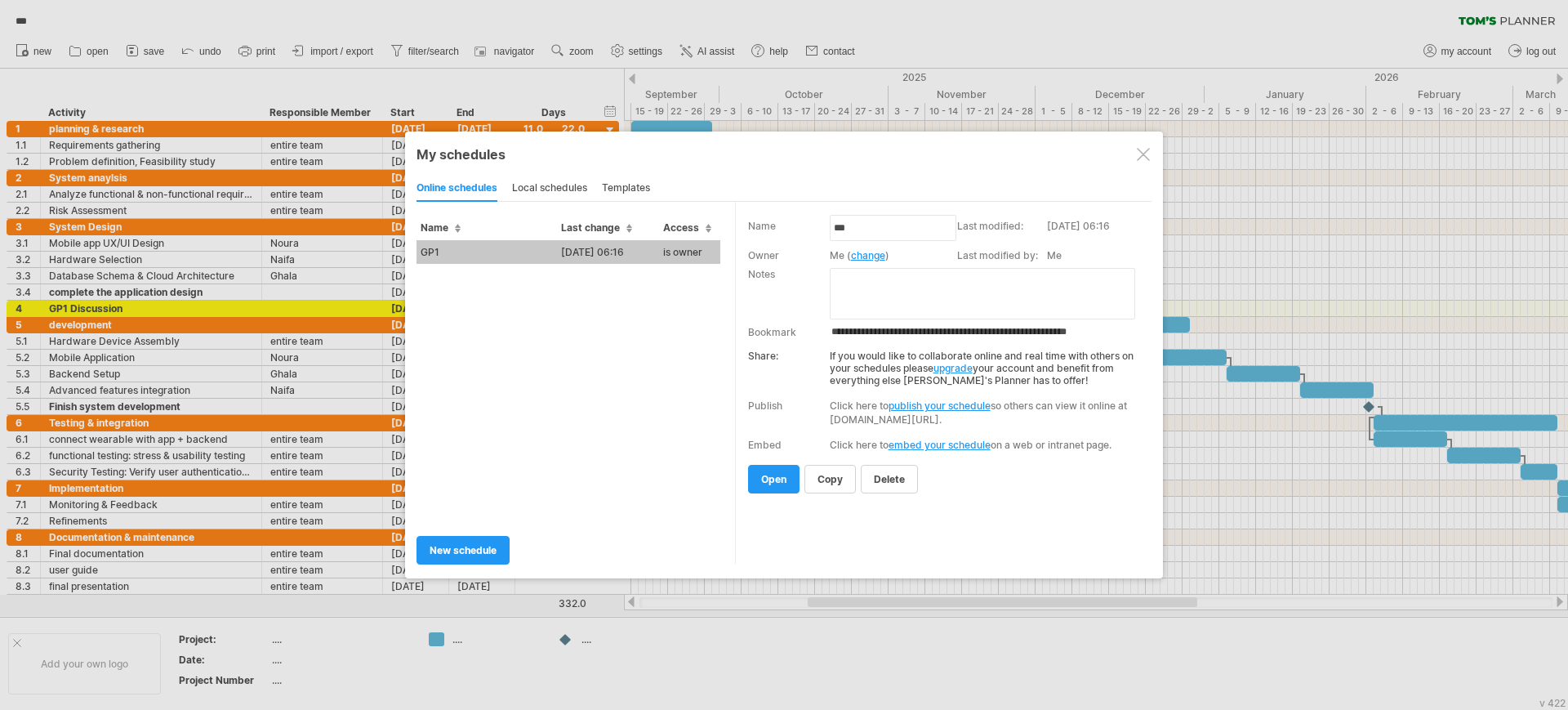
click at [1141, 159] on div at bounding box center [1144, 154] width 13 height 13
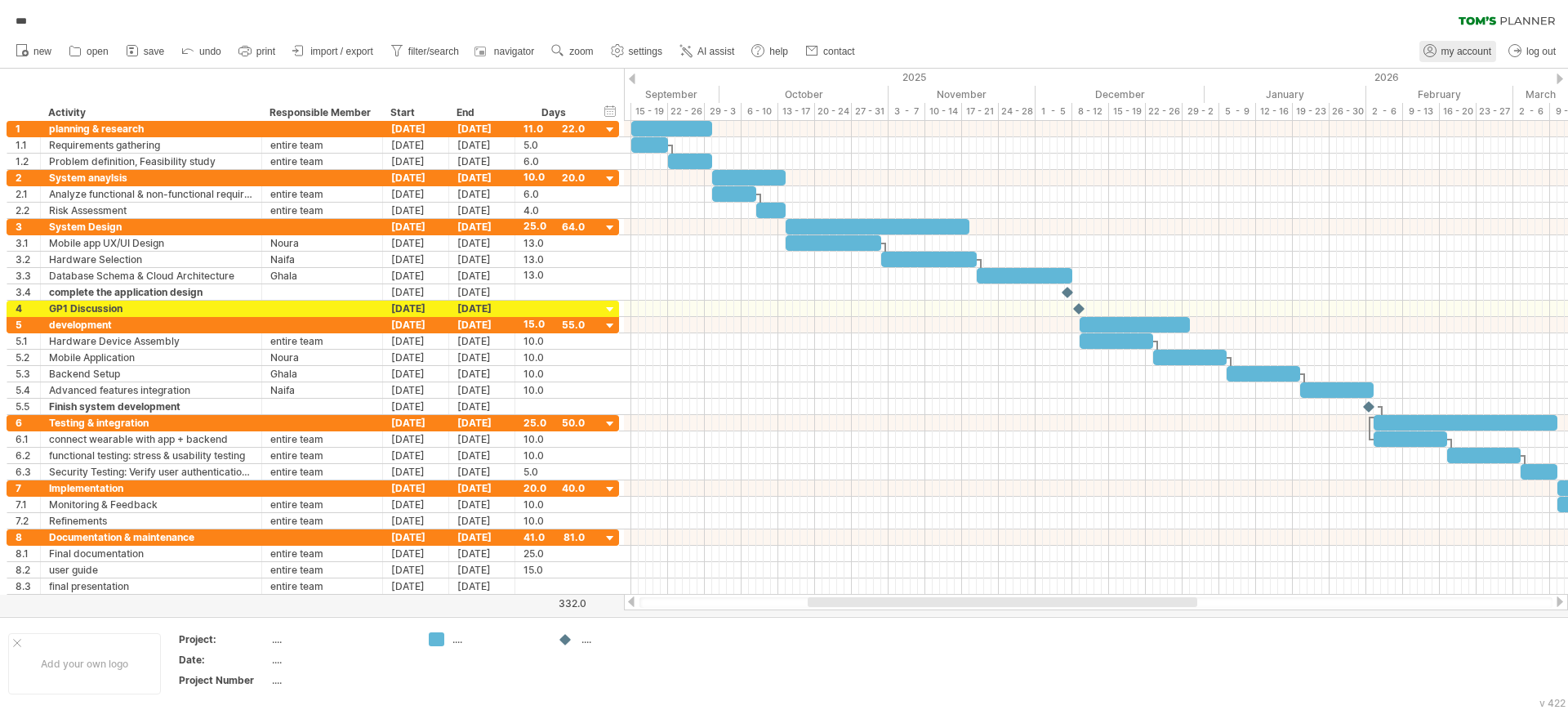
click at [1432, 54] on icon at bounding box center [1429, 50] width 16 height 16
type input "**********"
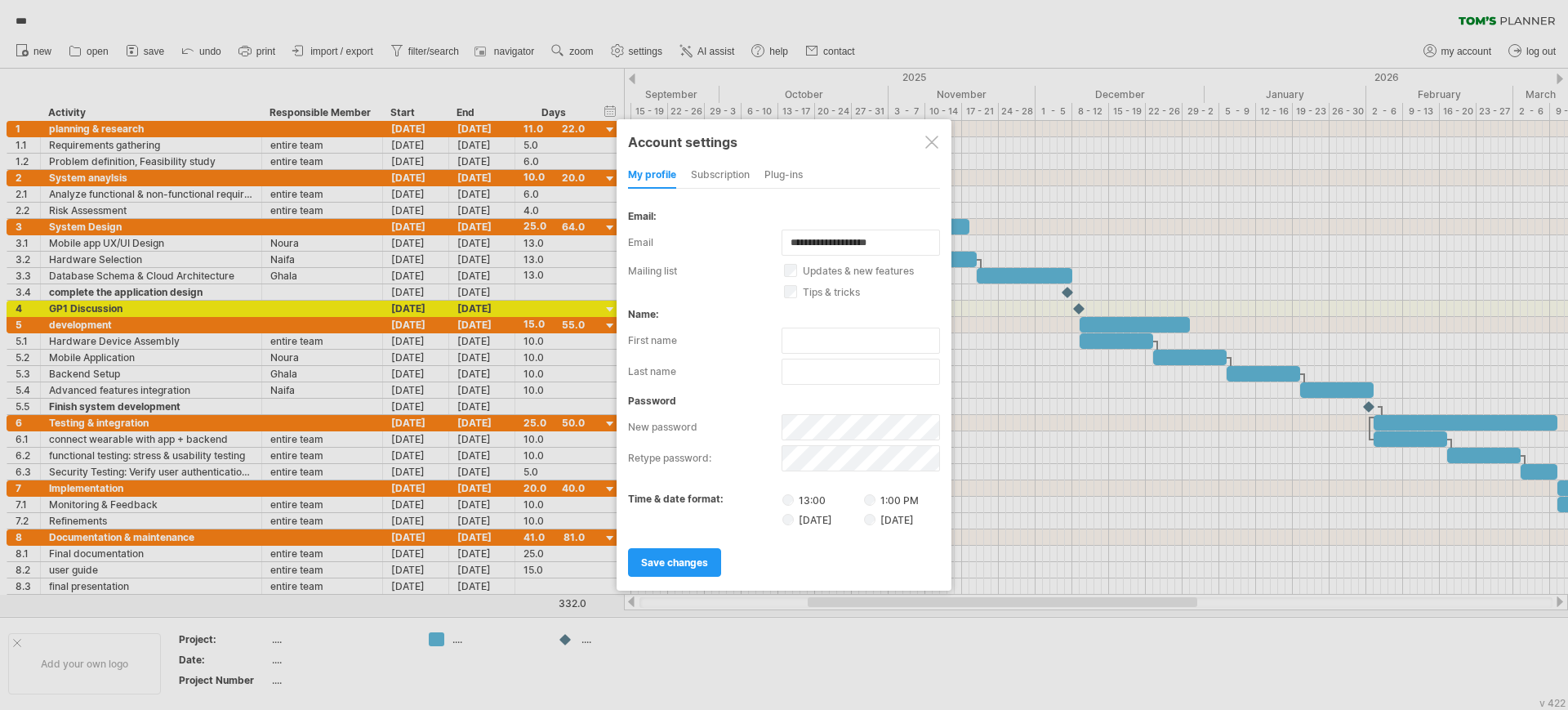
click at [718, 171] on div "subscription" at bounding box center [720, 176] width 58 height 26
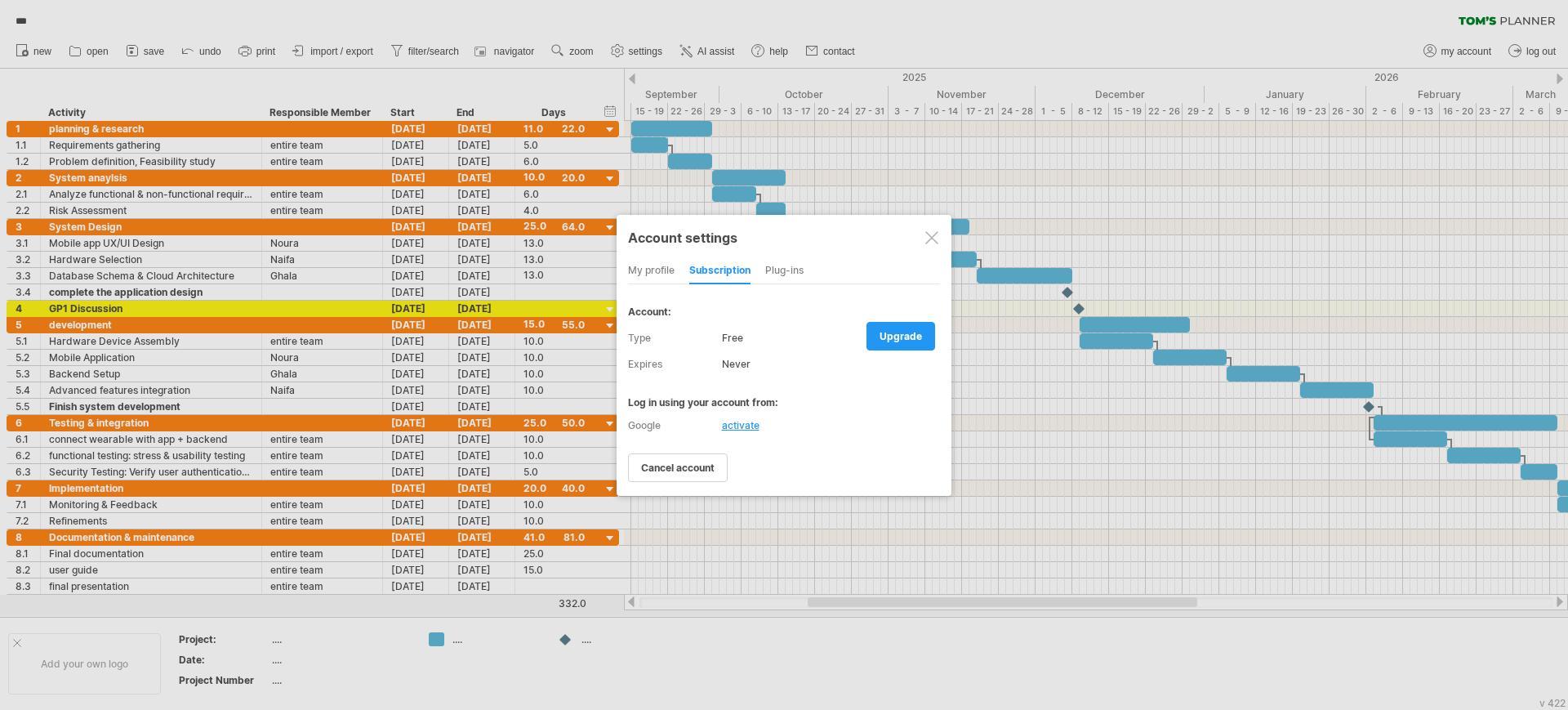
click at [773, 262] on div "Plug-ins" at bounding box center [784, 271] width 39 height 26
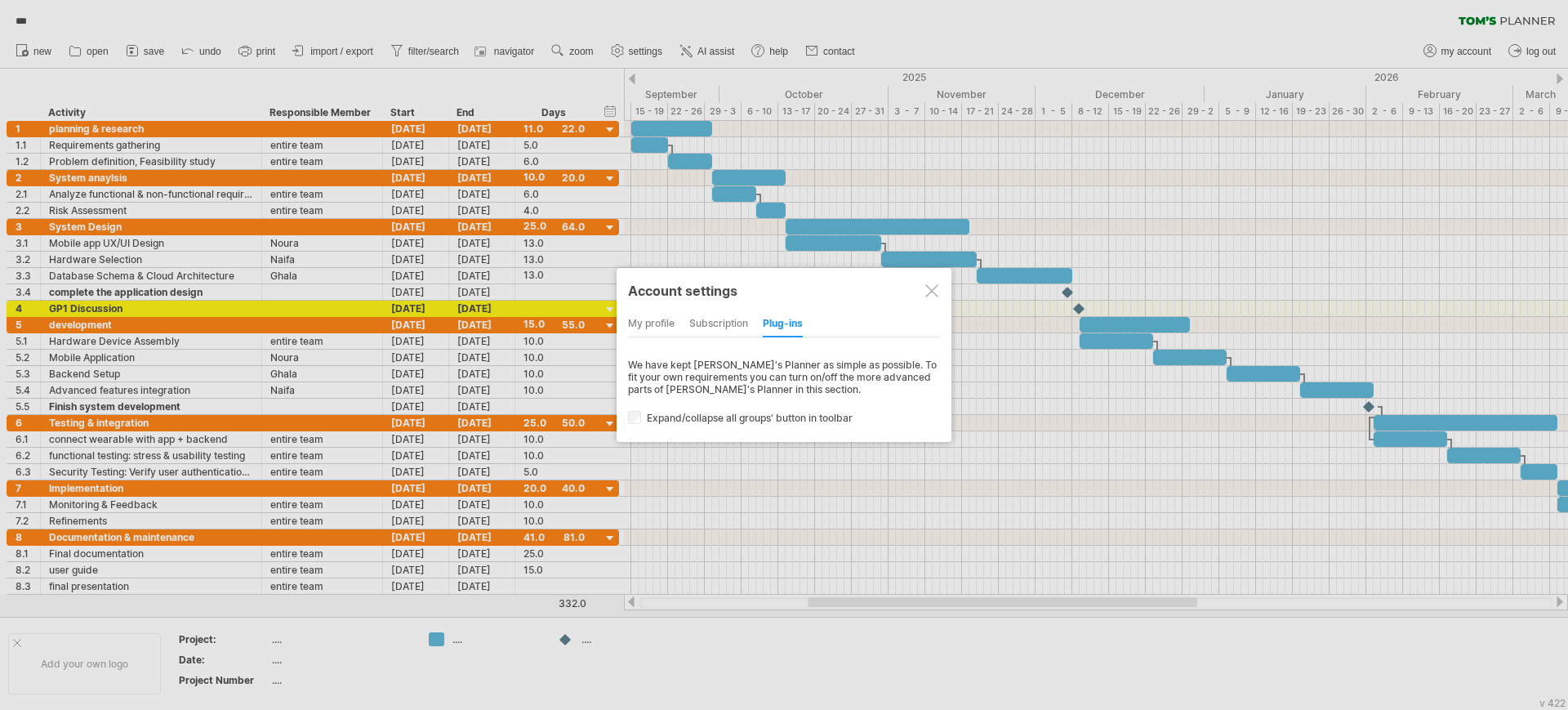
click at [932, 290] on div at bounding box center [932, 291] width 13 height 13
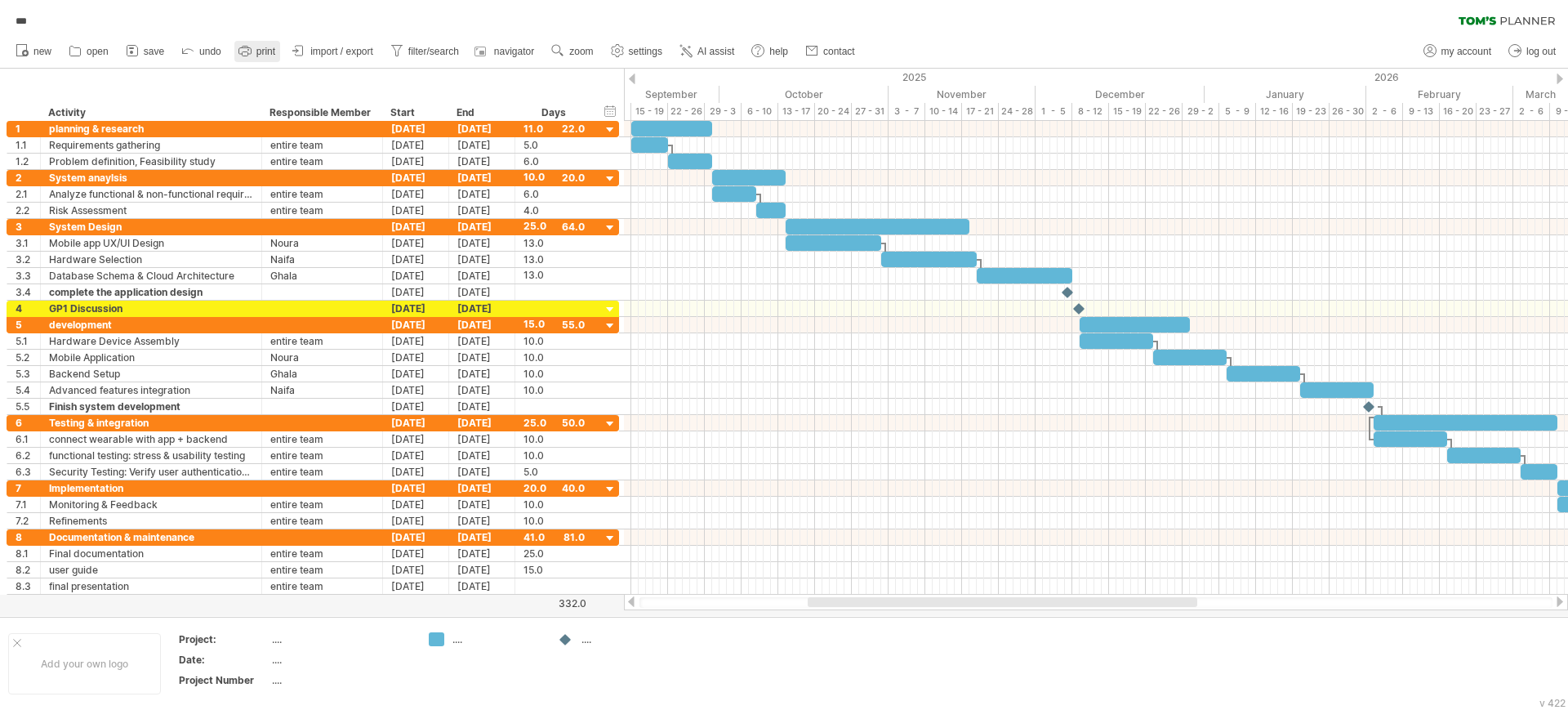
click at [247, 48] on icon at bounding box center [245, 50] width 16 height 16
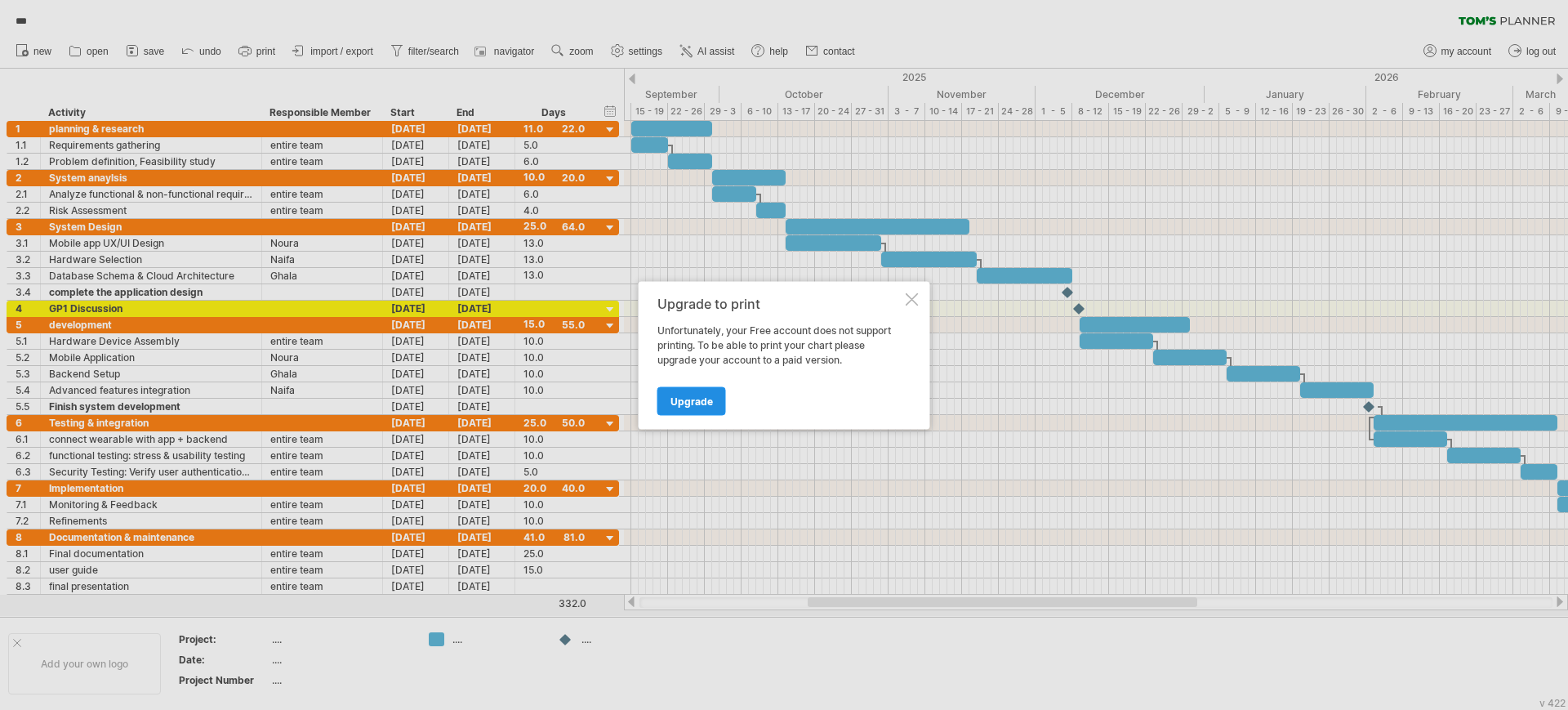
click at [673, 400] on span "Upgrade" at bounding box center [691, 400] width 42 height 12
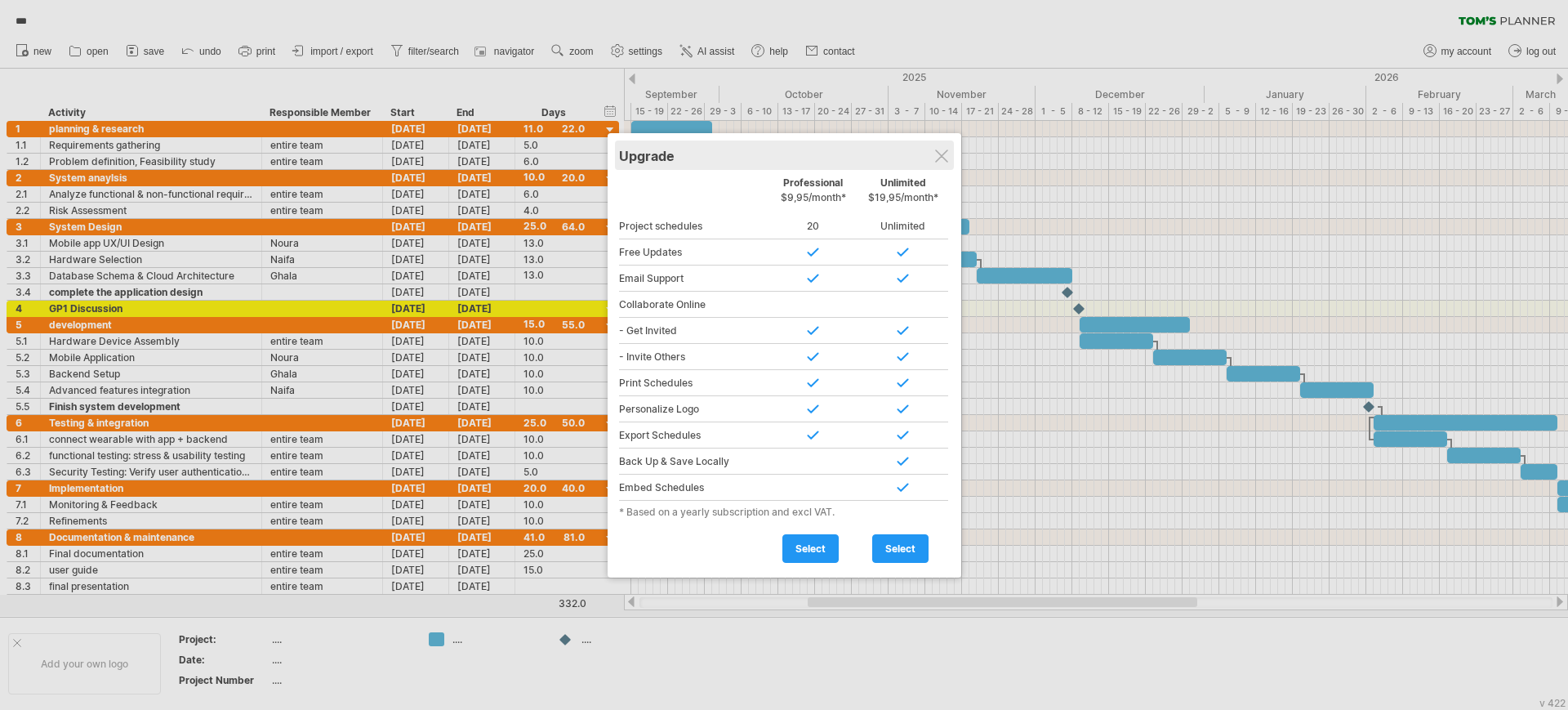
click at [927, 161] on div "Upgrade" at bounding box center [784, 154] width 330 height 29
click at [936, 157] on div at bounding box center [941, 156] width 13 height 13
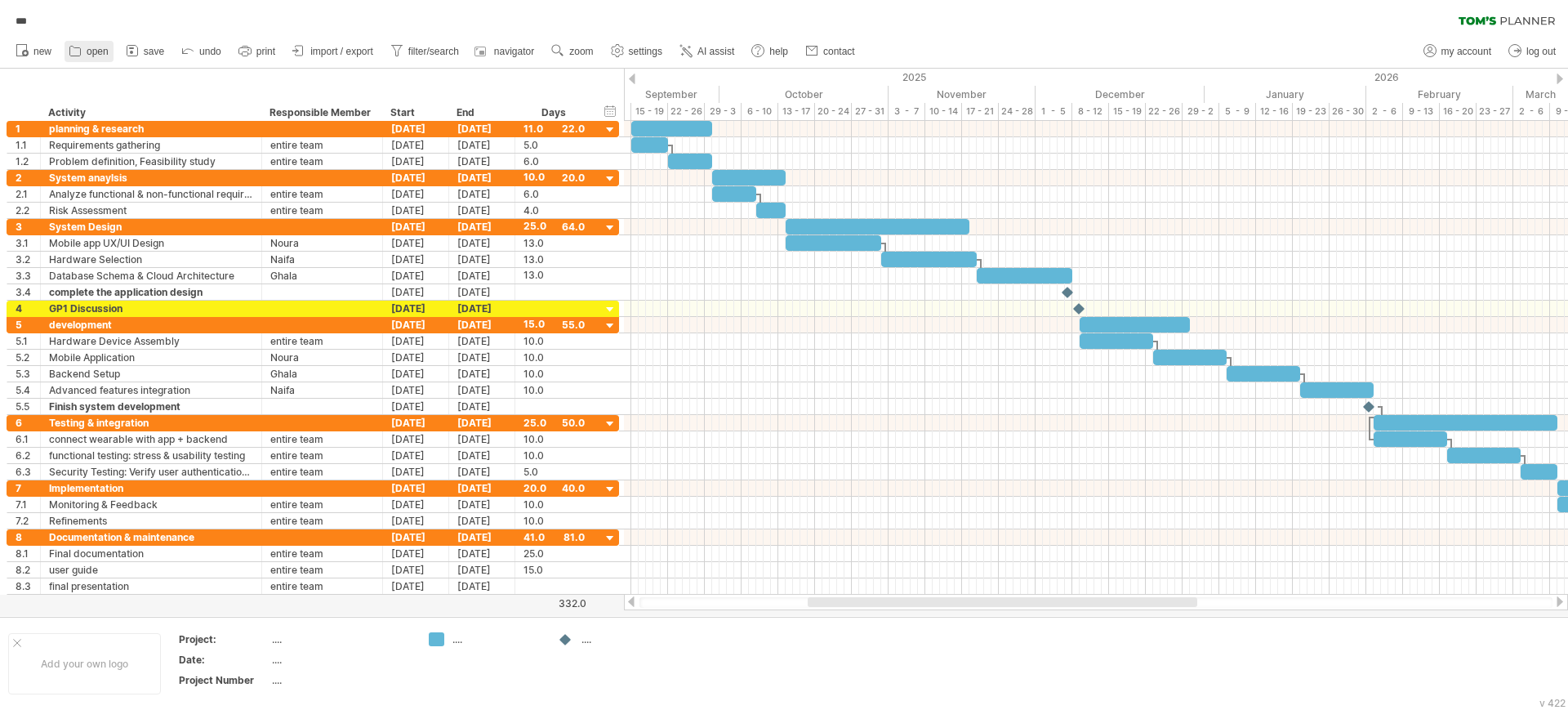
click at [89, 40] on link "open" at bounding box center [89, 51] width 49 height 22
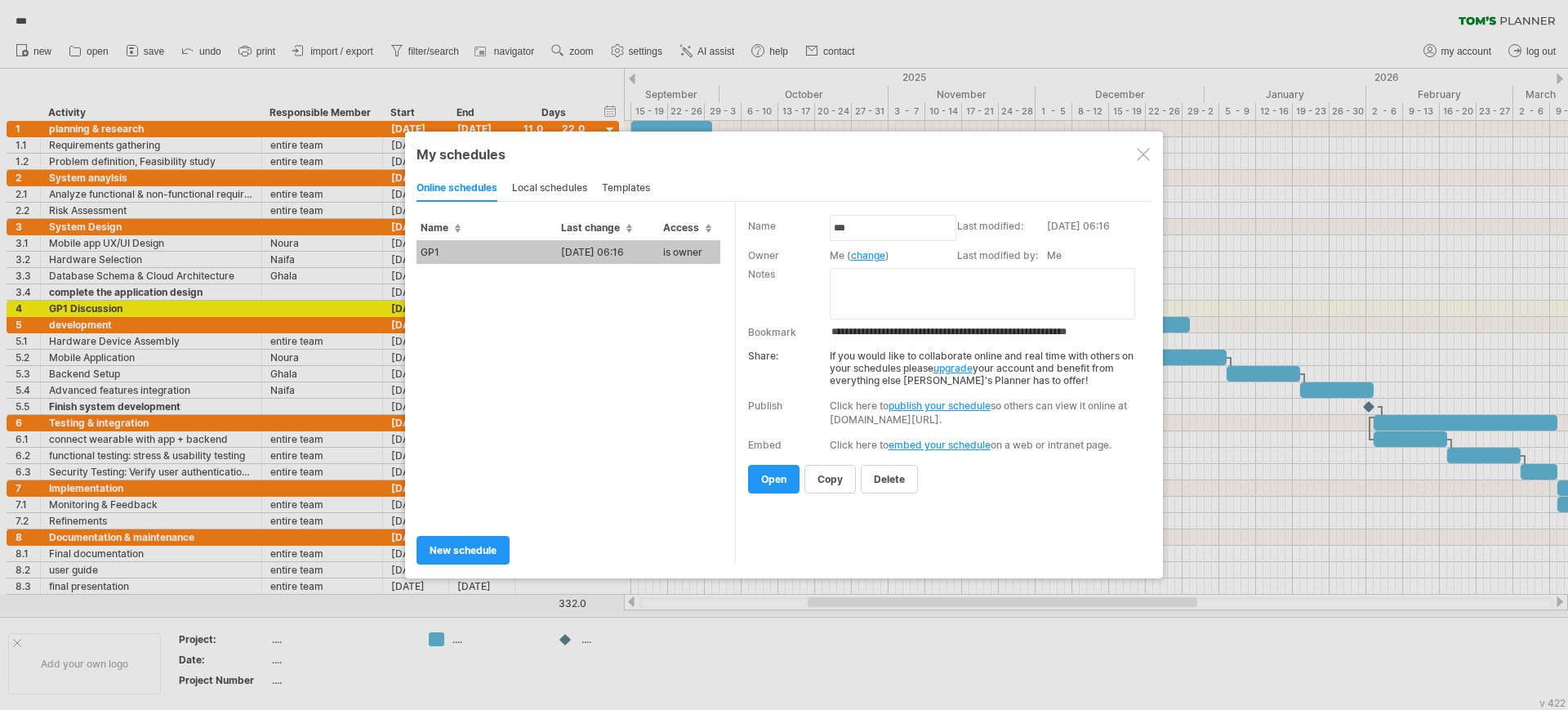
click at [1144, 151] on div at bounding box center [1144, 154] width 13 height 13
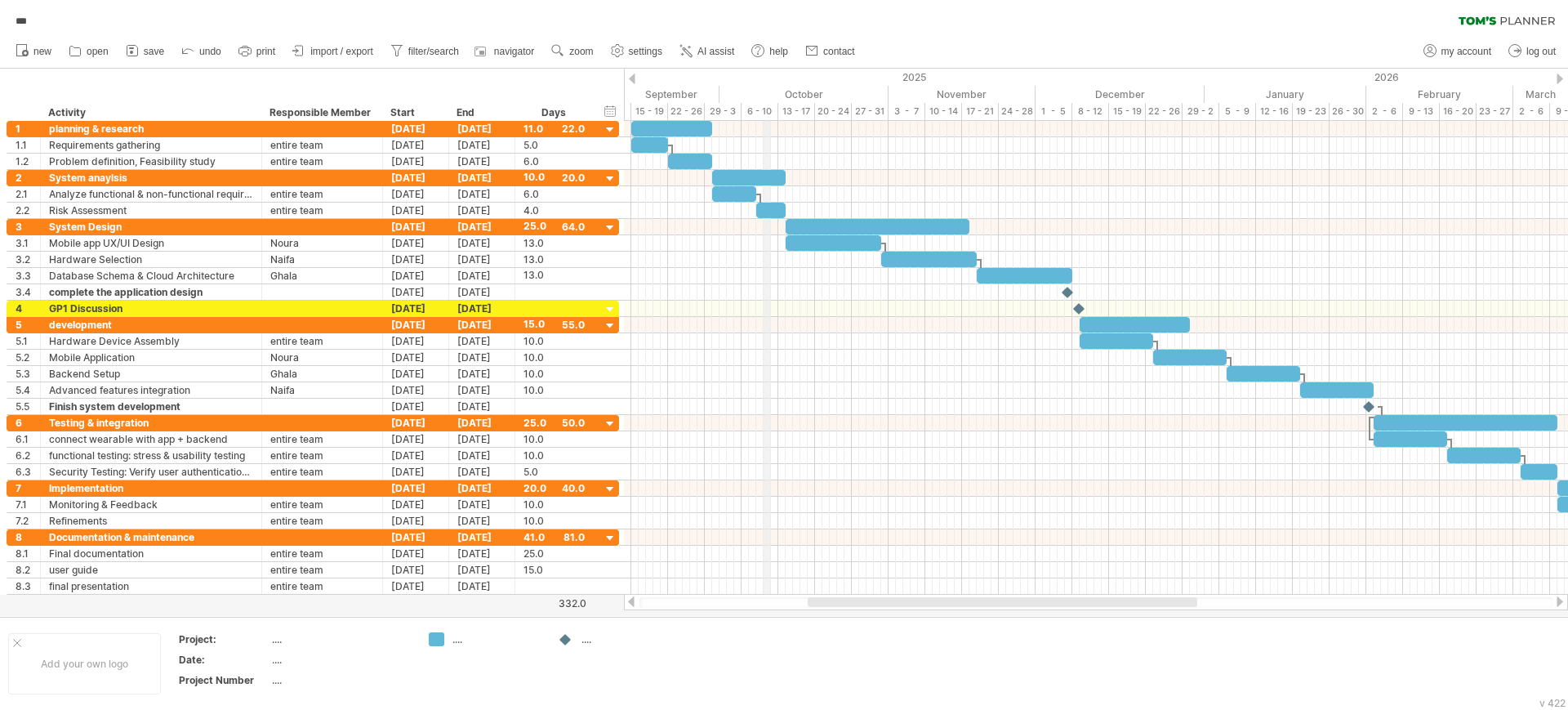
click at [763, 77] on div "2025" at bounding box center [246, 77] width 1918 height 17
click at [632, 76] on div at bounding box center [632, 78] width 7 height 10
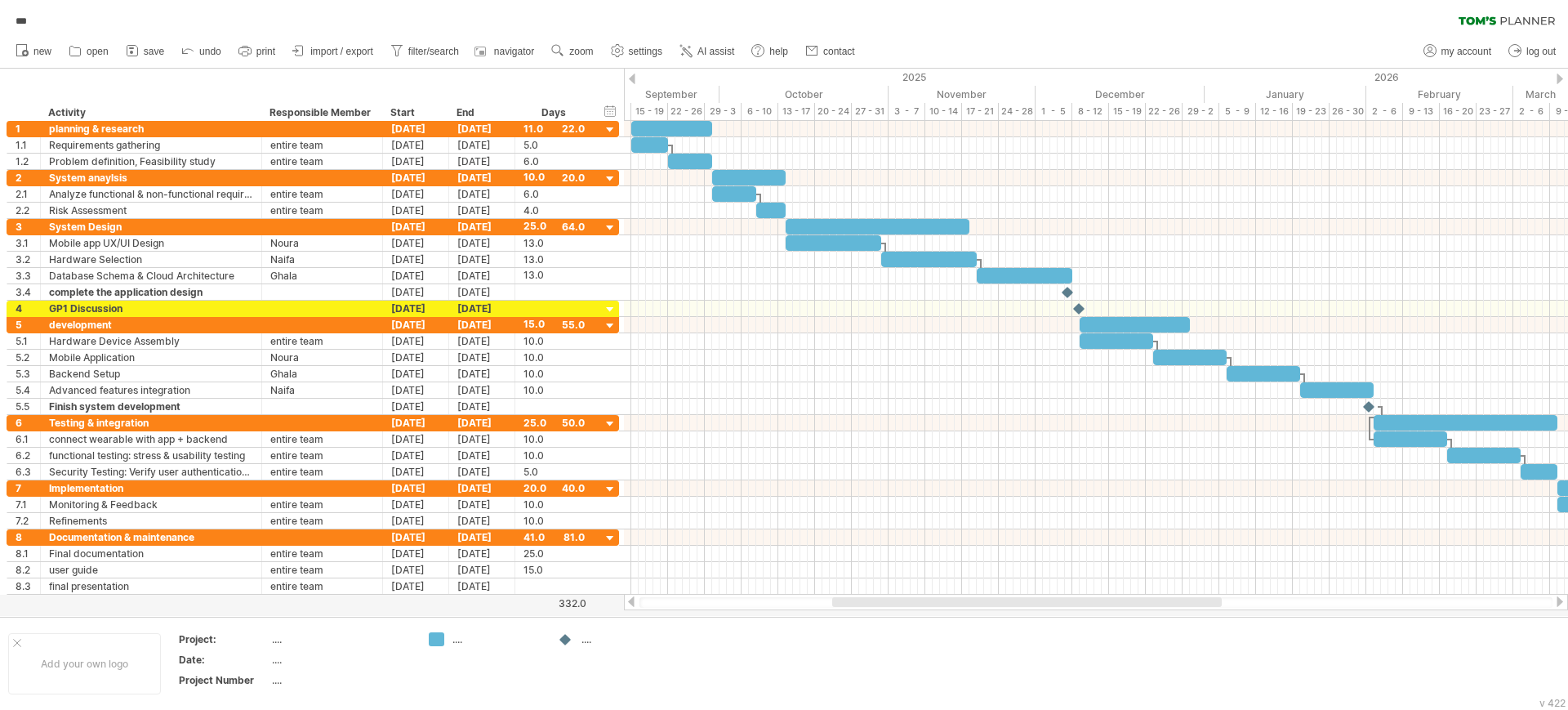
drag, startPoint x: 1003, startPoint y: 606, endPoint x: 1032, endPoint y: 604, distance: 29.1
click at [1032, 604] on div at bounding box center [1027, 602] width 390 height 9
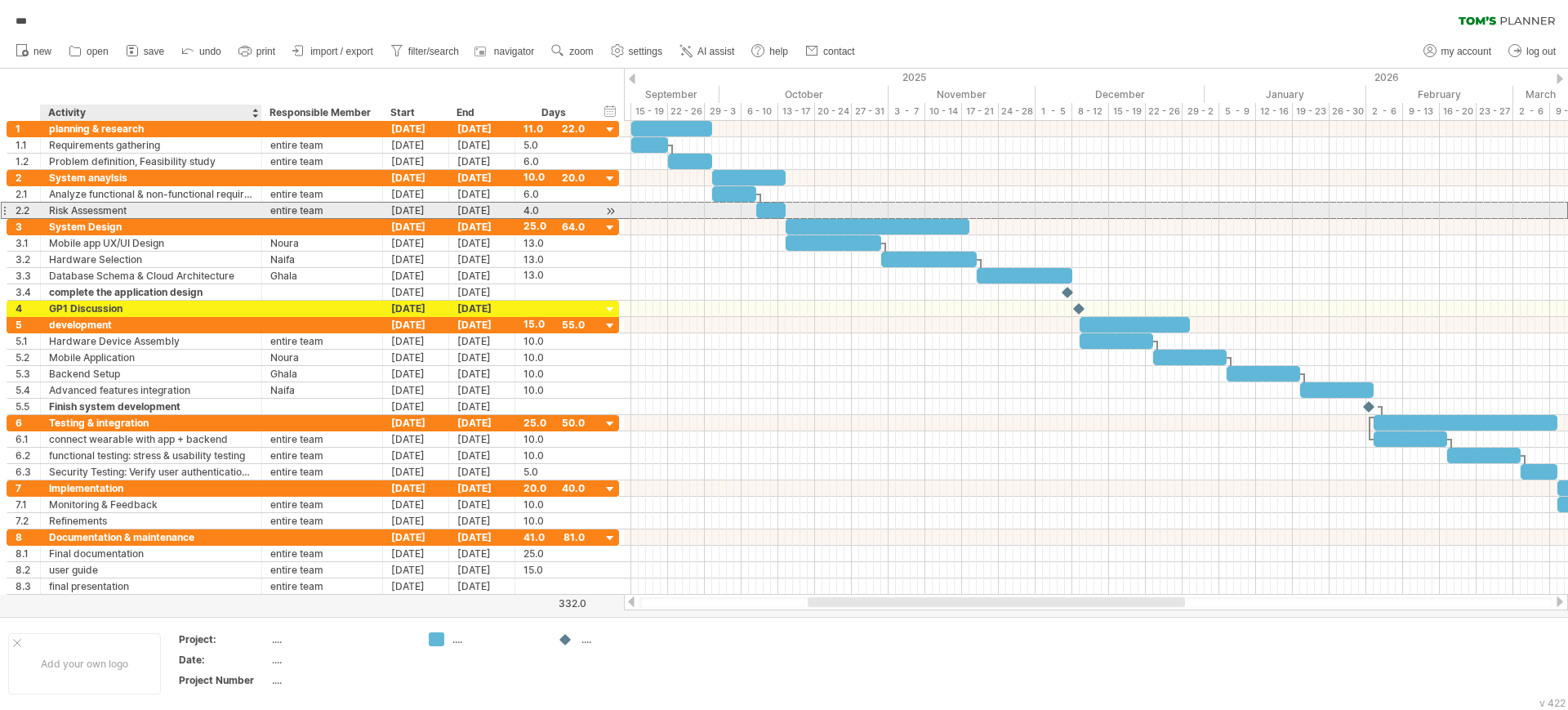
click at [134, 210] on div "Risk Assessment" at bounding box center [151, 210] width 204 height 15
drag, startPoint x: 134, startPoint y: 210, endPoint x: 48, endPoint y: 209, distance: 86.0
click at [48, 209] on div "**********" at bounding box center [151, 210] width 221 height 15
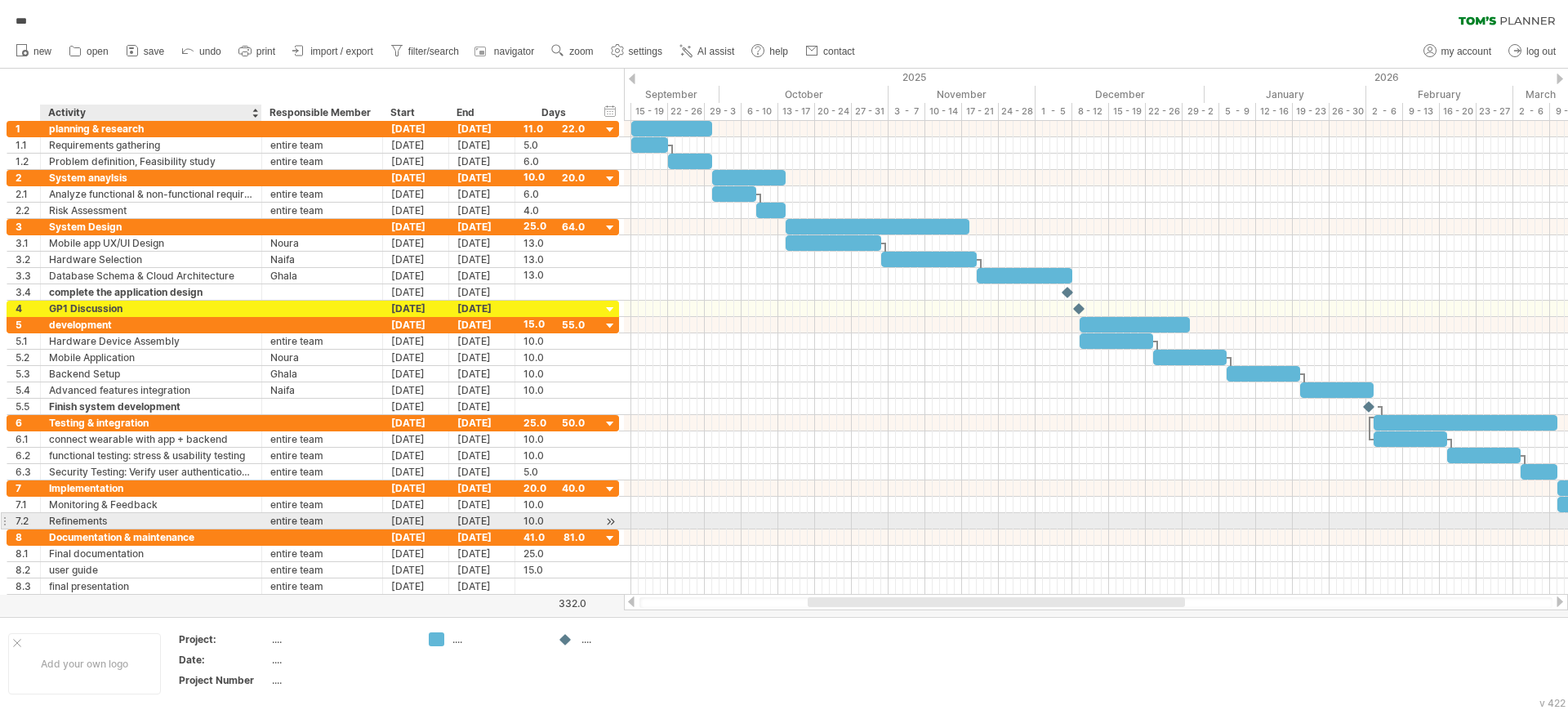
click at [121, 522] on div "Refinements" at bounding box center [151, 521] width 204 height 15
drag, startPoint x: 115, startPoint y: 522, endPoint x: 48, endPoint y: 522, distance: 67.0
click at [48, 522] on div "**********" at bounding box center [151, 521] width 221 height 15
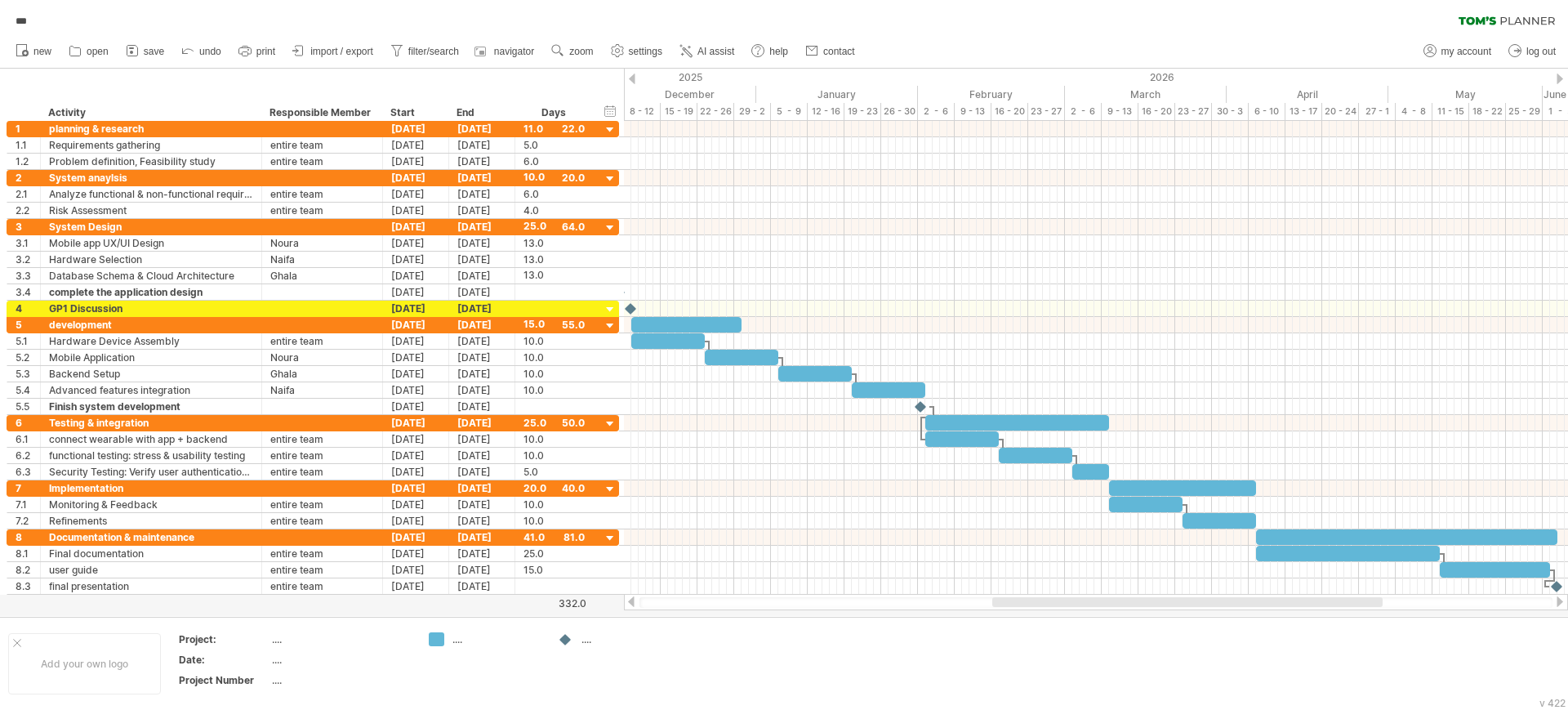
drag, startPoint x: 1012, startPoint y: 605, endPoint x: 1016, endPoint y: 613, distance: 8.9
click at [1016, 613] on div "Trying to reach [DOMAIN_NAME] Connected again... 0% *** clear filter 1" at bounding box center [784, 355] width 1568 height 710
